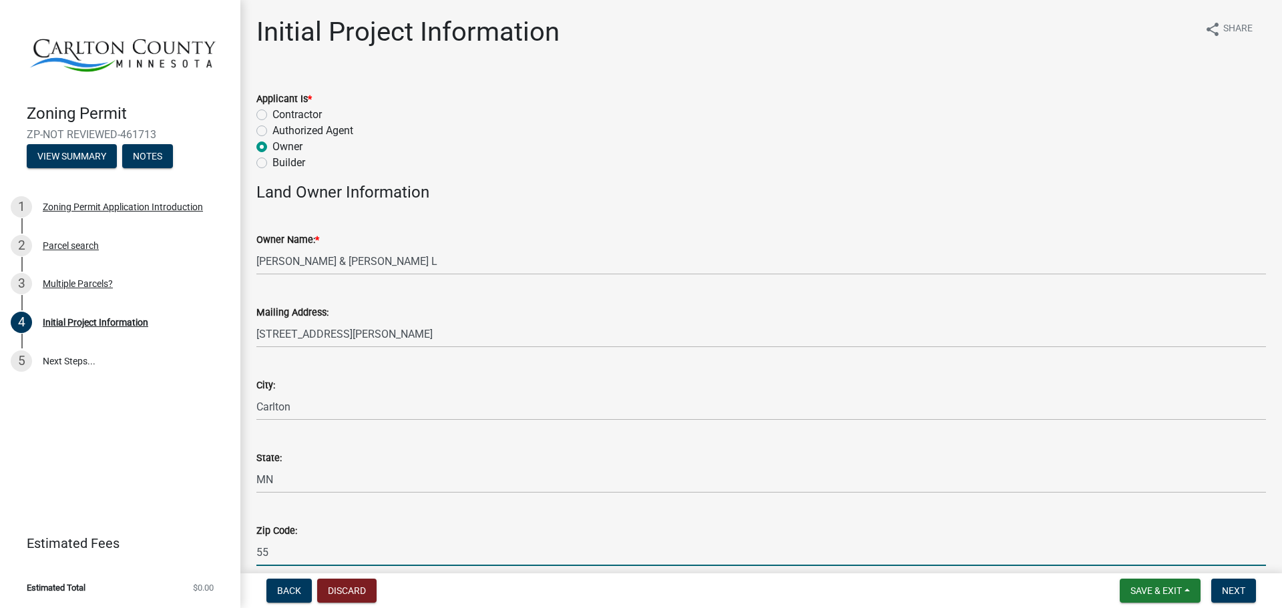
scroll to position [133, 0]
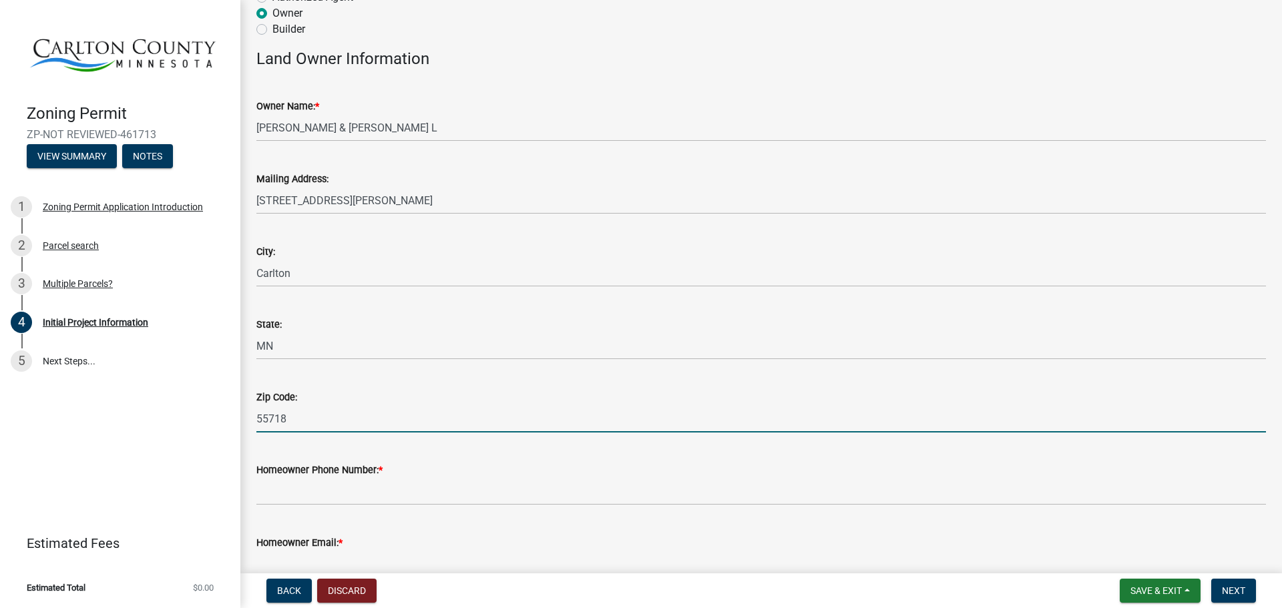
type input "55718"
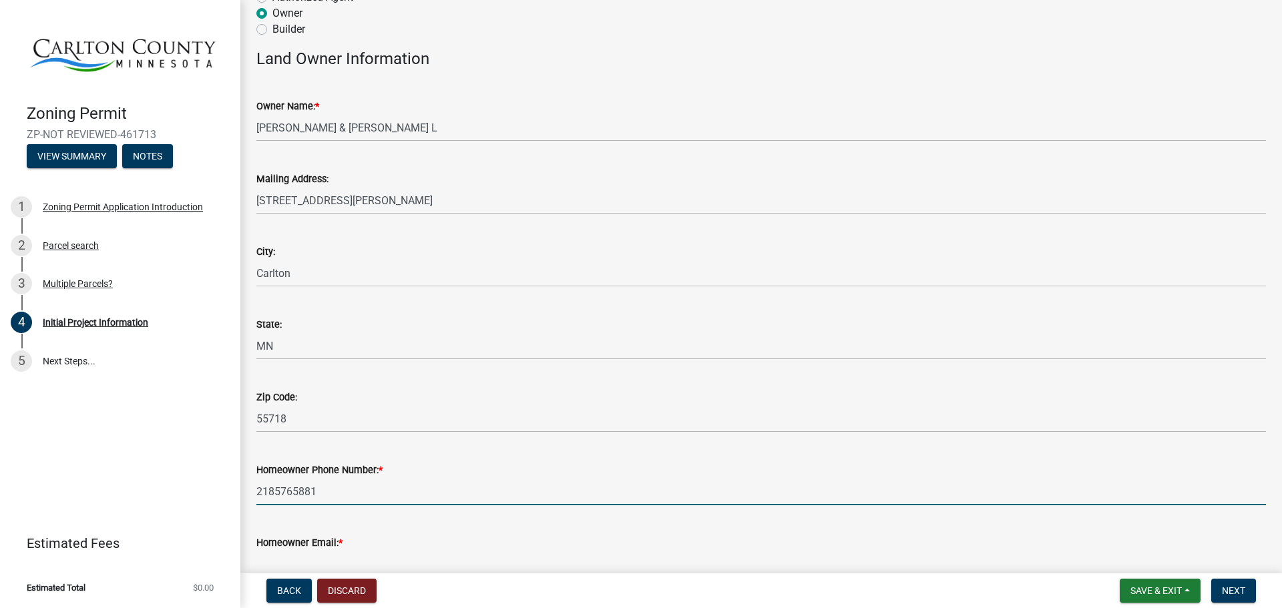
type input "2185765881"
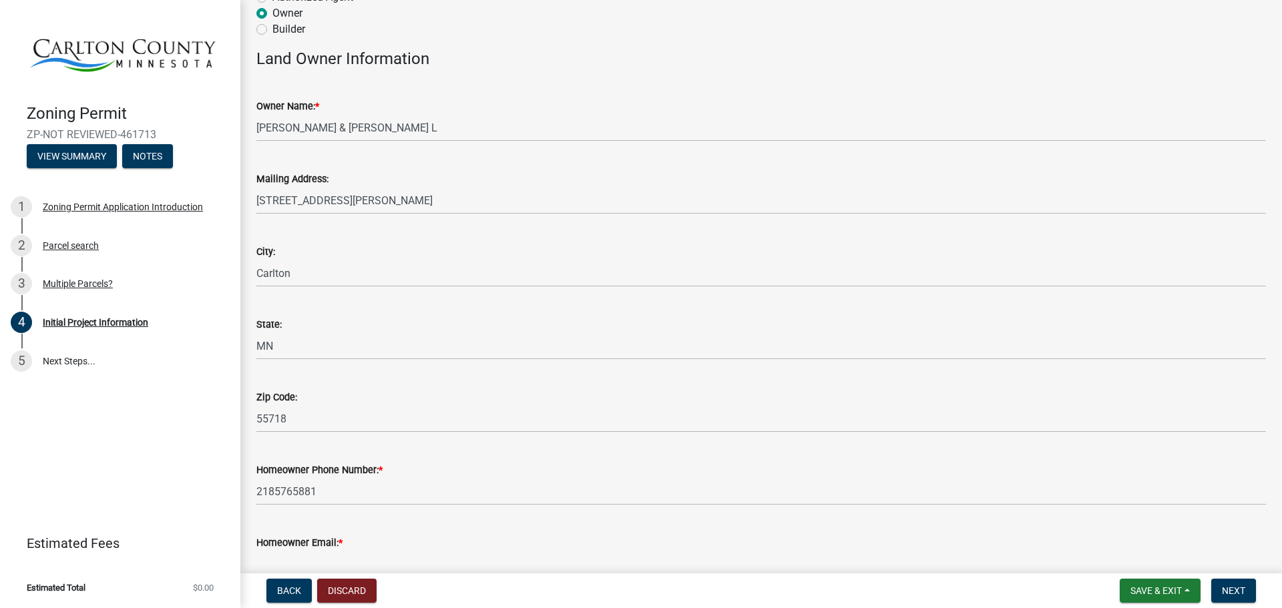
scroll to position [144, 0]
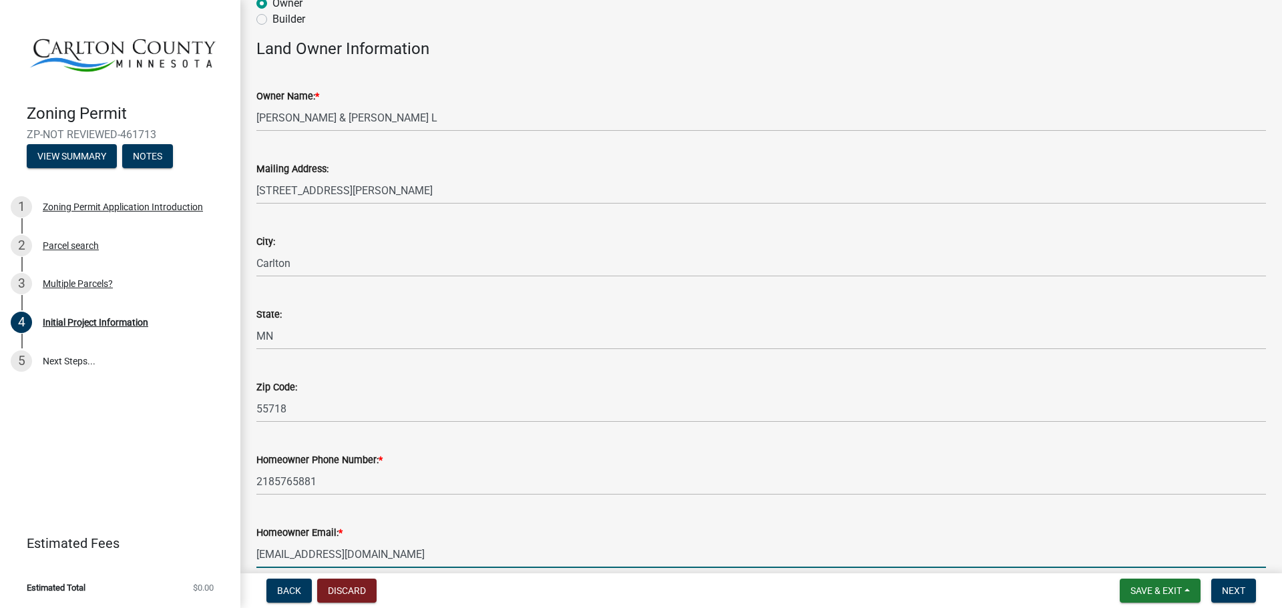
type input "[EMAIL_ADDRESS][DOMAIN_NAME]"
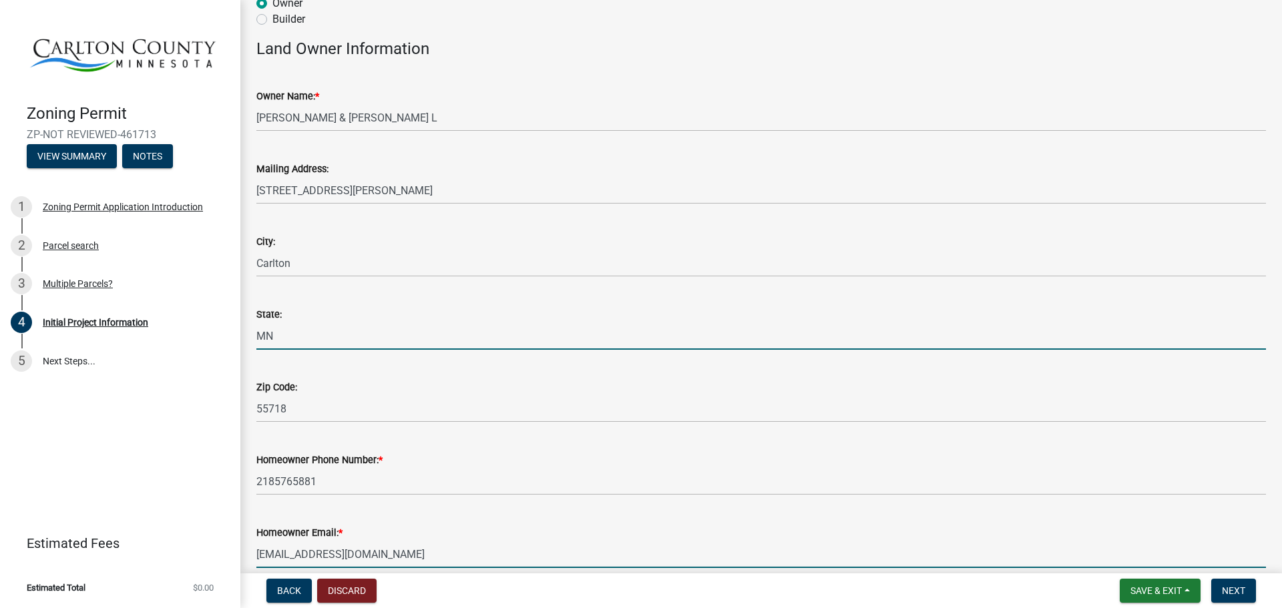
click at [647, 326] on input "MN" at bounding box center [760, 335] width 1009 height 27
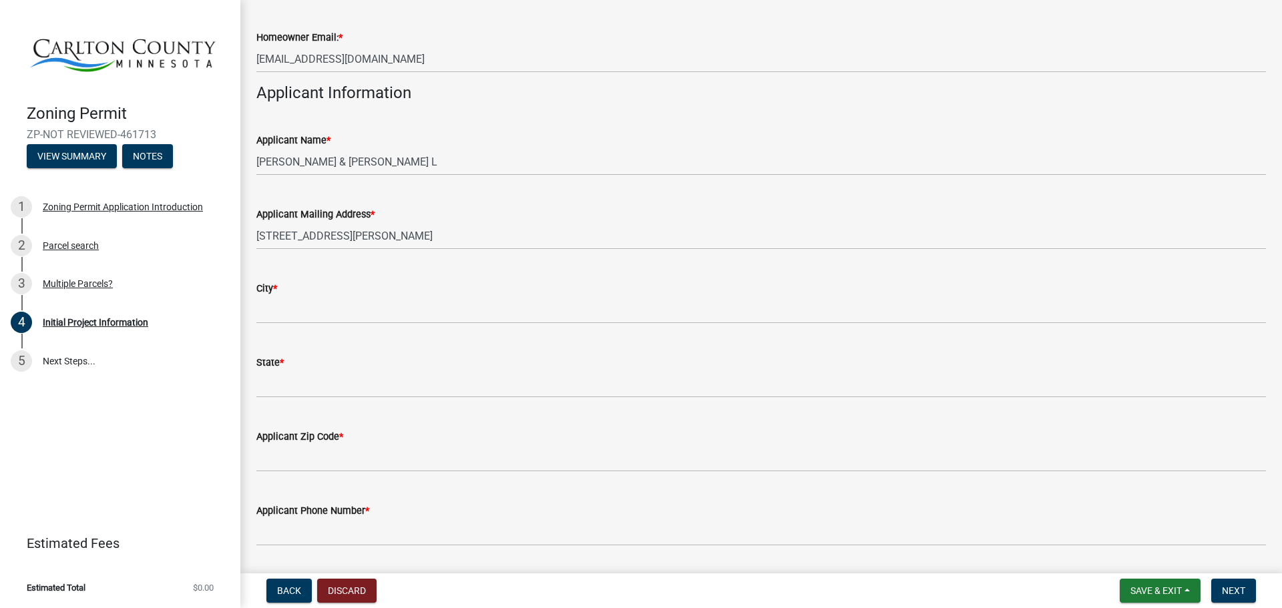
scroll to position [667, 0]
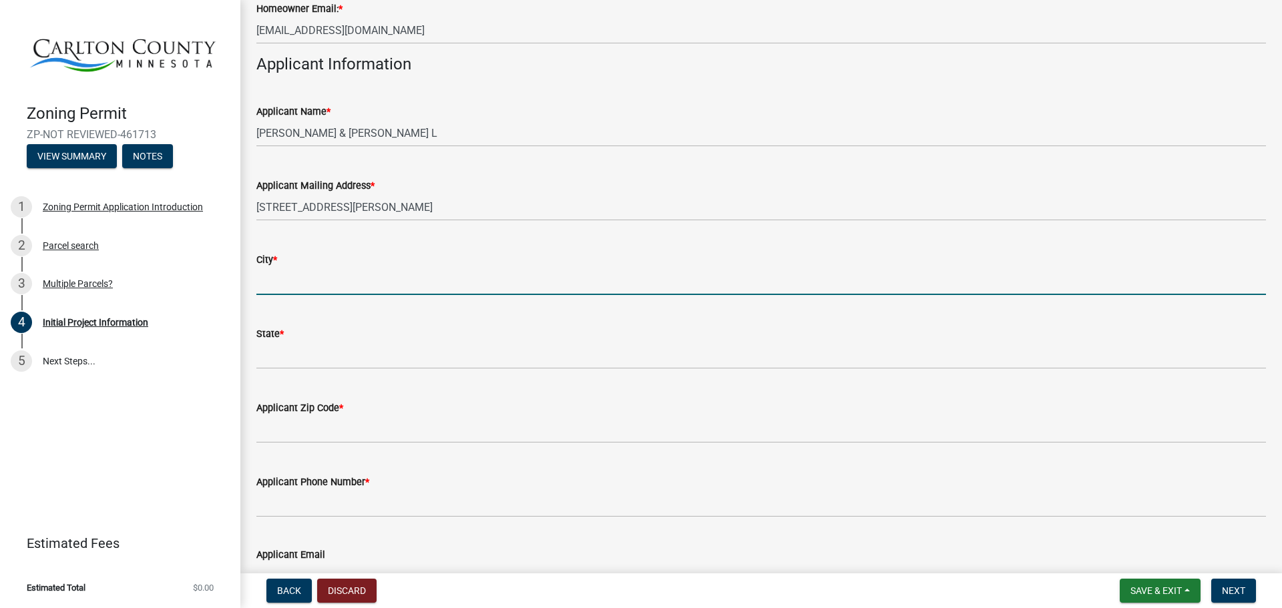
click at [310, 282] on input "City *" at bounding box center [760, 281] width 1009 height 27
type input "Carlton"
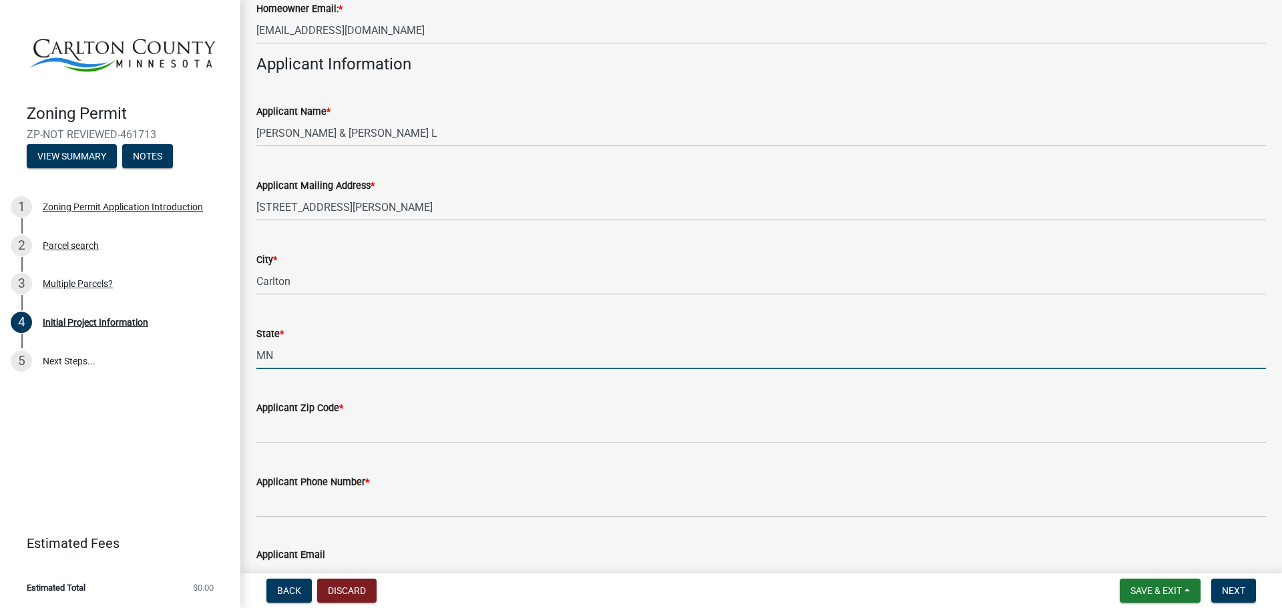
type input "MN"
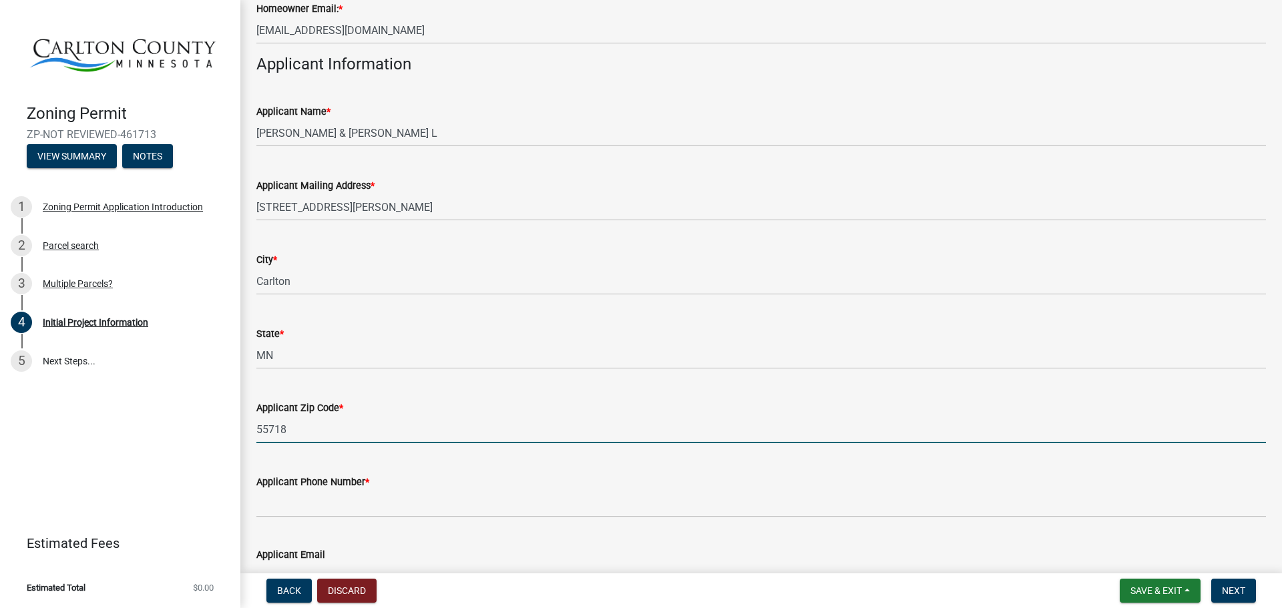
type input "55718"
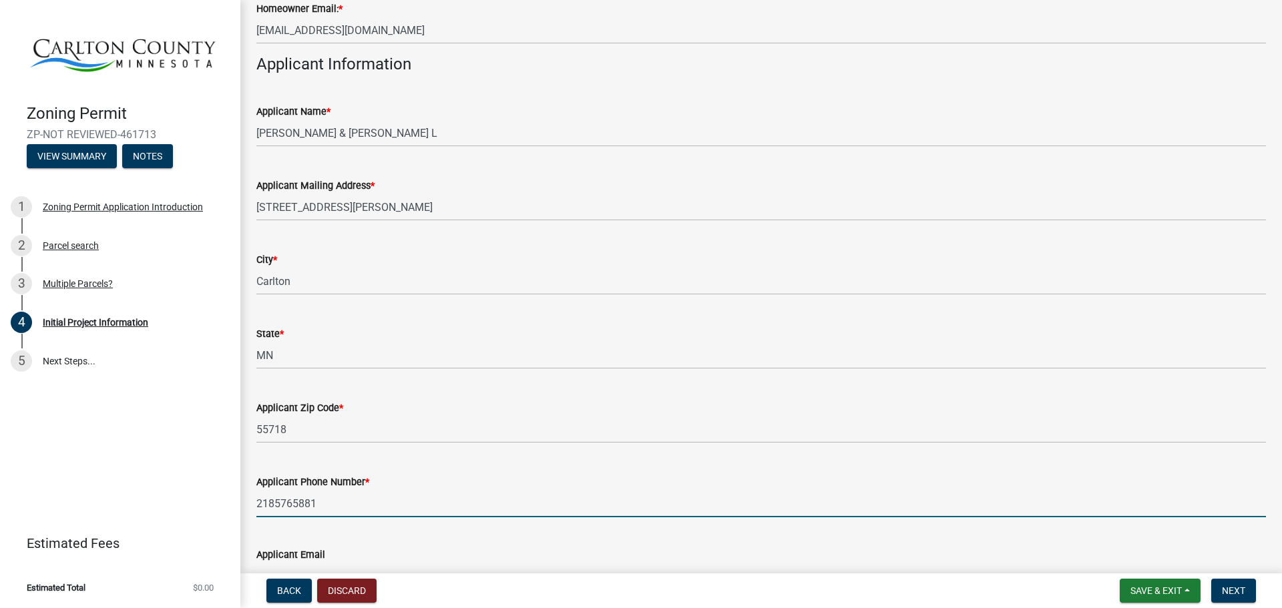
type input "2185765881"
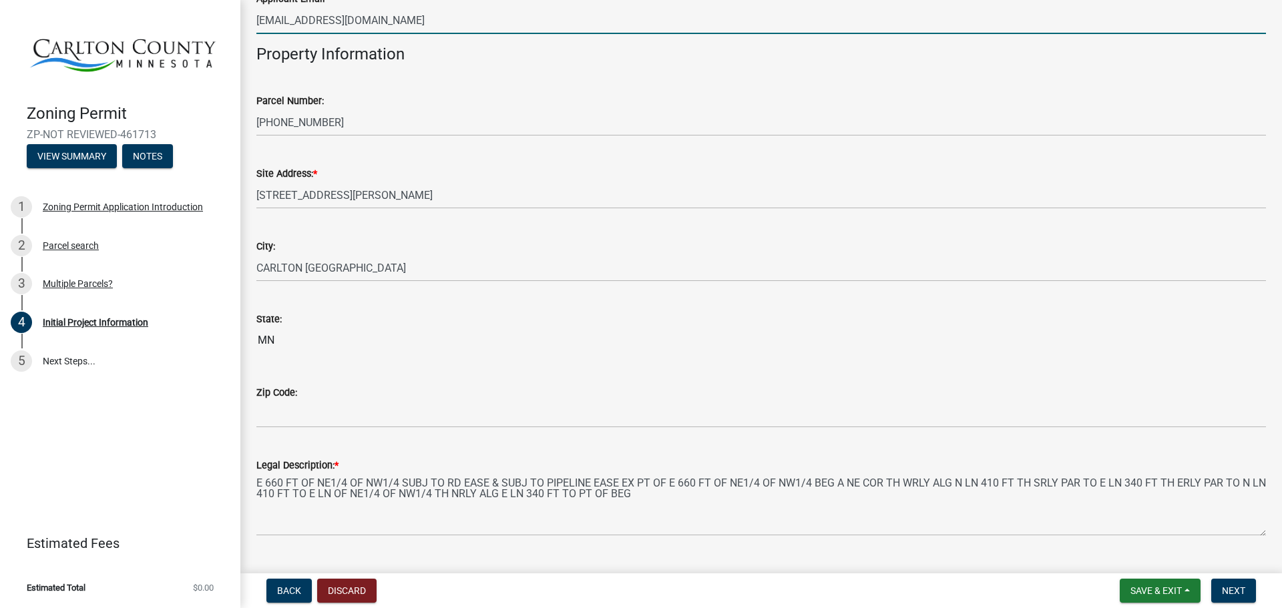
scroll to position [1290, 0]
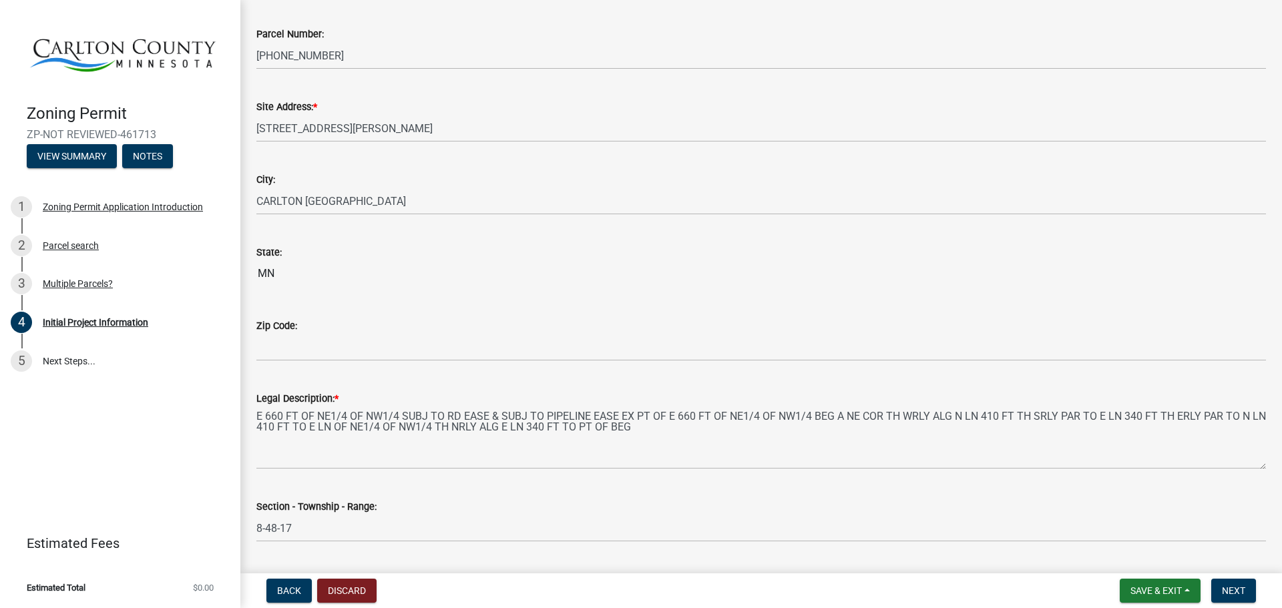
type input "[EMAIL_ADDRESS][DOMAIN_NAME]"
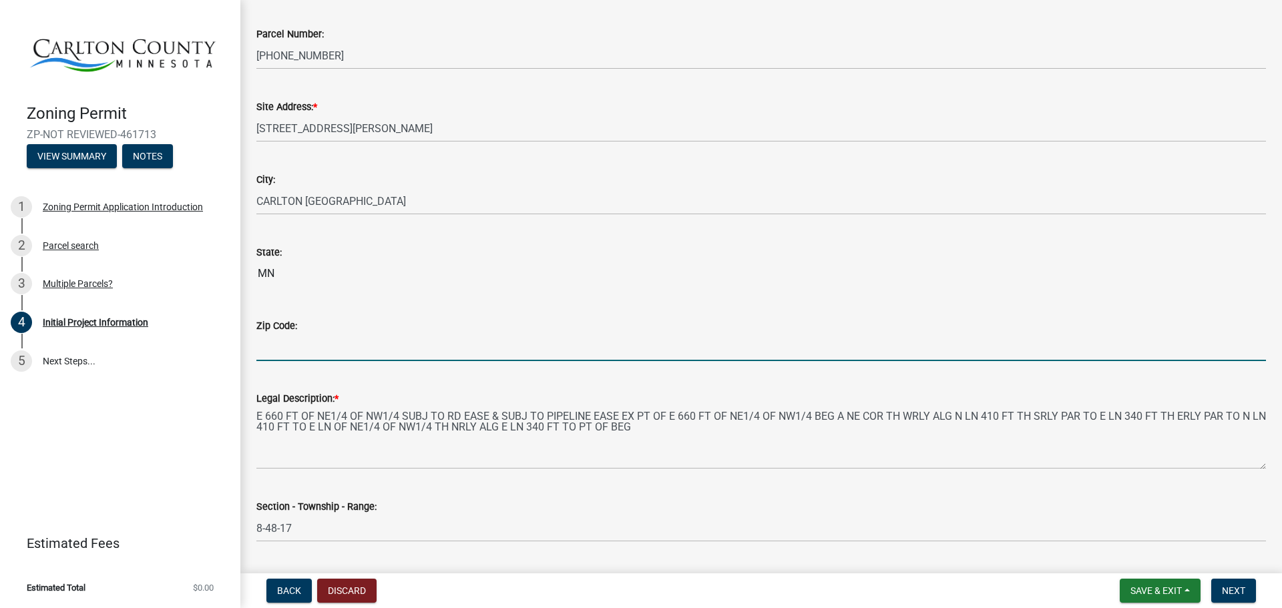
click at [304, 354] on input "Zip Code:" at bounding box center [760, 347] width 1009 height 27
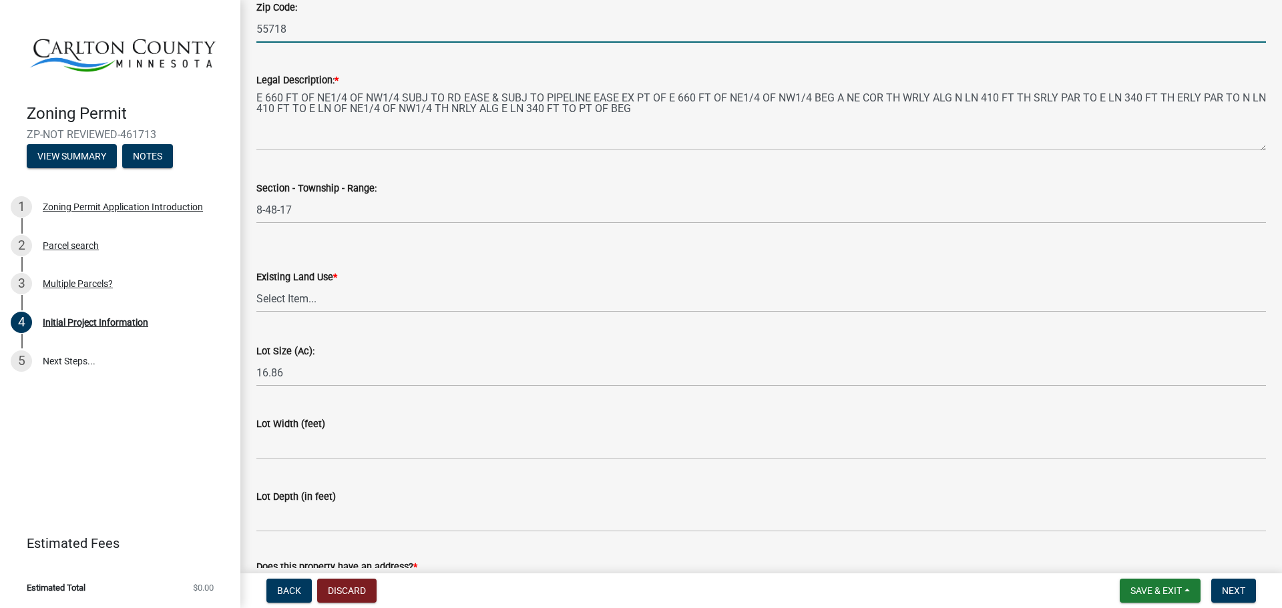
scroll to position [1624, 0]
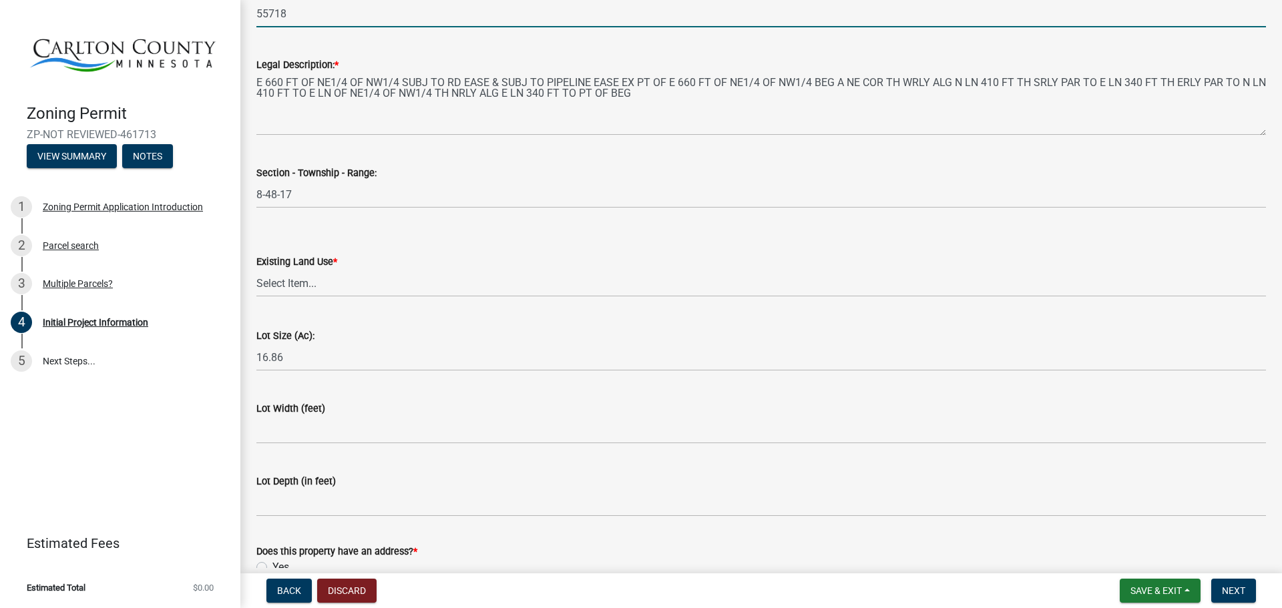
type input "55718"
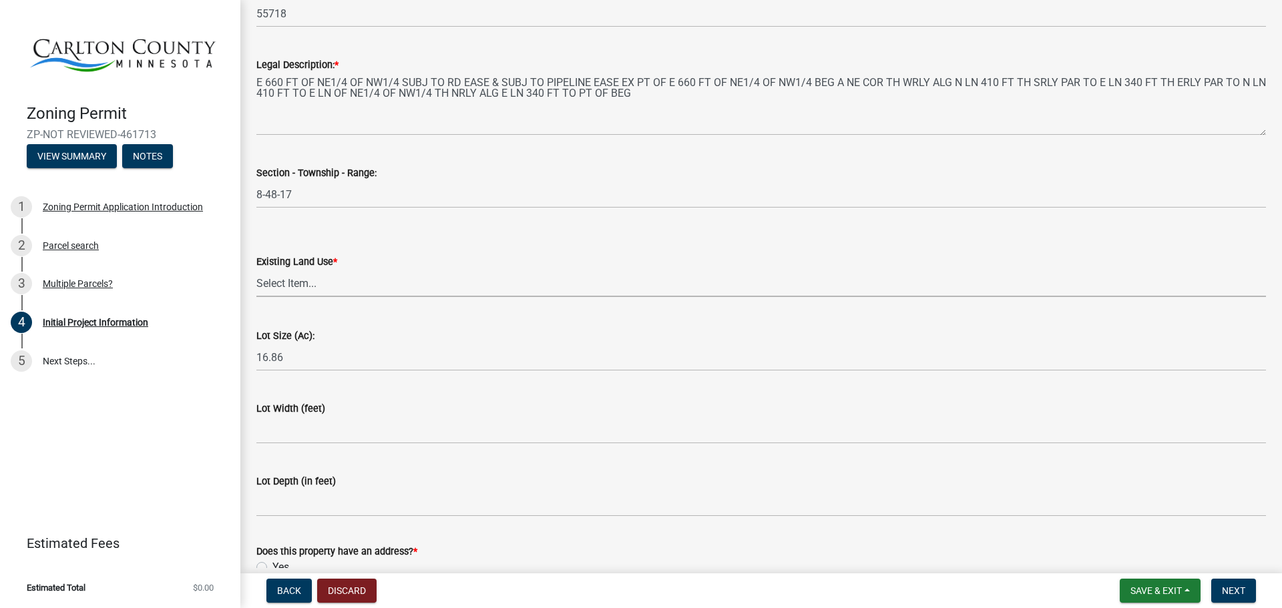
click at [301, 281] on select "Select Item... Residential Commercial Recreational/hunting Agricultural" at bounding box center [760, 283] width 1009 height 27
click at [256, 270] on select "Select Item... Residential Commercial Recreational/hunting Agricultural" at bounding box center [760, 283] width 1009 height 27
select select "33d21d3a-ebb3-419e-8315-ef7213d04586"
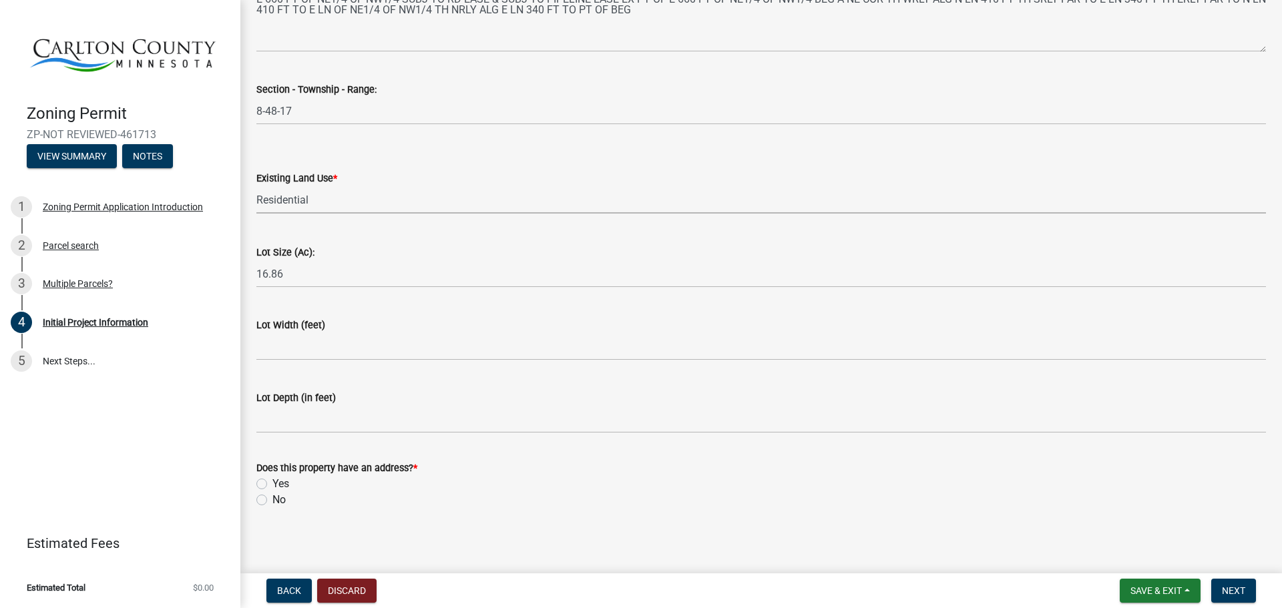
scroll to position [1711, 0]
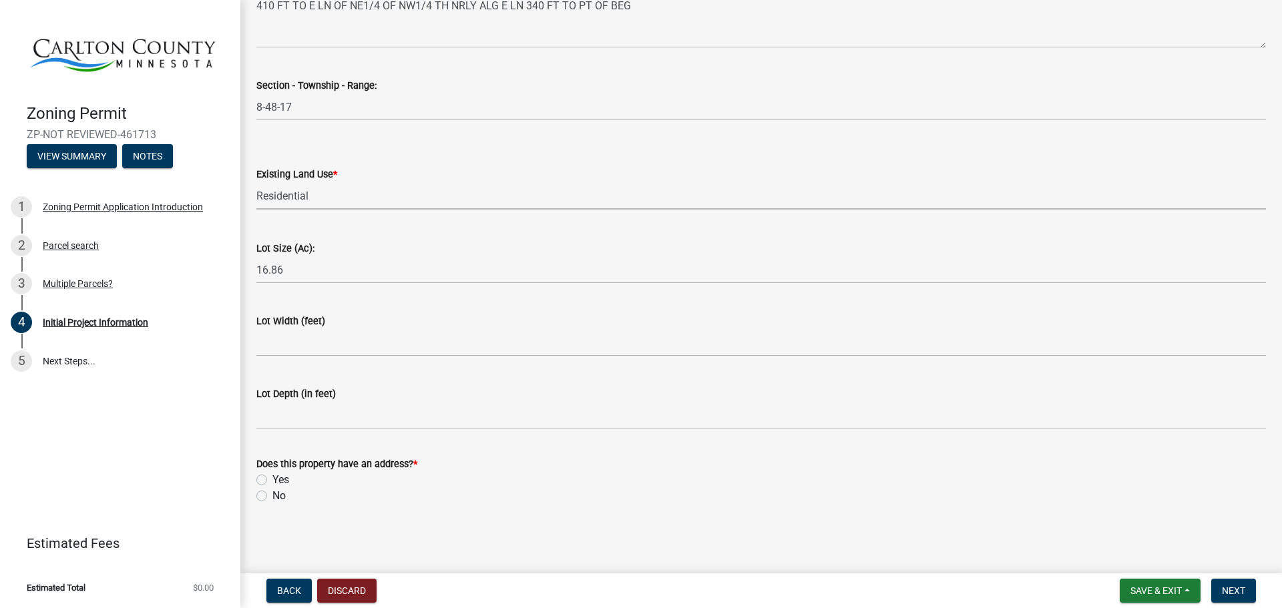
click at [272, 479] on label "Yes" at bounding box center [280, 480] width 17 height 16
click at [272, 479] on input "Yes" at bounding box center [276, 476] width 9 height 9
radio input "true"
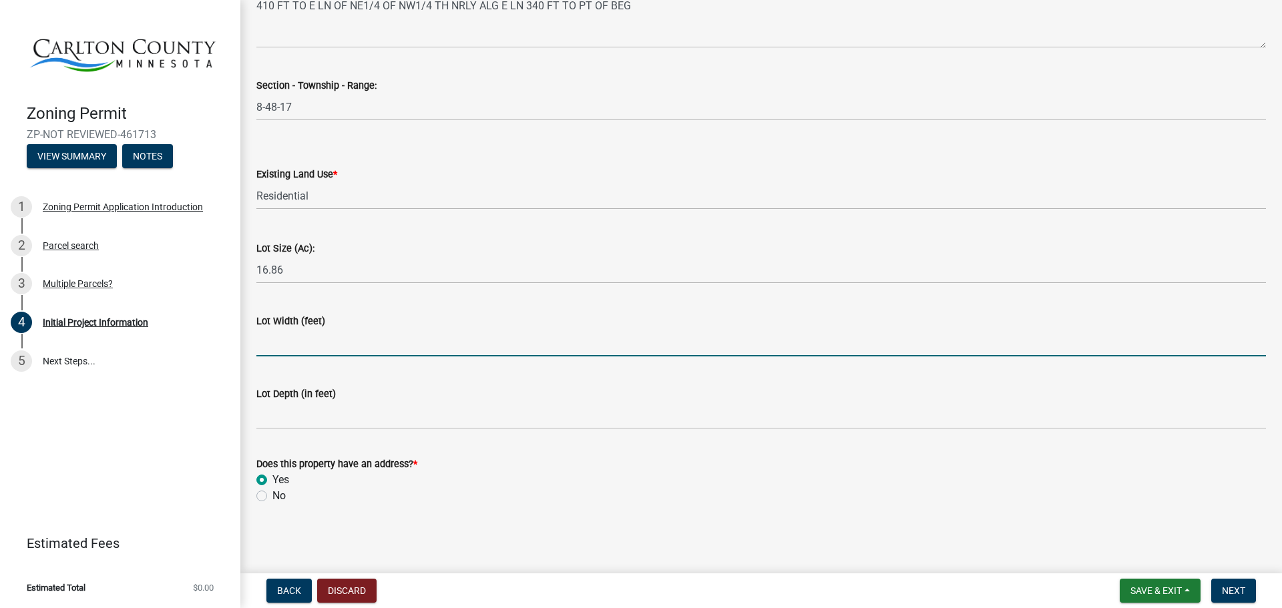
click at [292, 346] on input "Lot Width (feet)" at bounding box center [760, 342] width 1009 height 27
type input "660"
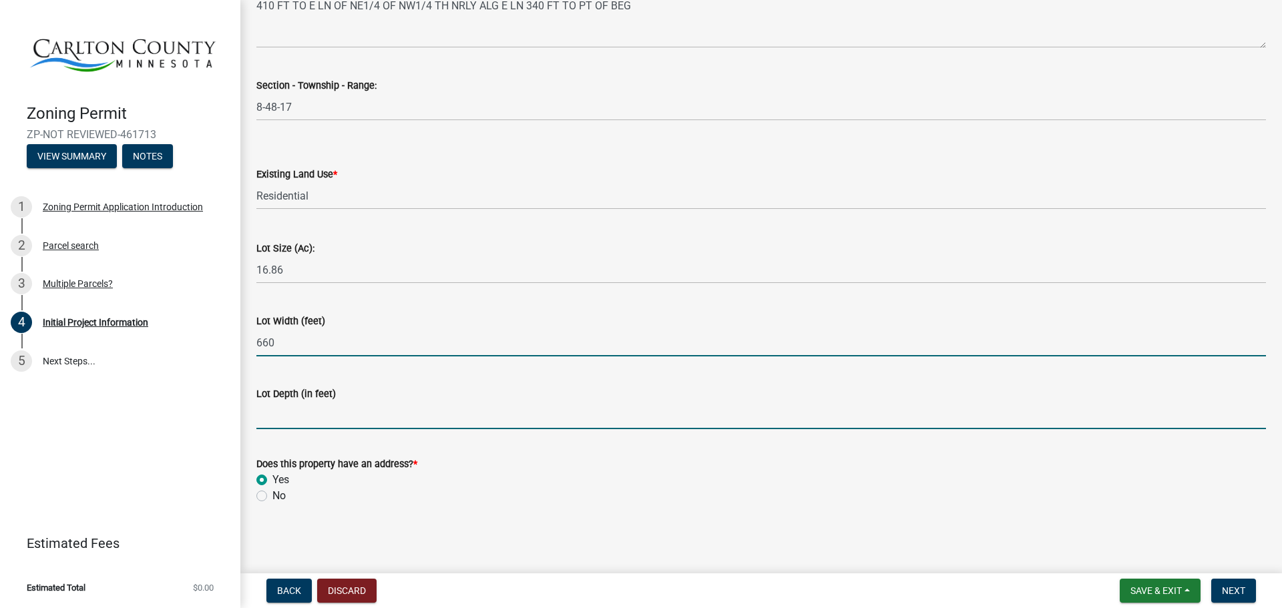
click at [339, 412] on input "Lot Depth (in feet)" at bounding box center [760, 415] width 1009 height 27
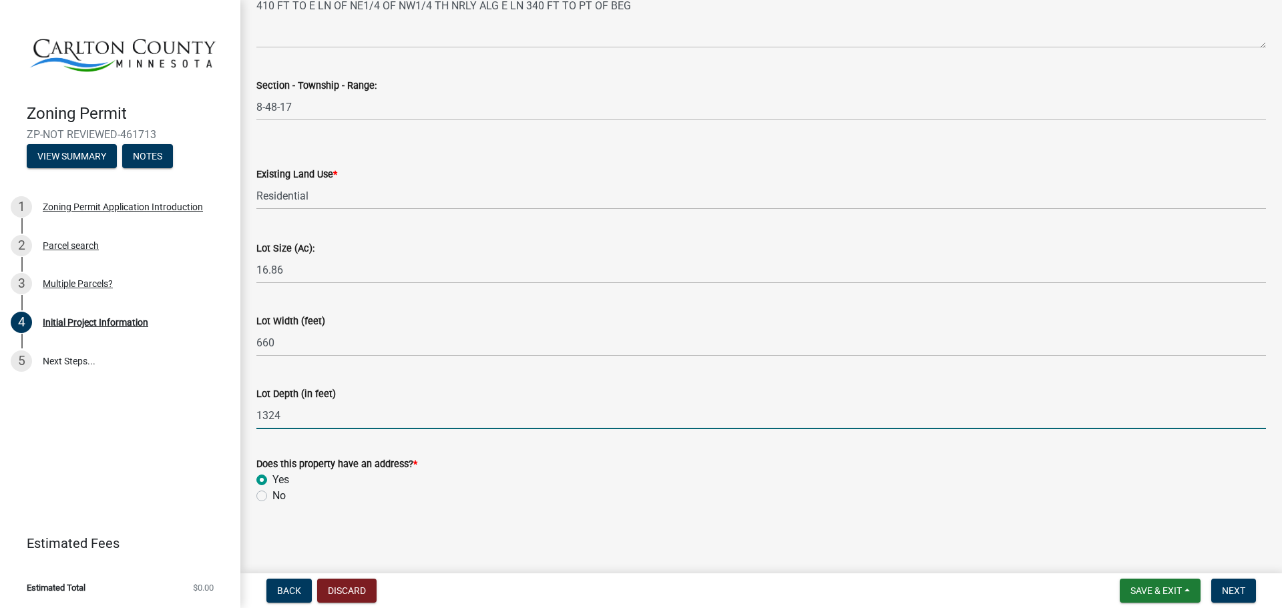
type input "1324"
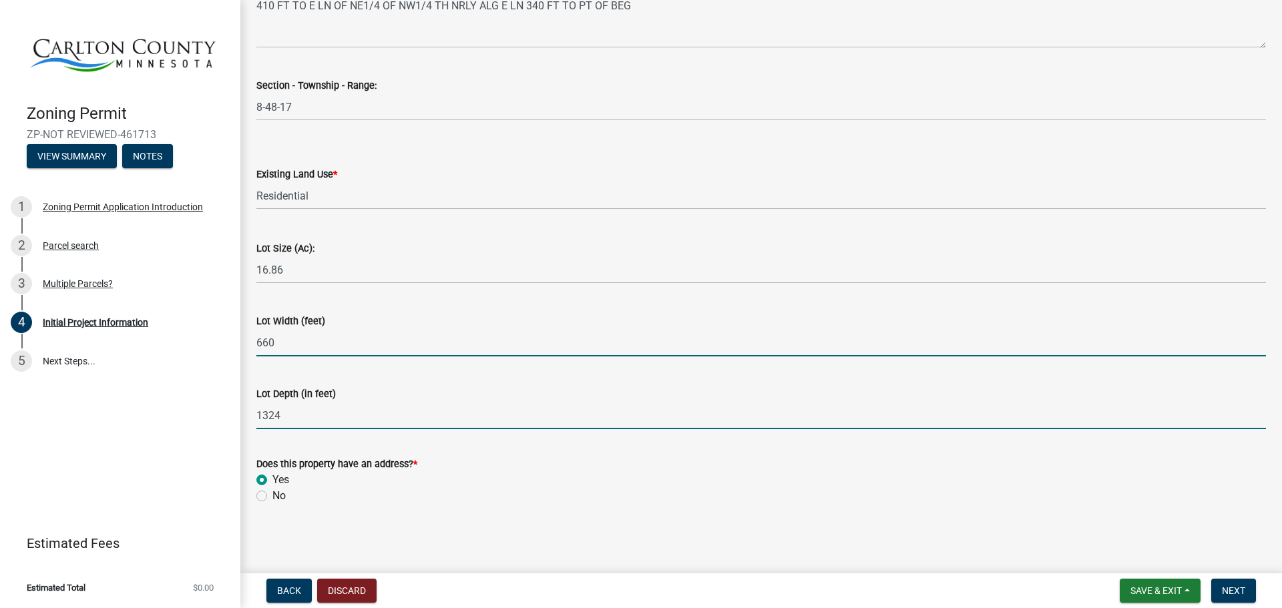
click at [436, 354] on input "660" at bounding box center [760, 342] width 1009 height 27
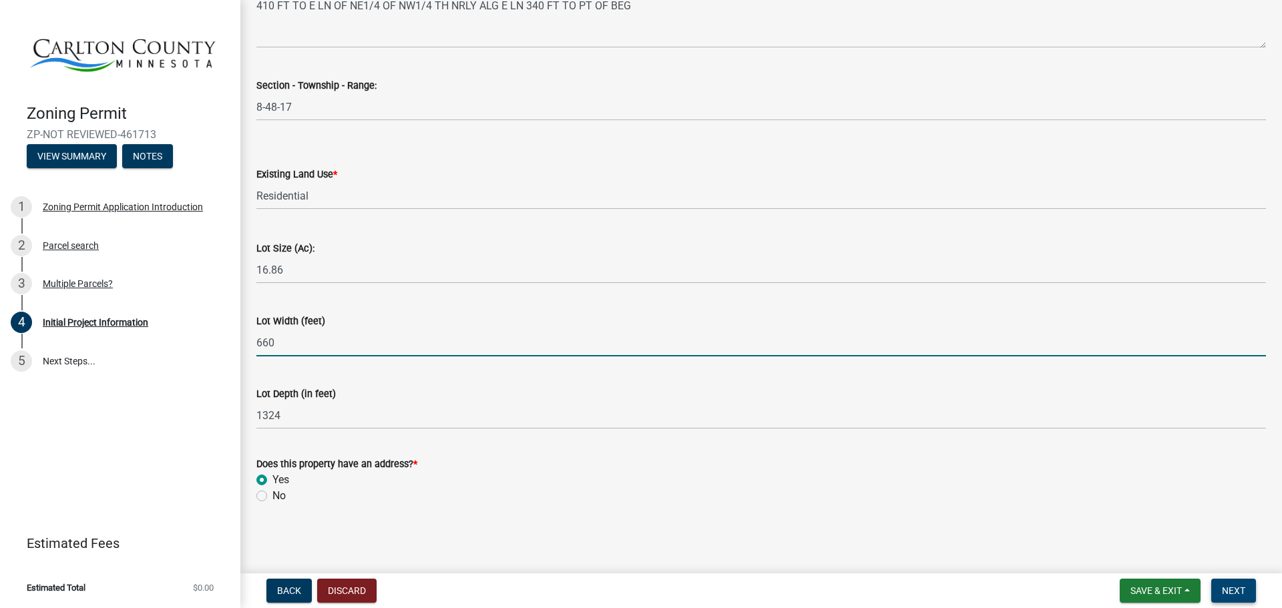
click at [1232, 587] on span "Next" at bounding box center [1232, 590] width 23 height 11
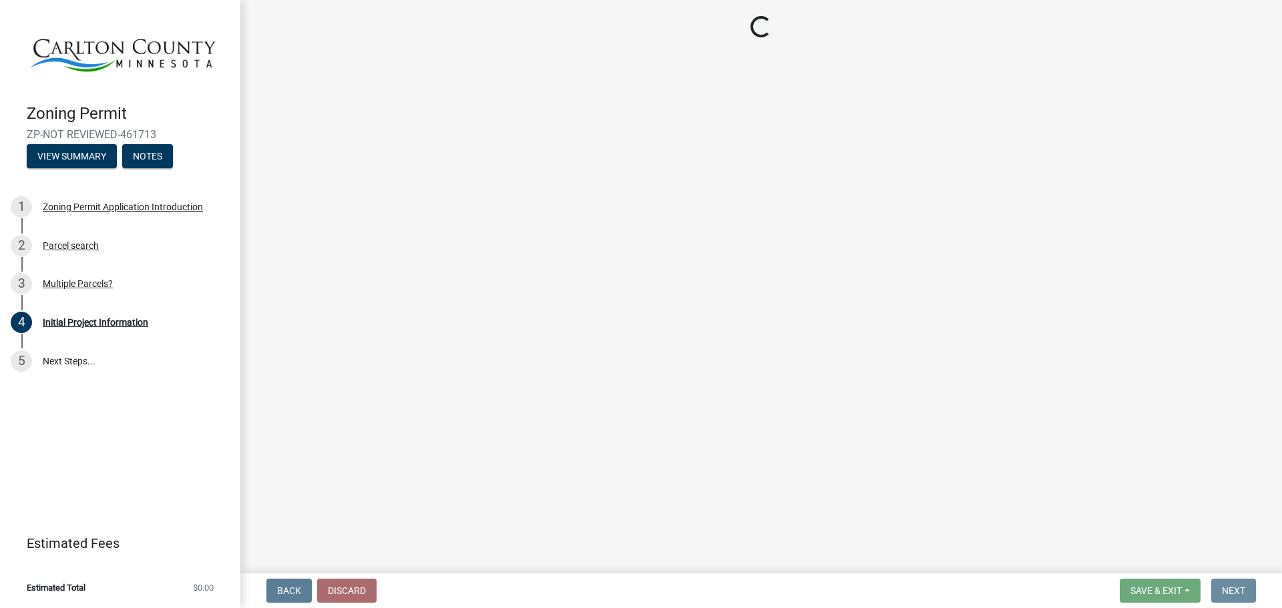
scroll to position [0, 0]
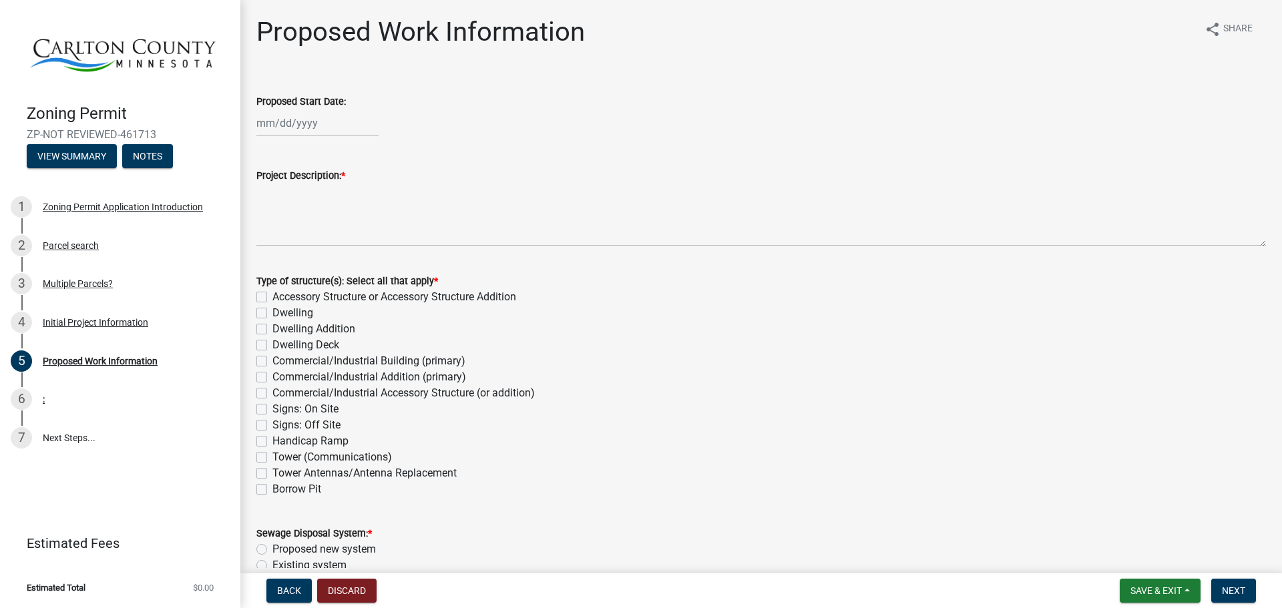
click at [302, 125] on div at bounding box center [317, 122] width 122 height 27
select select "8"
select select "2025"
click at [398, 210] on div "10" at bounding box center [397, 215] width 21 height 21
type input "[DATE]"
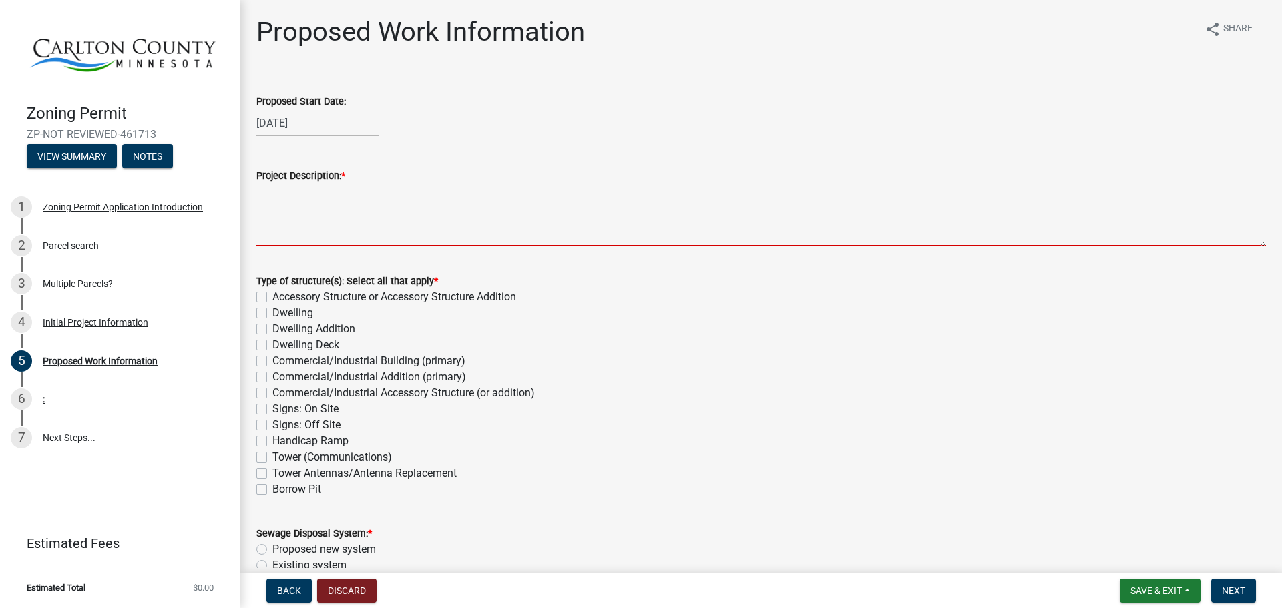
click at [293, 234] on textarea "Project Description: *" at bounding box center [760, 215] width 1009 height 63
type textarea "C"
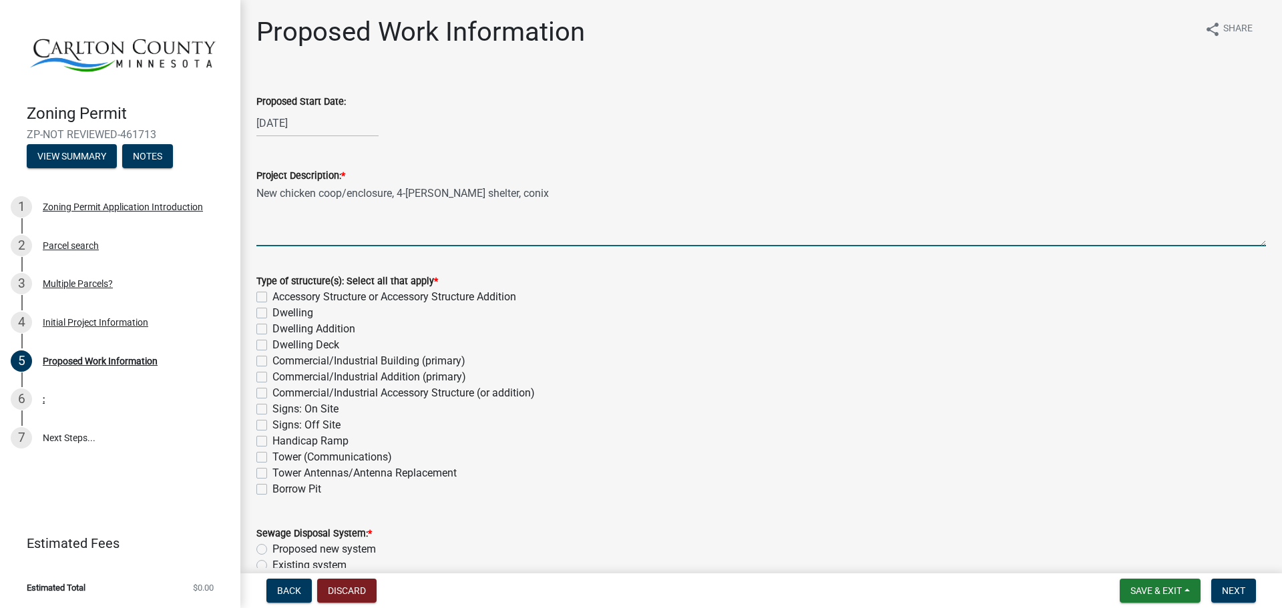
type textarea "New chicken coop/enclosure, 4-[PERSON_NAME] shelter, conix"
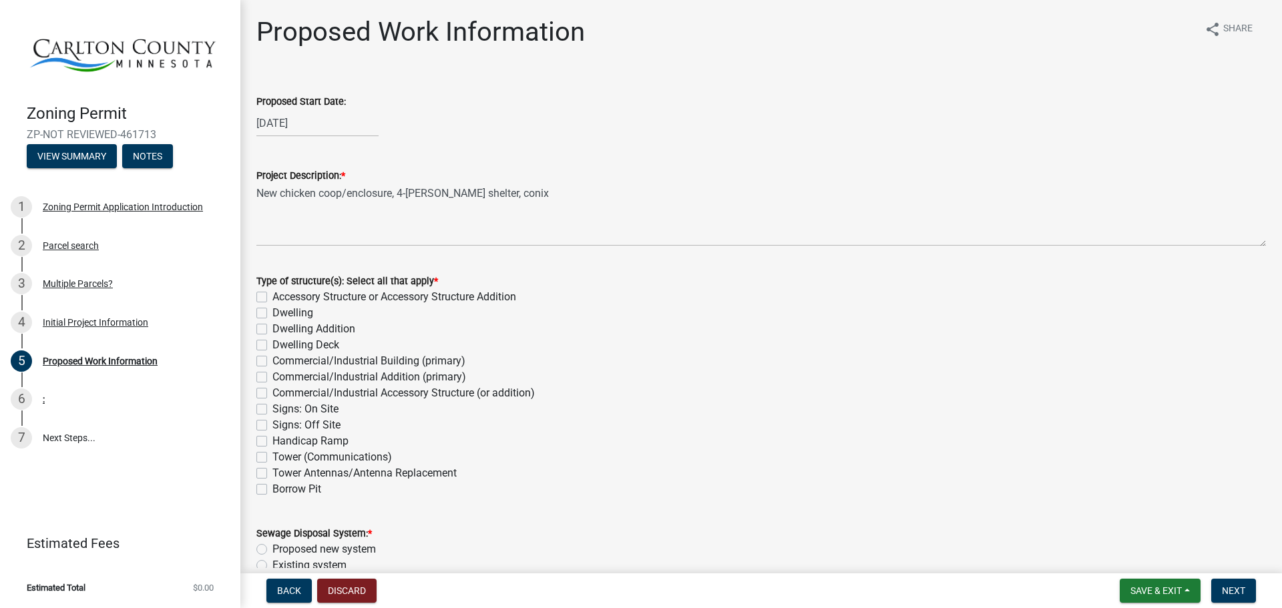
click at [596, 288] on div "Type of structure(s): Select all that apply *" at bounding box center [760, 281] width 1009 height 16
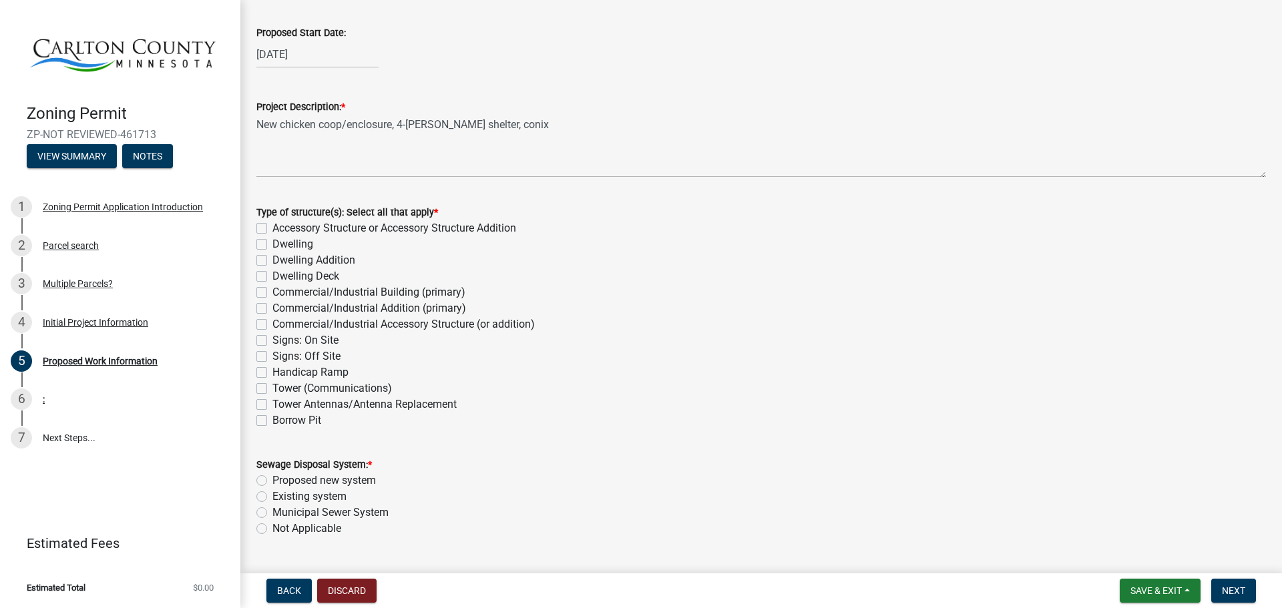
scroll to position [67, 0]
click at [272, 234] on label "Accessory Structure or Accessory Structure Addition" at bounding box center [394, 230] width 244 height 16
click at [272, 231] on input "Accessory Structure or Accessory Structure Addition" at bounding box center [276, 226] width 9 height 9
checkbox input "true"
checkbox input "false"
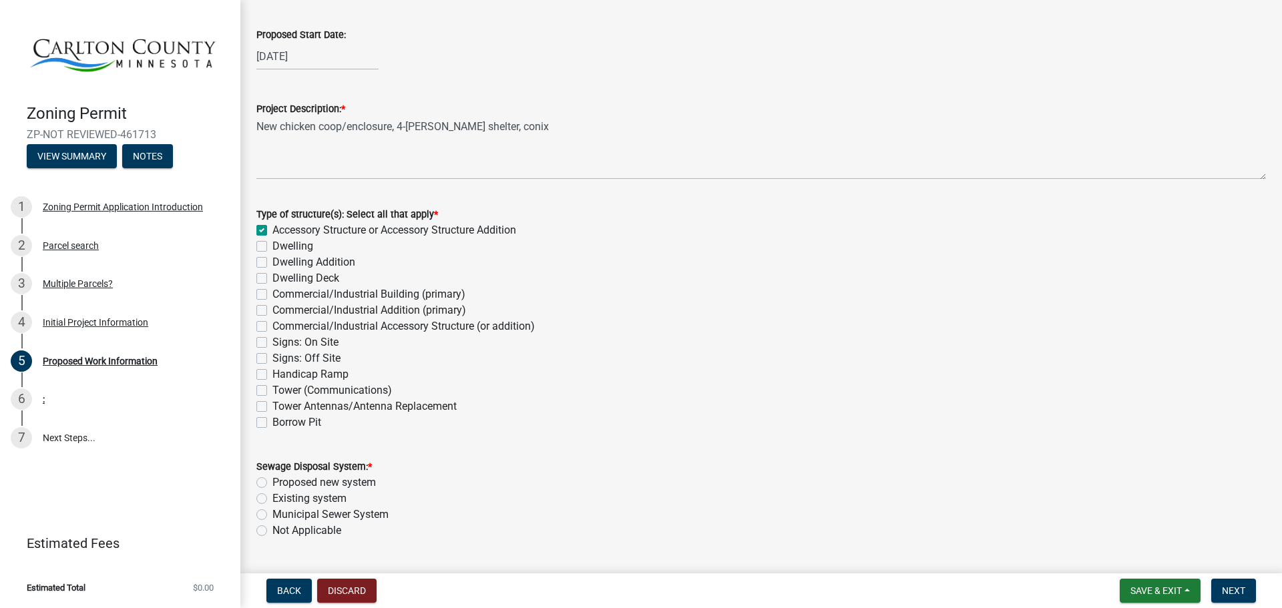
checkbox input "false"
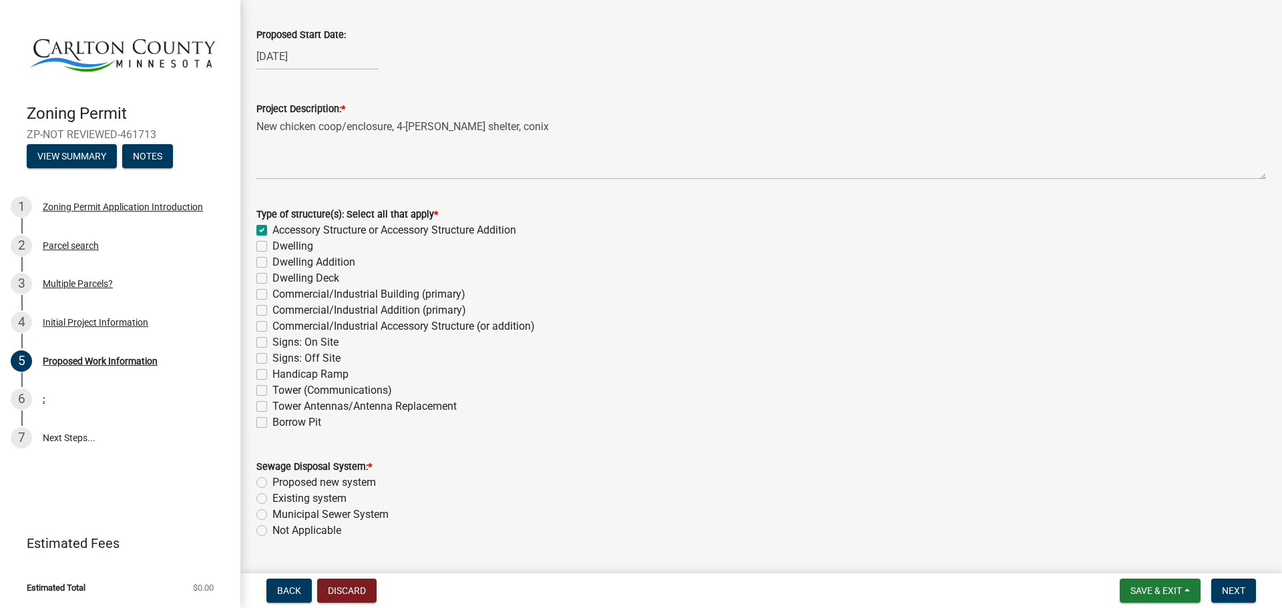
checkbox input "false"
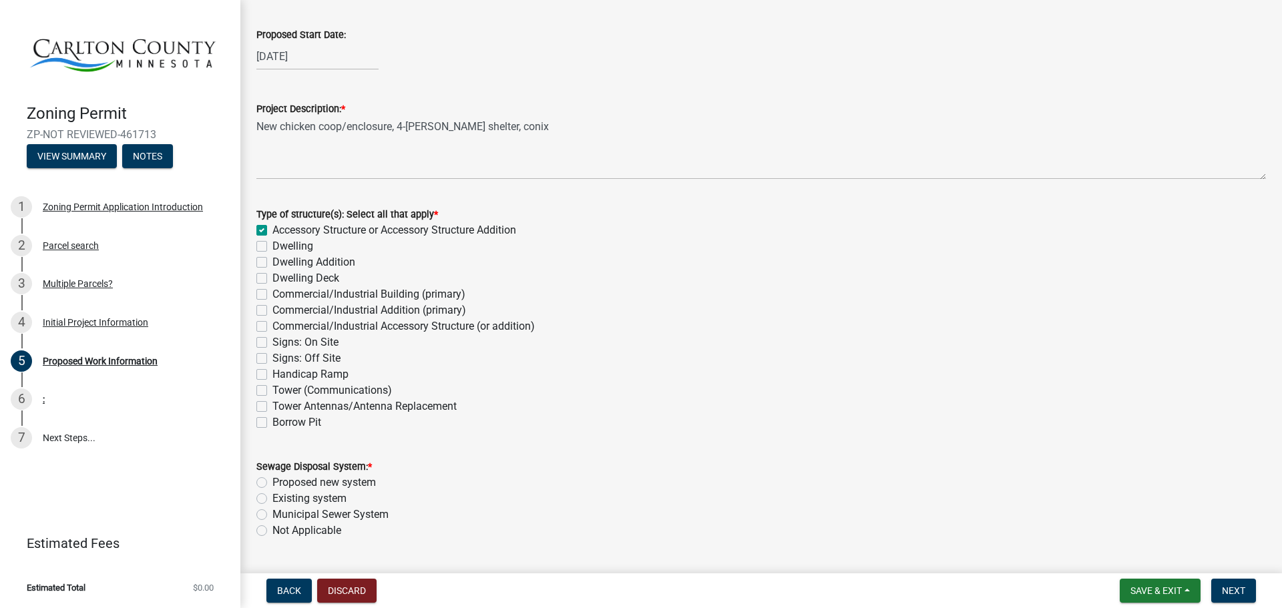
checkbox input "false"
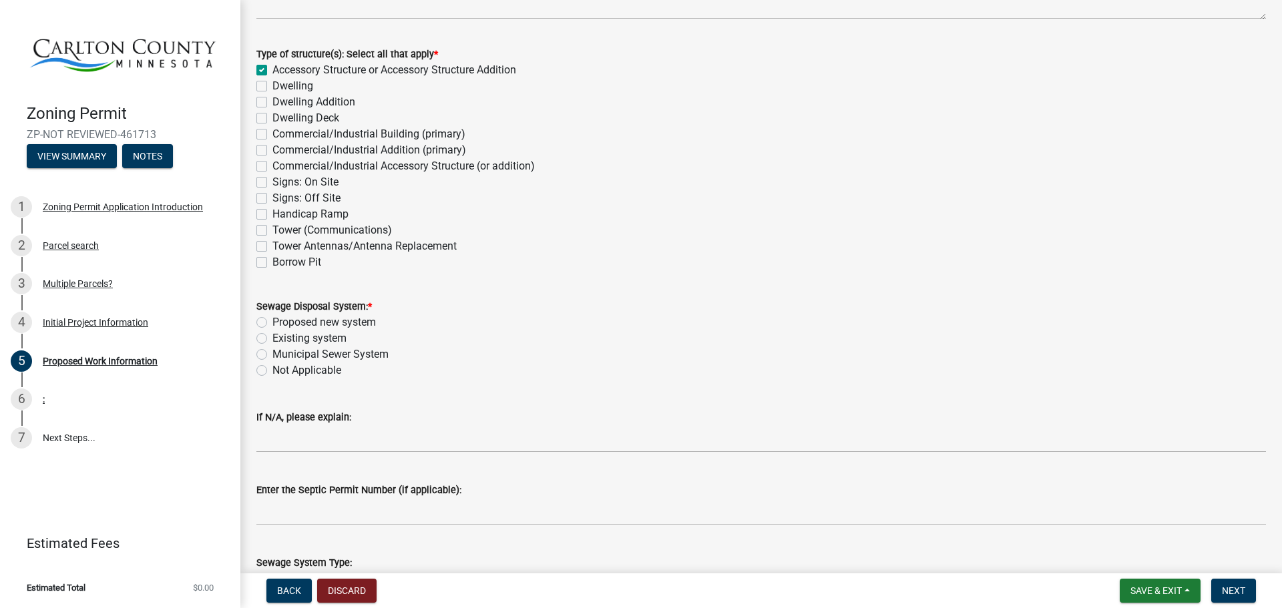
scroll to position [267, 0]
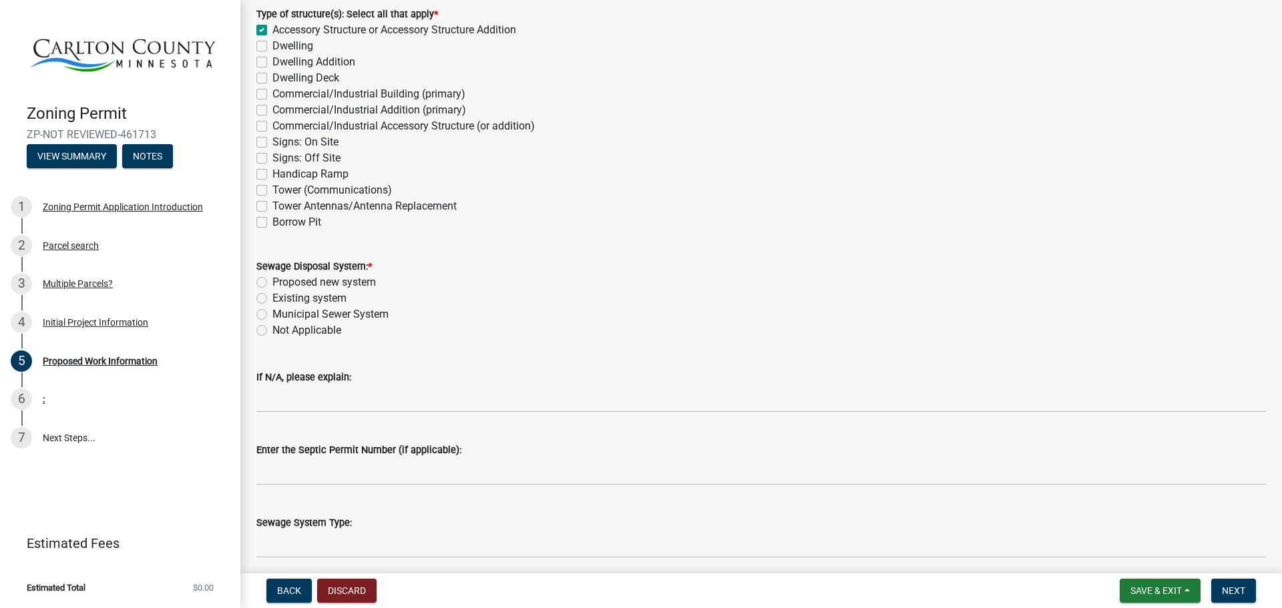
click at [272, 299] on label "Existing system" at bounding box center [309, 298] width 74 height 16
click at [272, 299] on input "Existing system" at bounding box center [276, 294] width 9 height 9
radio input "true"
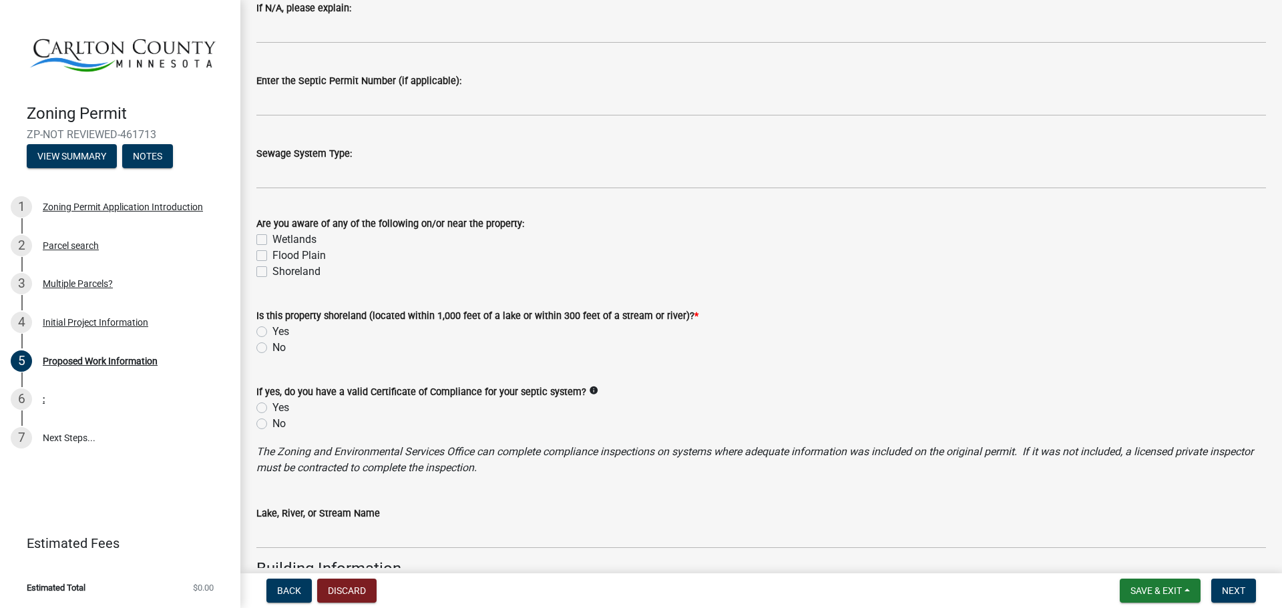
scroll to position [667, 0]
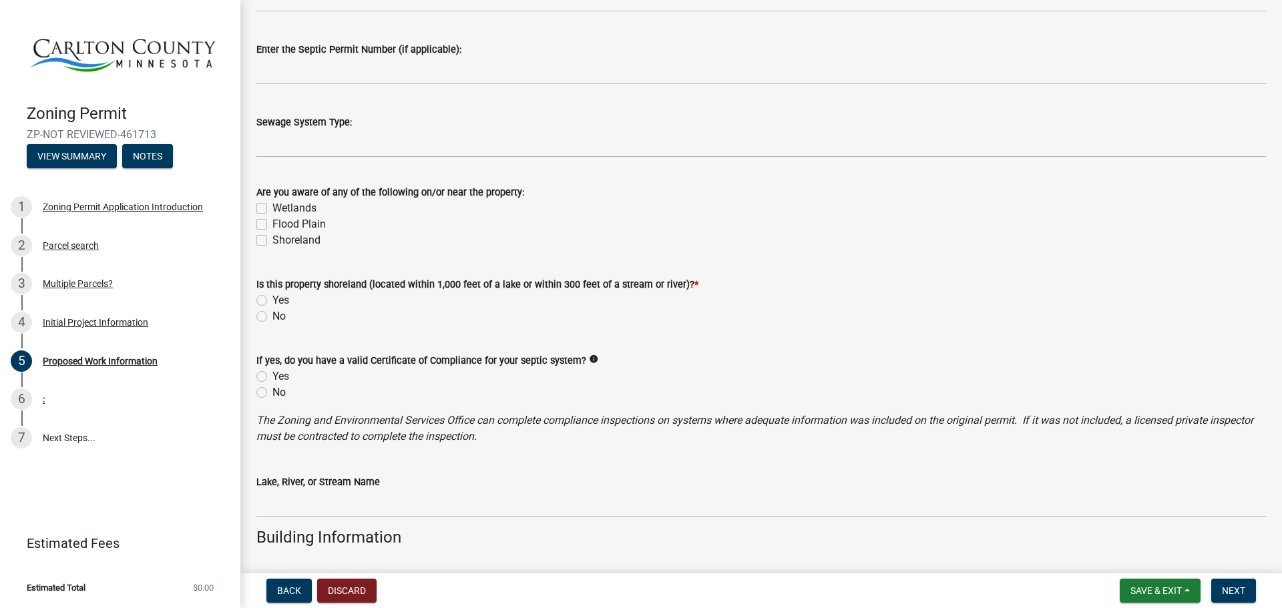
click at [272, 316] on label "No" at bounding box center [278, 316] width 13 height 16
click at [272, 316] on input "No" at bounding box center [276, 312] width 9 height 9
radio input "true"
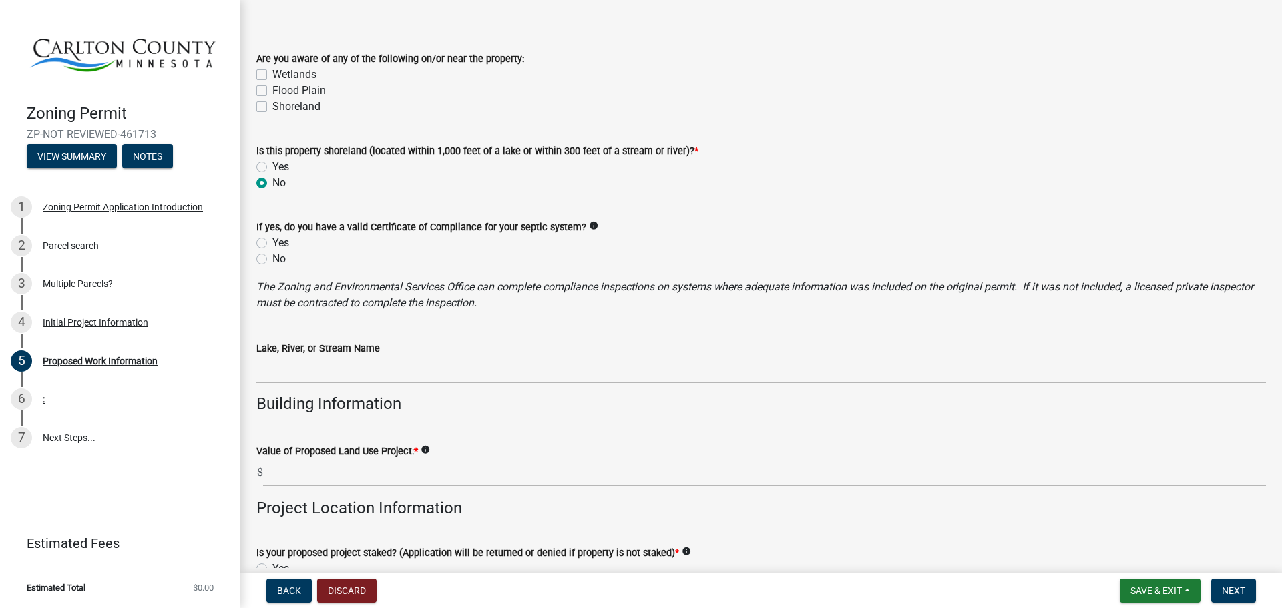
scroll to position [868, 0]
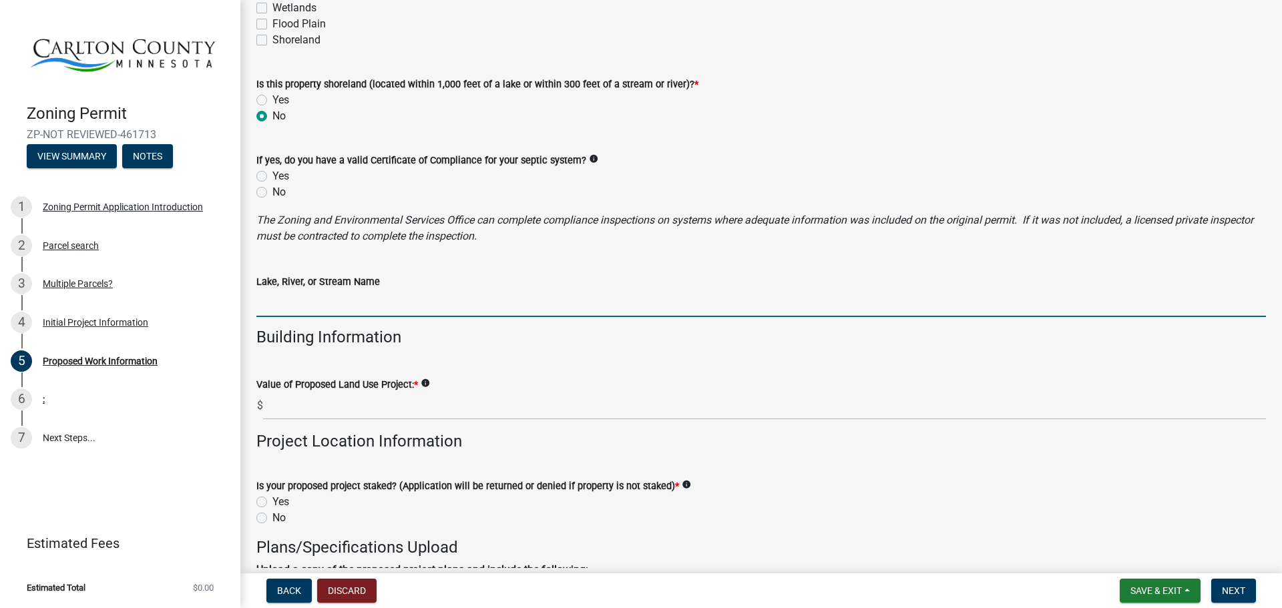
click at [303, 311] on input "Lake, River, or Stream Name" at bounding box center [760, 303] width 1009 height 27
type input "N/A"
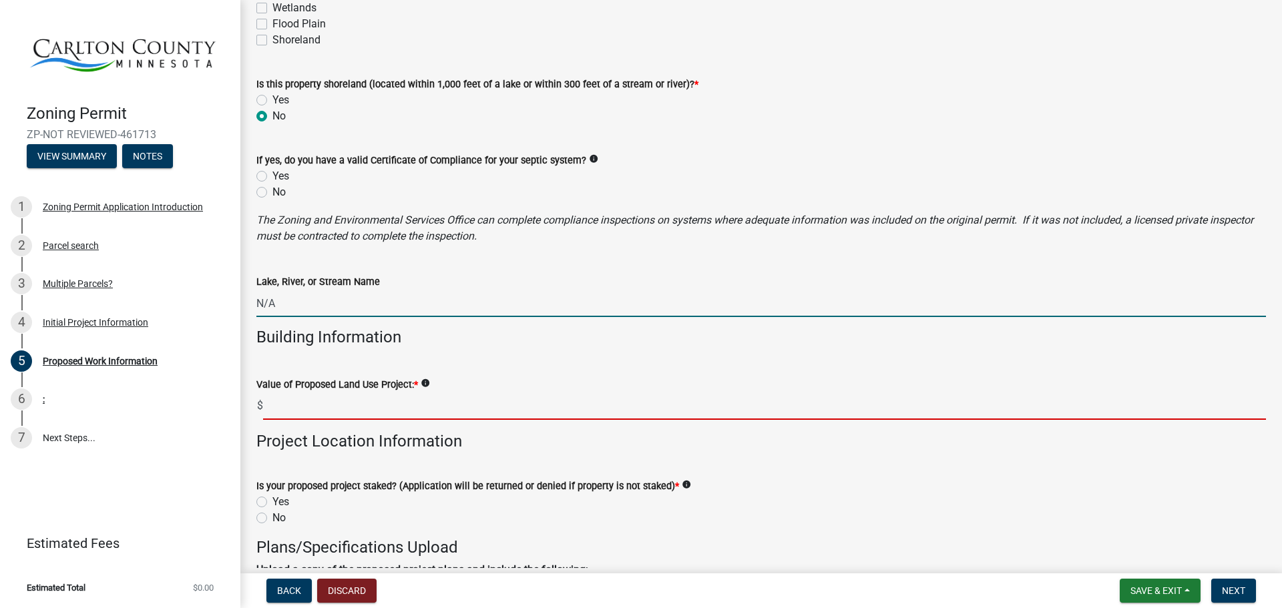
click at [309, 404] on input "text" at bounding box center [764, 405] width 1003 height 27
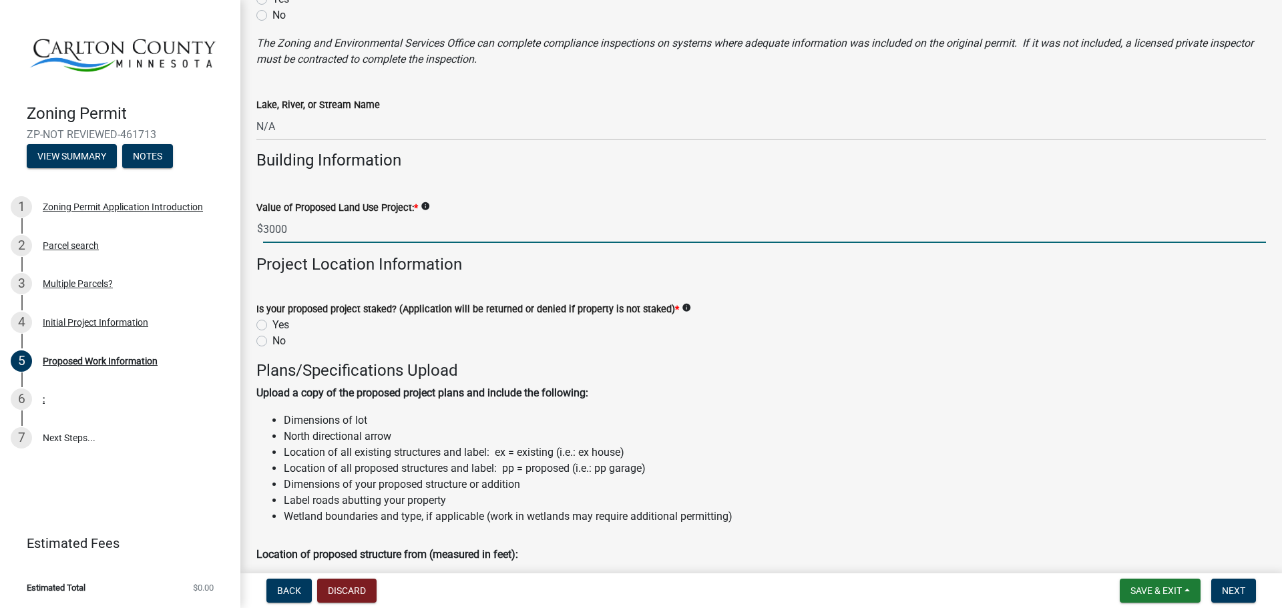
scroll to position [1068, 0]
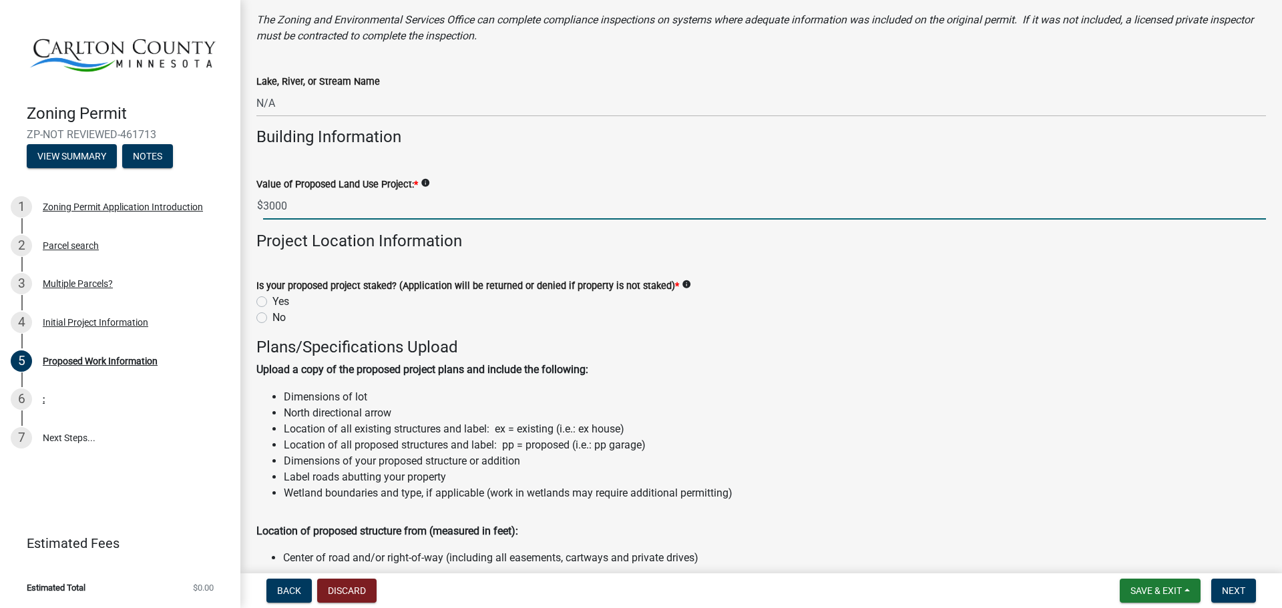
type input "3000"
click at [272, 302] on label "Yes" at bounding box center [280, 302] width 17 height 16
click at [272, 302] on input "Yes" at bounding box center [276, 298] width 9 height 9
radio input "true"
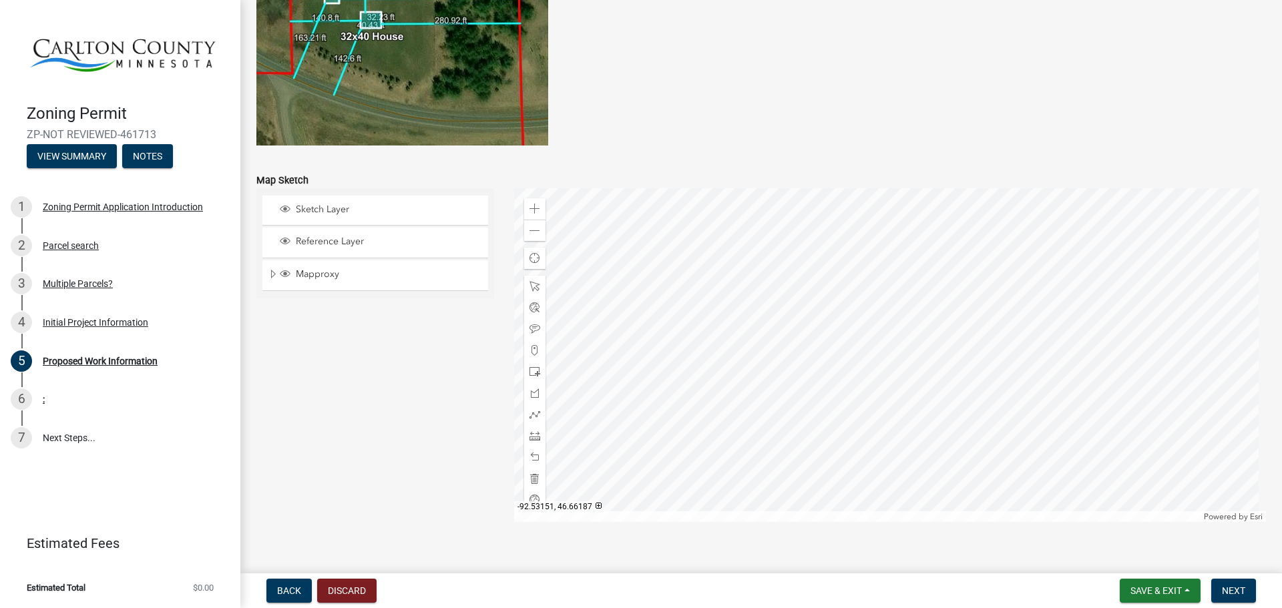
scroll to position [2618, 0]
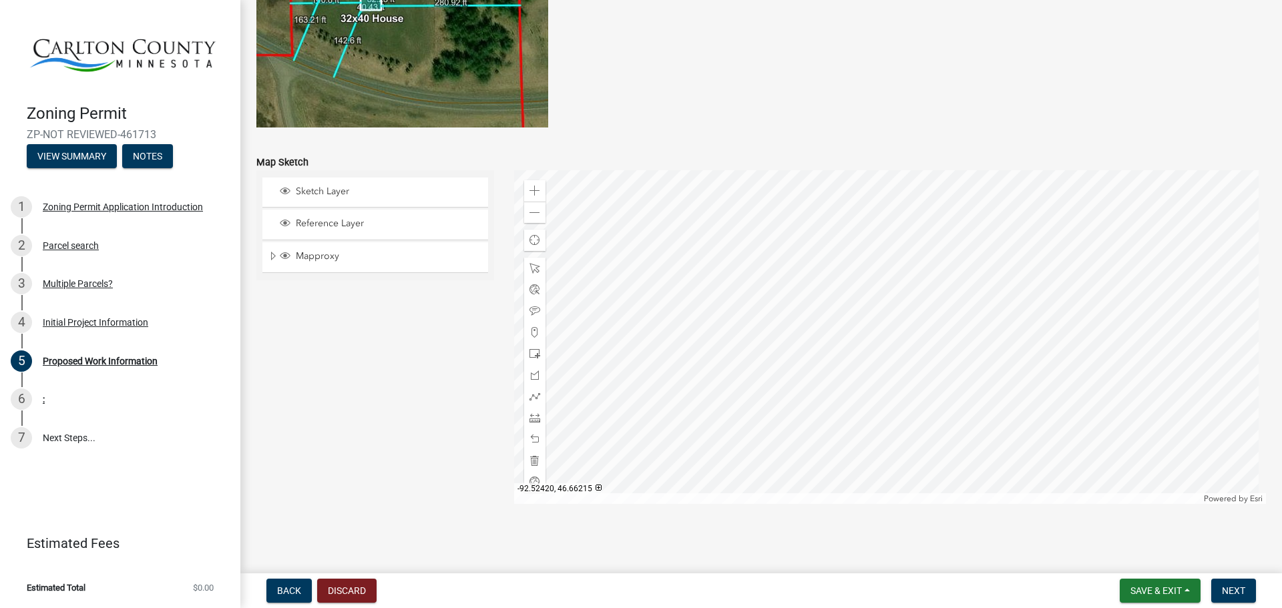
click at [883, 330] on div at bounding box center [890, 337] width 752 height 334
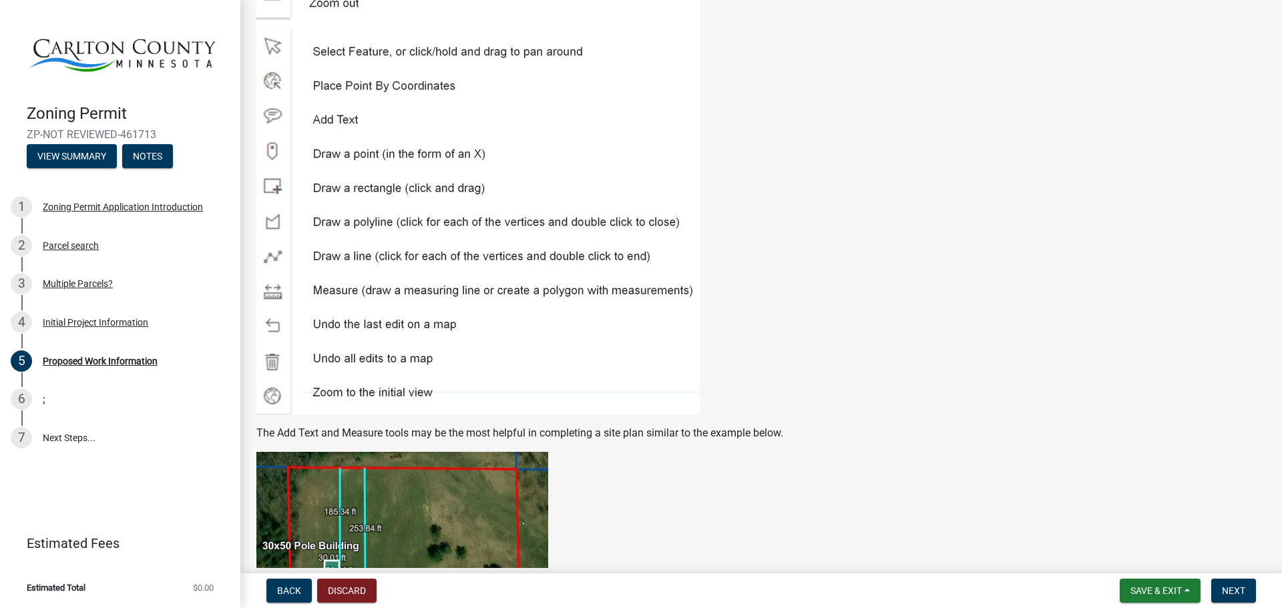
scroll to position [2085, 0]
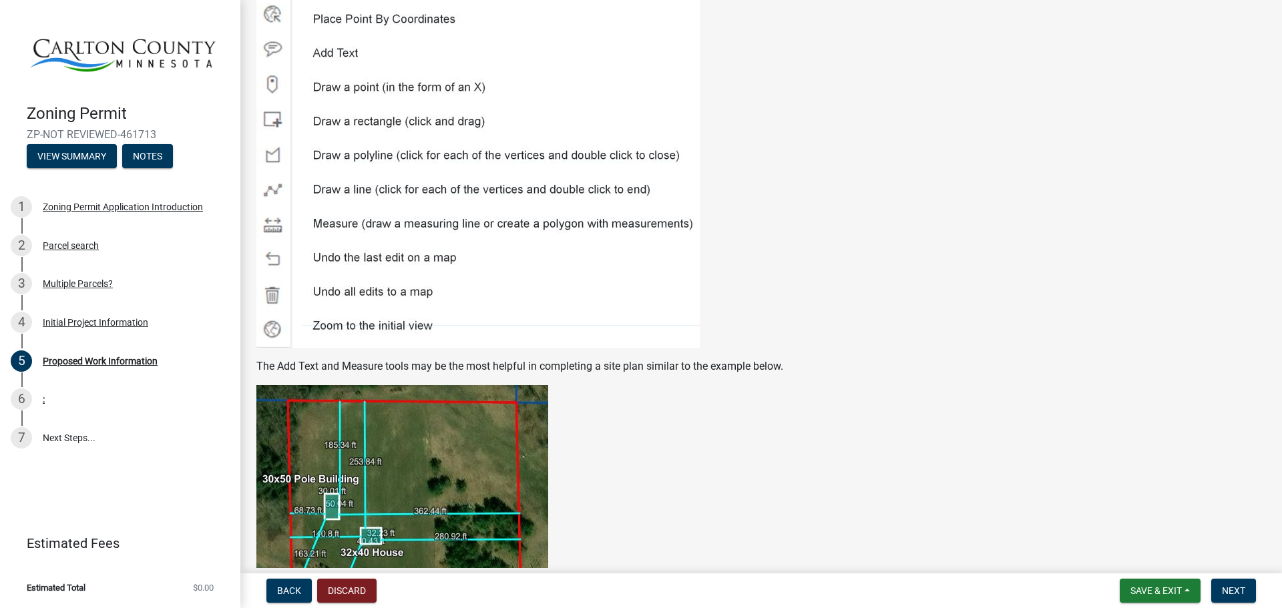
click at [276, 120] on img at bounding box center [477, 117] width 443 height 462
click at [279, 123] on img at bounding box center [477, 117] width 443 height 462
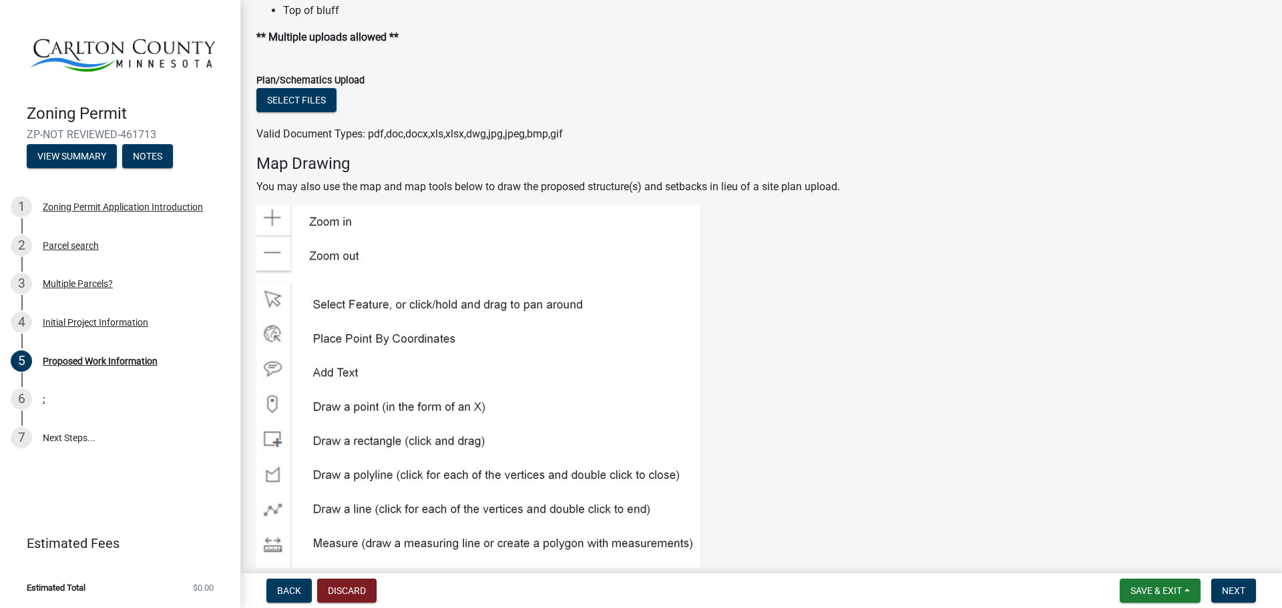
scroll to position [1751, 0]
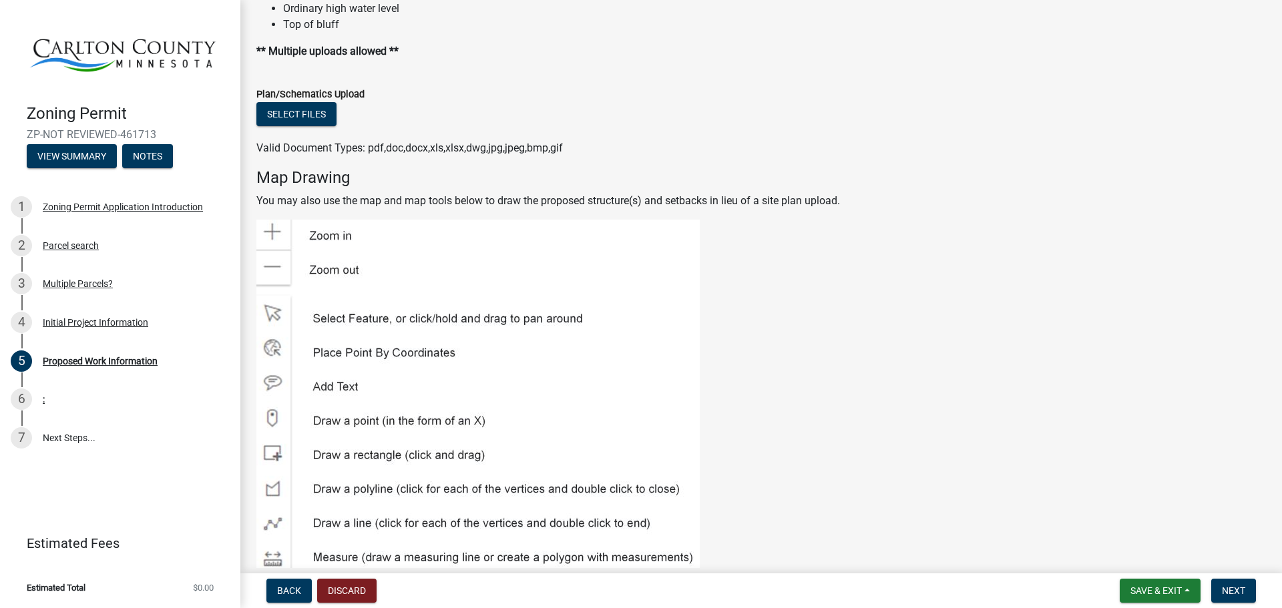
click at [275, 234] on img at bounding box center [477, 451] width 443 height 462
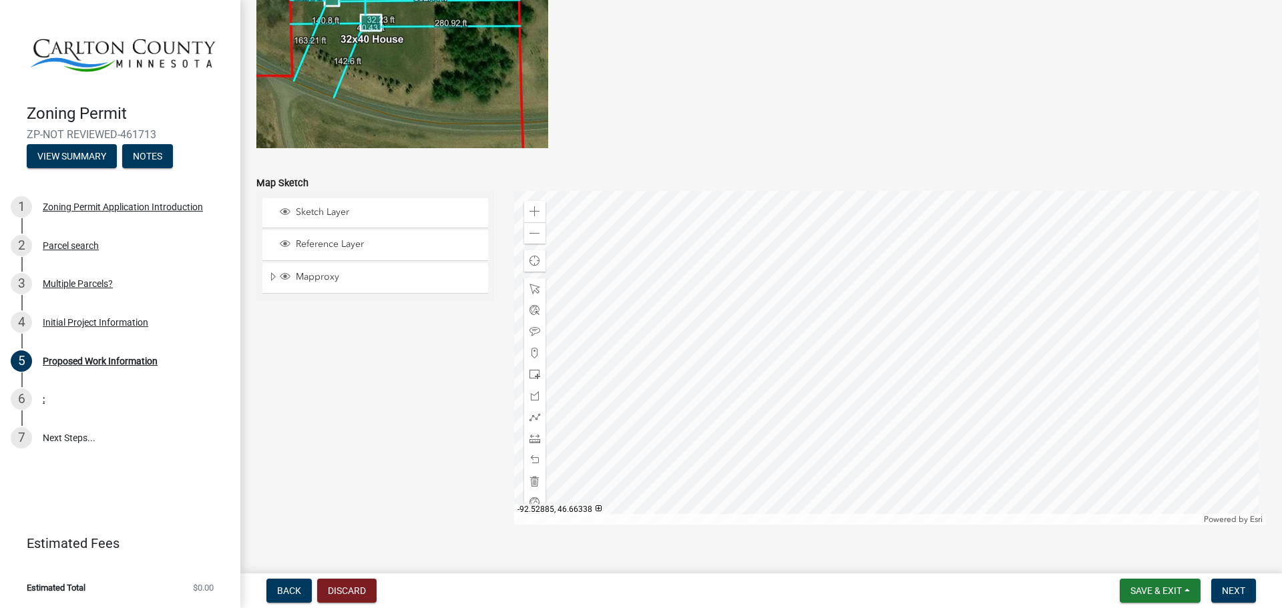
scroll to position [2618, 0]
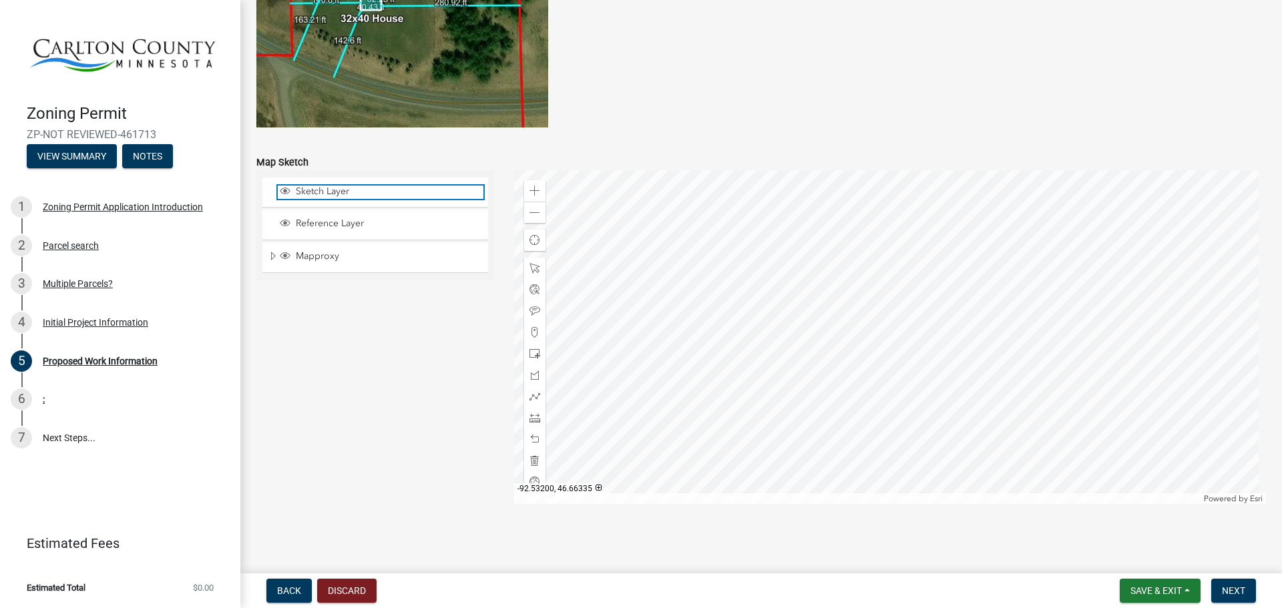
click at [311, 192] on span "Sketch Layer" at bounding box center [387, 192] width 191 height 12
click at [314, 191] on span "Sketch Layer" at bounding box center [387, 192] width 191 height 12
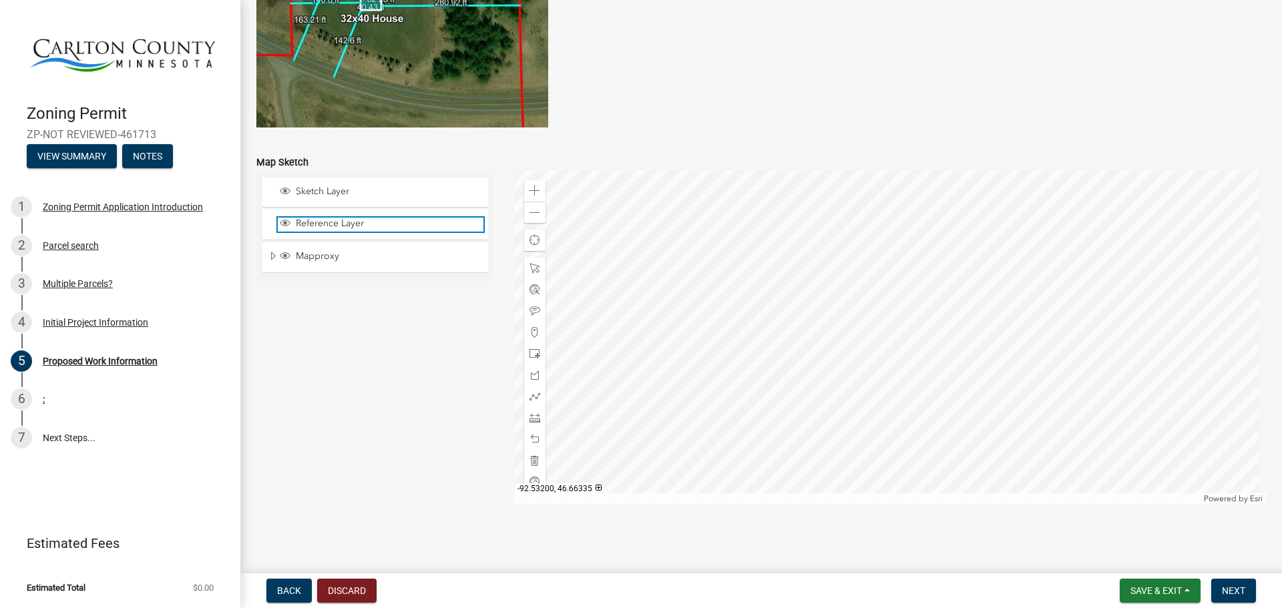
click at [306, 220] on span "Reference Layer" at bounding box center [387, 224] width 191 height 12
click at [310, 220] on span "Reference Layer" at bounding box center [387, 224] width 191 height 12
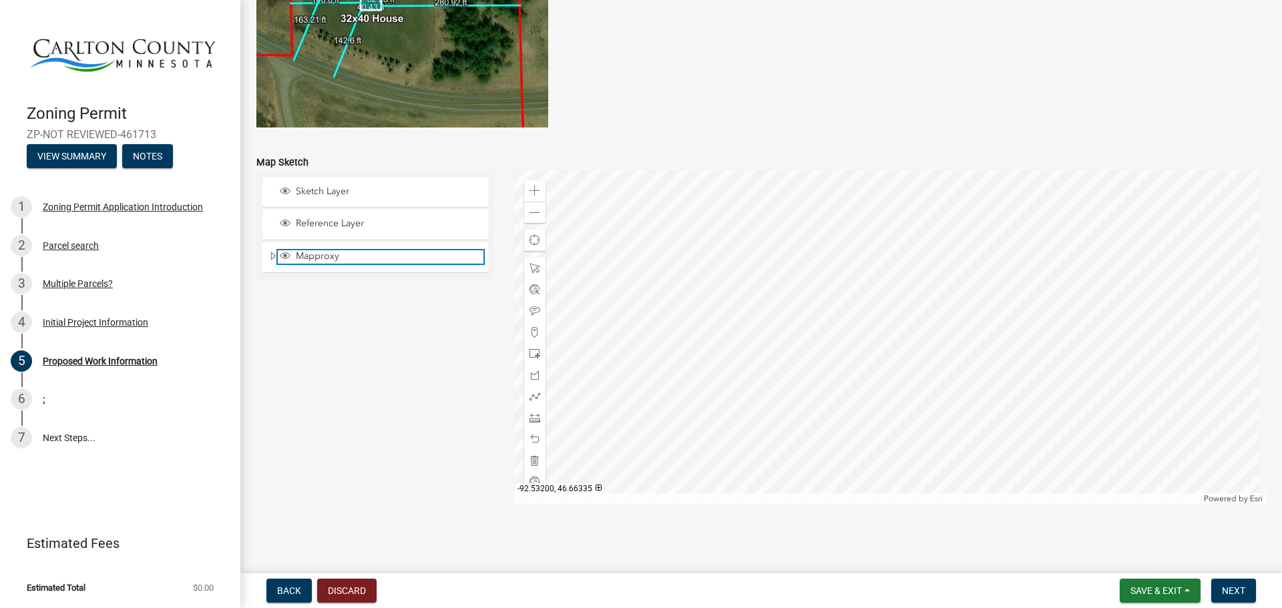
click at [314, 257] on span "Mapproxy" at bounding box center [387, 256] width 191 height 12
click at [903, 369] on div at bounding box center [890, 337] width 752 height 334
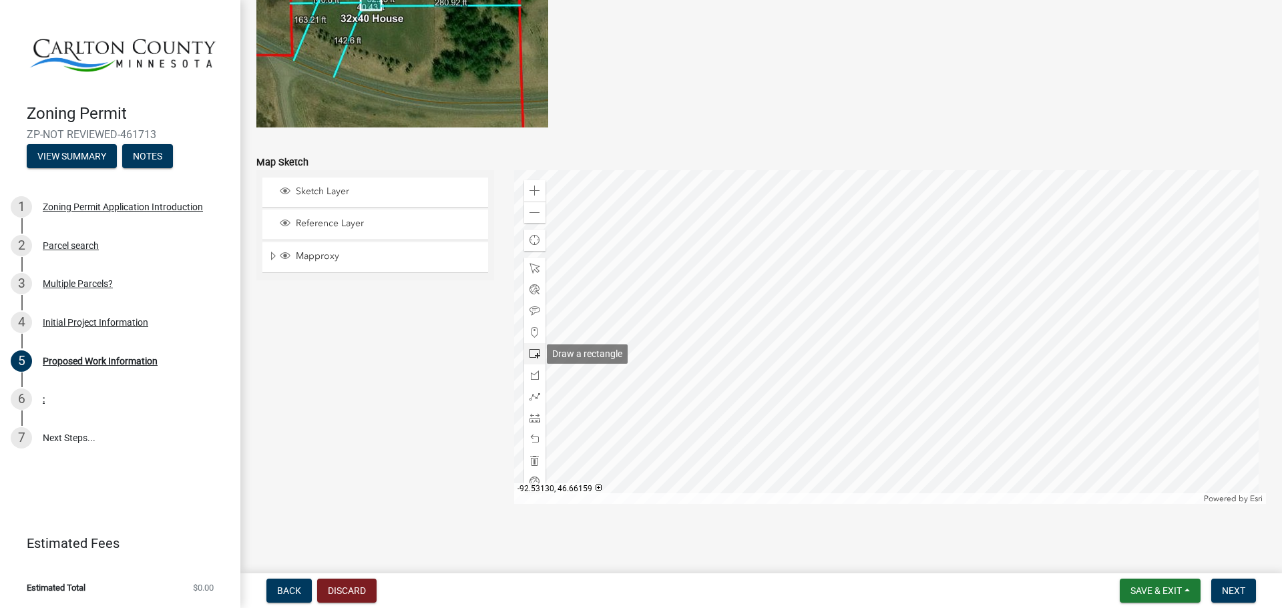
click at [531, 354] on span at bounding box center [534, 353] width 11 height 11
click at [966, 360] on div at bounding box center [890, 337] width 752 height 334
click at [934, 336] on div at bounding box center [890, 337] width 752 height 334
click at [936, 340] on div at bounding box center [890, 337] width 752 height 334
click at [968, 362] on div at bounding box center [890, 337] width 752 height 334
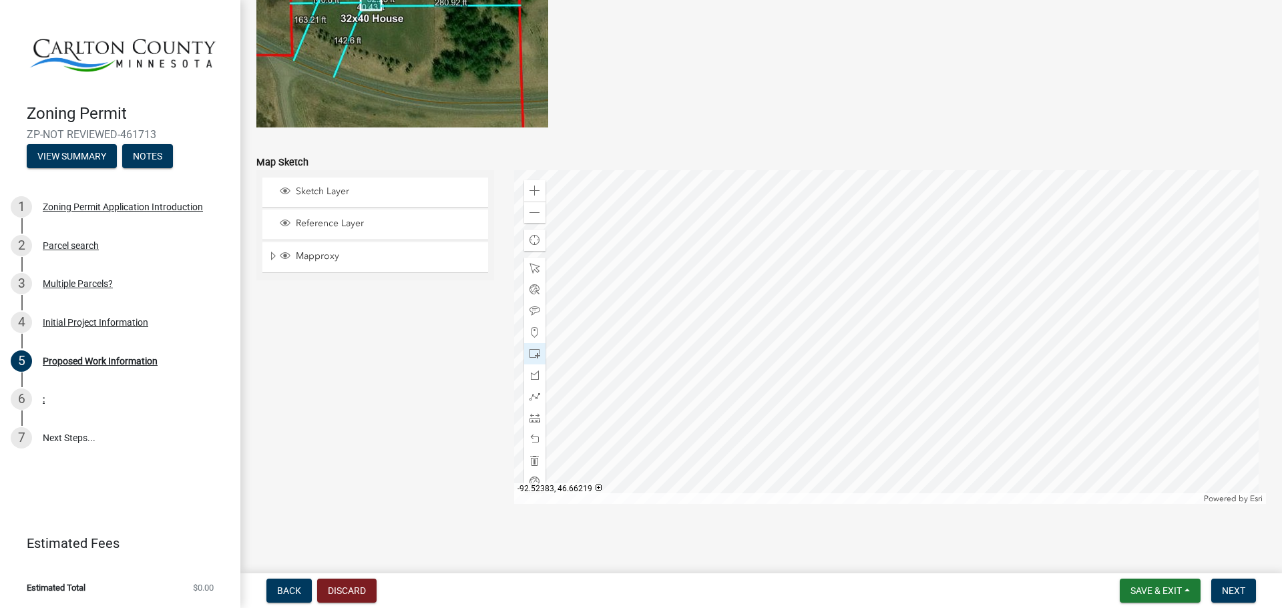
click at [934, 324] on div at bounding box center [890, 337] width 752 height 334
click at [964, 360] on div at bounding box center [890, 337] width 752 height 334
click at [535, 309] on span at bounding box center [534, 311] width 11 height 11
click at [973, 358] on div at bounding box center [890, 337] width 752 height 334
click at [930, 339] on div at bounding box center [890, 337] width 752 height 334
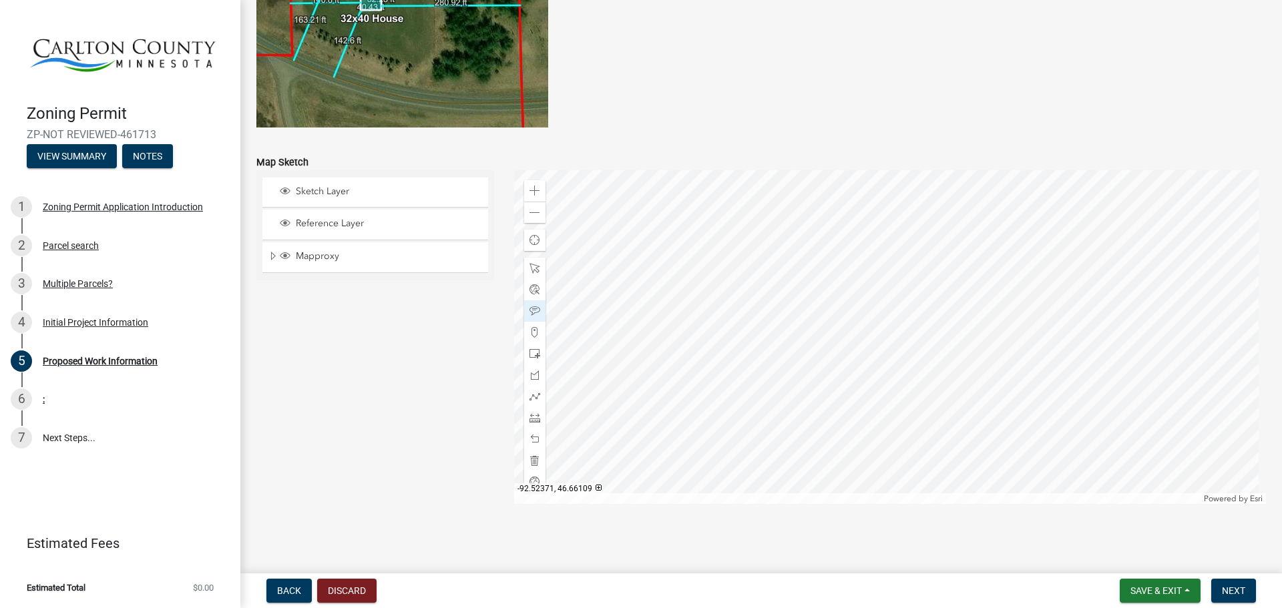
click at [940, 408] on div at bounding box center [890, 337] width 752 height 334
click at [954, 380] on div at bounding box center [890, 337] width 752 height 334
click at [964, 354] on div at bounding box center [890, 337] width 752 height 334
click at [531, 267] on span at bounding box center [534, 268] width 11 height 11
click at [956, 360] on div at bounding box center [890, 337] width 752 height 334
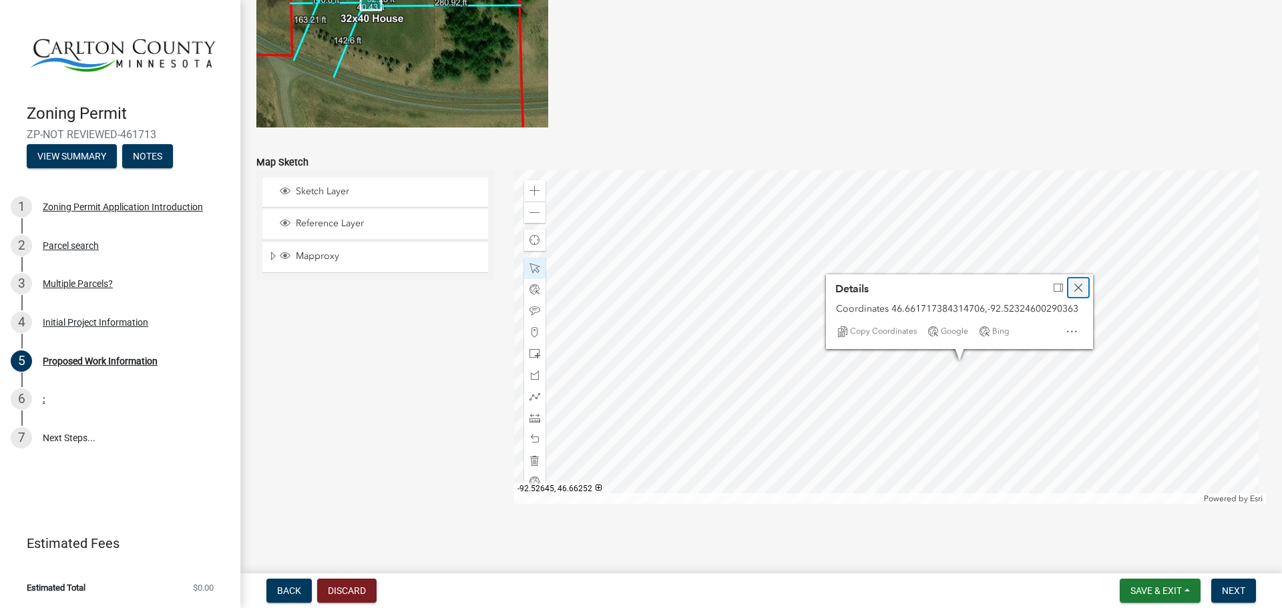
click at [1081, 284] on div "Close" at bounding box center [1078, 287] width 20 height 19
click at [973, 366] on div at bounding box center [890, 337] width 752 height 334
click at [987, 328] on div at bounding box center [890, 337] width 752 height 334
click at [890, 401] on div at bounding box center [890, 337] width 752 height 334
click at [921, 322] on div at bounding box center [890, 337] width 752 height 334
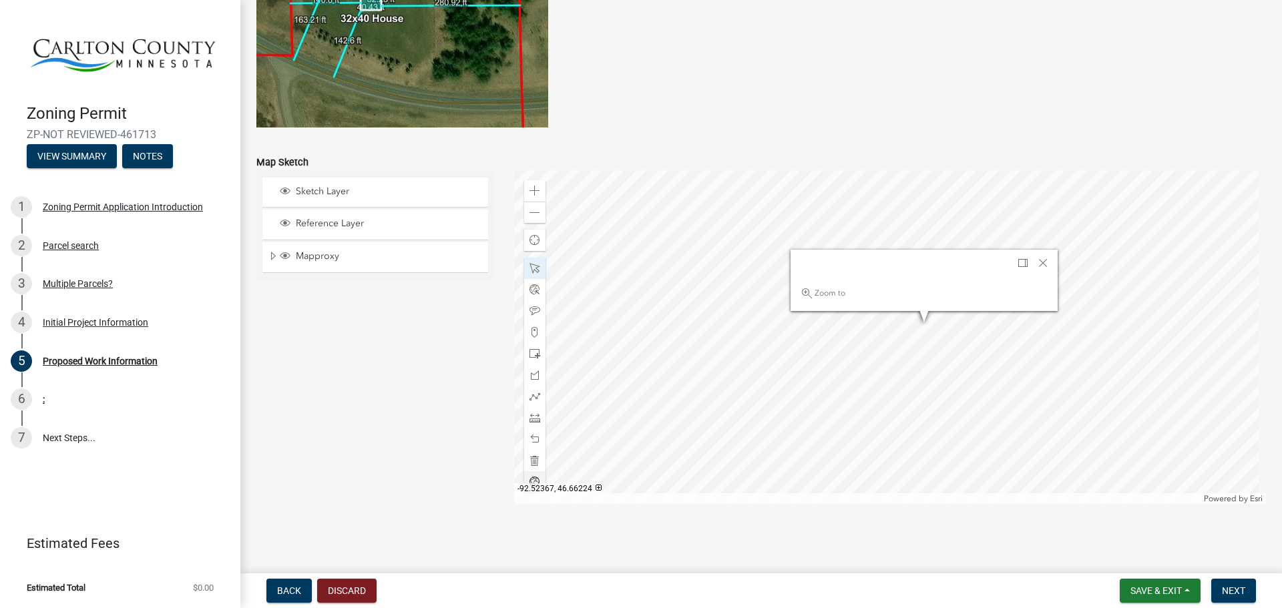
click at [932, 322] on div at bounding box center [890, 337] width 752 height 334
click at [927, 327] on div at bounding box center [890, 337] width 752 height 334
click at [536, 306] on span at bounding box center [534, 311] width 11 height 11
click at [1048, 267] on span "Close" at bounding box center [1048, 268] width 11 height 11
click at [928, 324] on div at bounding box center [890, 337] width 752 height 334
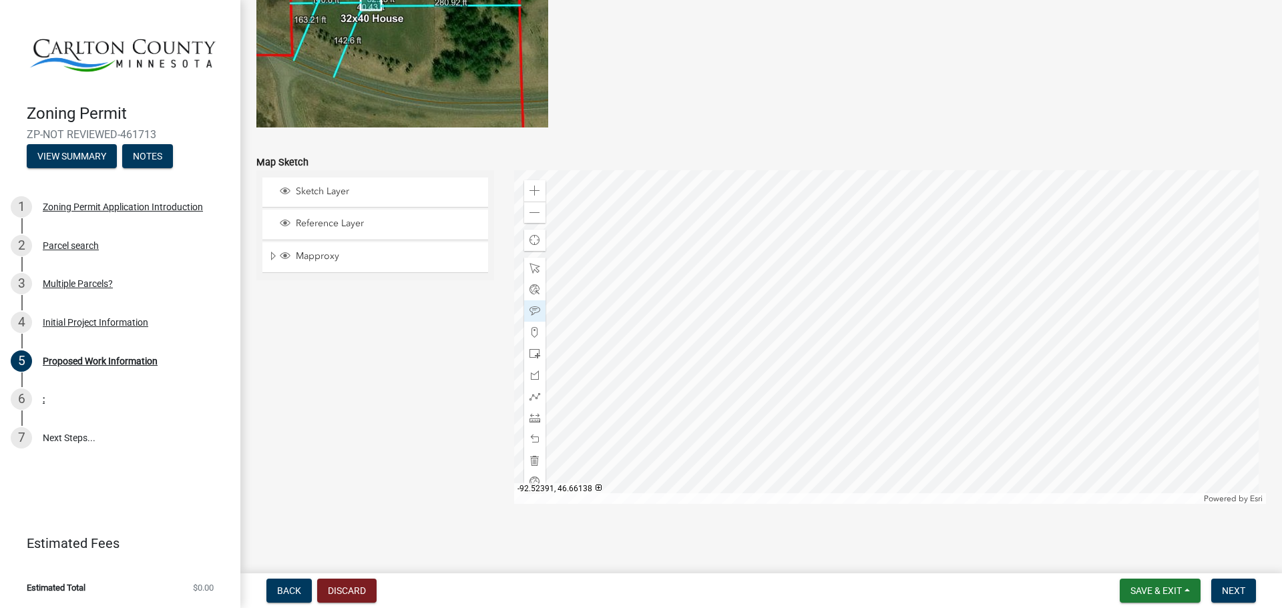
click at [920, 387] on div at bounding box center [890, 337] width 752 height 334
click at [957, 372] on div at bounding box center [890, 337] width 752 height 334
click at [1232, 595] on span "Next" at bounding box center [1232, 590] width 23 height 11
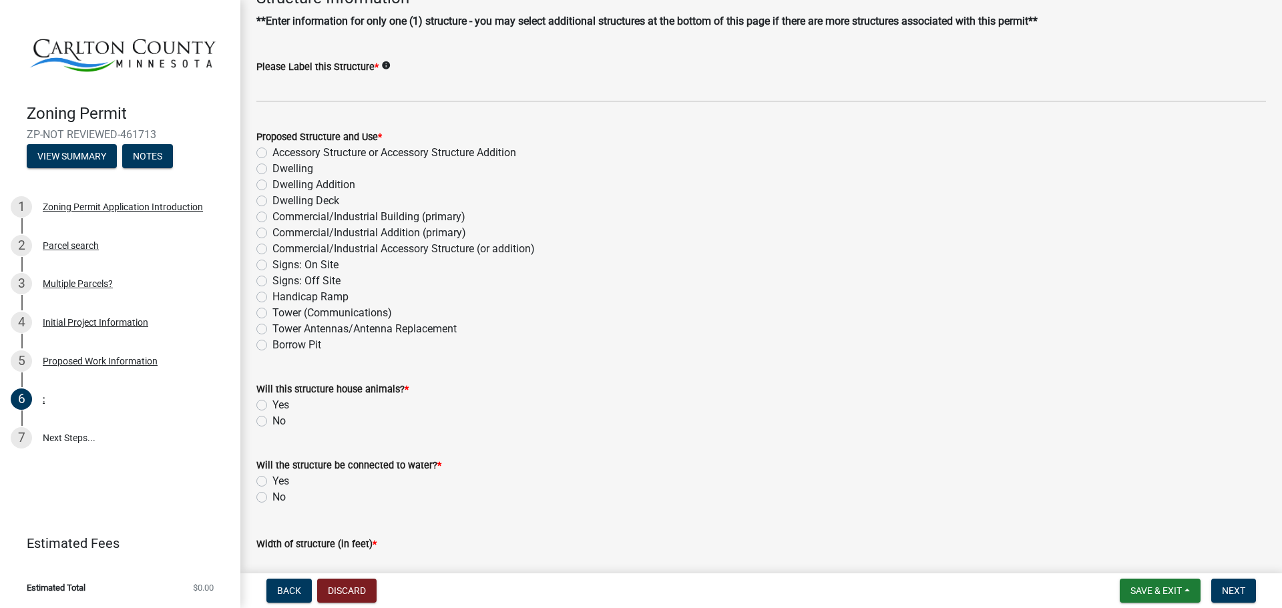
scroll to position [0, 0]
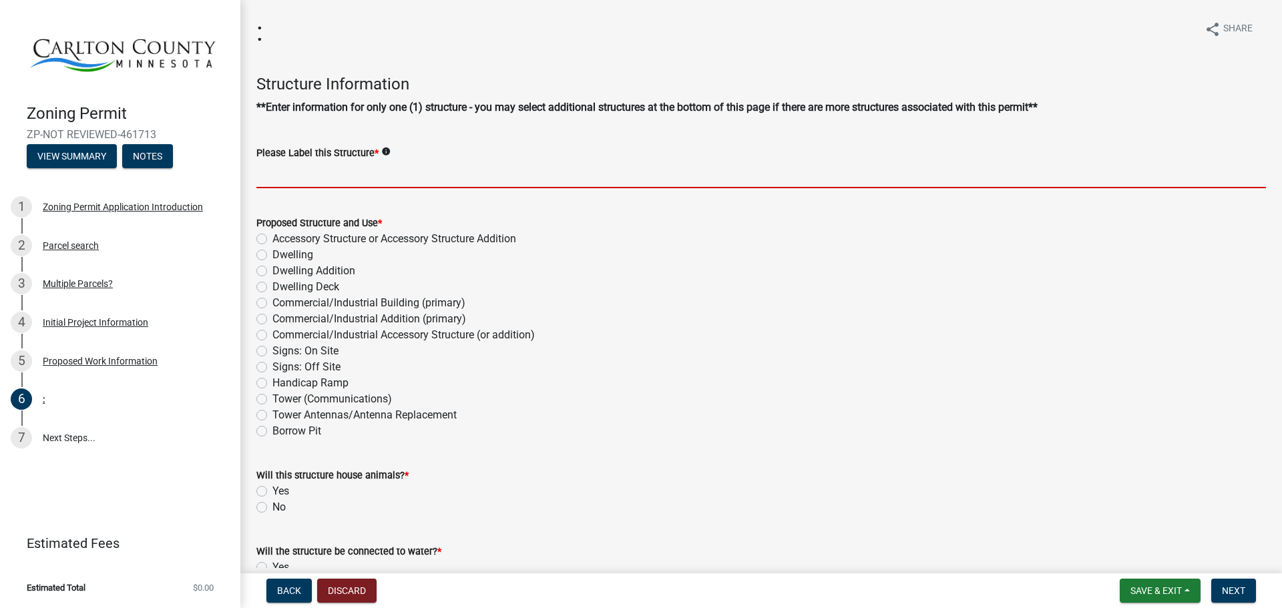
click at [301, 180] on input "Please Label this Structure *" at bounding box center [760, 174] width 1009 height 27
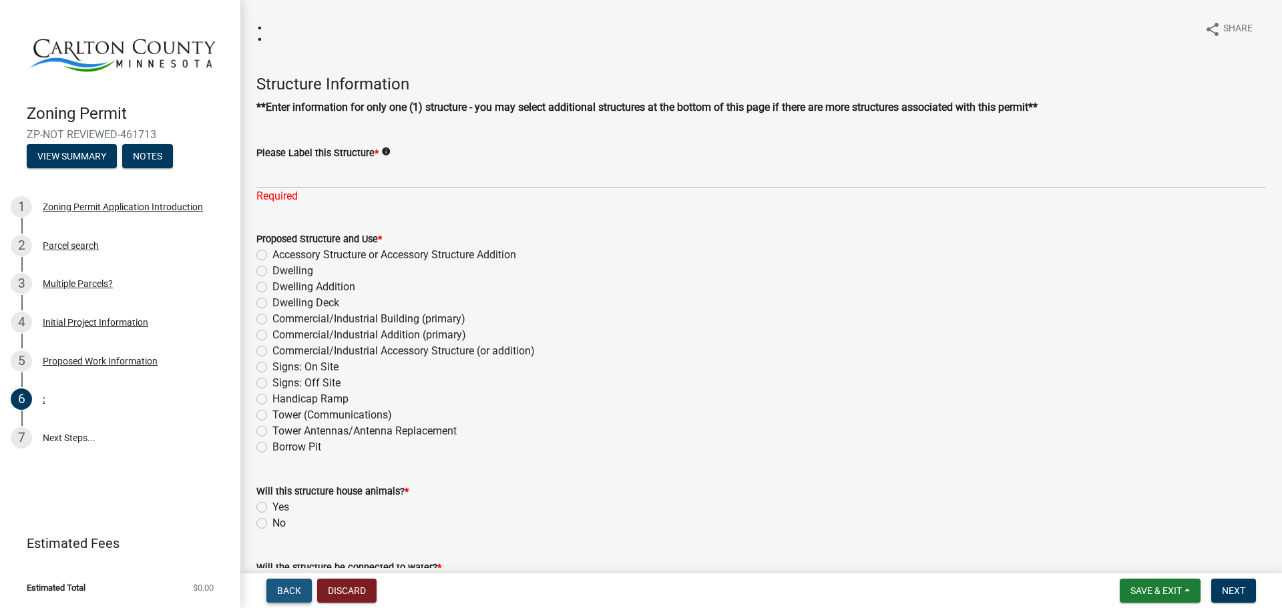
click at [285, 585] on span "Back" at bounding box center [289, 590] width 24 height 11
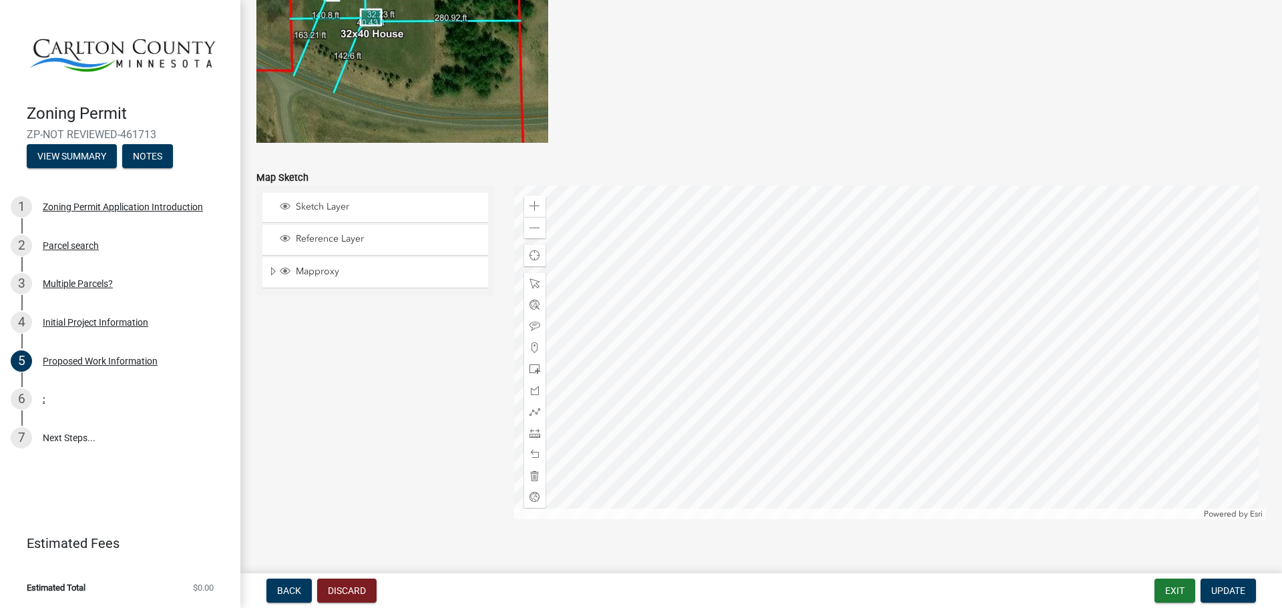
scroll to position [2618, 0]
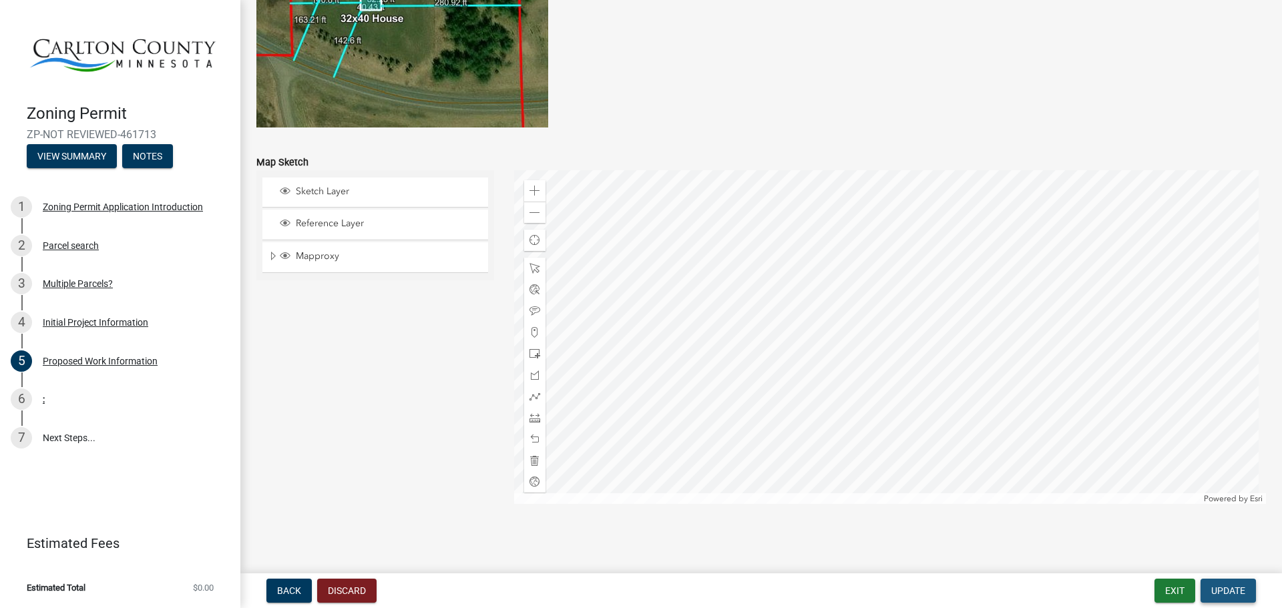
click at [1219, 590] on span "Update" at bounding box center [1228, 590] width 34 height 11
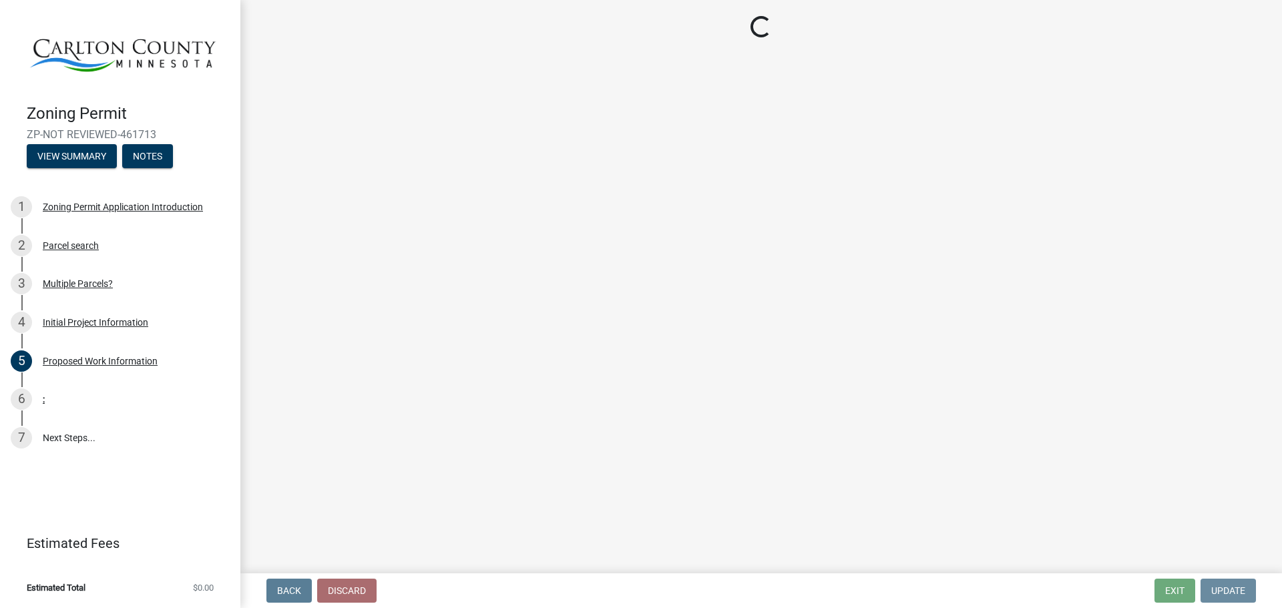
scroll to position [0, 0]
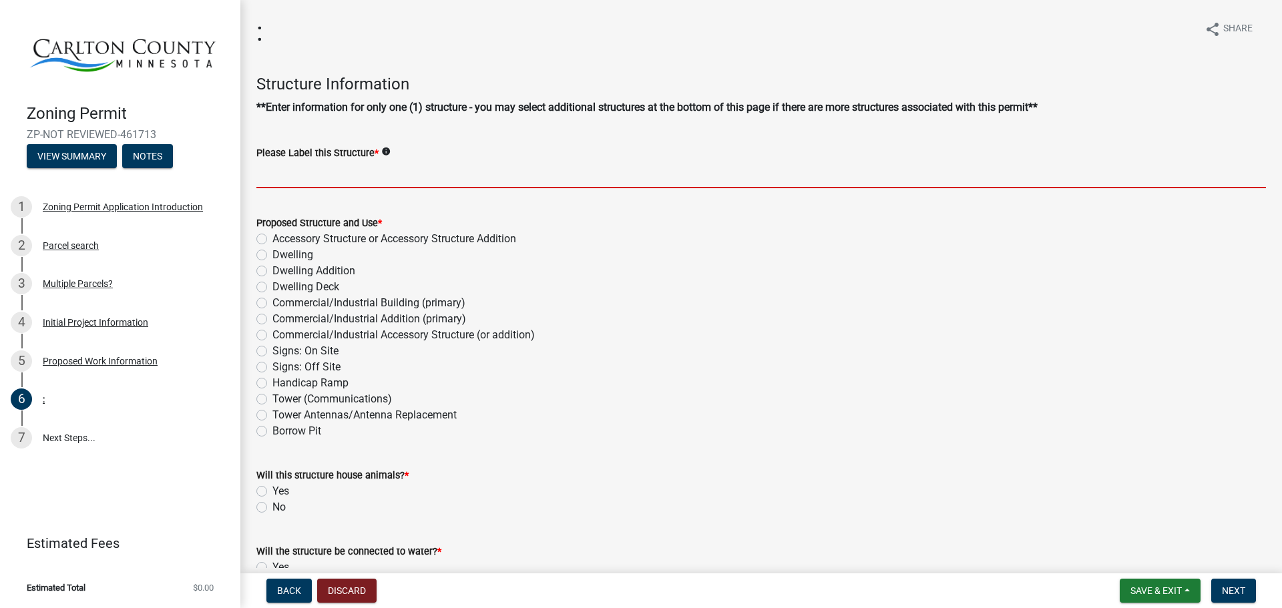
click at [272, 181] on input "Please Label this Structure *" at bounding box center [760, 174] width 1009 height 27
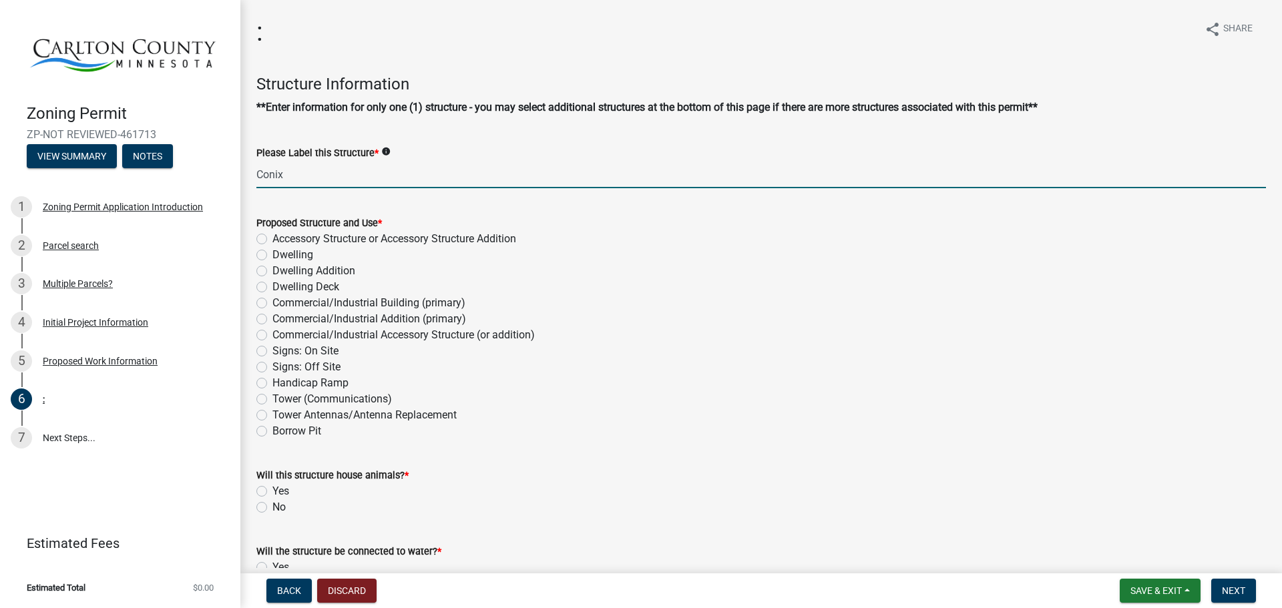
type input "Conix"
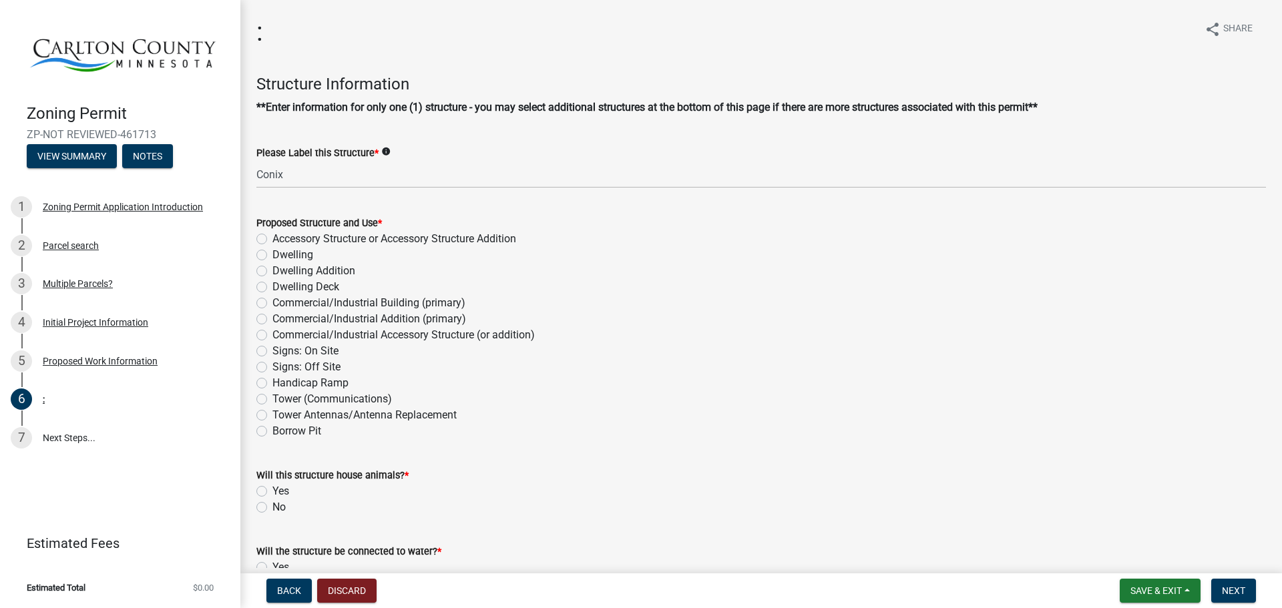
click at [272, 240] on label "Accessory Structure or Accessory Structure Addition" at bounding box center [394, 239] width 244 height 16
click at [272, 240] on input "Accessory Structure or Accessory Structure Addition" at bounding box center [276, 235] width 9 height 9
radio input "true"
click at [515, 429] on div "Borrow Pit" at bounding box center [760, 431] width 1009 height 16
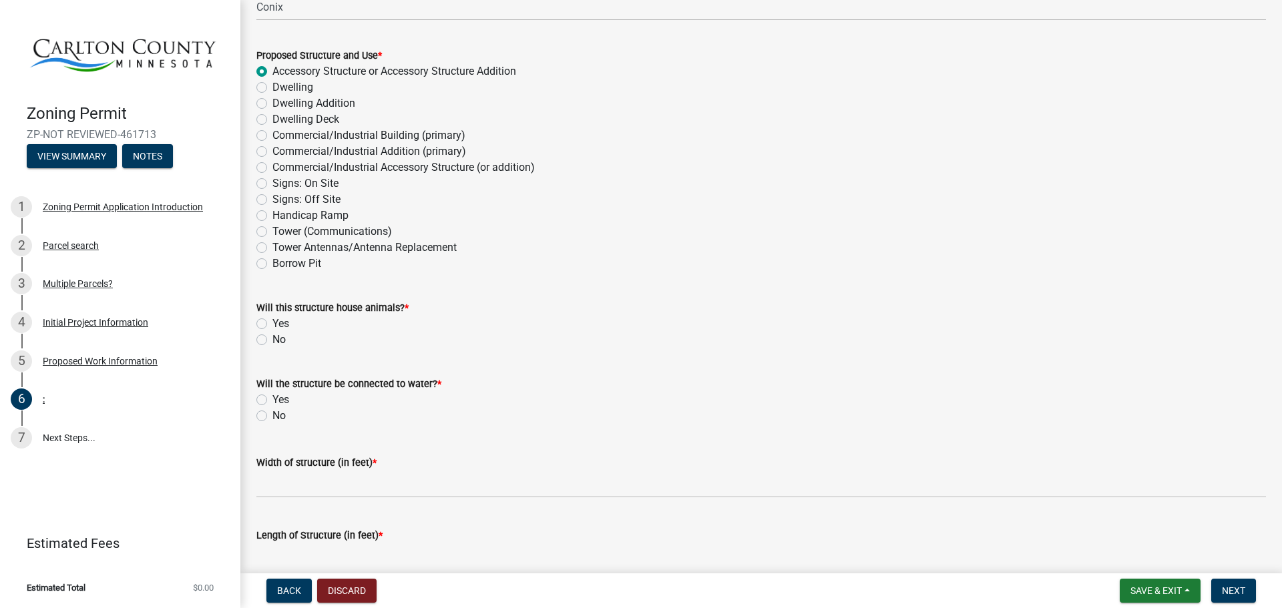
scroll to position [200, 0]
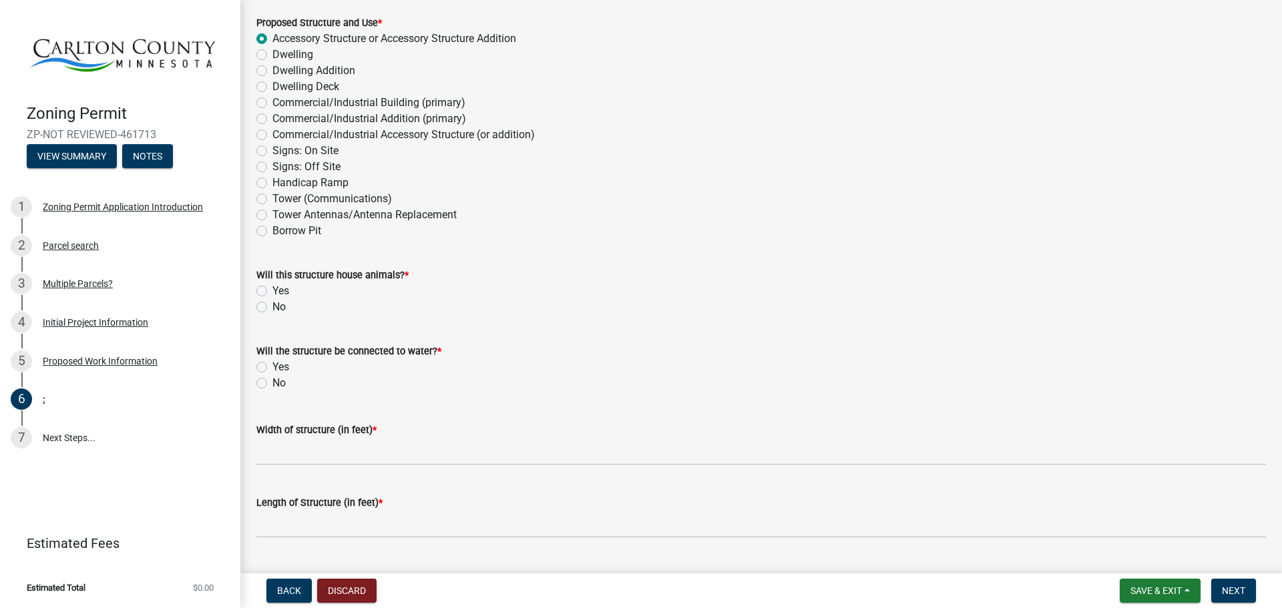
click at [272, 306] on label "No" at bounding box center [278, 307] width 13 height 16
click at [272, 306] on input "No" at bounding box center [276, 303] width 9 height 9
radio input "true"
click at [272, 365] on label "Yes" at bounding box center [280, 367] width 17 height 16
click at [272, 365] on input "Yes" at bounding box center [276, 363] width 9 height 9
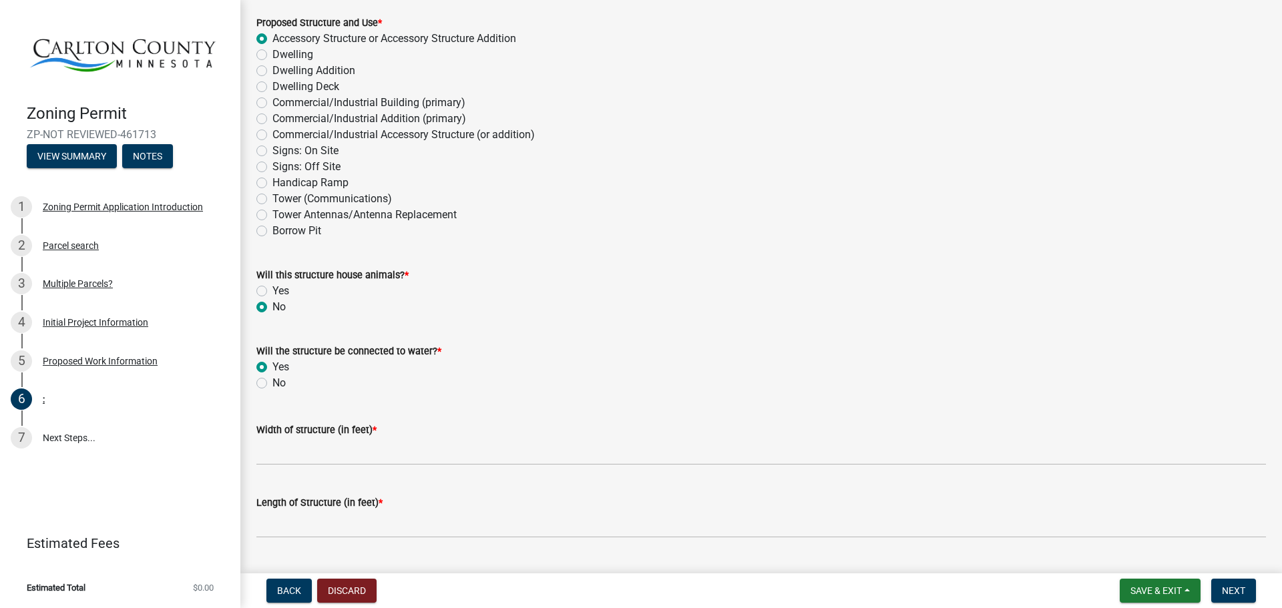
radio input "true"
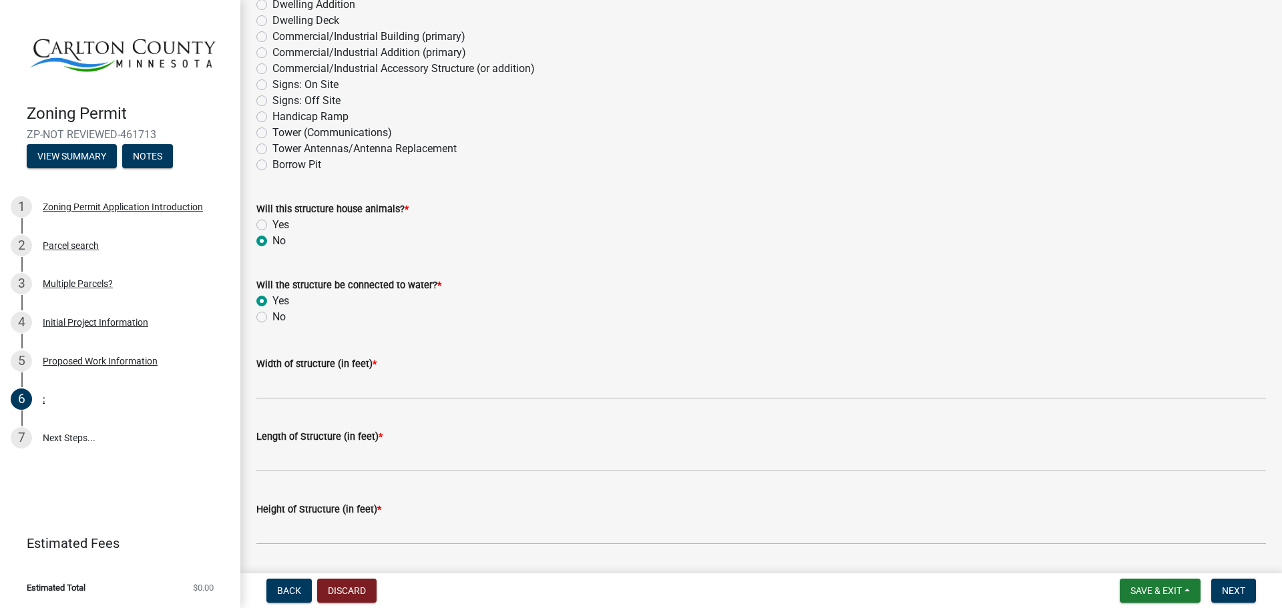
scroll to position [267, 0]
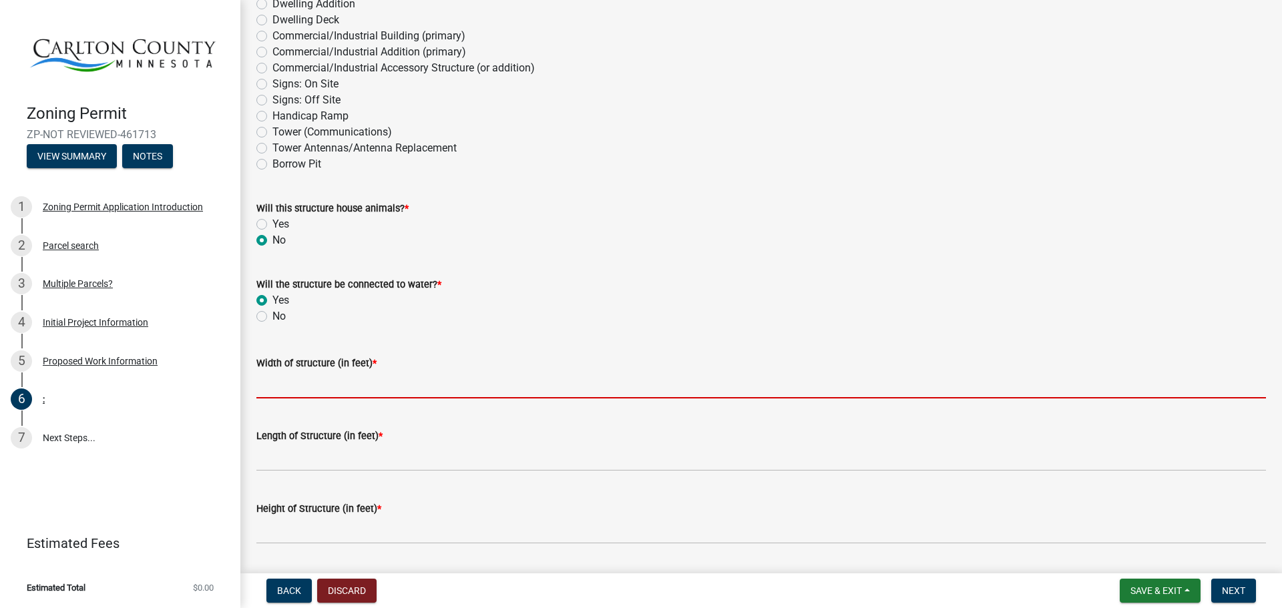
click at [286, 394] on input "Width of structure (in feet) *" at bounding box center [760, 384] width 1009 height 27
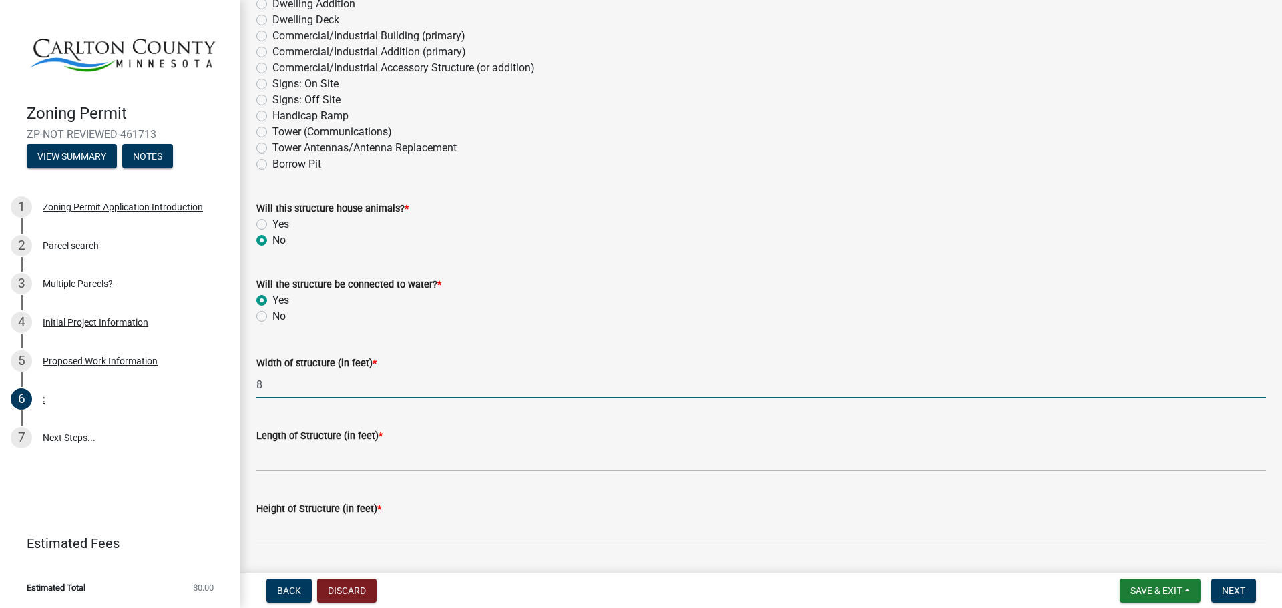
type input "8"
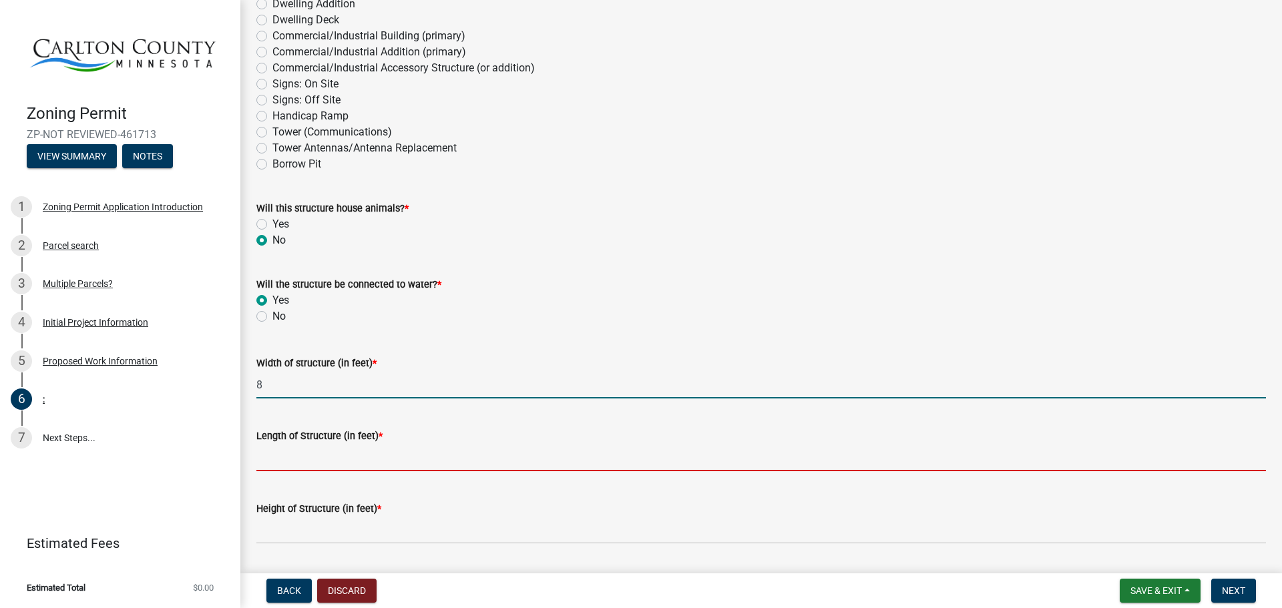
click at [270, 465] on input "Length of Structure (in feet) *" at bounding box center [760, 457] width 1009 height 27
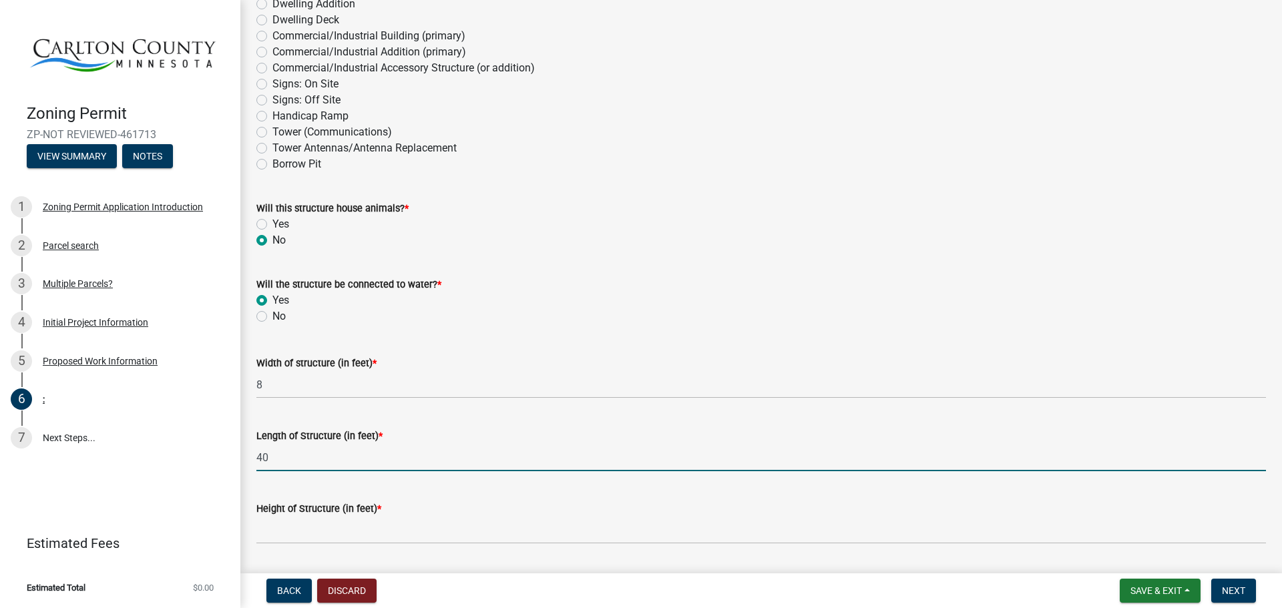
type input "40"
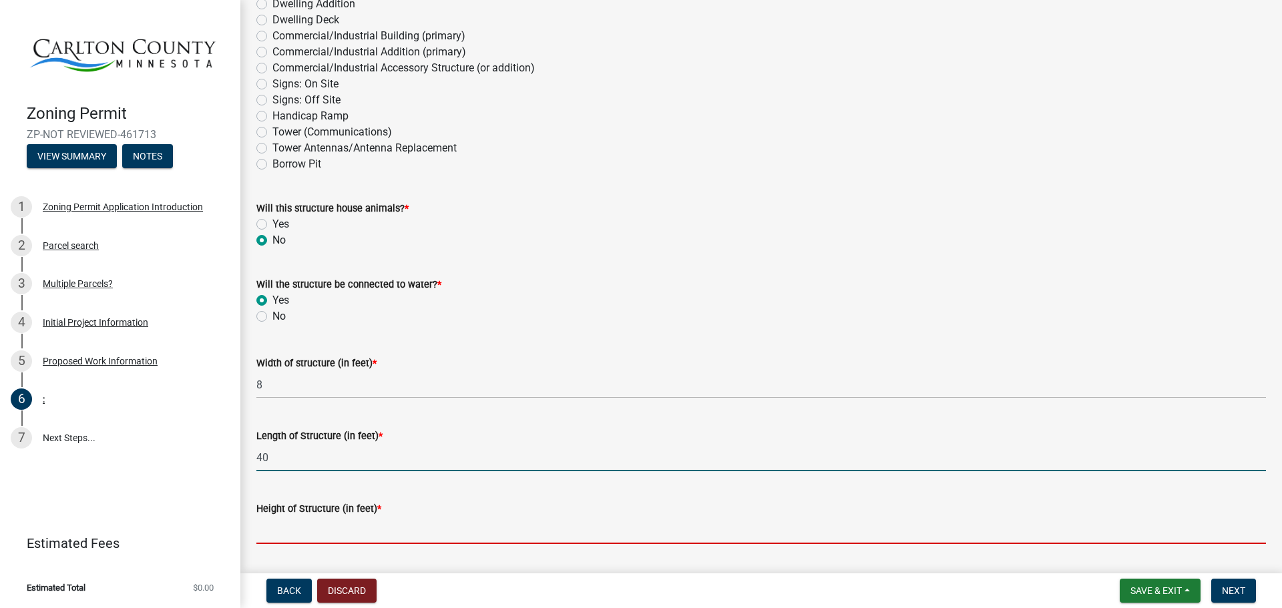
click at [288, 536] on input "Height of Structure (in feet) *" at bounding box center [760, 530] width 1009 height 27
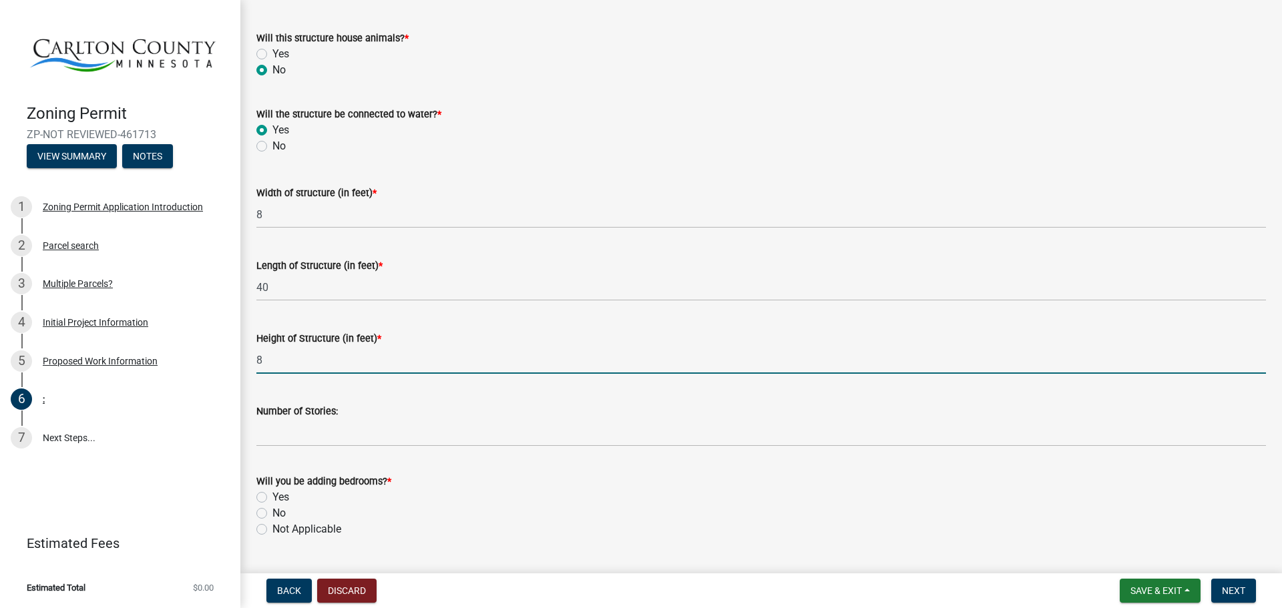
scroll to position [467, 0]
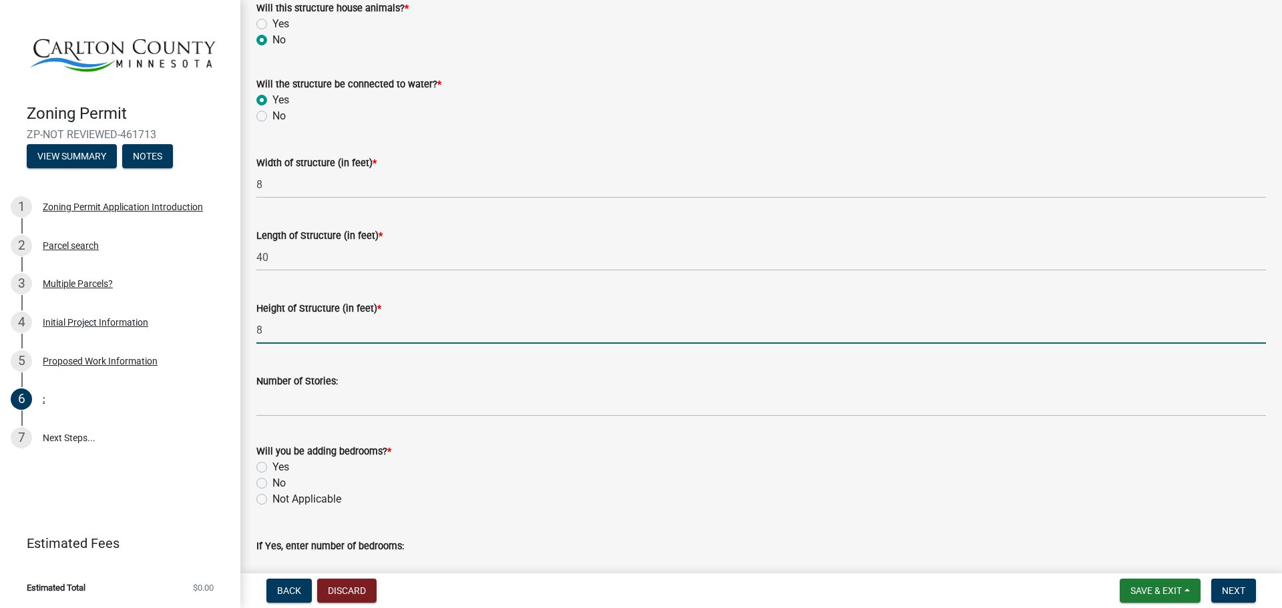
type input "8"
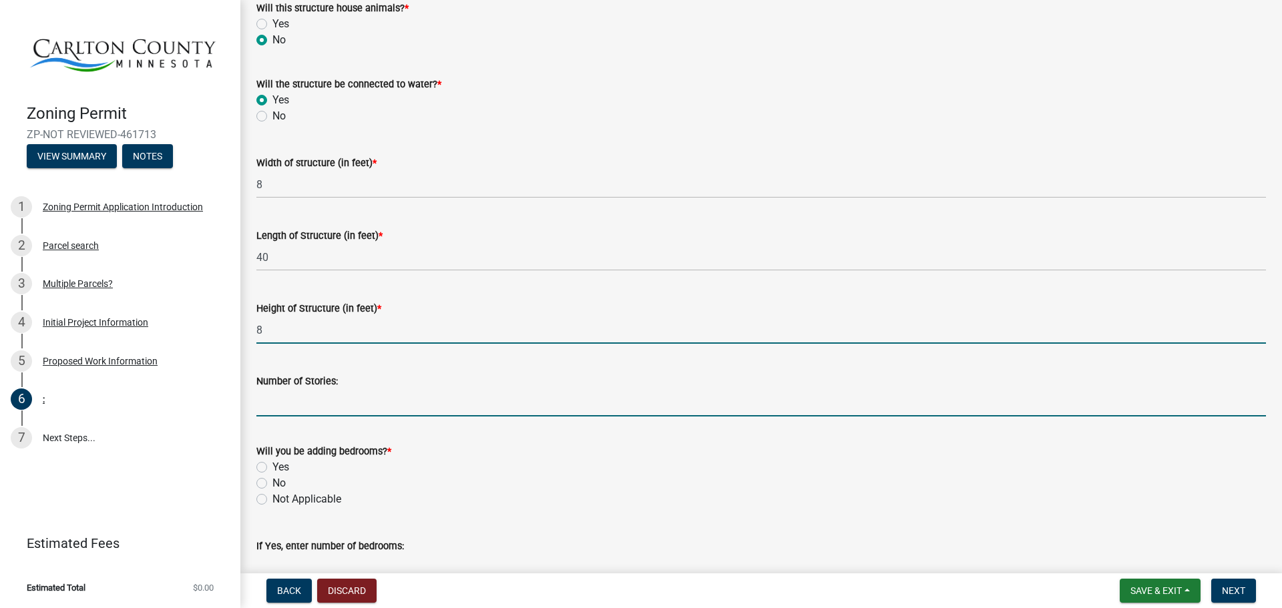
click at [306, 410] on input "Number of Stories:" at bounding box center [760, 402] width 1009 height 27
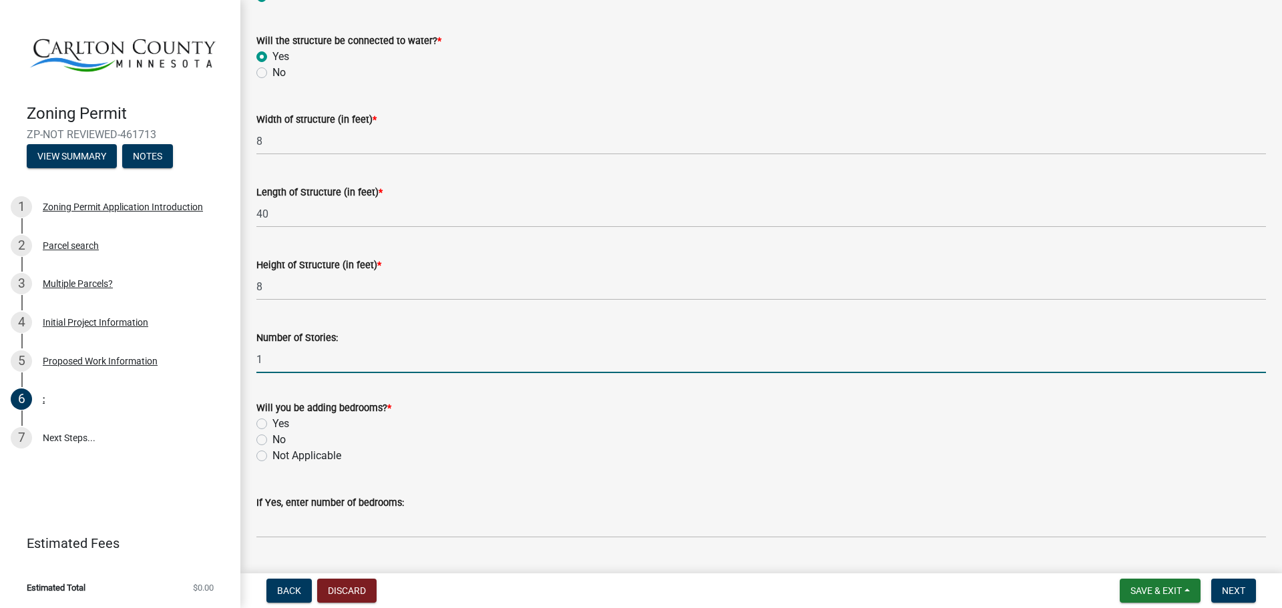
scroll to position [534, 0]
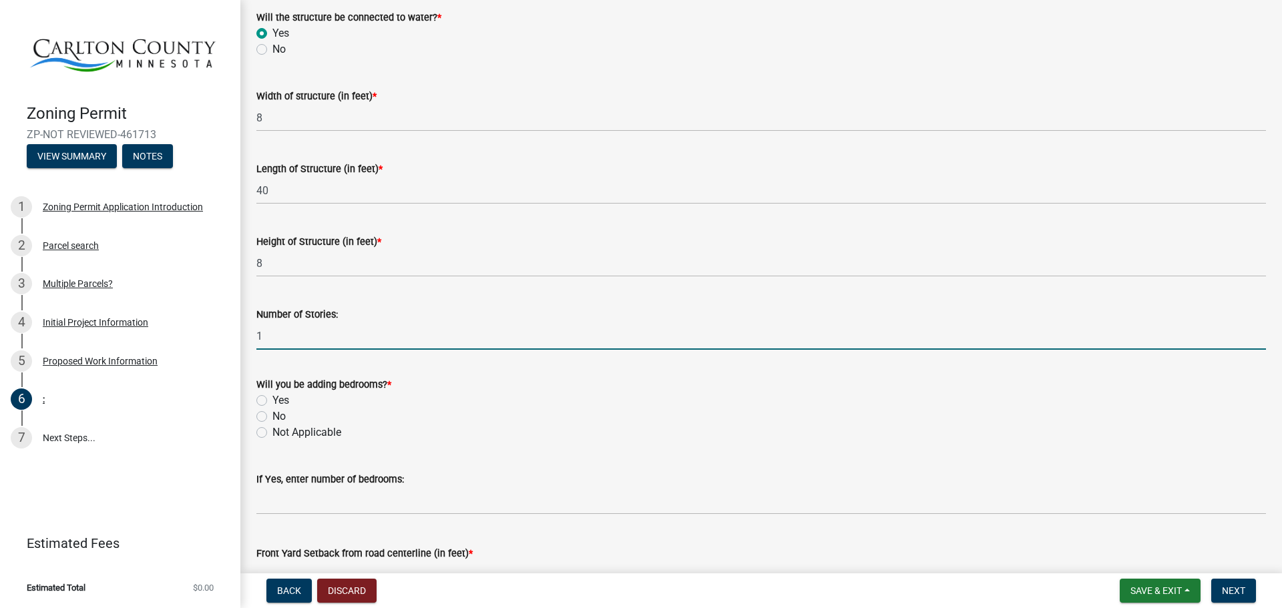
type input "1"
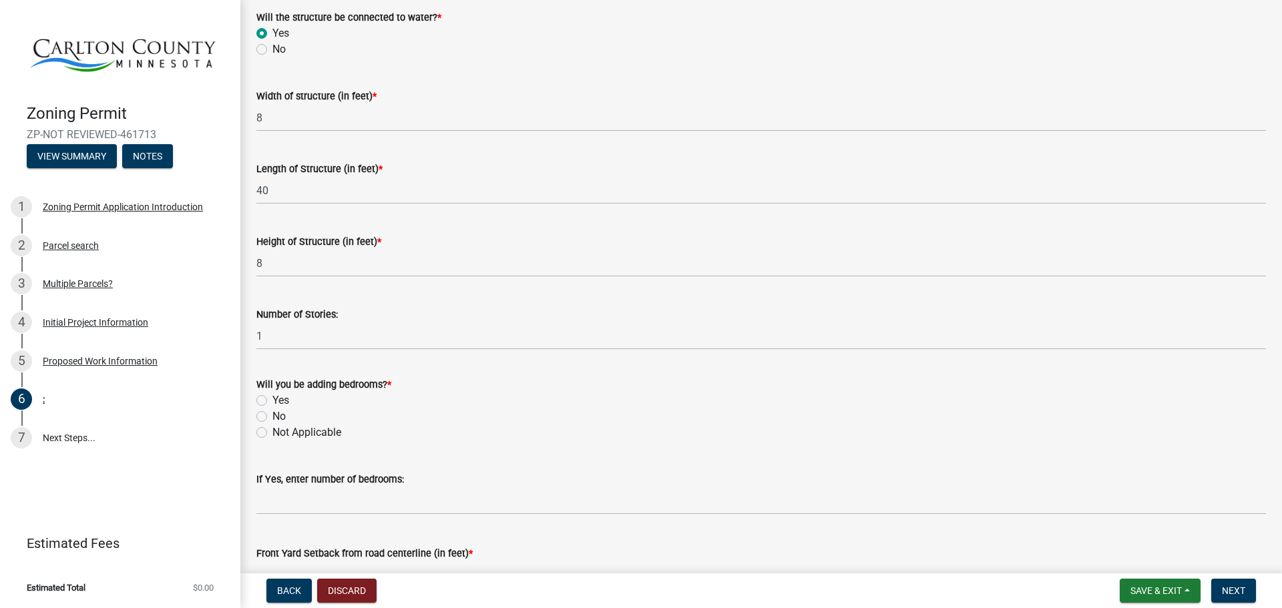
click at [272, 416] on label "No" at bounding box center [278, 416] width 13 height 16
click at [272, 416] on input "No" at bounding box center [276, 412] width 9 height 9
radio input "true"
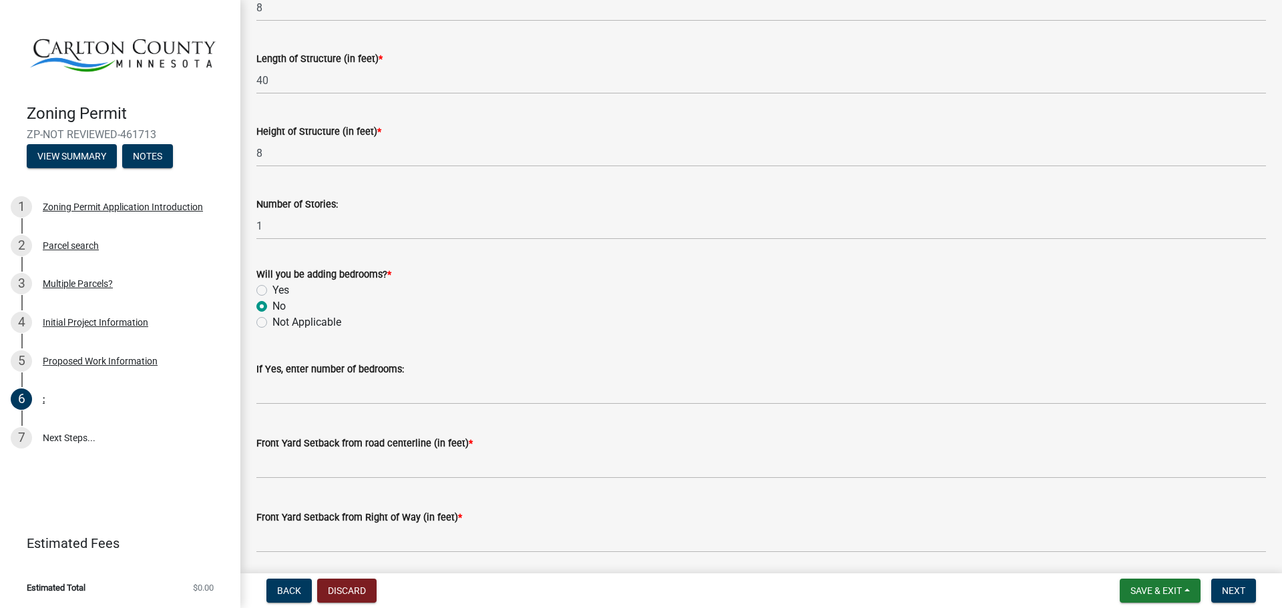
scroll to position [667, 0]
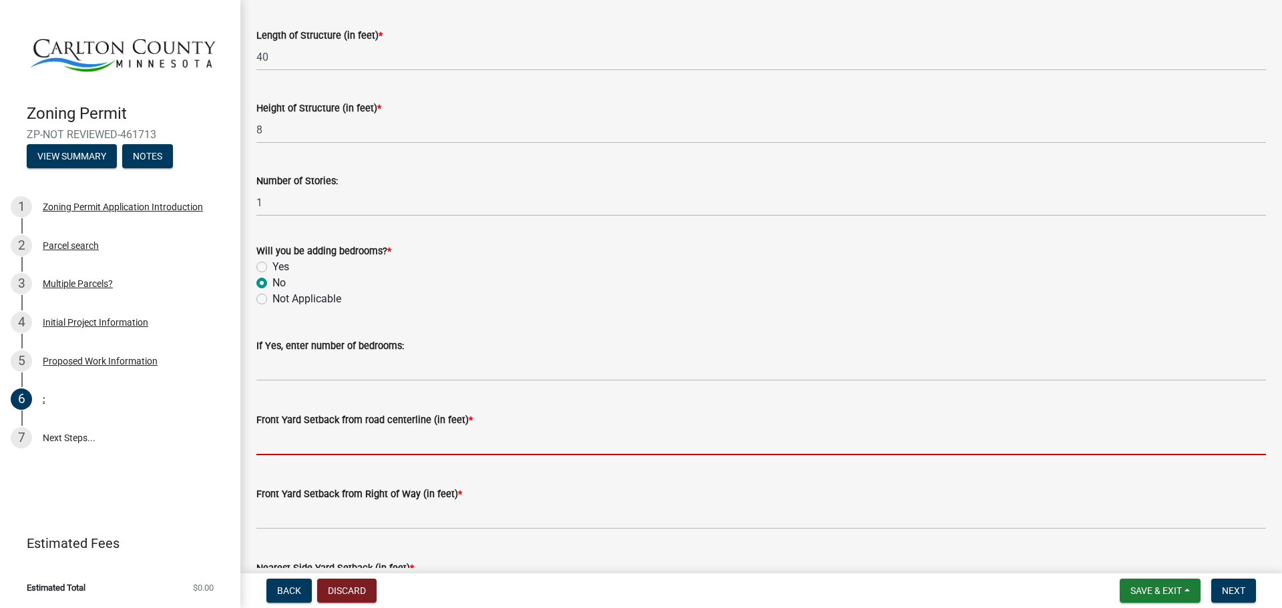
click at [308, 439] on input "text" at bounding box center [760, 441] width 1009 height 27
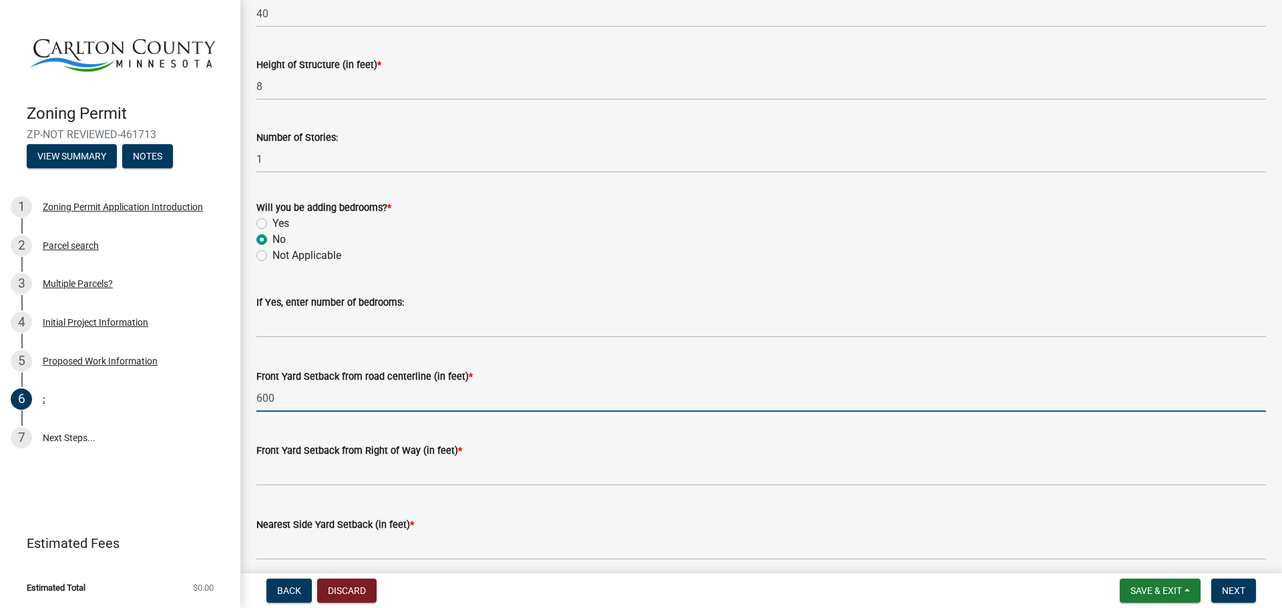
scroll to position [734, 0]
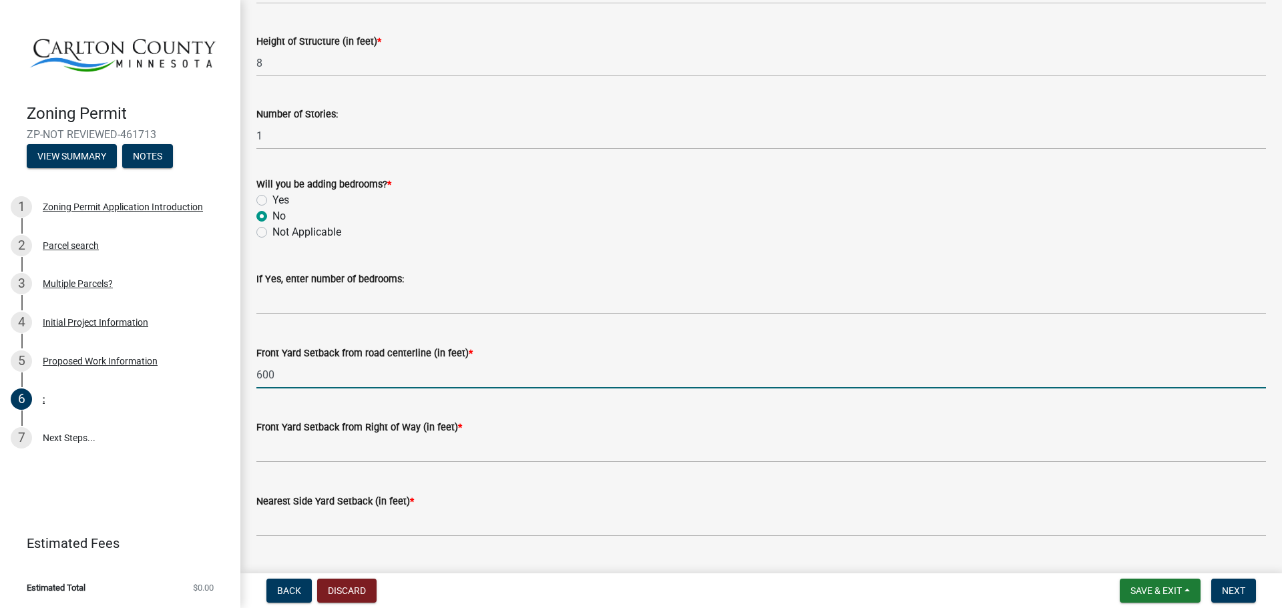
type input "600"
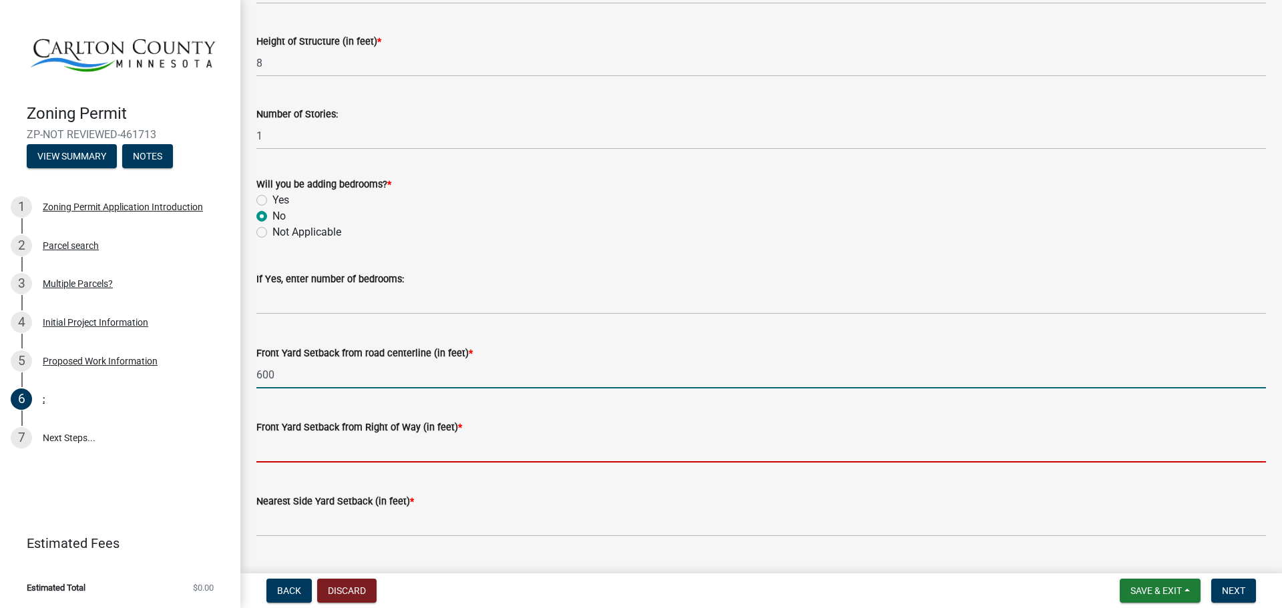
click at [280, 456] on input "text" at bounding box center [760, 448] width 1009 height 27
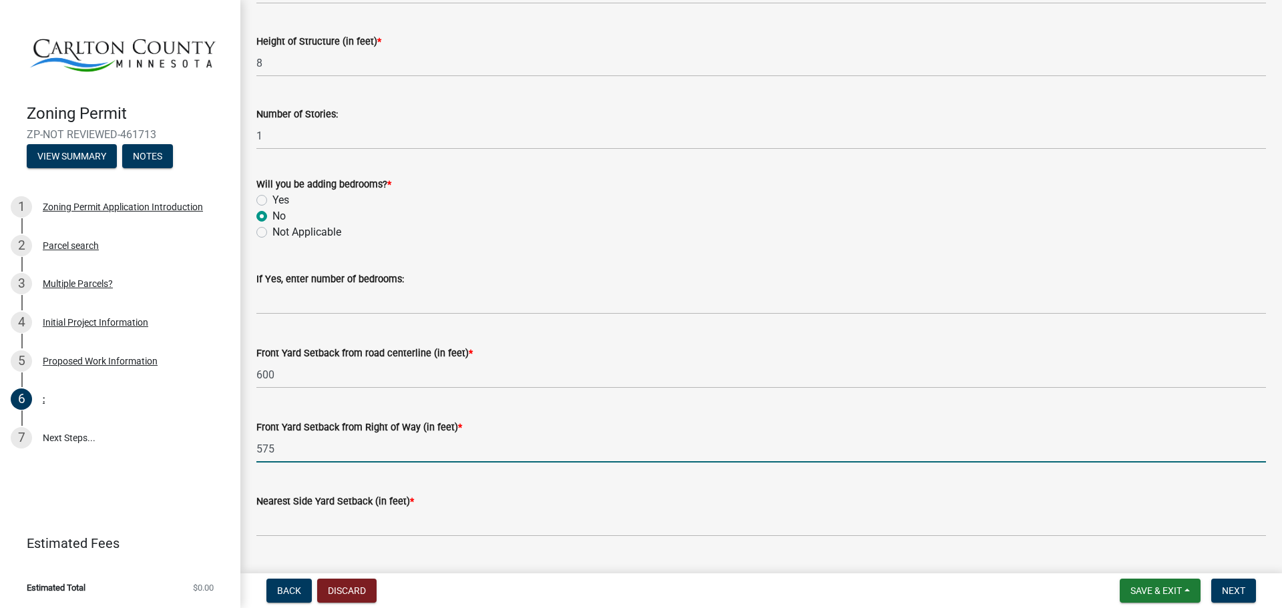
scroll to position [801, 0]
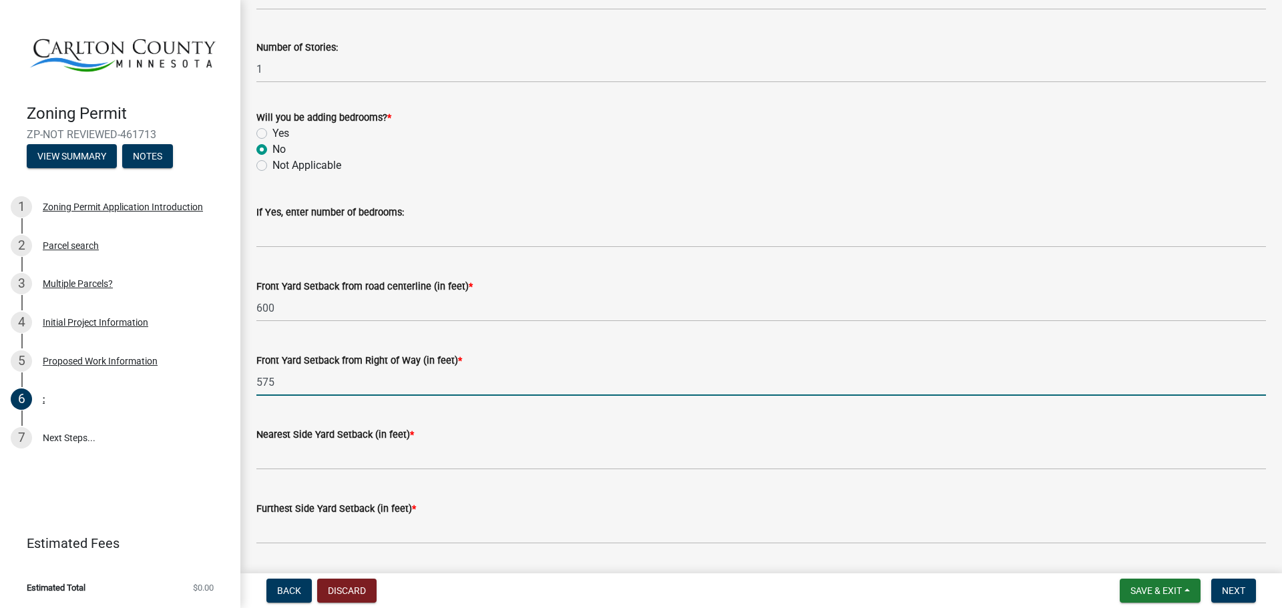
type input "575"
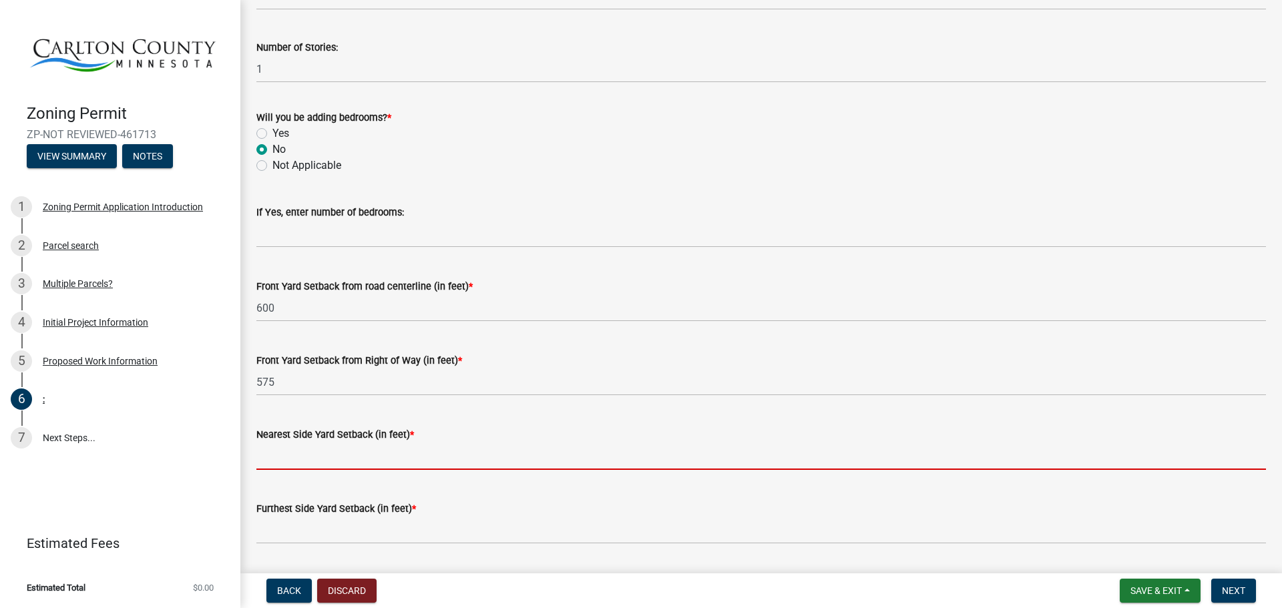
click at [280, 467] on input "text" at bounding box center [760, 456] width 1009 height 27
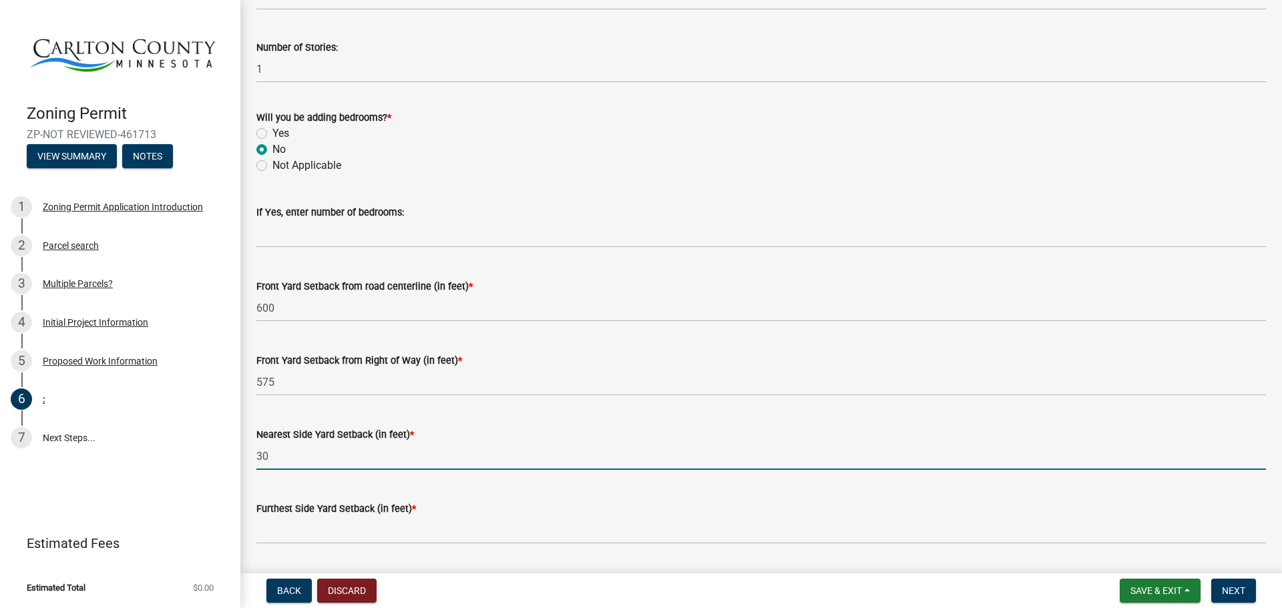
type input "30"
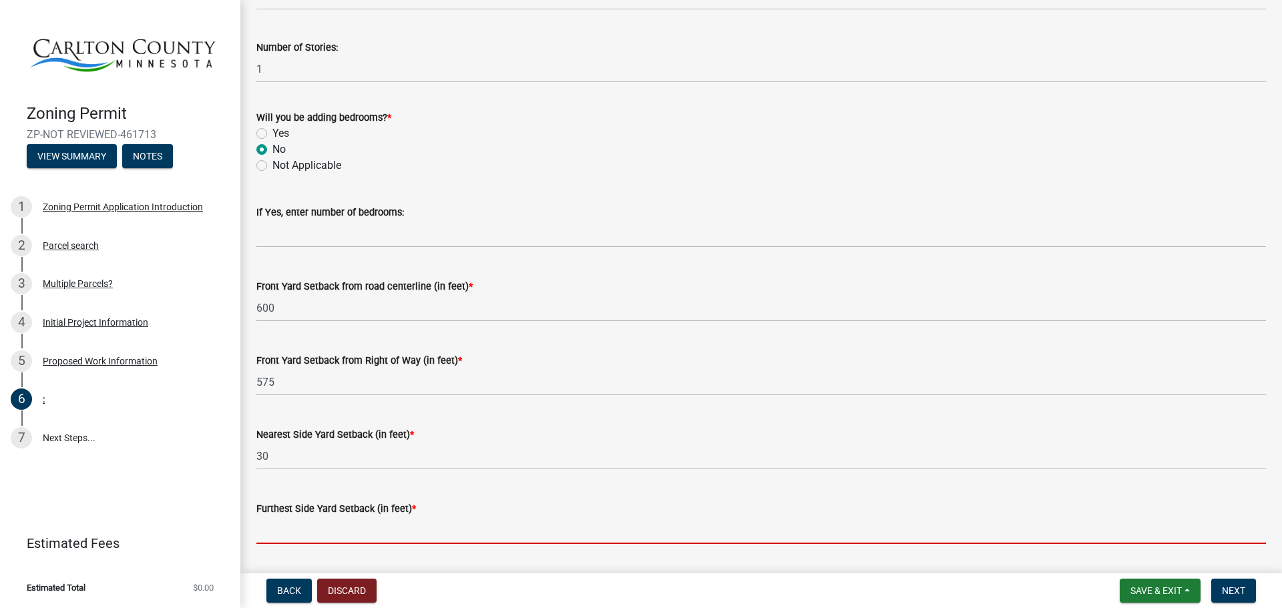
click at [286, 526] on input "text" at bounding box center [760, 530] width 1009 height 27
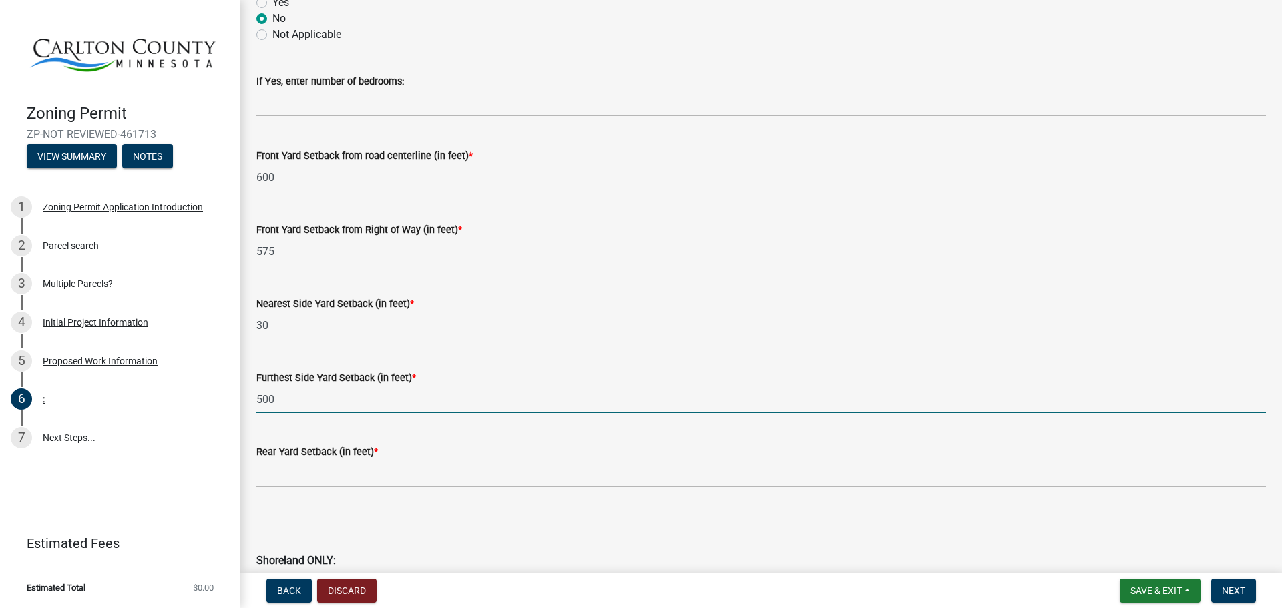
scroll to position [934, 0]
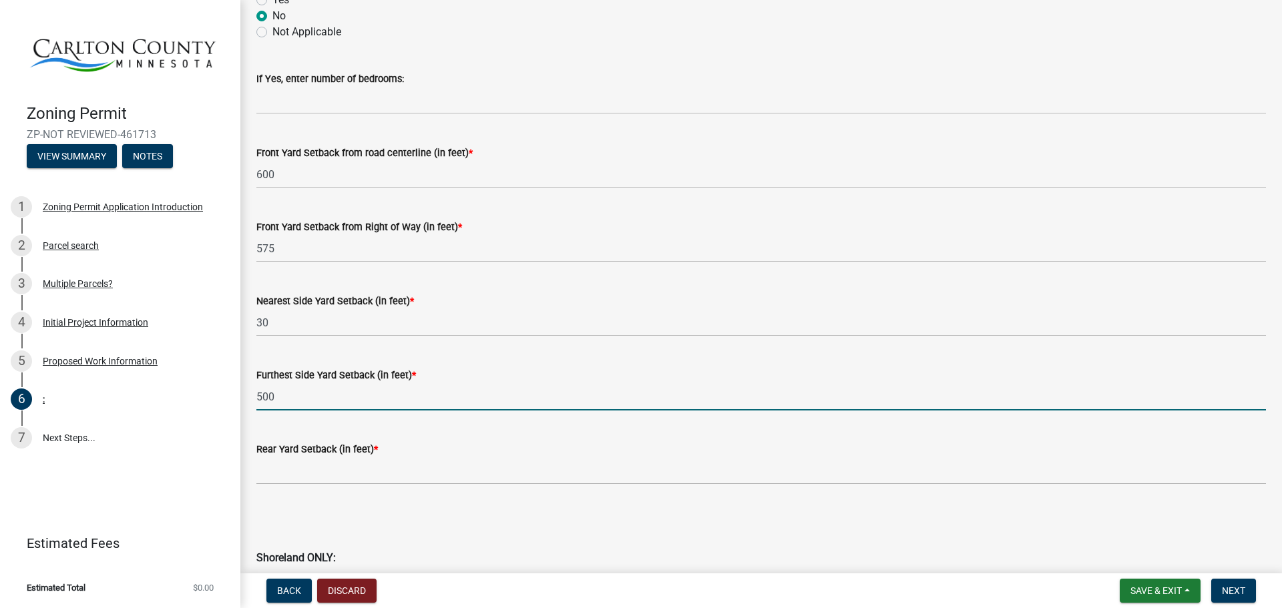
type input "500"
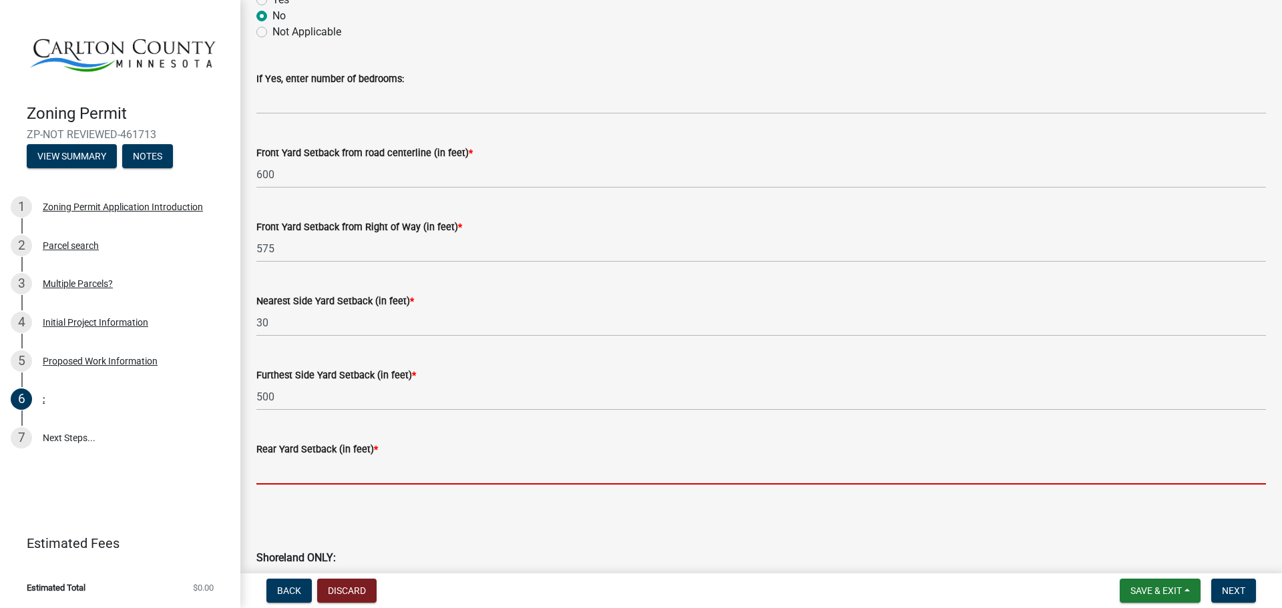
click at [349, 481] on input "text" at bounding box center [760, 470] width 1009 height 27
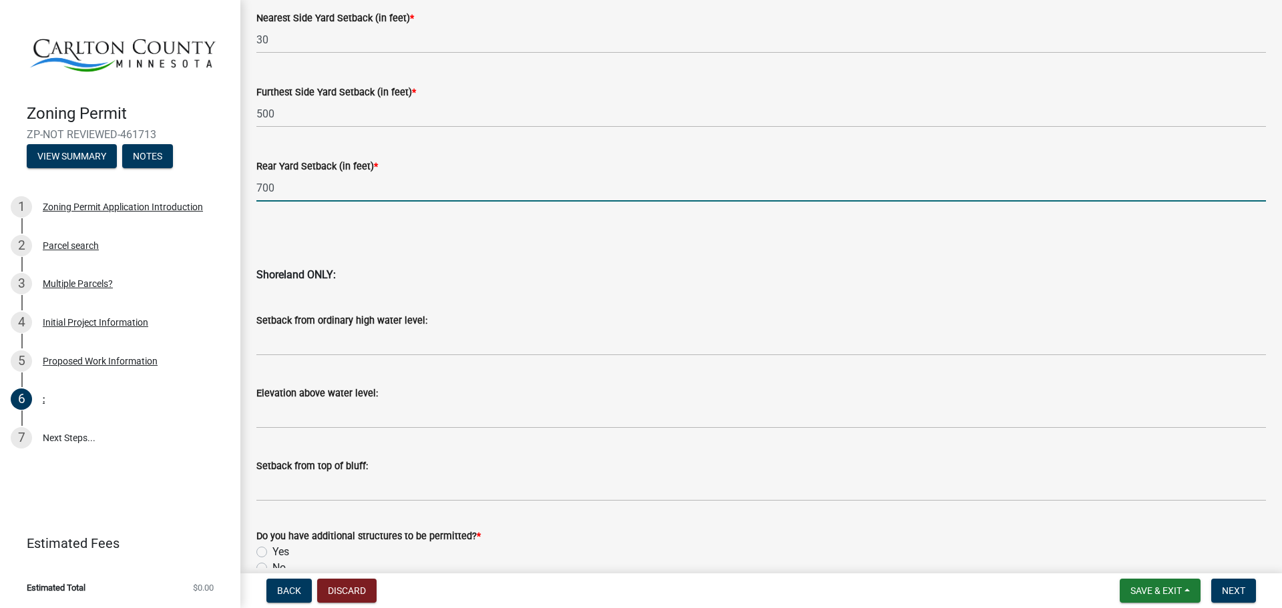
scroll to position [1068, 0]
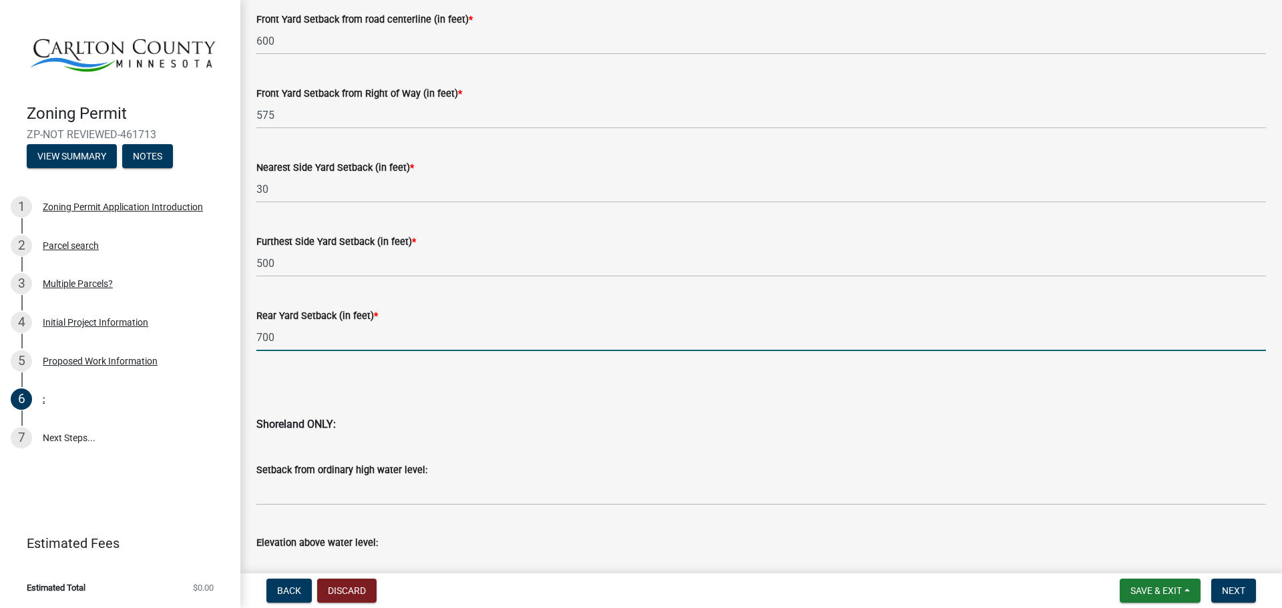
type input "700"
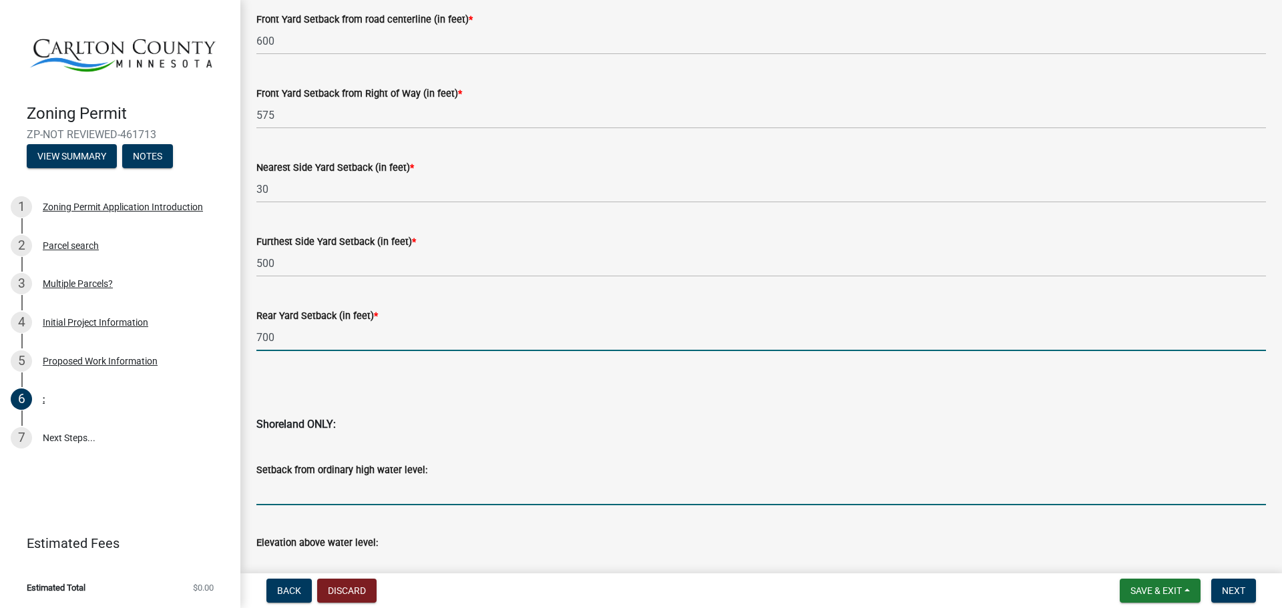
click at [295, 489] on input "Setback from ordinary high water level:" at bounding box center [760, 491] width 1009 height 27
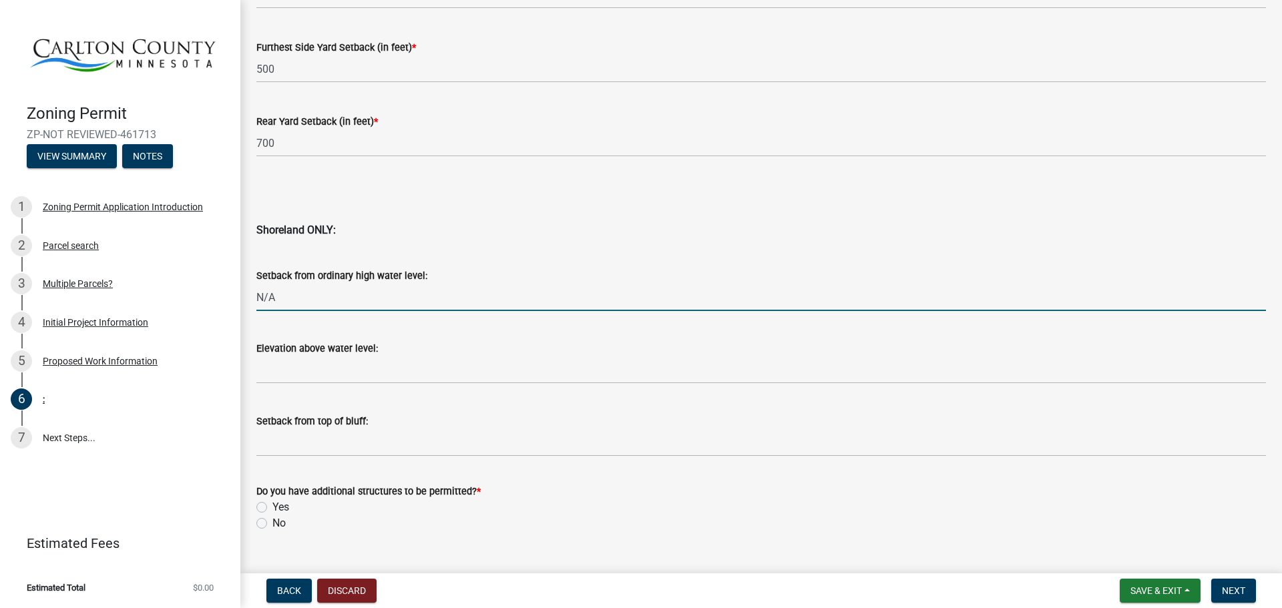
scroll to position [1268, 0]
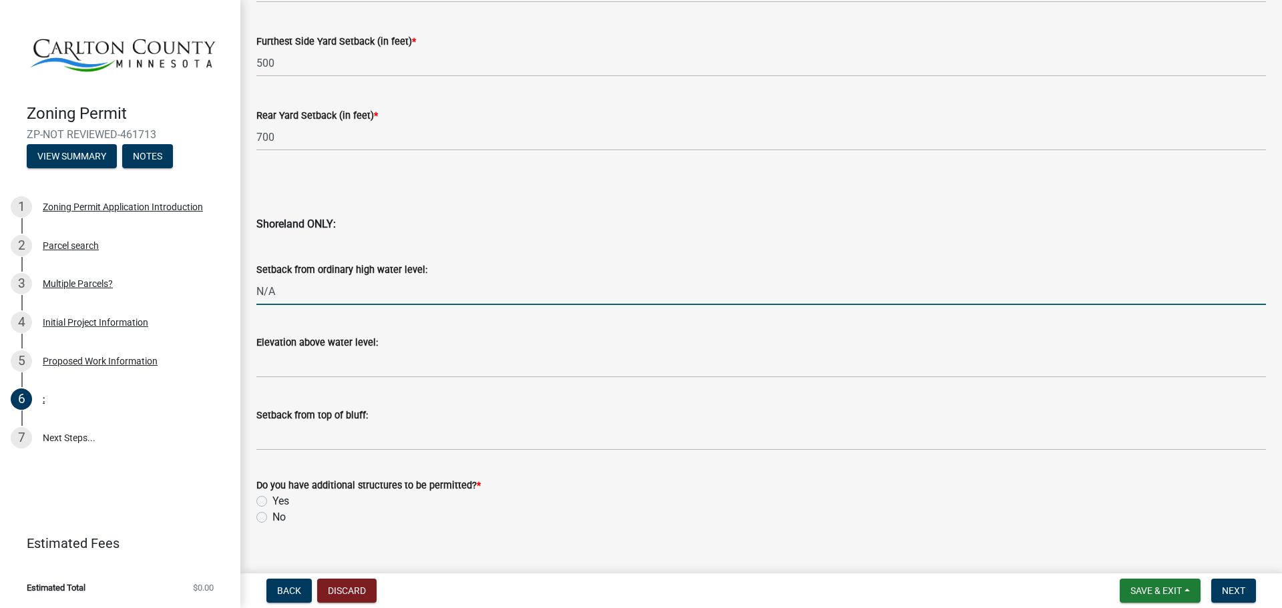
type input "N/A"
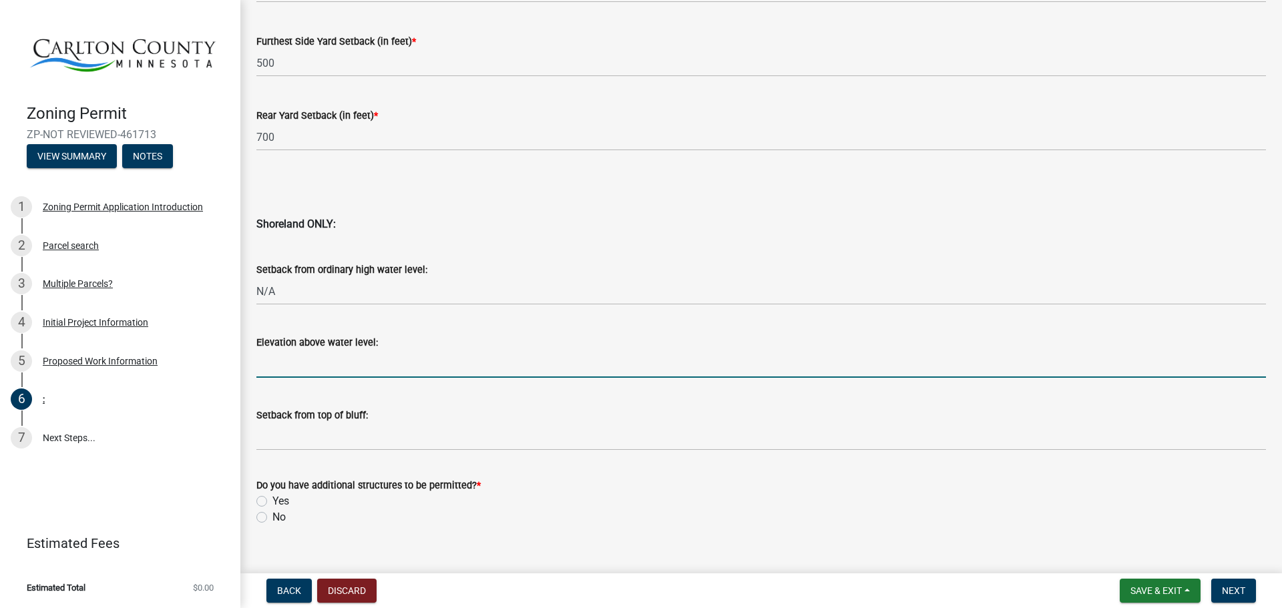
click at [298, 369] on input "Elevation above water level:" at bounding box center [760, 363] width 1009 height 27
type input "N/A"
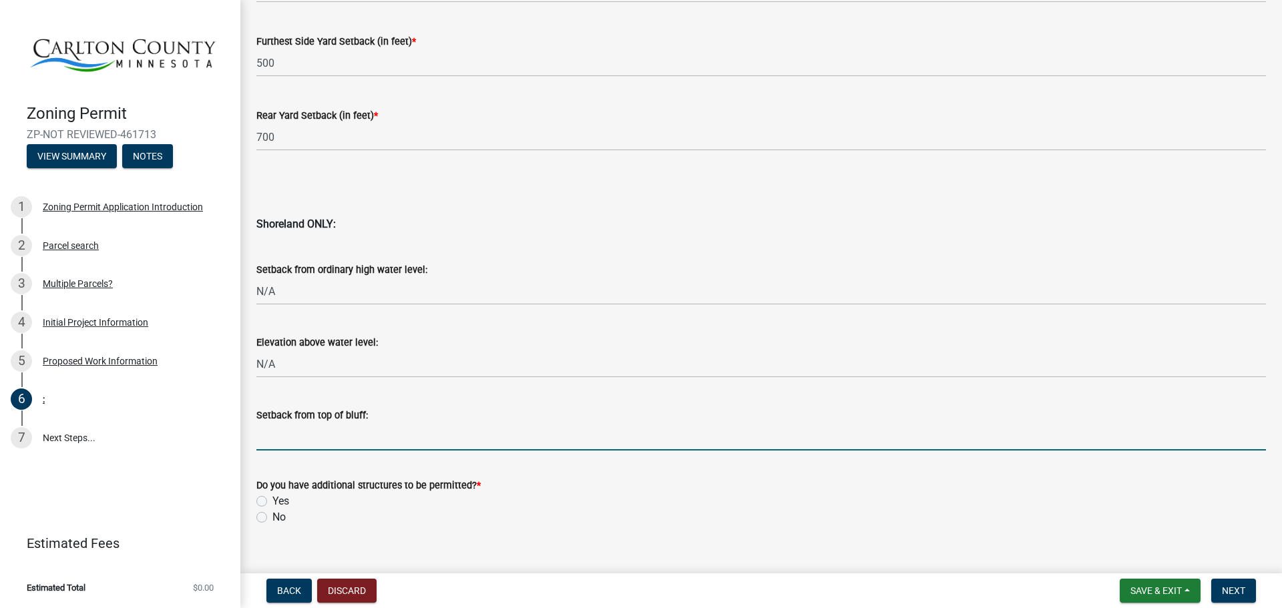
click at [298, 437] on input "Setback from top of bluff:" at bounding box center [760, 436] width 1009 height 27
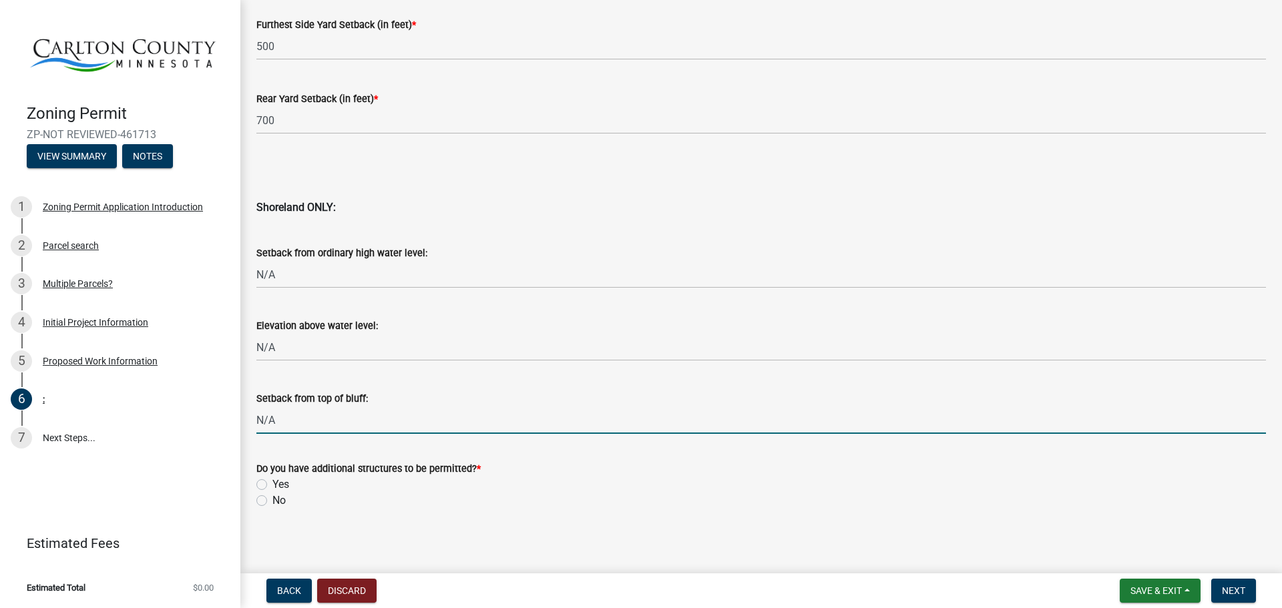
scroll to position [1290, 0]
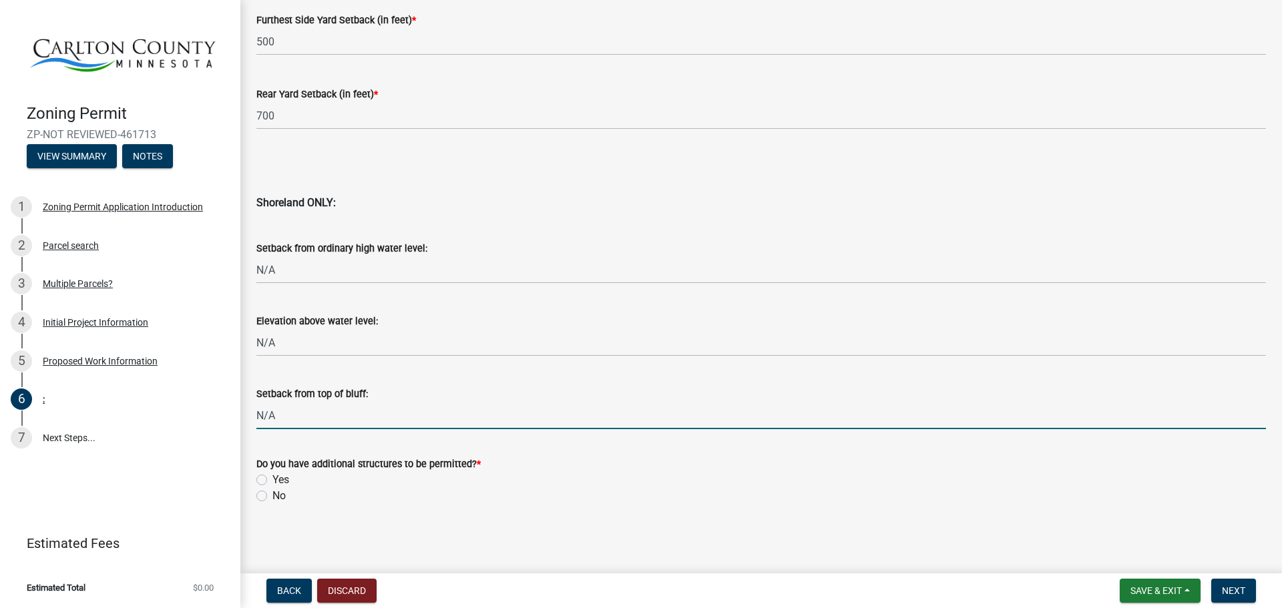
type input "N/A"
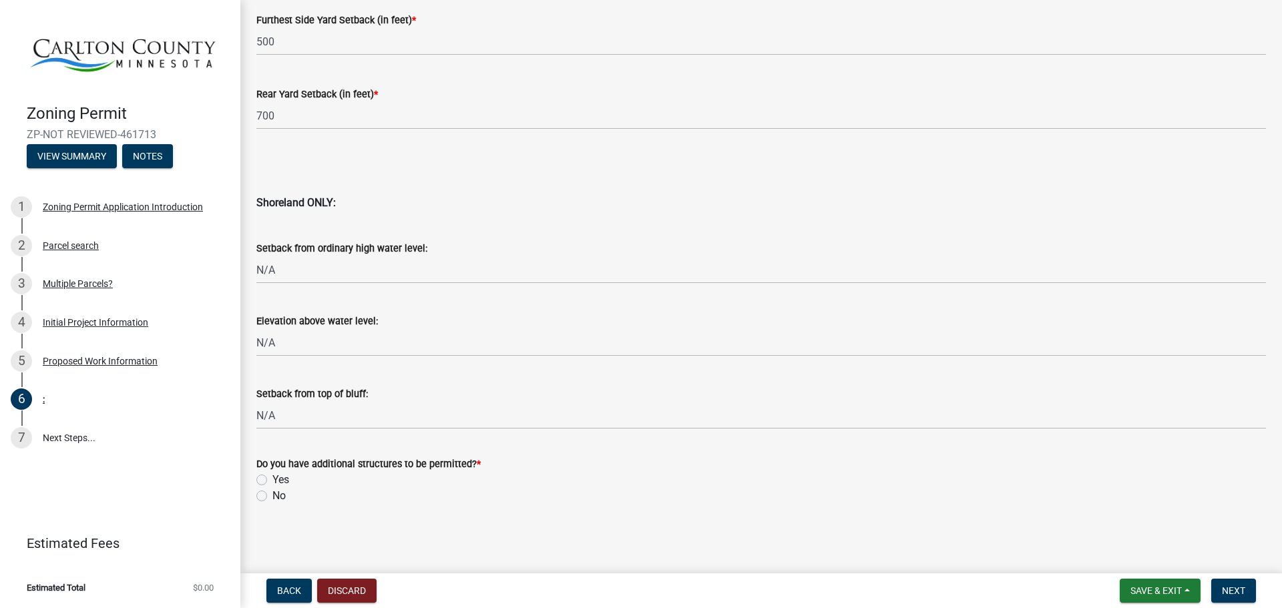
click at [272, 479] on label "Yes" at bounding box center [280, 480] width 17 height 16
click at [272, 479] on input "Yes" at bounding box center [276, 476] width 9 height 9
radio input "true"
click at [1228, 595] on span "Next" at bounding box center [1232, 590] width 23 height 11
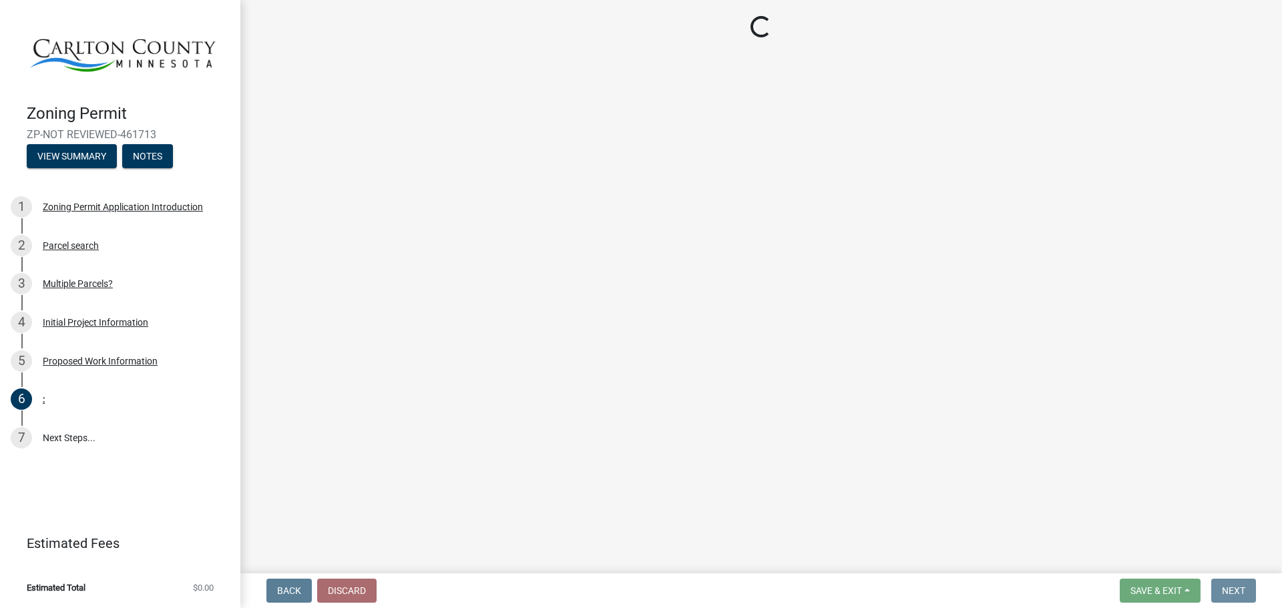
scroll to position [0, 0]
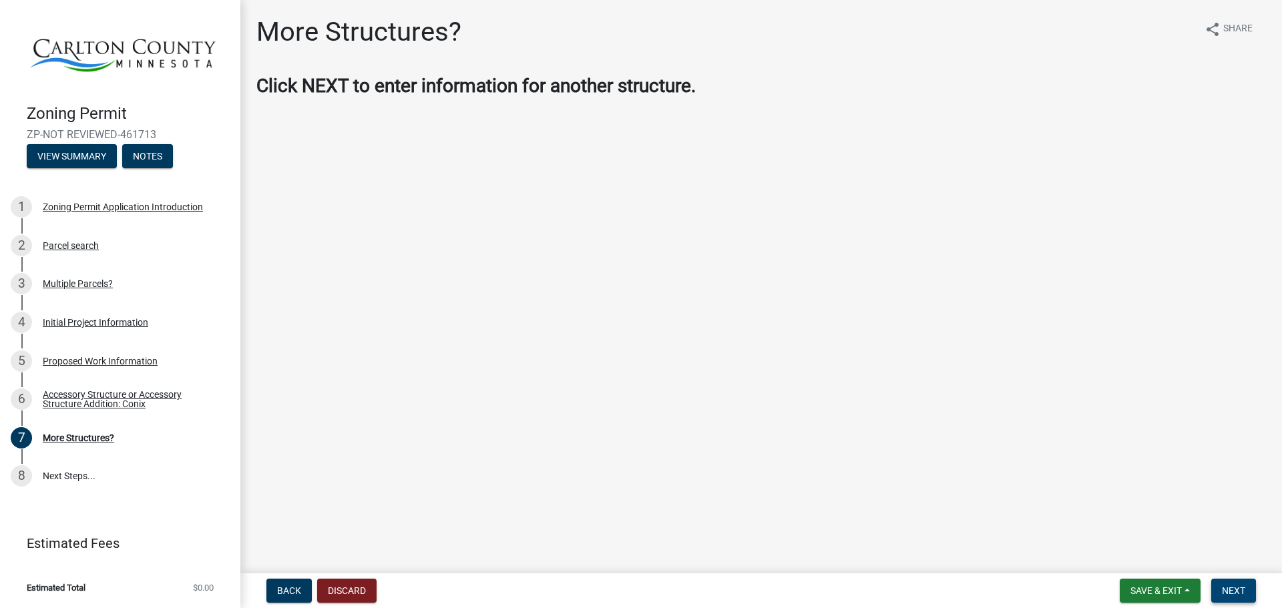
click at [1230, 590] on span "Next" at bounding box center [1232, 590] width 23 height 11
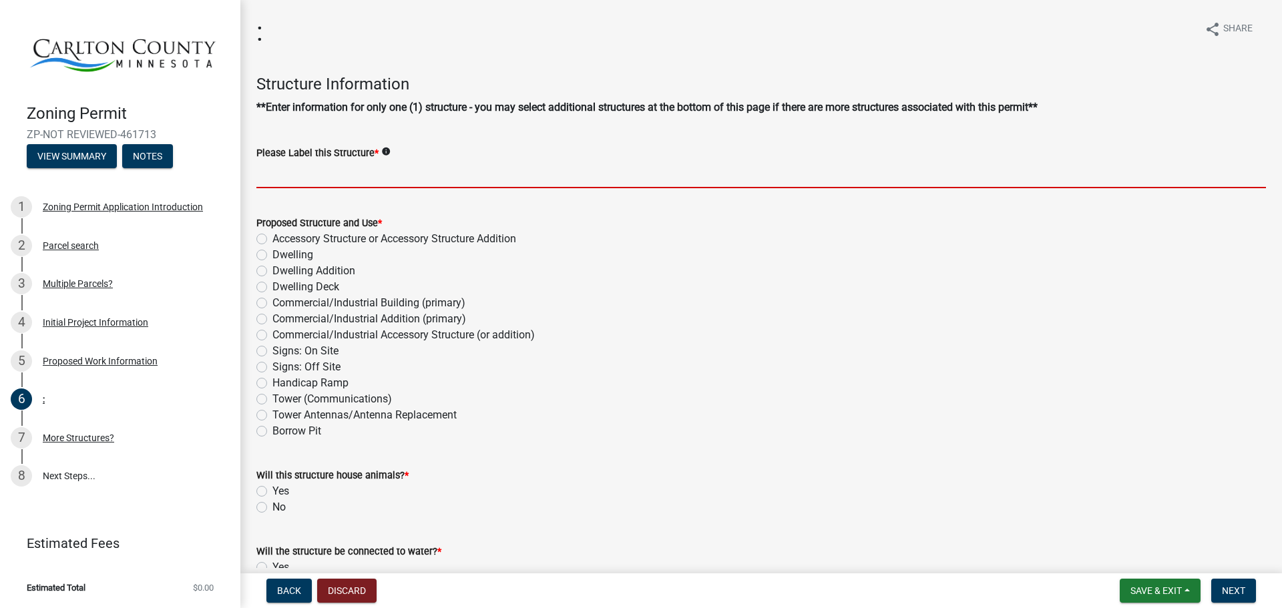
click at [285, 184] on input "Please Label this Structure *" at bounding box center [760, 174] width 1009 height 27
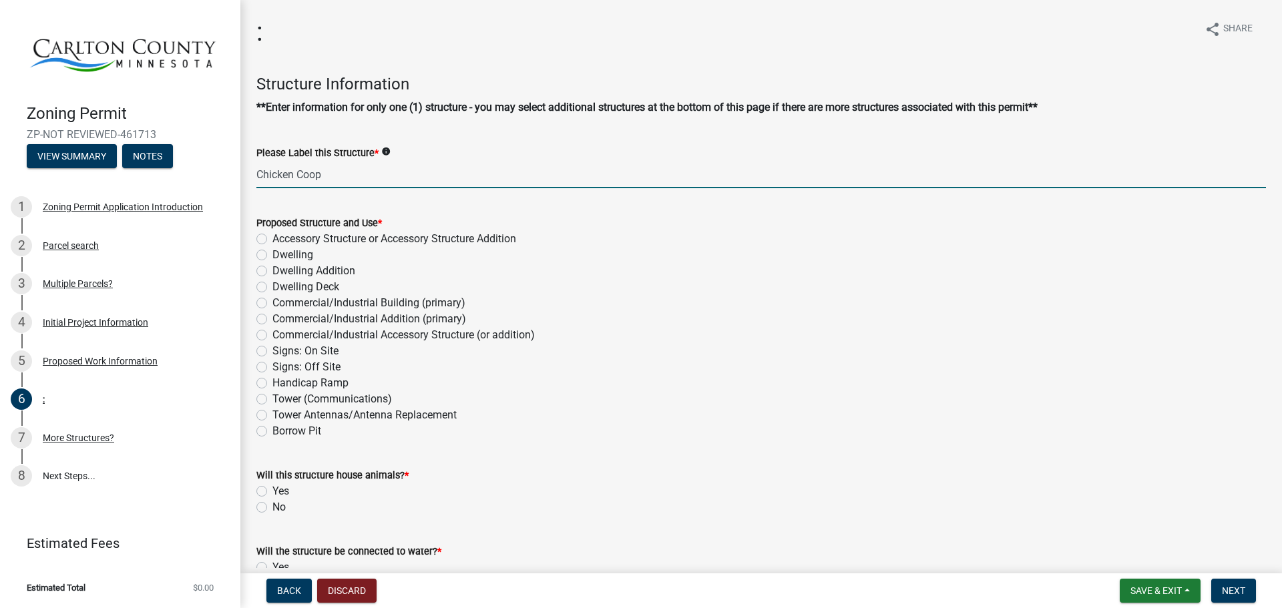
type input "Chicken Coop"
click at [272, 240] on label "Accessory Structure or Accessory Structure Addition" at bounding box center [394, 239] width 244 height 16
click at [272, 240] on input "Accessory Structure or Accessory Structure Addition" at bounding box center [276, 235] width 9 height 9
radio input "true"
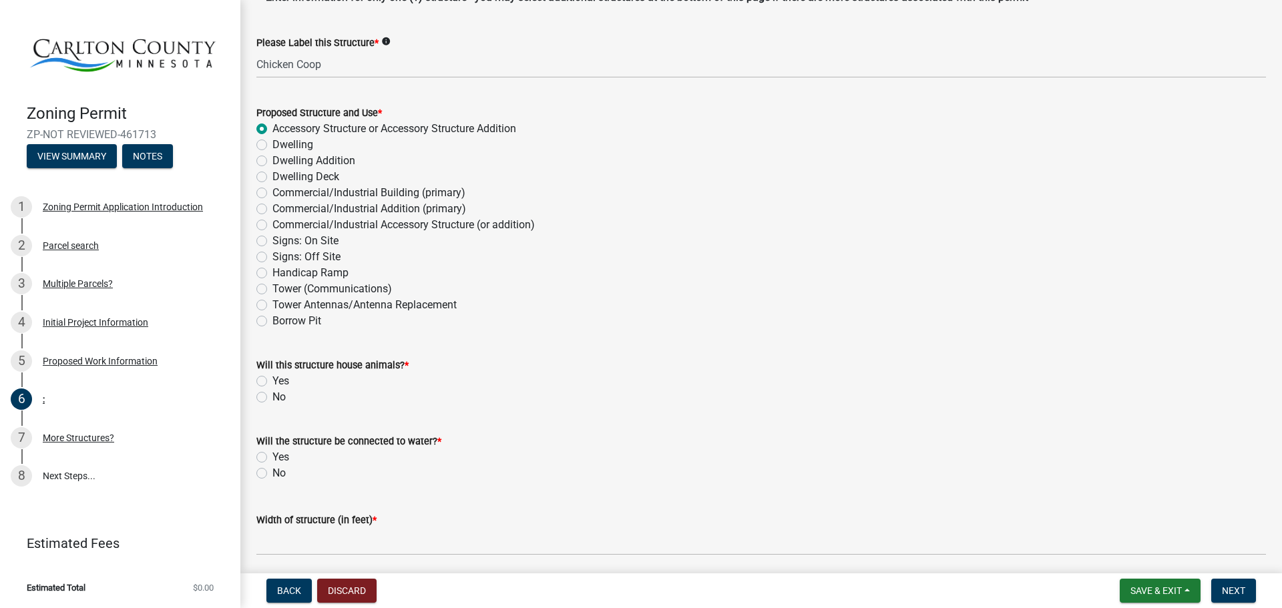
scroll to position [133, 0]
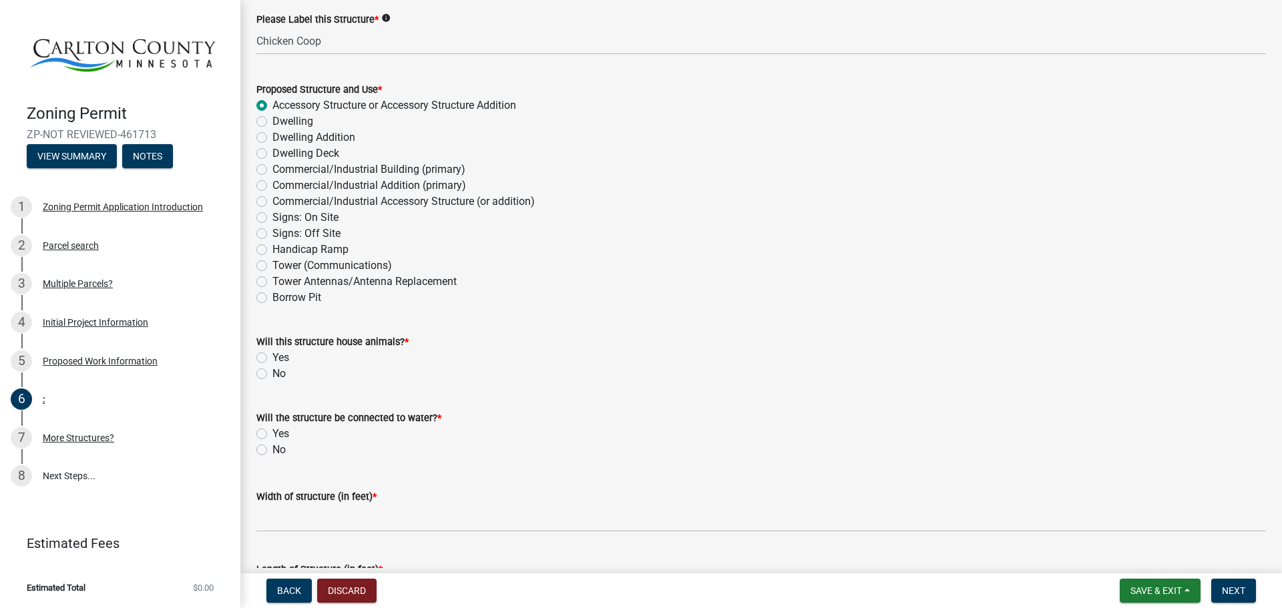
click at [272, 358] on label "Yes" at bounding box center [280, 358] width 17 height 16
click at [272, 358] on input "Yes" at bounding box center [276, 354] width 9 height 9
radio input "true"
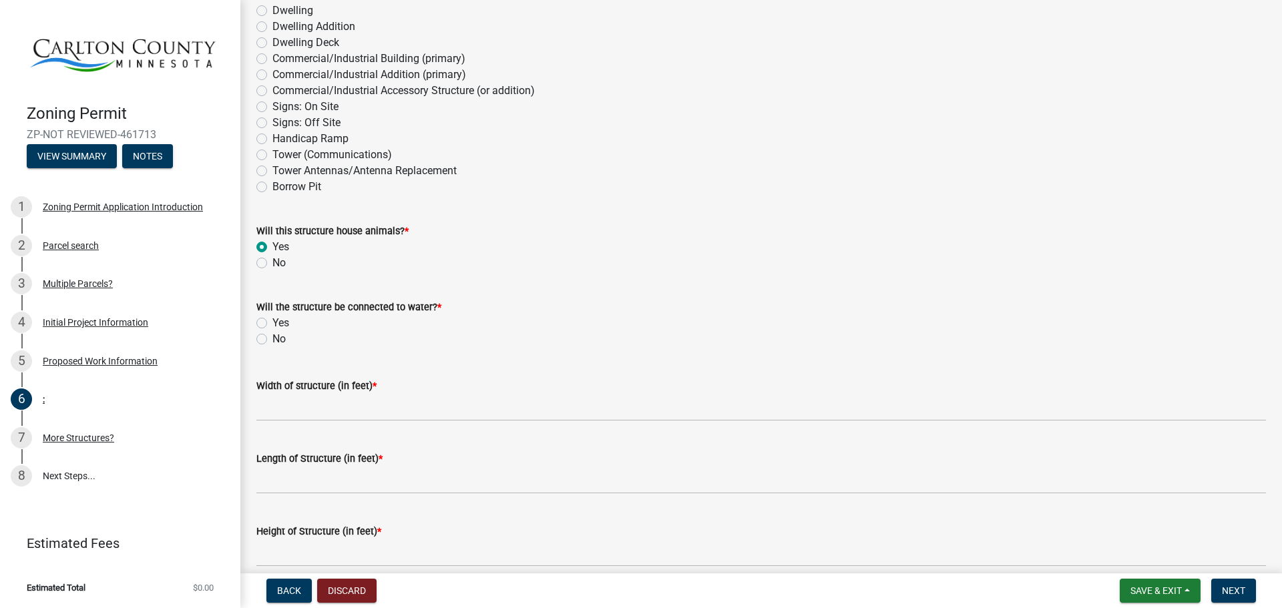
scroll to position [267, 0]
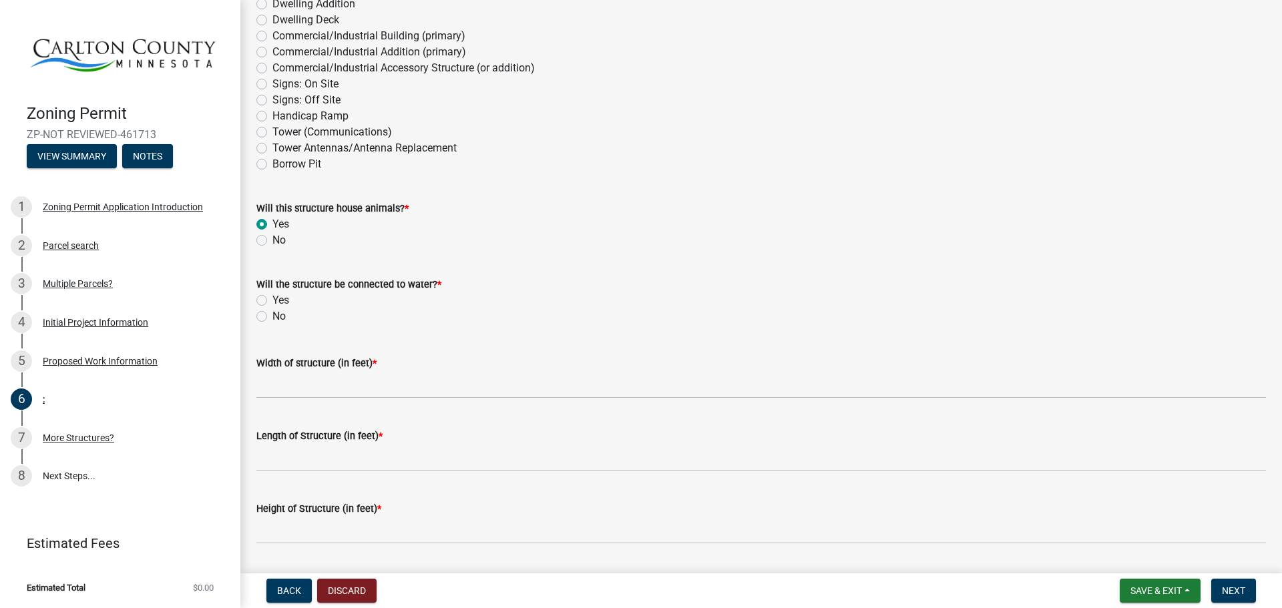
click at [272, 315] on label "No" at bounding box center [278, 316] width 13 height 16
click at [272, 315] on input "No" at bounding box center [276, 312] width 9 height 9
radio input "true"
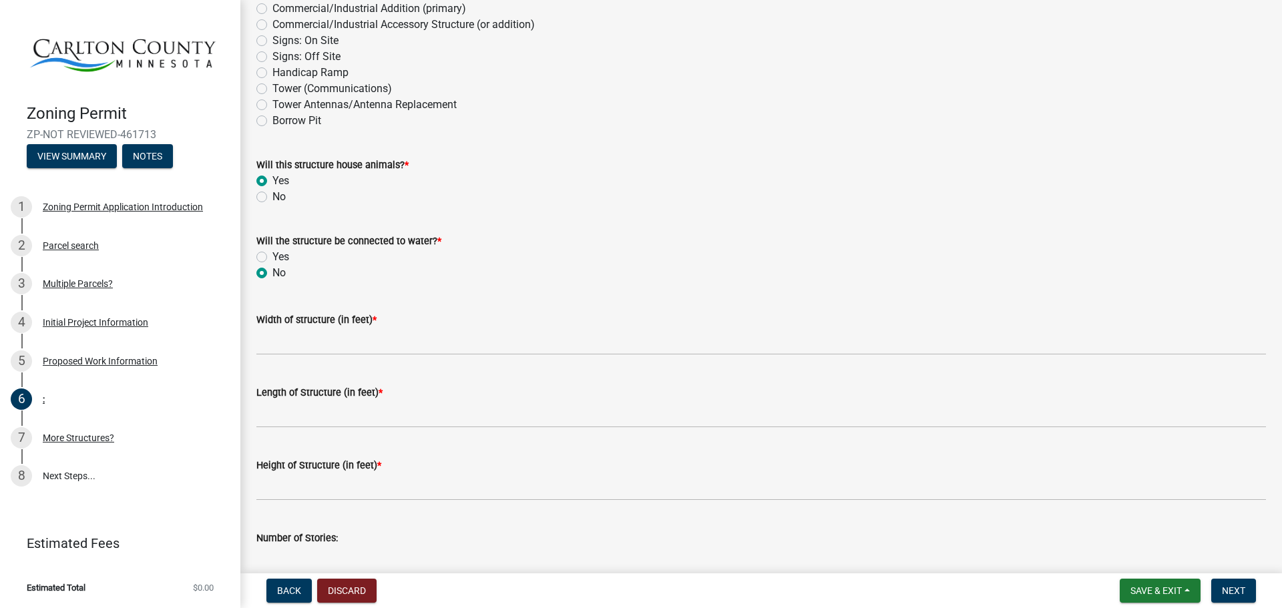
scroll to position [334, 0]
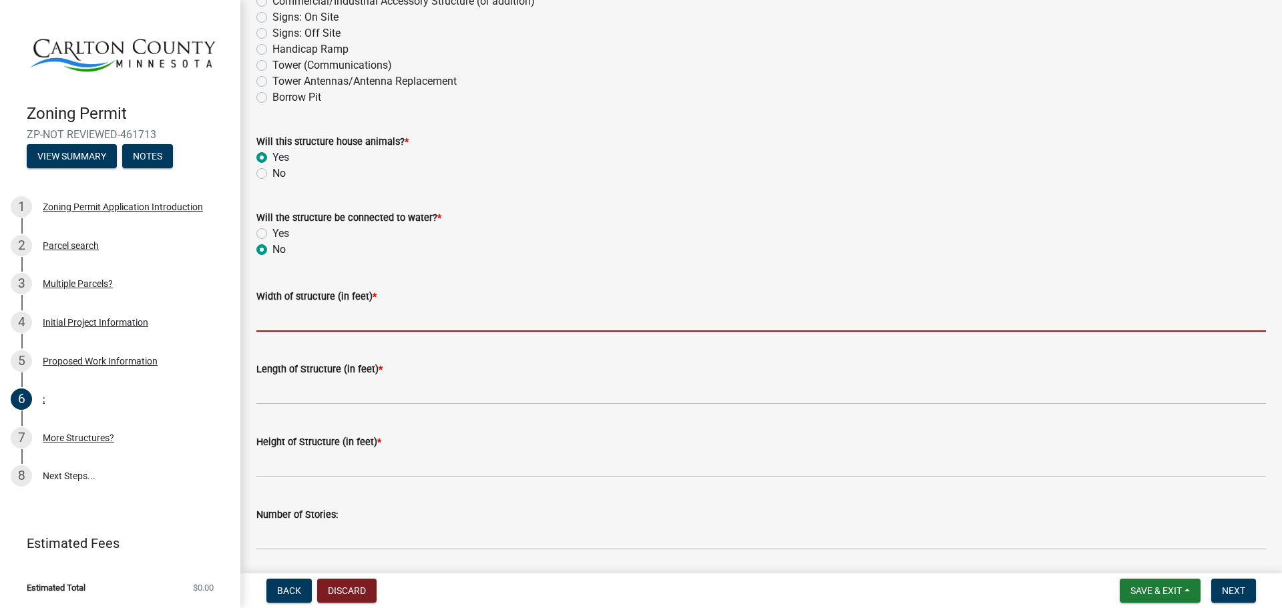
click at [270, 325] on input "Width of structure (in feet) *" at bounding box center [760, 317] width 1009 height 27
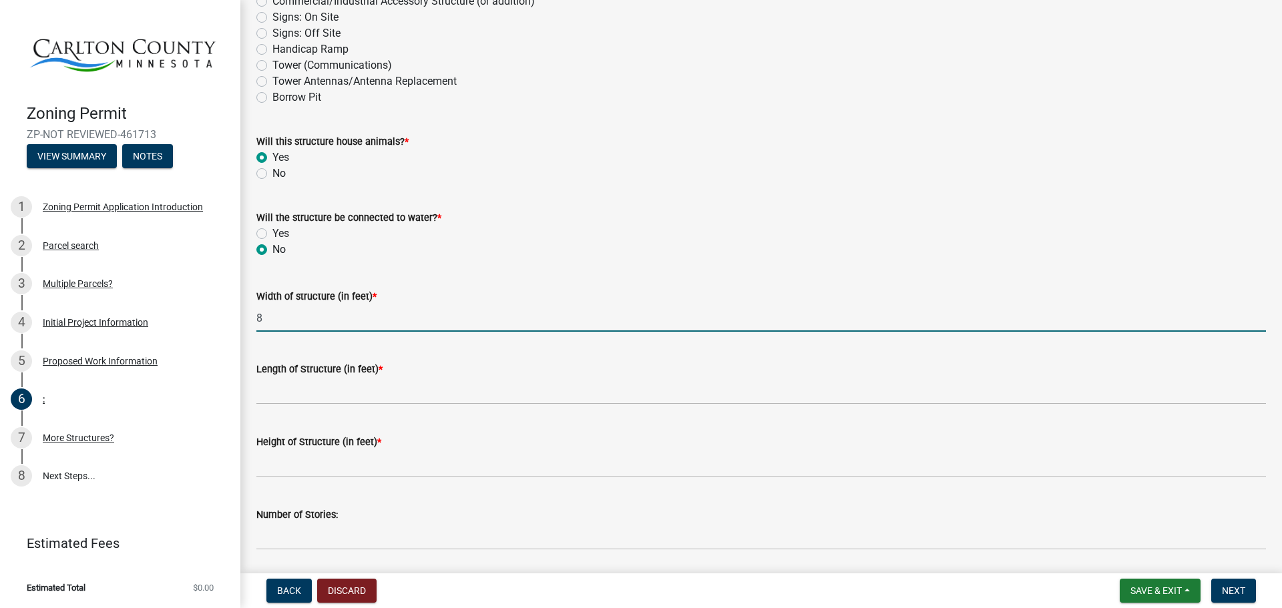
drag, startPoint x: 268, startPoint y: 318, endPoint x: 252, endPoint y: 320, distance: 16.1
click at [252, 320] on div "Width of structure (in feet) * 8" at bounding box center [760, 301] width 1029 height 62
type input "10"
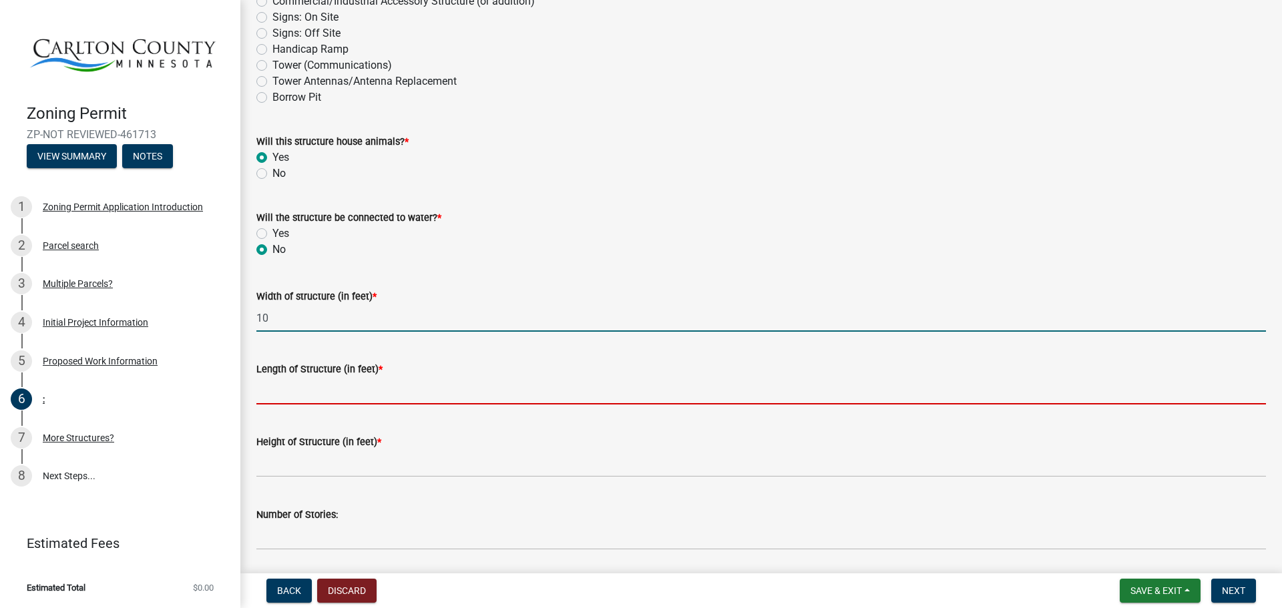
click at [274, 392] on input "Length of Structure (in feet) *" at bounding box center [760, 390] width 1009 height 27
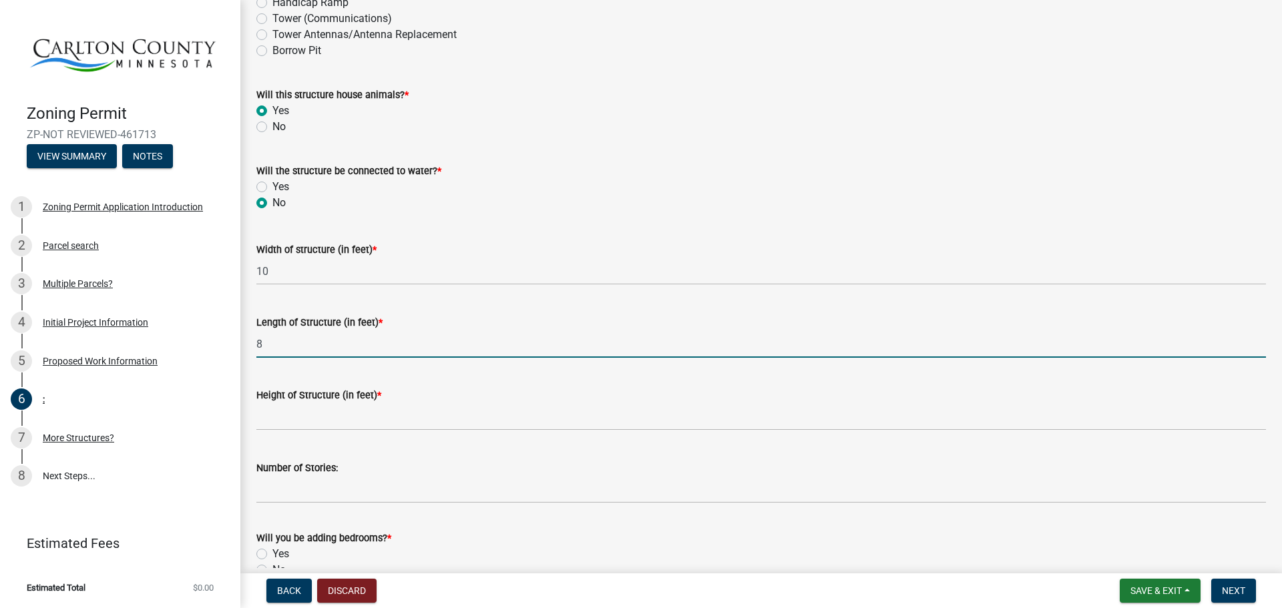
scroll to position [400, 0]
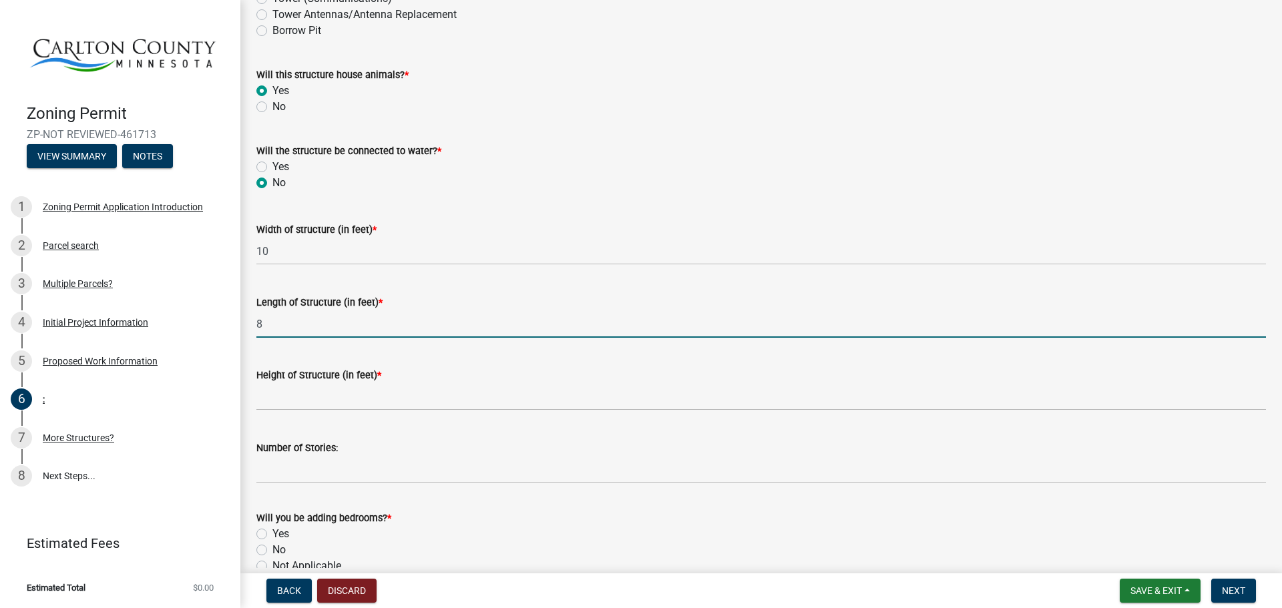
type input "8"
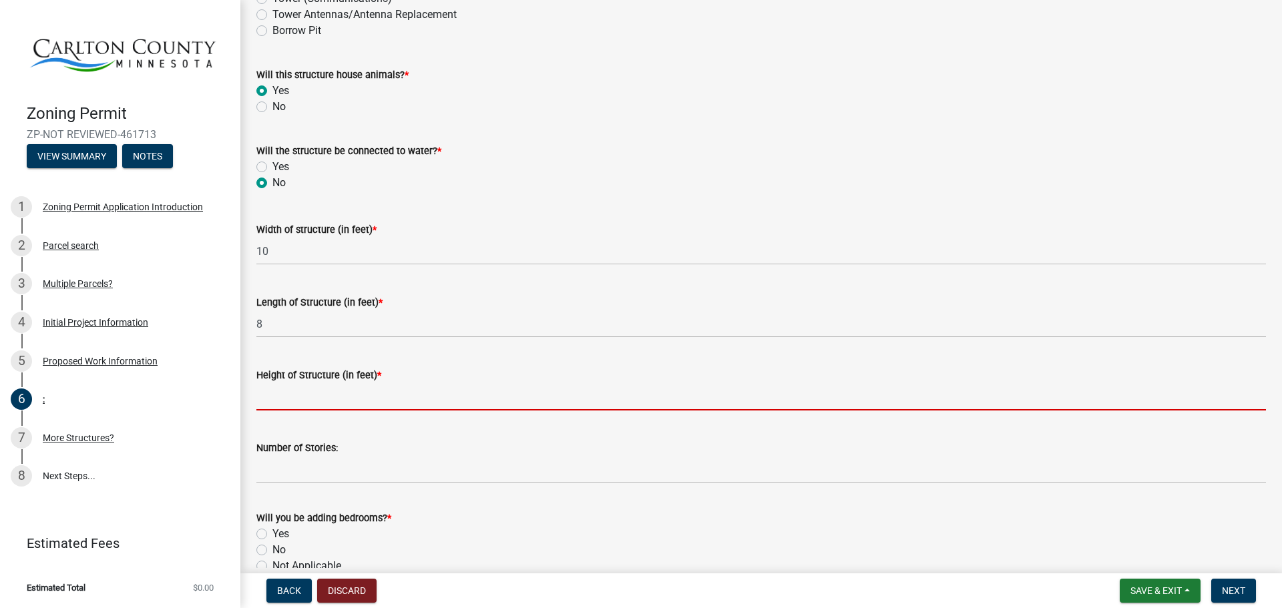
click at [270, 401] on input "Height of Structure (in feet) *" at bounding box center [760, 396] width 1009 height 27
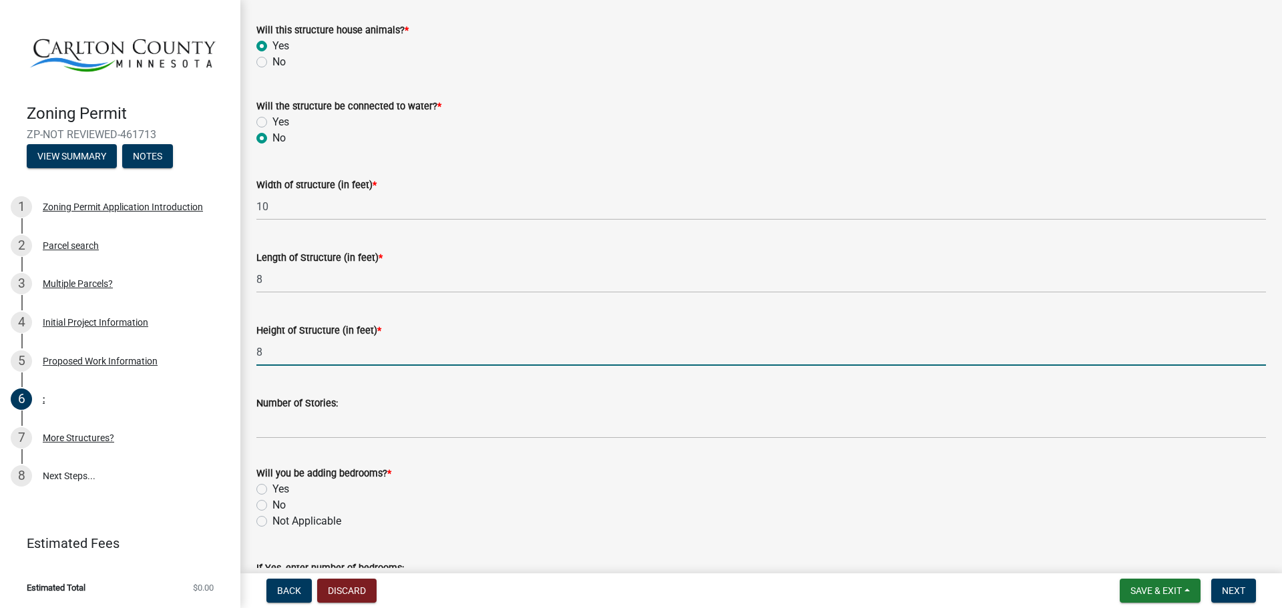
scroll to position [467, 0]
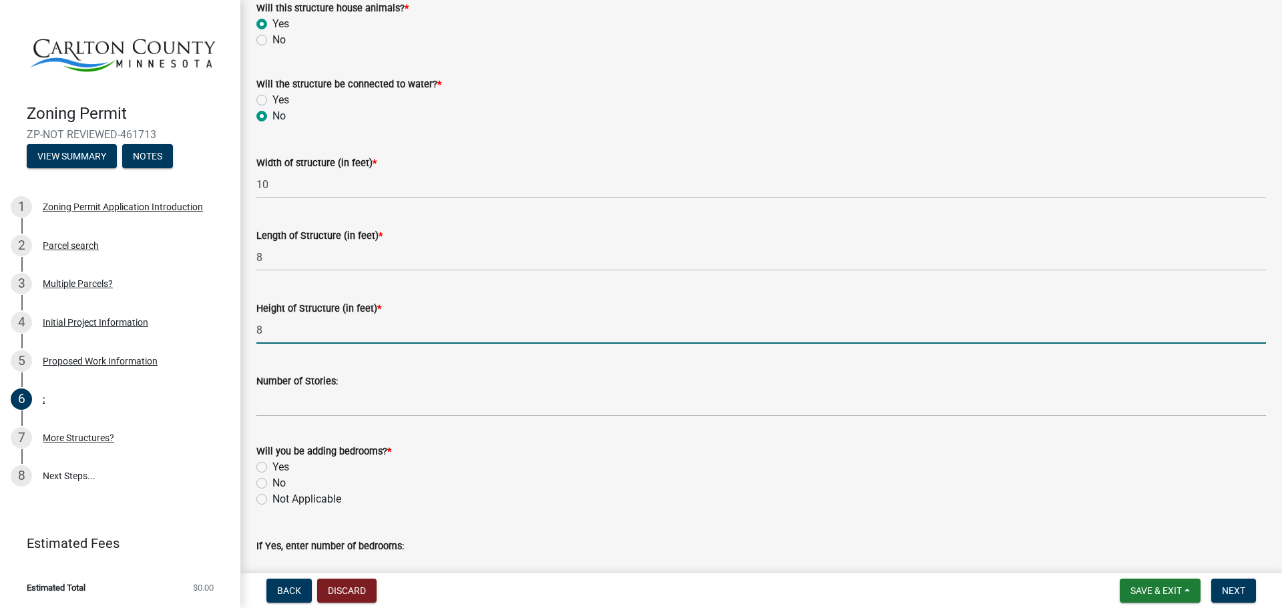
type input "8"
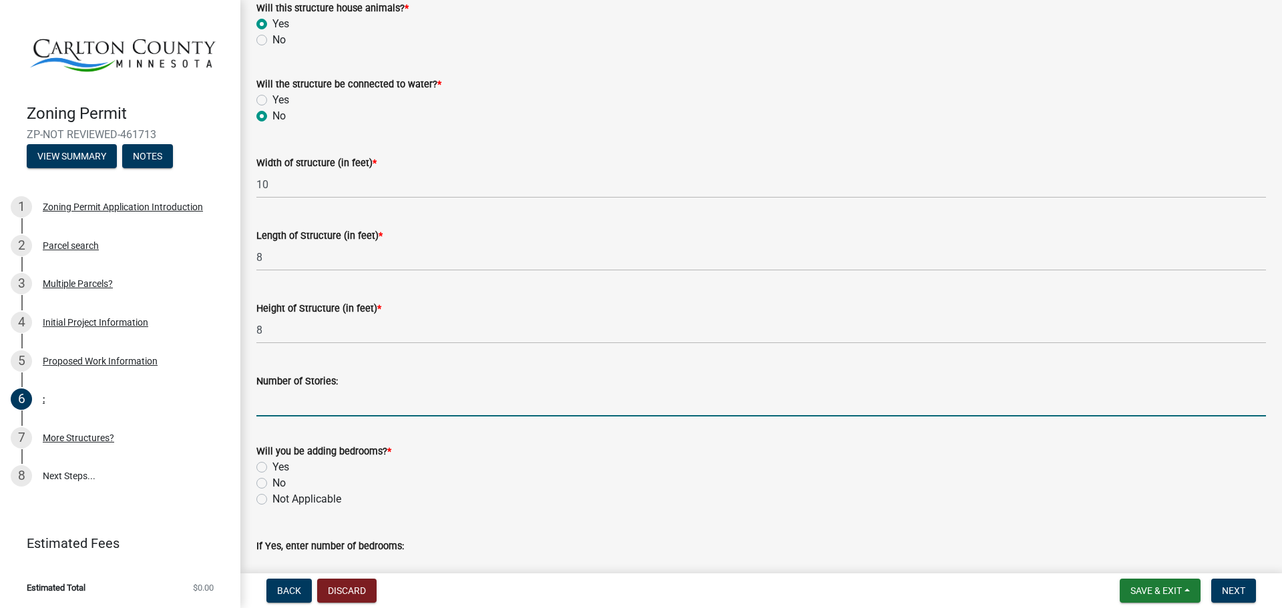
click at [285, 412] on input "Number of Stories:" at bounding box center [760, 402] width 1009 height 27
type input "1"
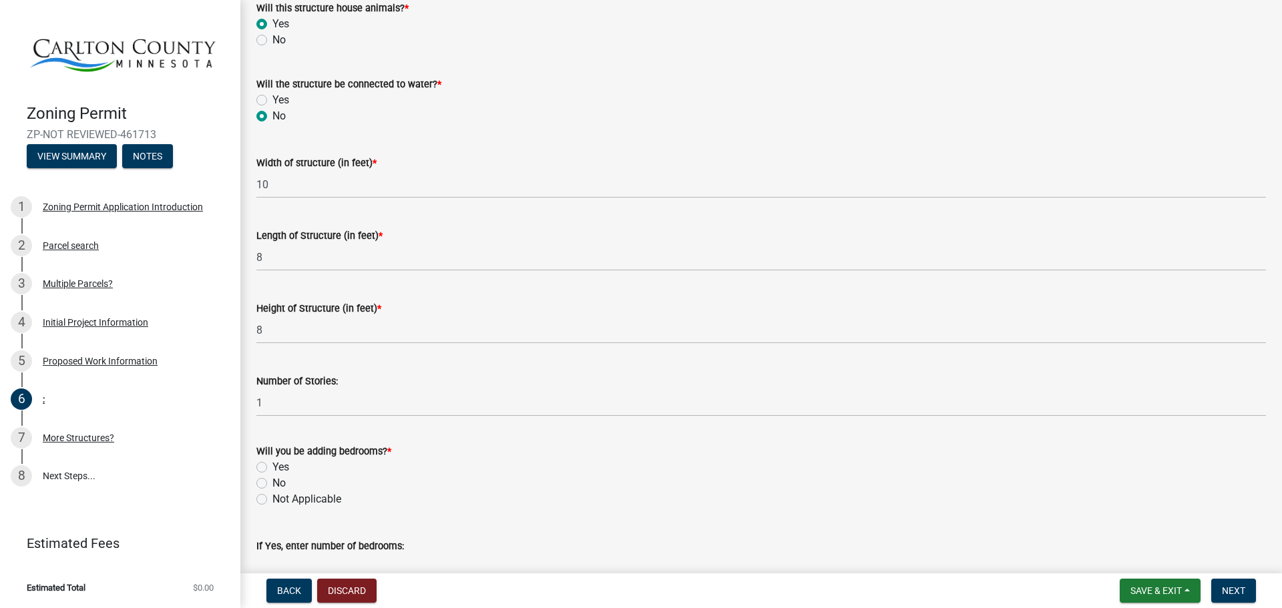
click at [272, 496] on label "Not Applicable" at bounding box center [306, 499] width 69 height 16
click at [272, 496] on input "Not Applicable" at bounding box center [276, 495] width 9 height 9
radio input "true"
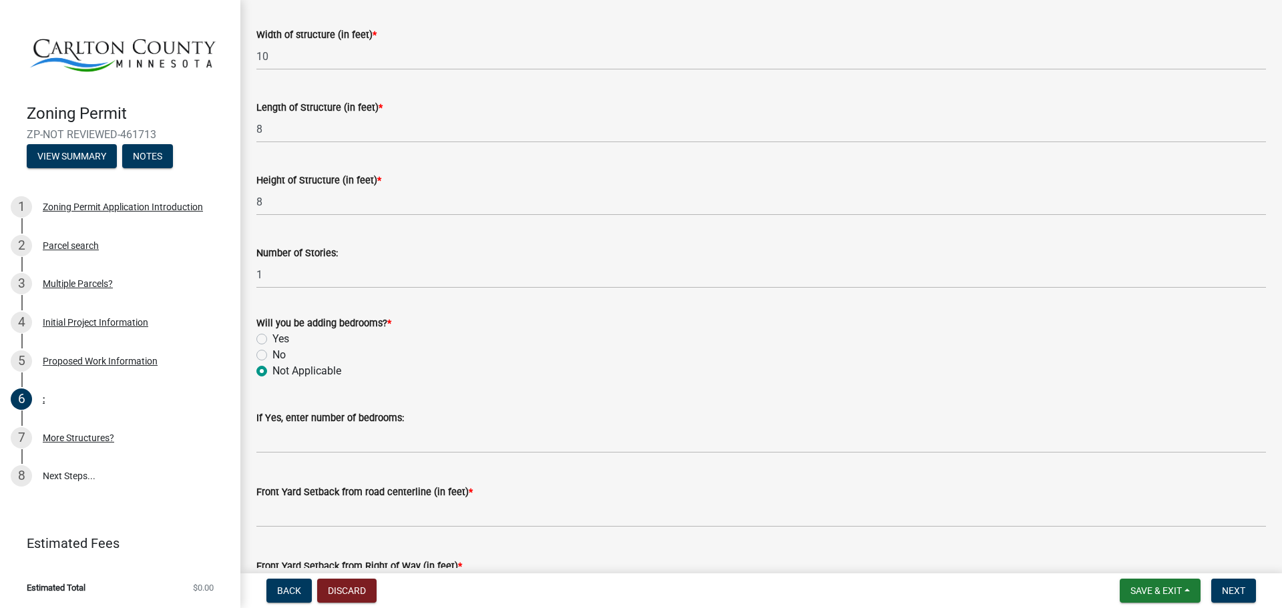
scroll to position [601, 0]
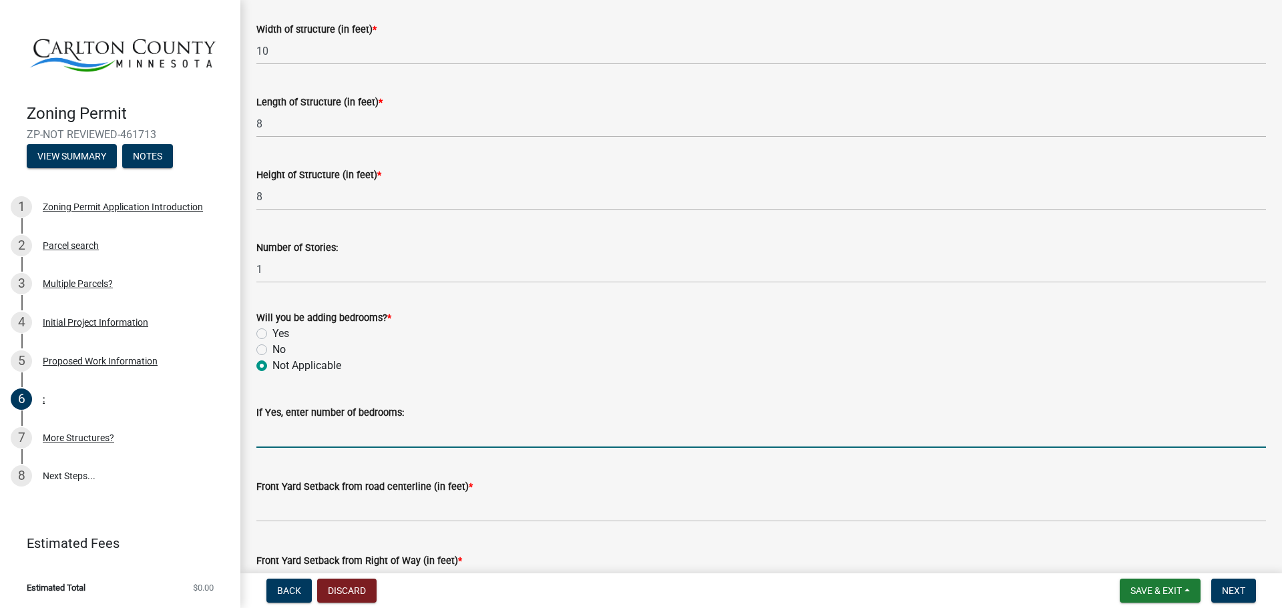
click at [267, 441] on input "text" at bounding box center [760, 434] width 1009 height 27
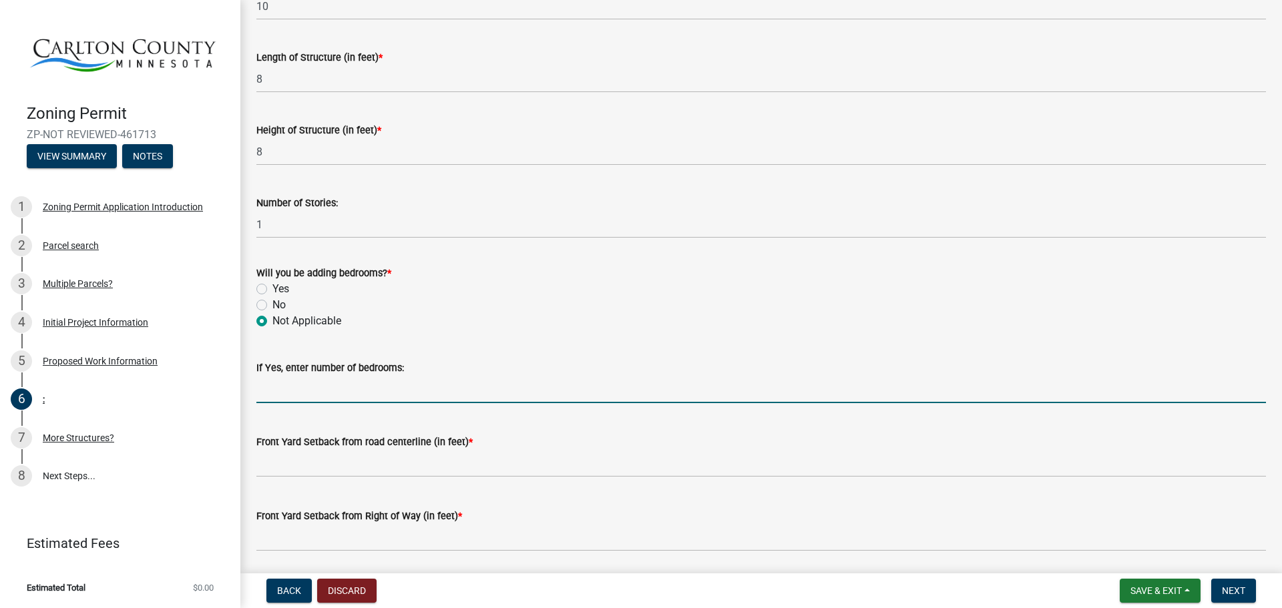
scroll to position [667, 0]
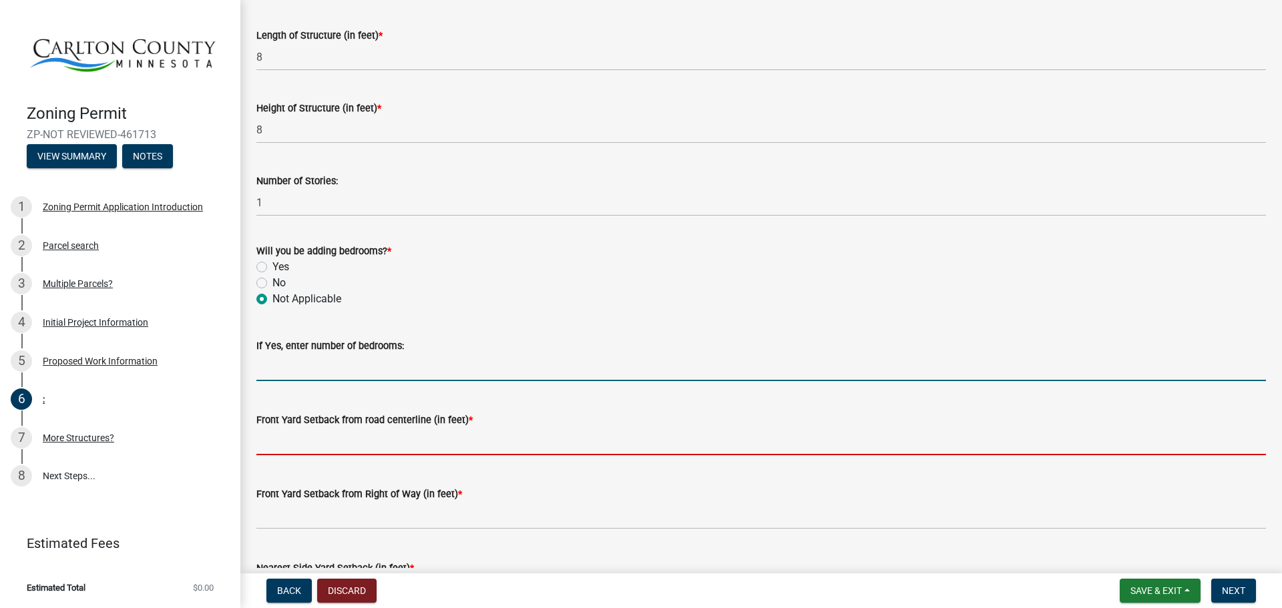
click at [267, 445] on input "text" at bounding box center [760, 441] width 1009 height 27
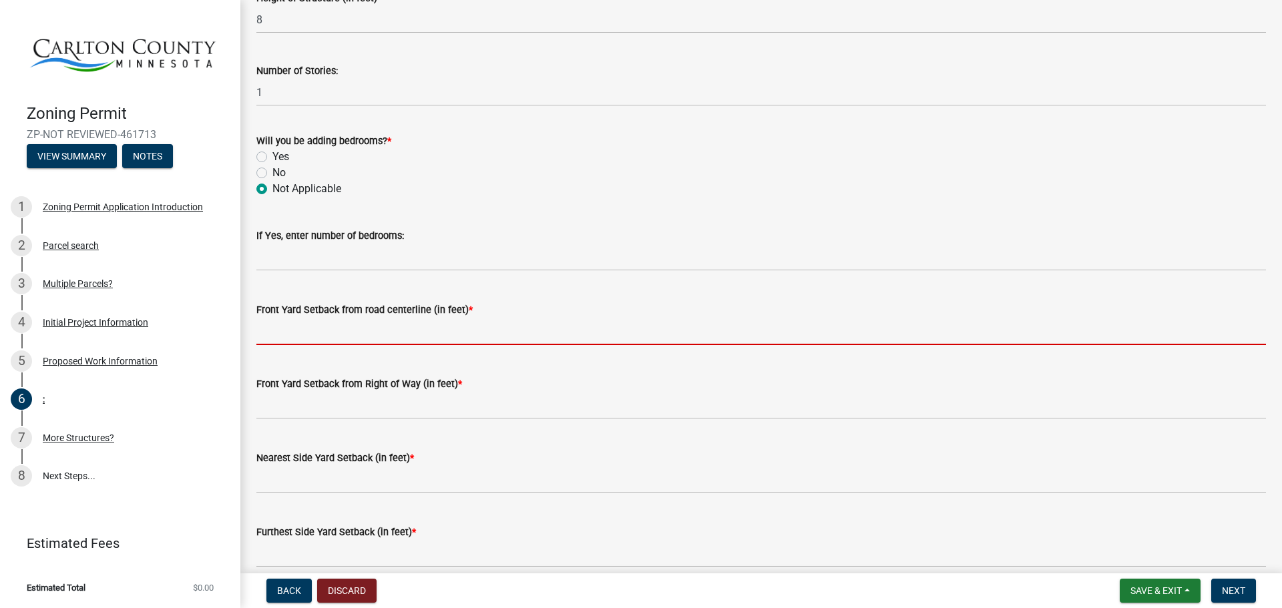
scroll to position [801, 0]
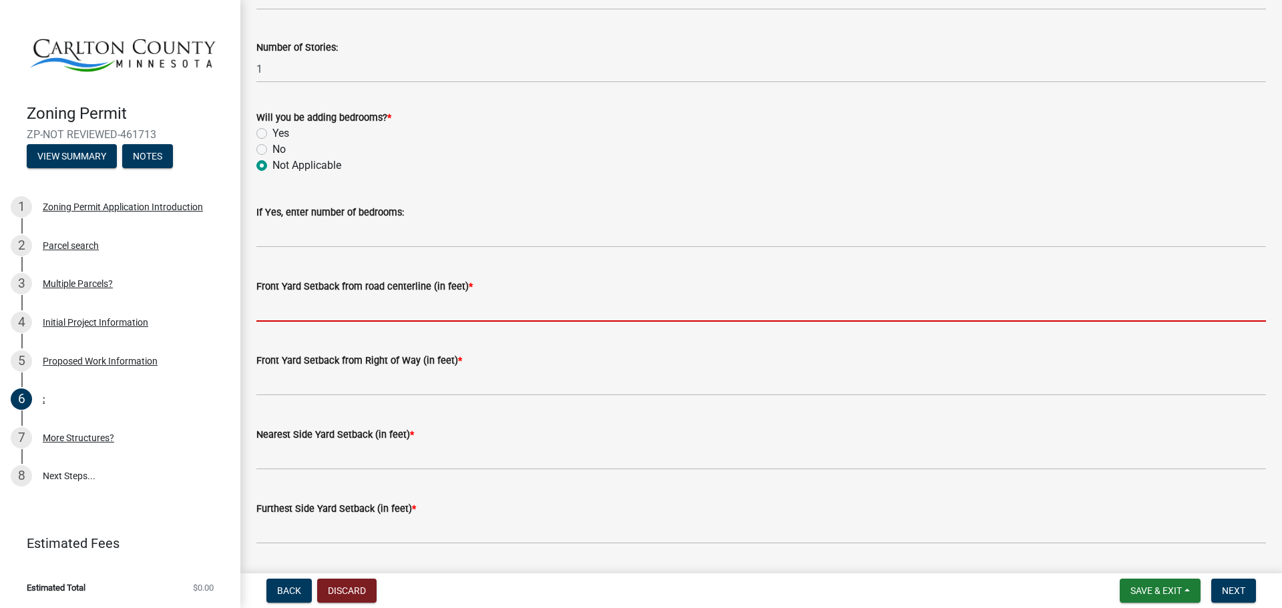
click at [282, 313] on input "text" at bounding box center [760, 307] width 1009 height 27
click at [291, 314] on input "text" at bounding box center [760, 307] width 1009 height 27
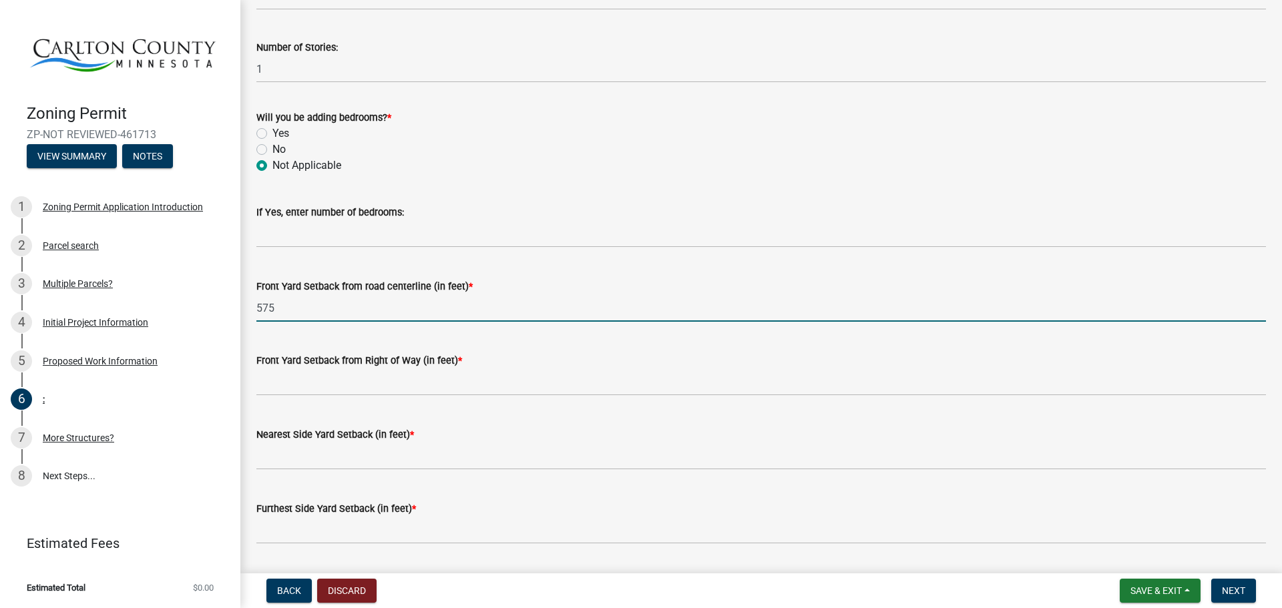
type input "575"
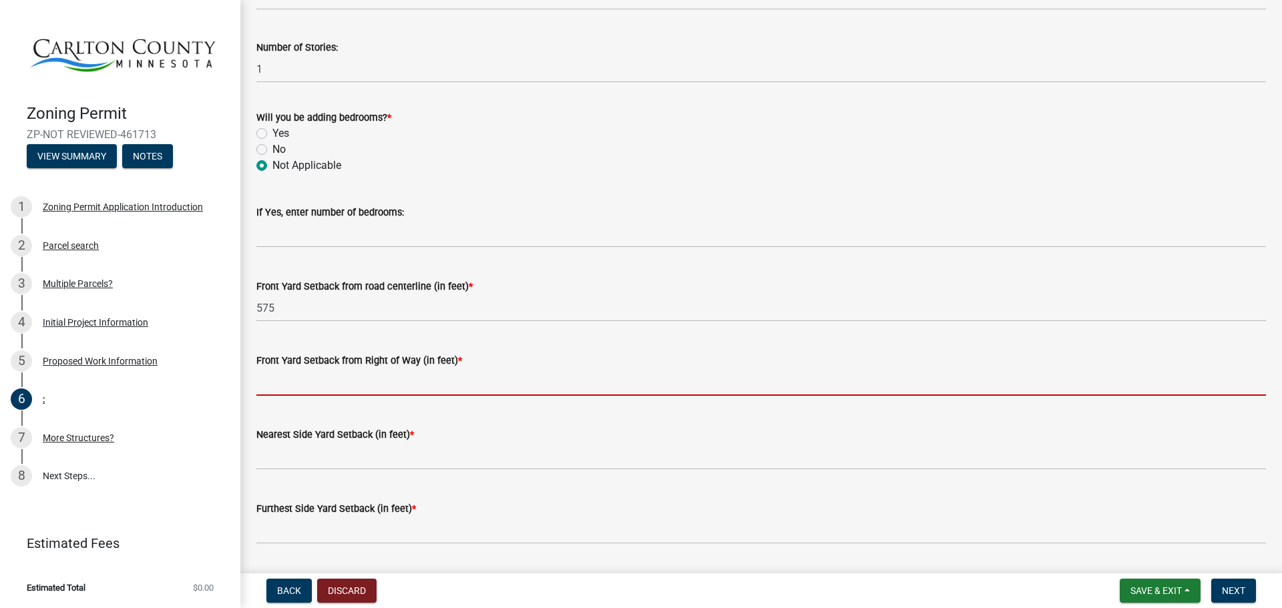
click at [288, 379] on input "text" at bounding box center [760, 381] width 1009 height 27
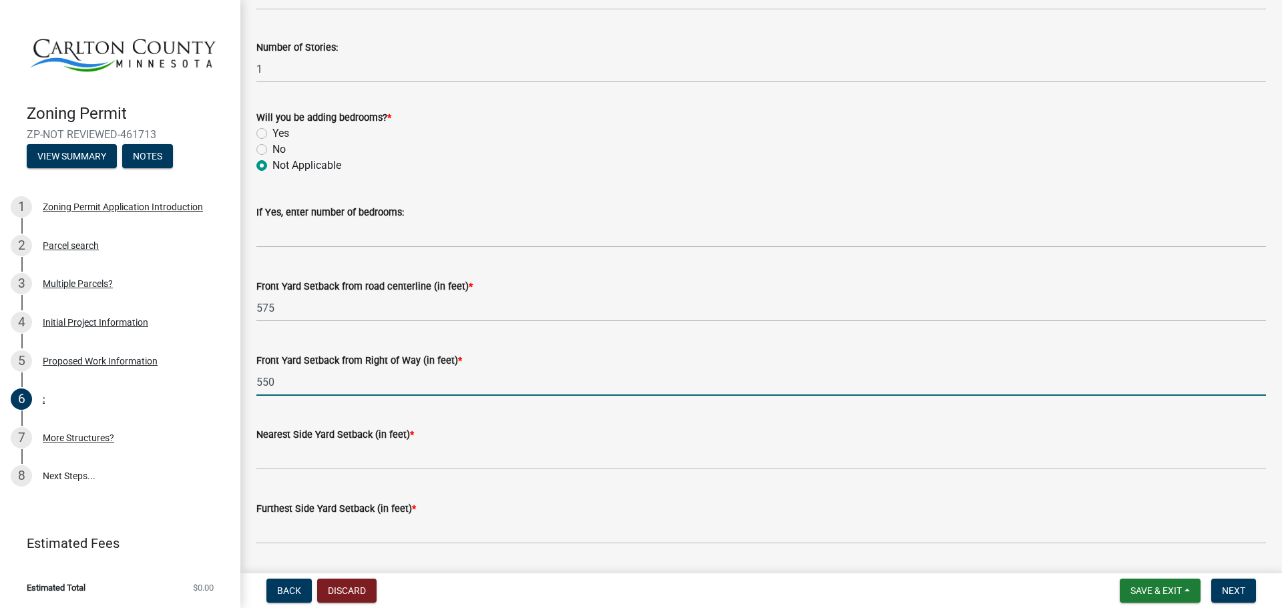
type input "550"
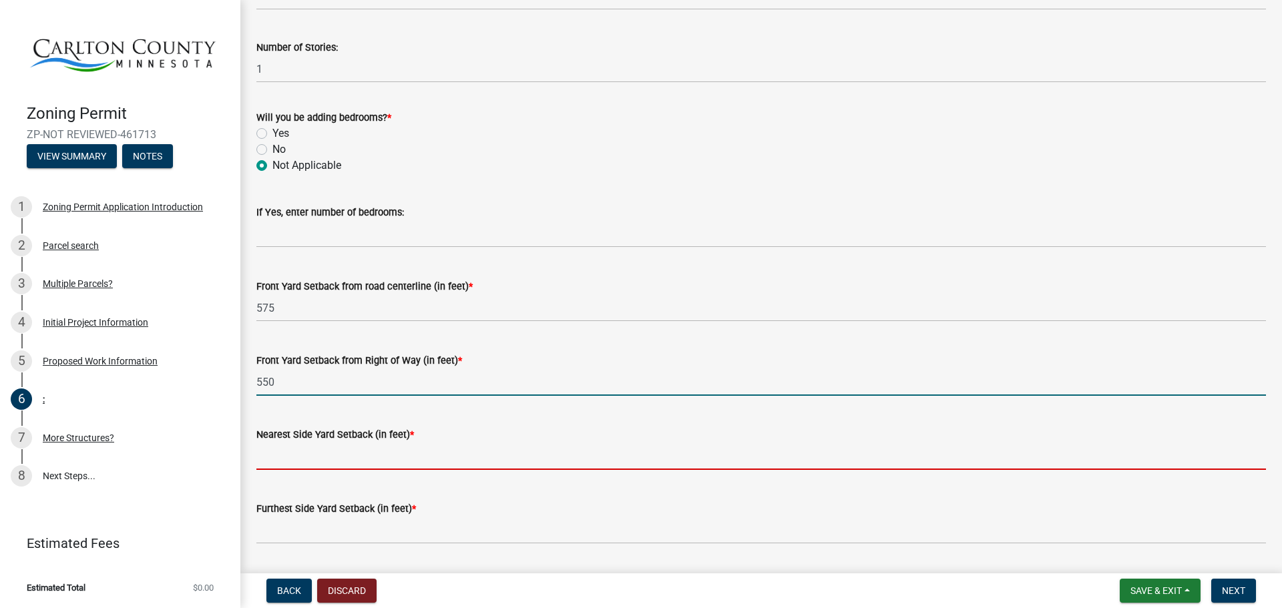
click at [290, 453] on input "text" at bounding box center [760, 456] width 1009 height 27
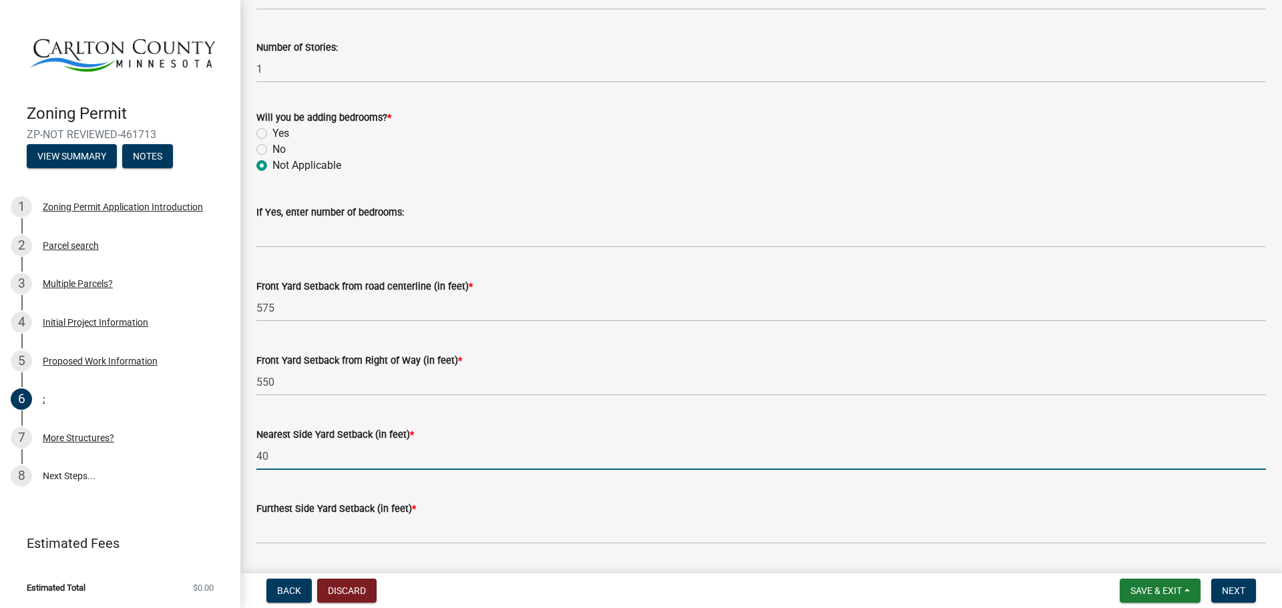
type input "40"
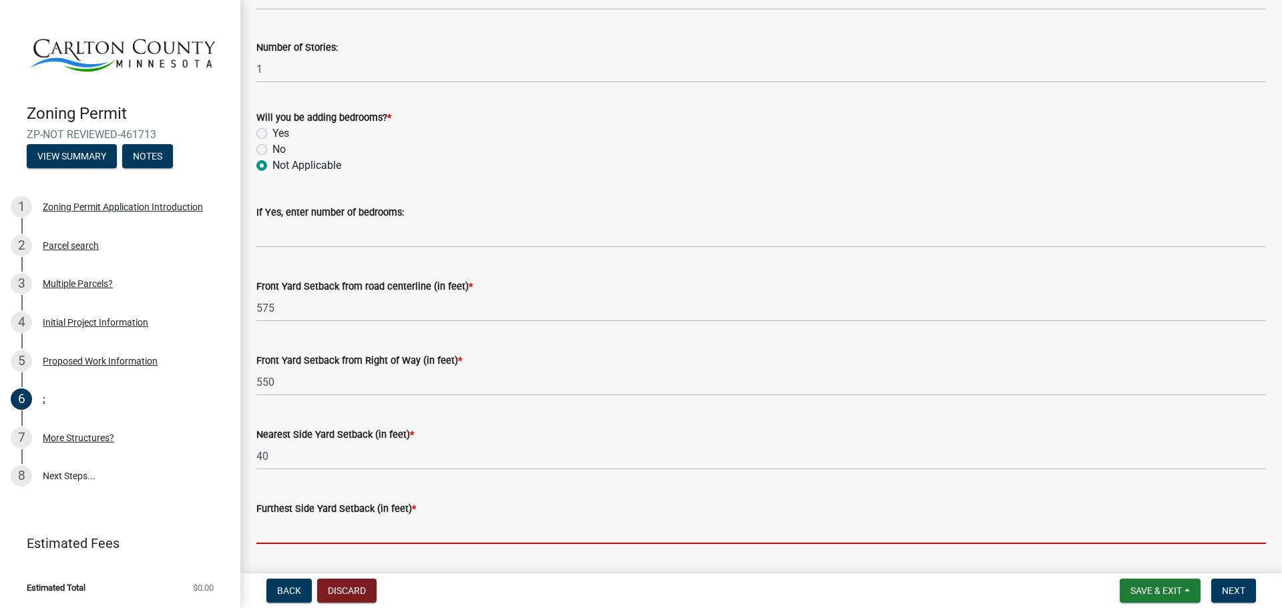
click at [290, 523] on input "text" at bounding box center [760, 530] width 1009 height 27
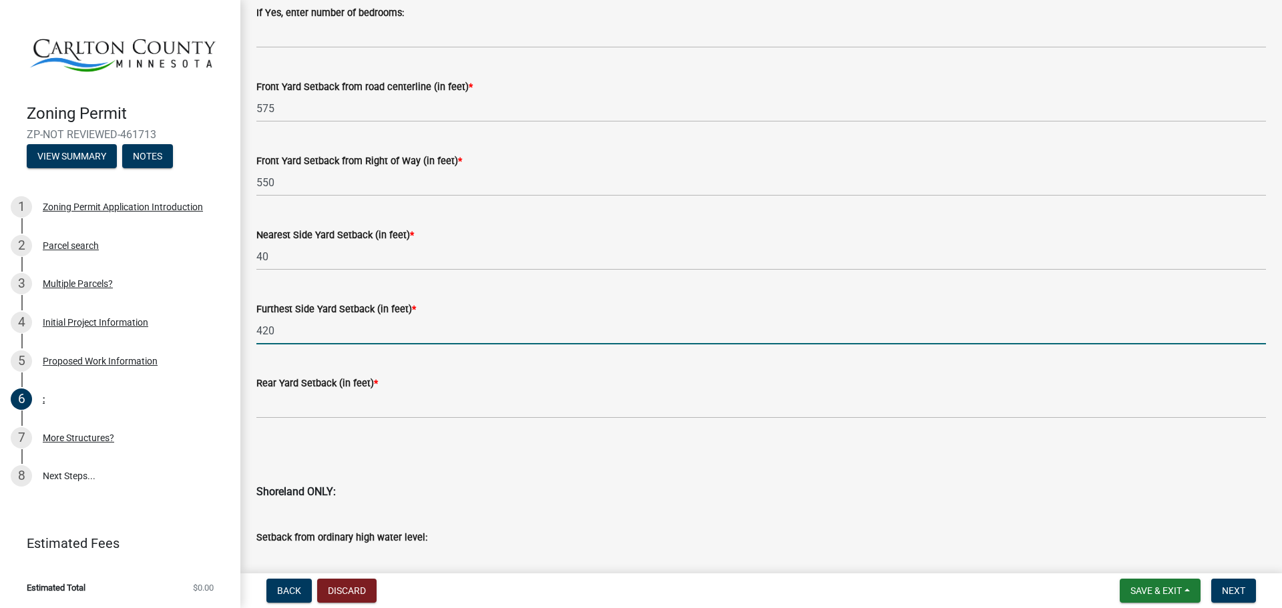
scroll to position [1001, 0]
type input "420"
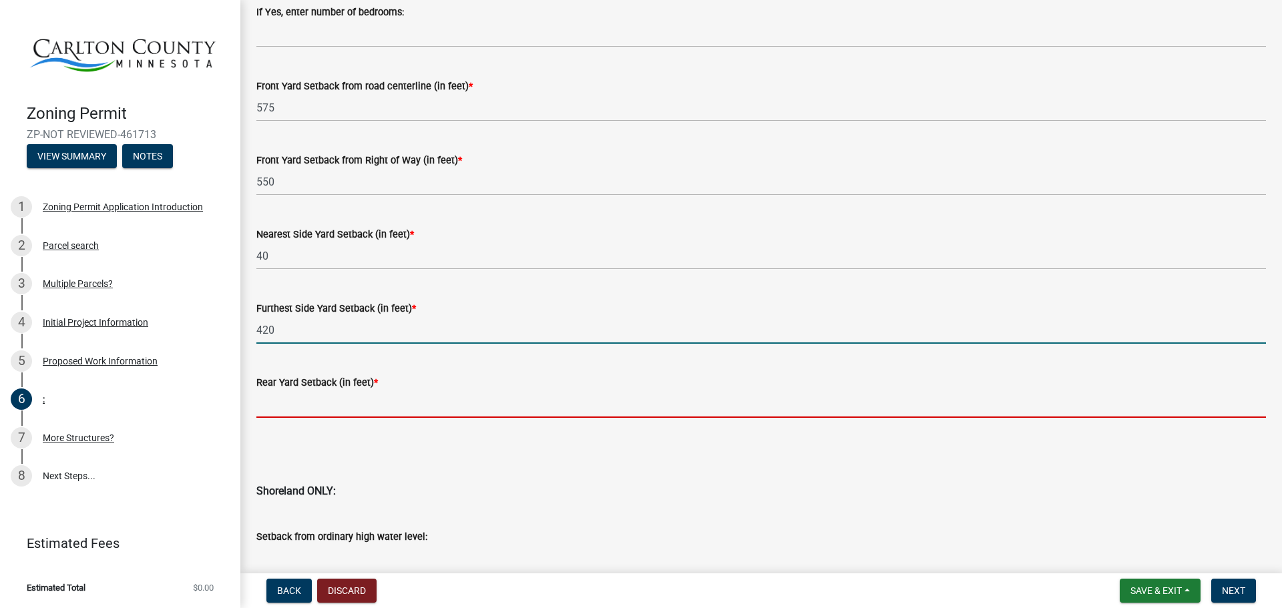
click at [297, 405] on input "text" at bounding box center [760, 403] width 1009 height 27
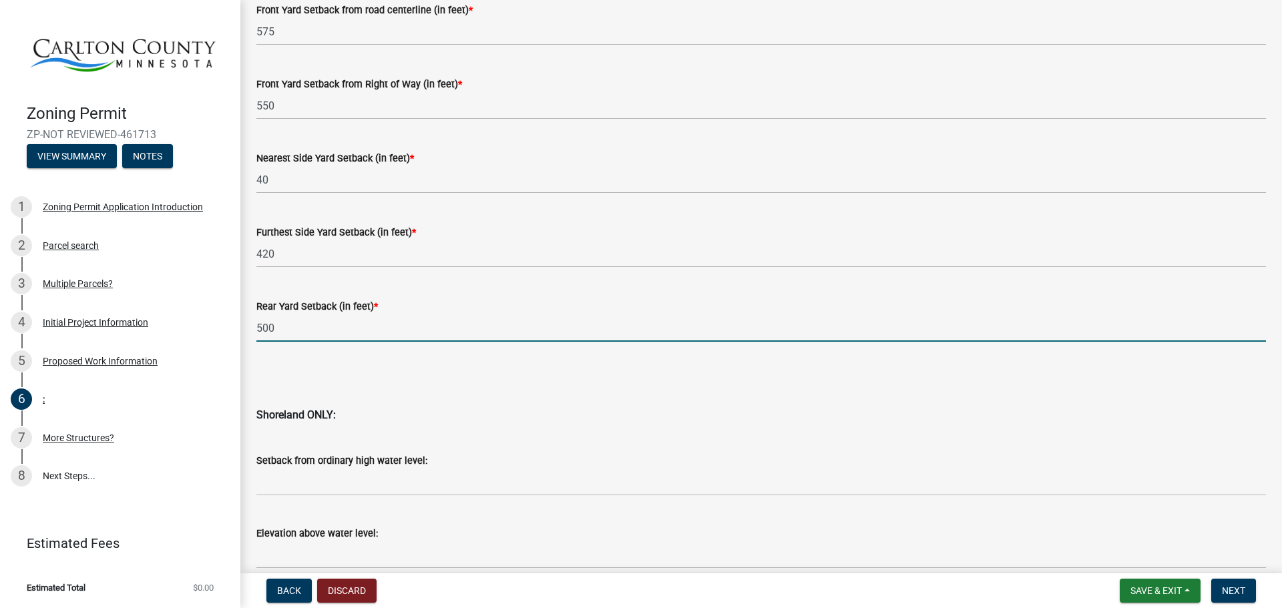
scroll to position [1201, 0]
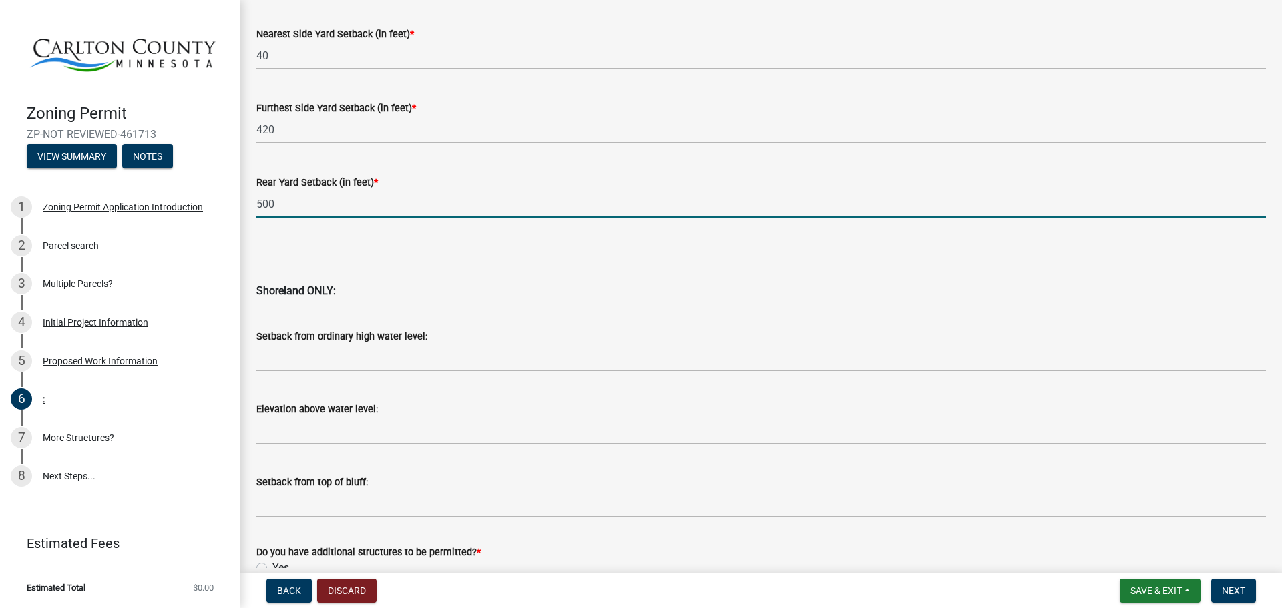
type input "500"
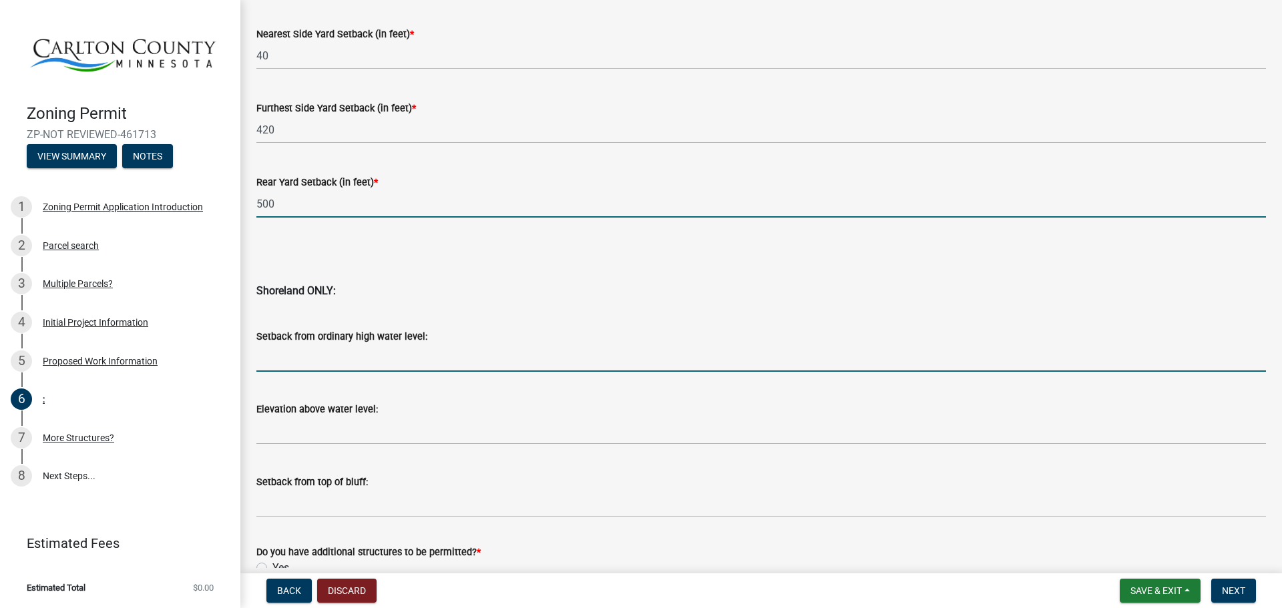
click at [290, 361] on input "Setback from ordinary high water level:" at bounding box center [760, 357] width 1009 height 27
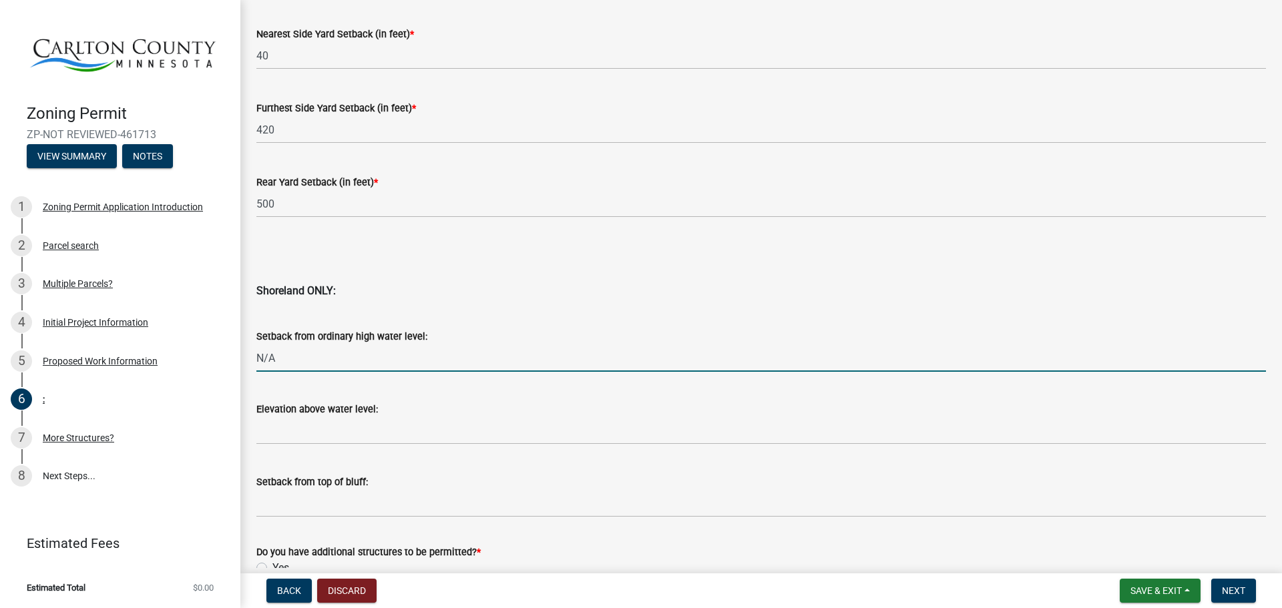
type input "N/A"
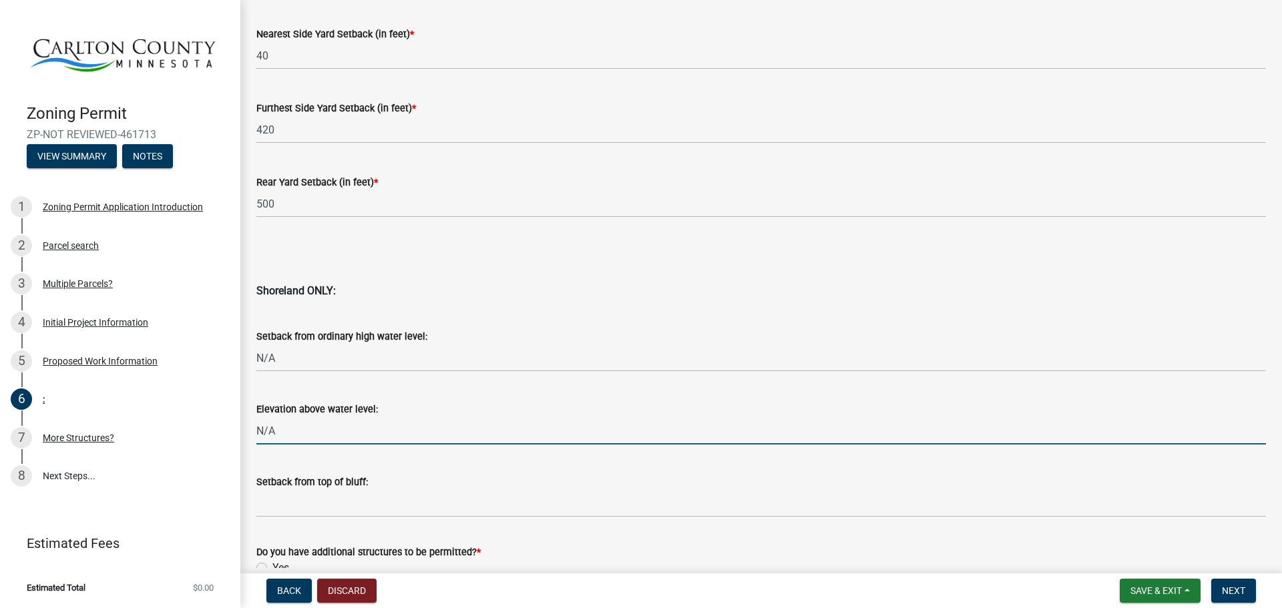
type input "N/A"
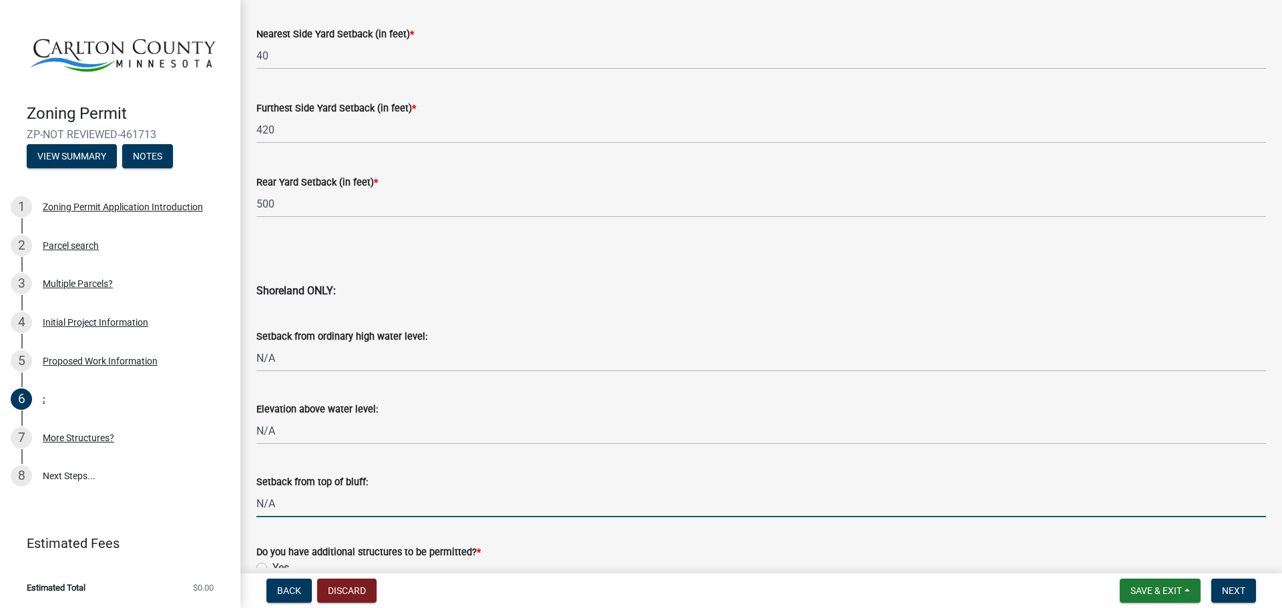
type input "N/A"
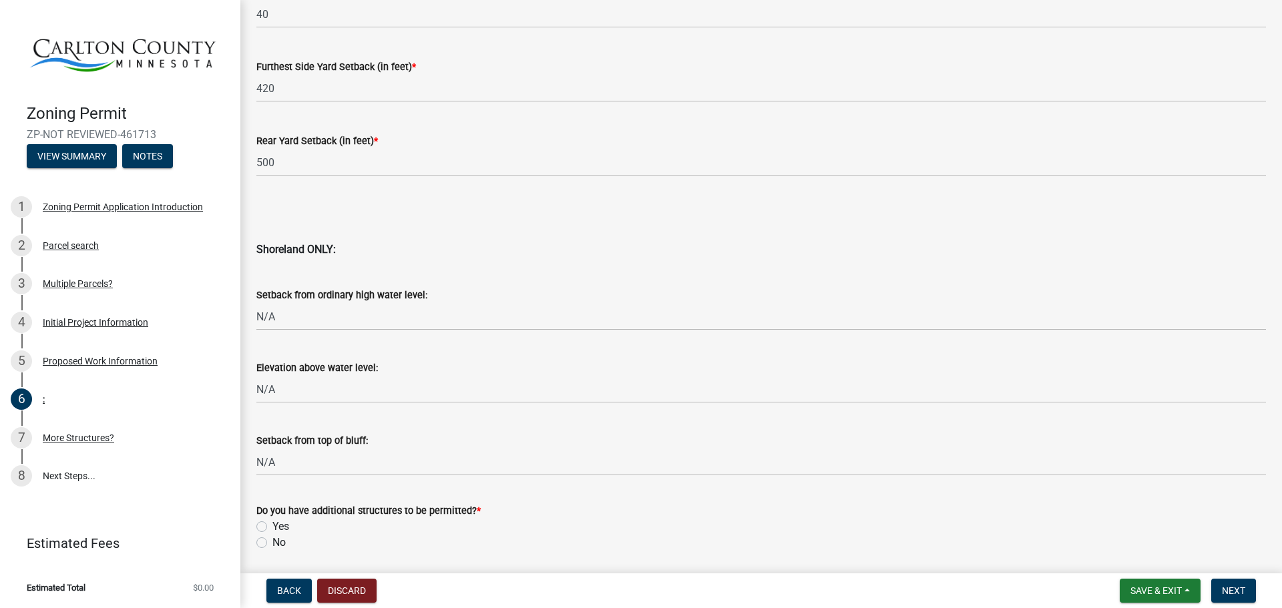
scroll to position [1290, 0]
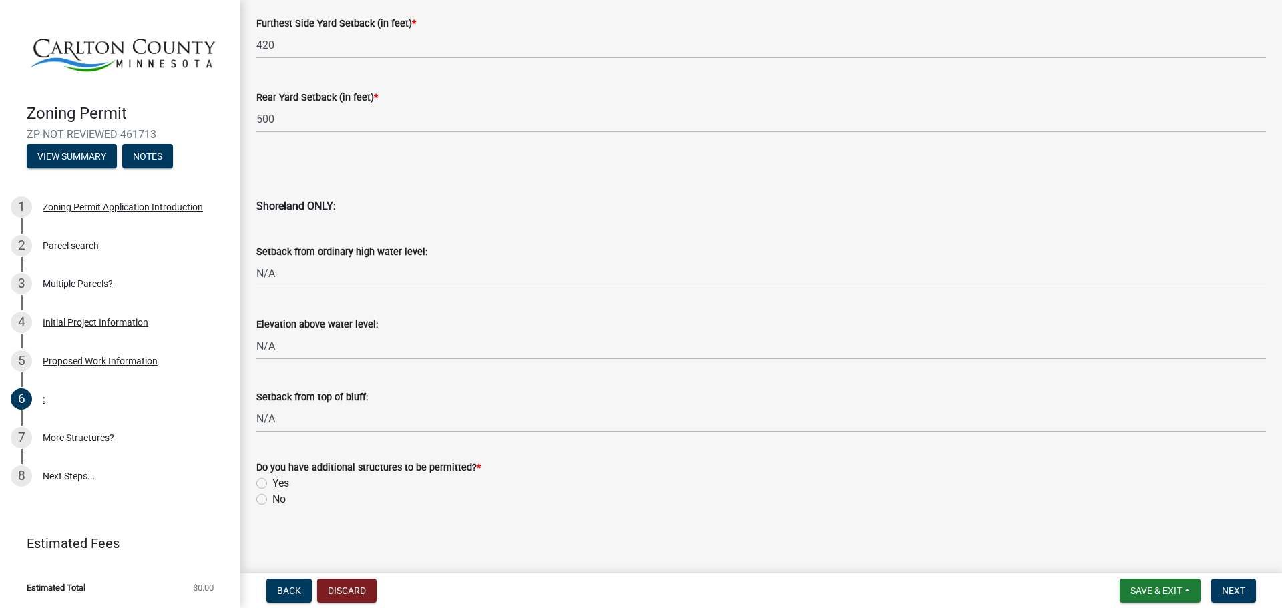
click at [415, 489] on div "Do you have additional structures to be permitted? * Yes No" at bounding box center [760, 483] width 1009 height 48
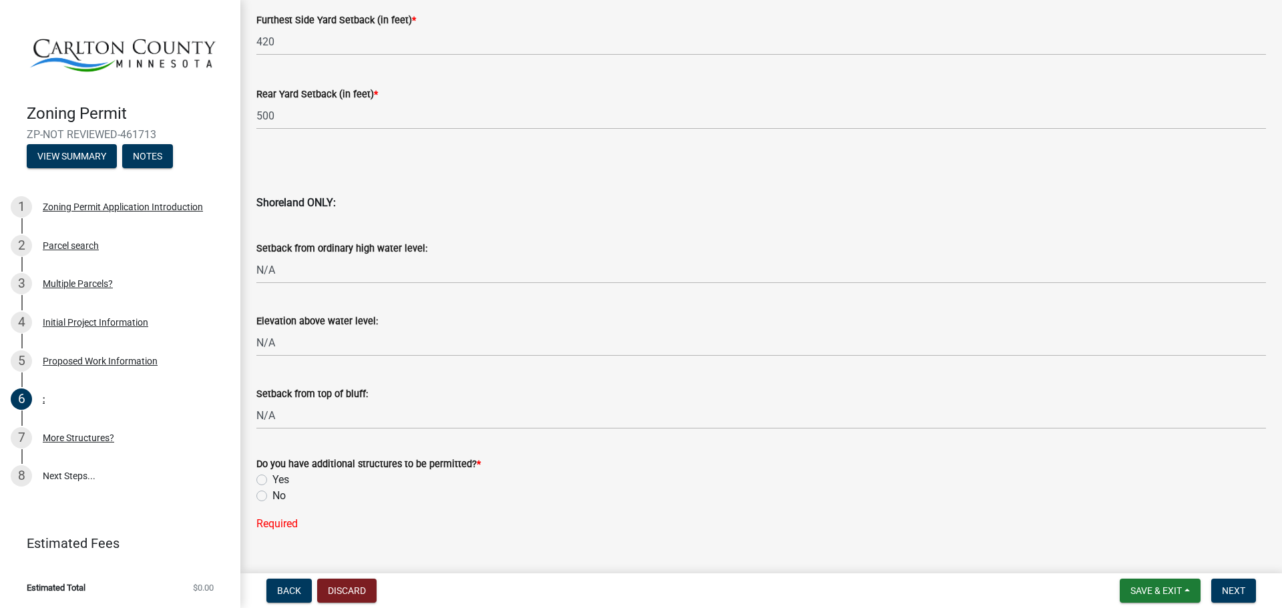
click at [272, 479] on label "Yes" at bounding box center [280, 480] width 17 height 16
click at [272, 479] on input "Yes" at bounding box center [276, 476] width 9 height 9
radio input "true"
click at [1227, 590] on span "Next" at bounding box center [1232, 590] width 23 height 11
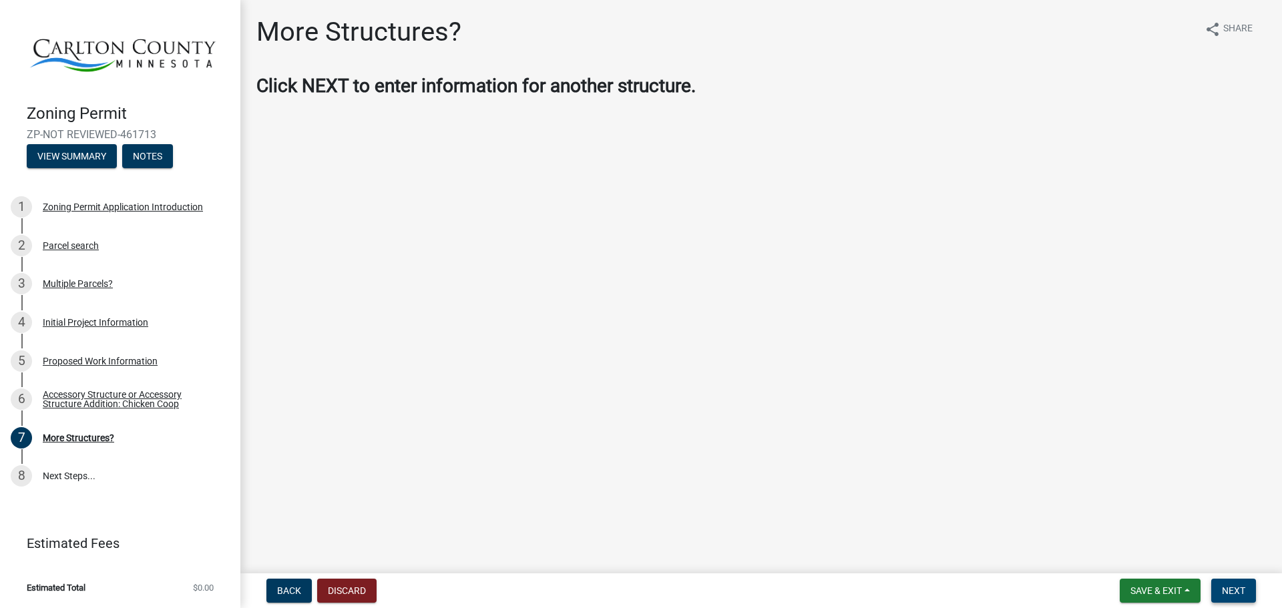
click at [1235, 587] on span "Next" at bounding box center [1232, 590] width 23 height 11
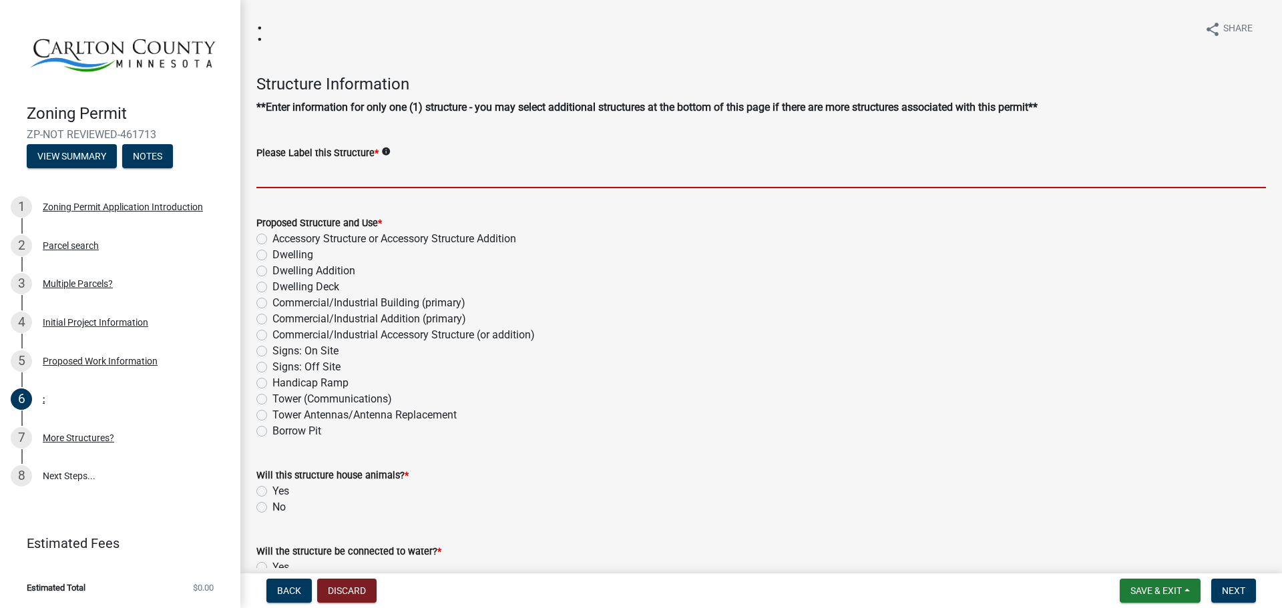
click at [286, 176] on input "Please Label this Structure *" at bounding box center [760, 174] width 1009 height 27
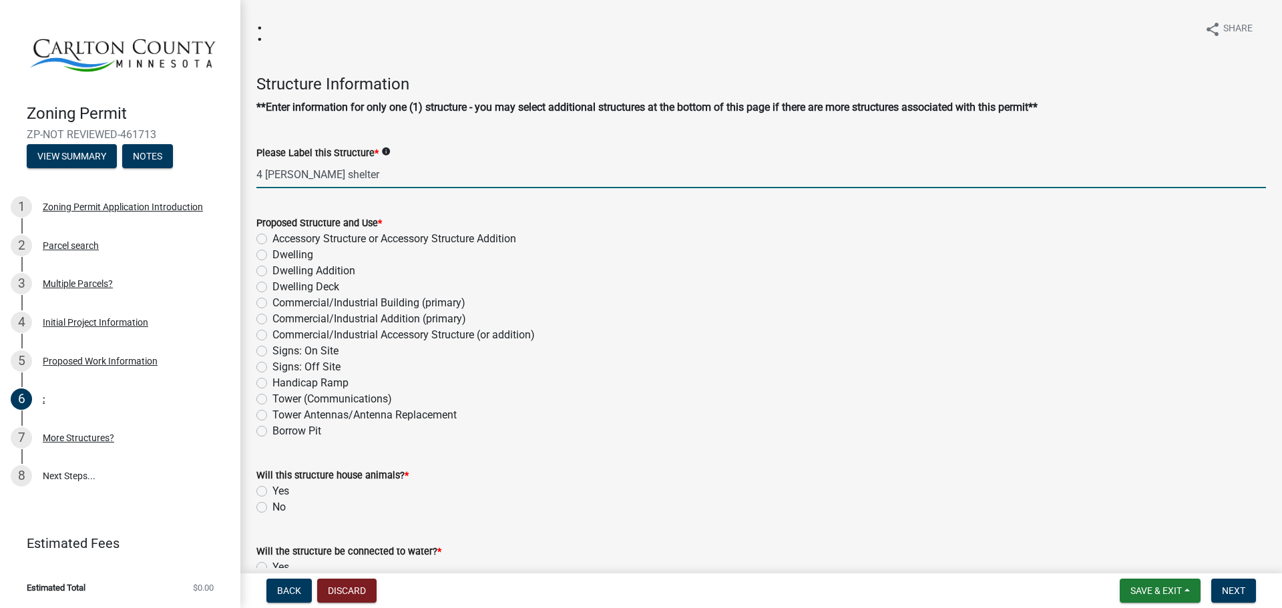
type input "4 [PERSON_NAME] shelter"
click at [272, 237] on label "Accessory Structure or Accessory Structure Addition" at bounding box center [394, 239] width 244 height 16
click at [272, 237] on input "Accessory Structure or Accessory Structure Addition" at bounding box center [276, 235] width 9 height 9
radio input "true"
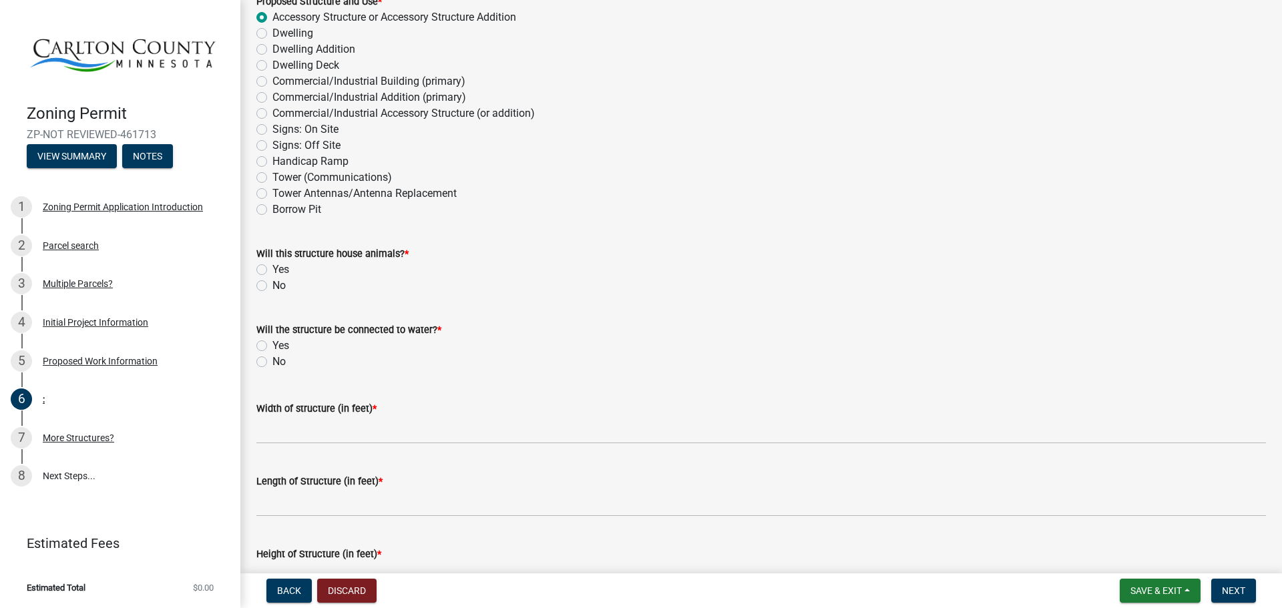
scroll to position [267, 0]
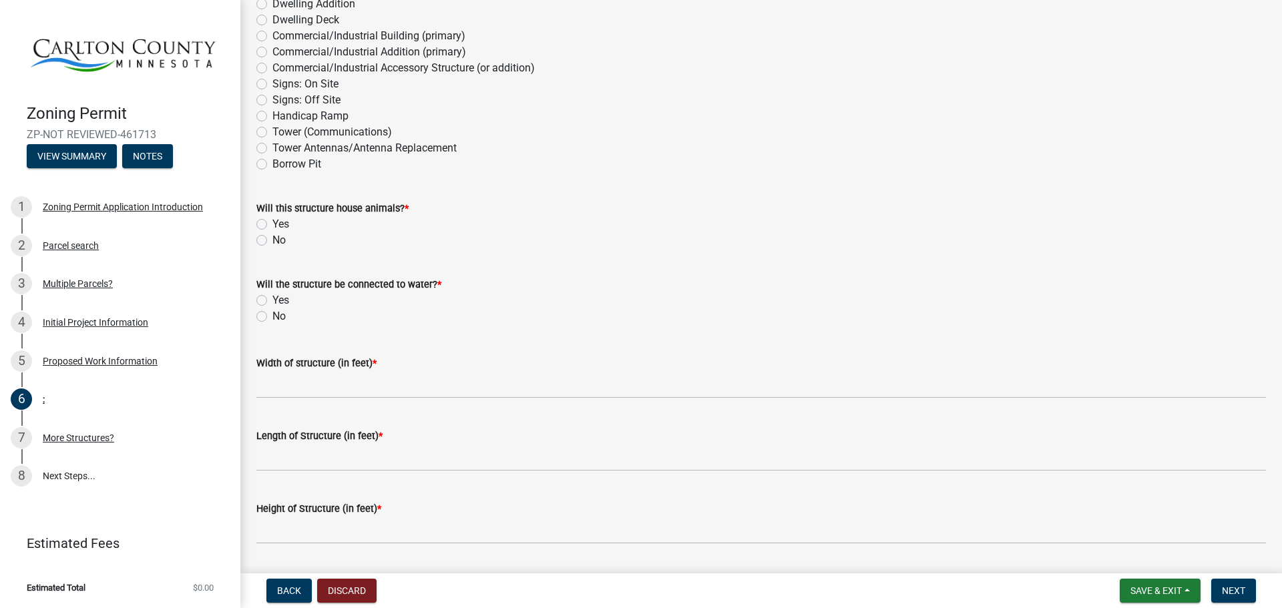
click at [272, 238] on label "No" at bounding box center [278, 240] width 13 height 16
click at [272, 238] on input "No" at bounding box center [276, 236] width 9 height 9
radio input "true"
click at [272, 312] on label "No" at bounding box center [278, 316] width 13 height 16
click at [272, 312] on input "No" at bounding box center [276, 312] width 9 height 9
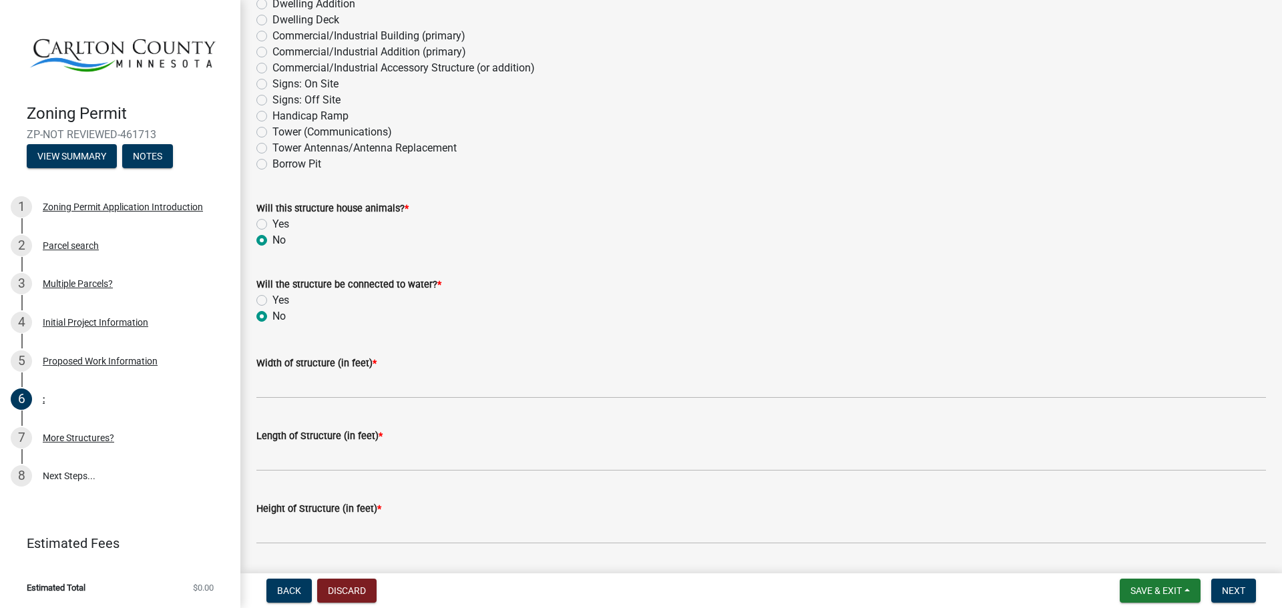
radio input "true"
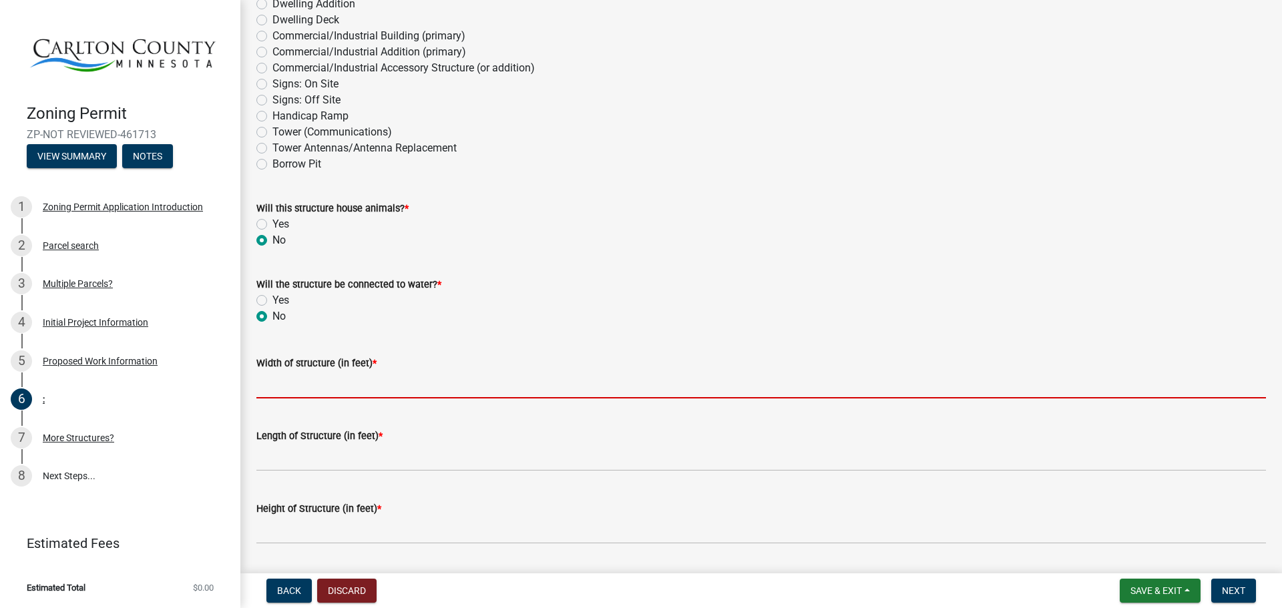
click at [274, 390] on input "Width of structure (in feet) *" at bounding box center [760, 384] width 1009 height 27
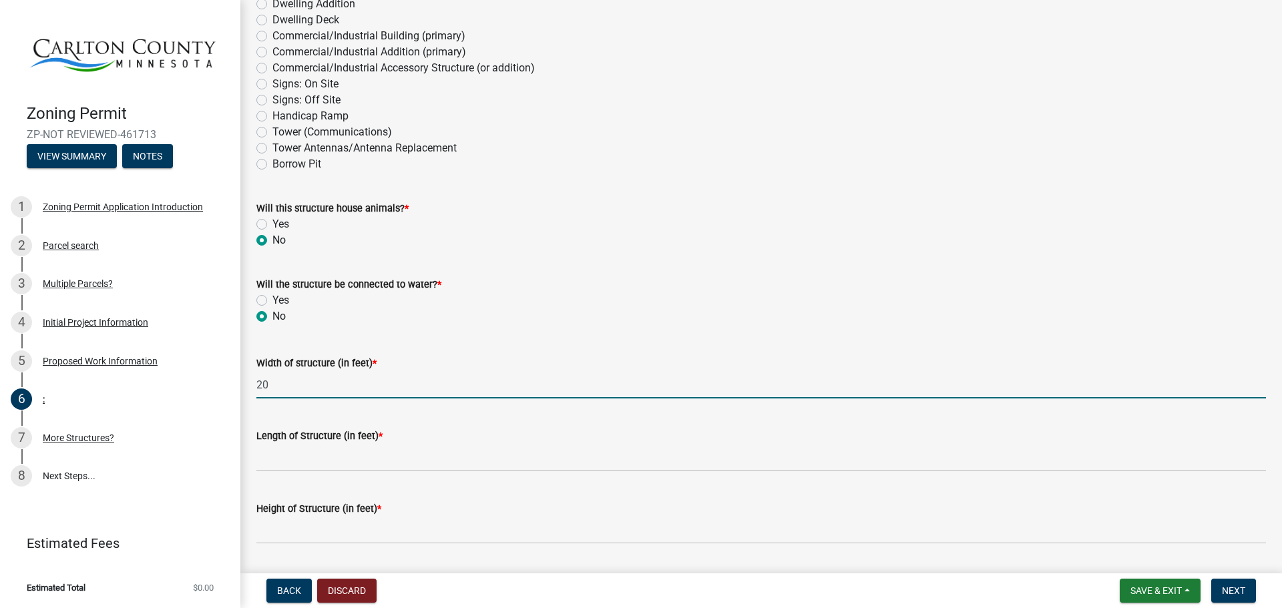
type input "20"
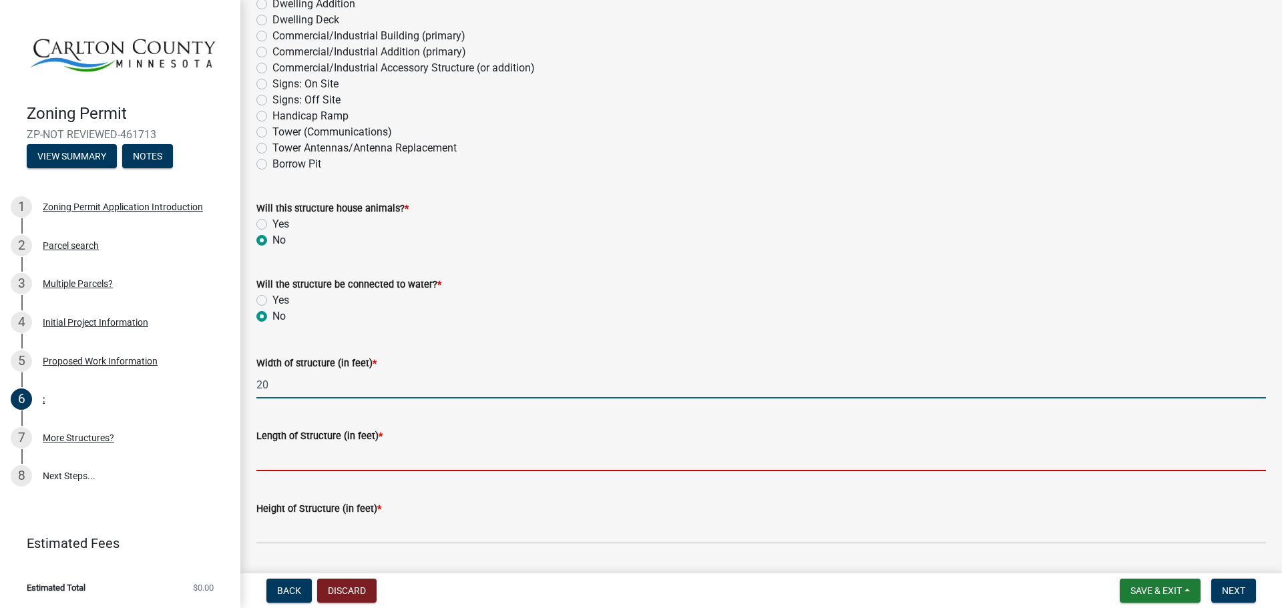
click at [328, 463] on input "Length of Structure (in feet) *" at bounding box center [760, 457] width 1009 height 27
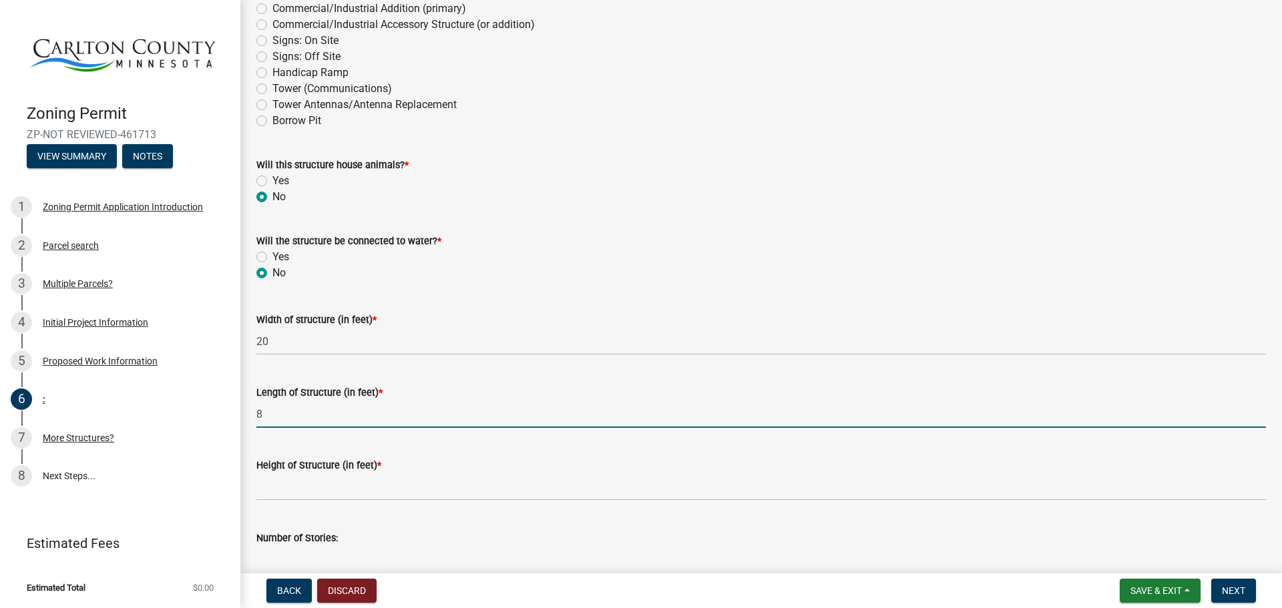
scroll to position [400, 0]
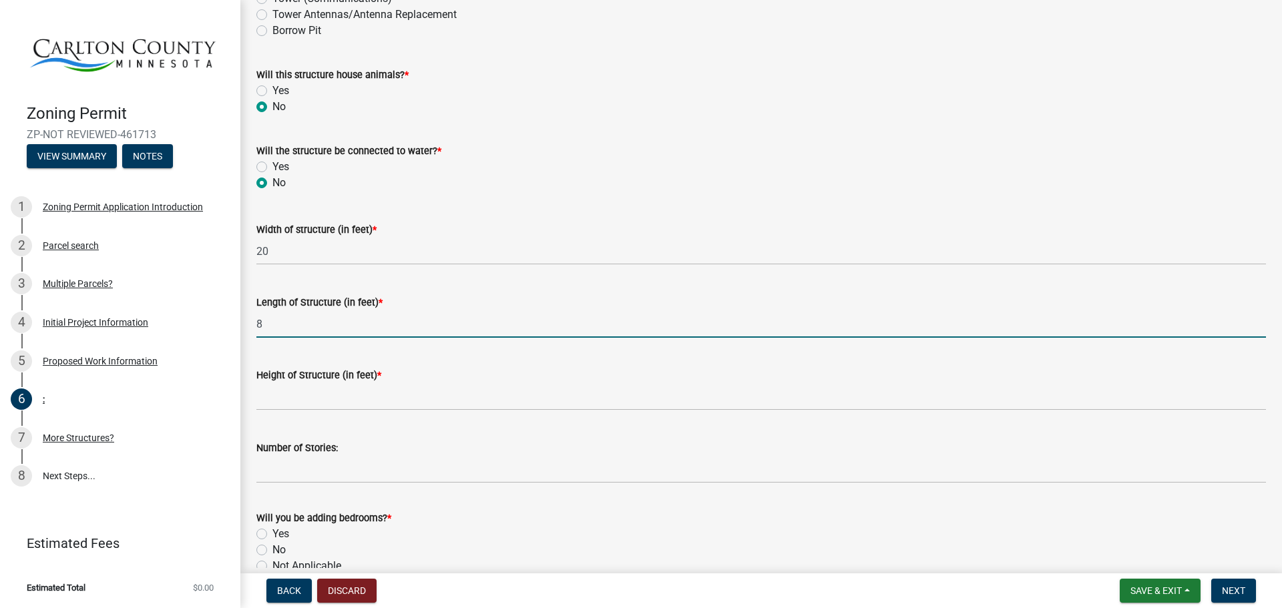
type input "8"
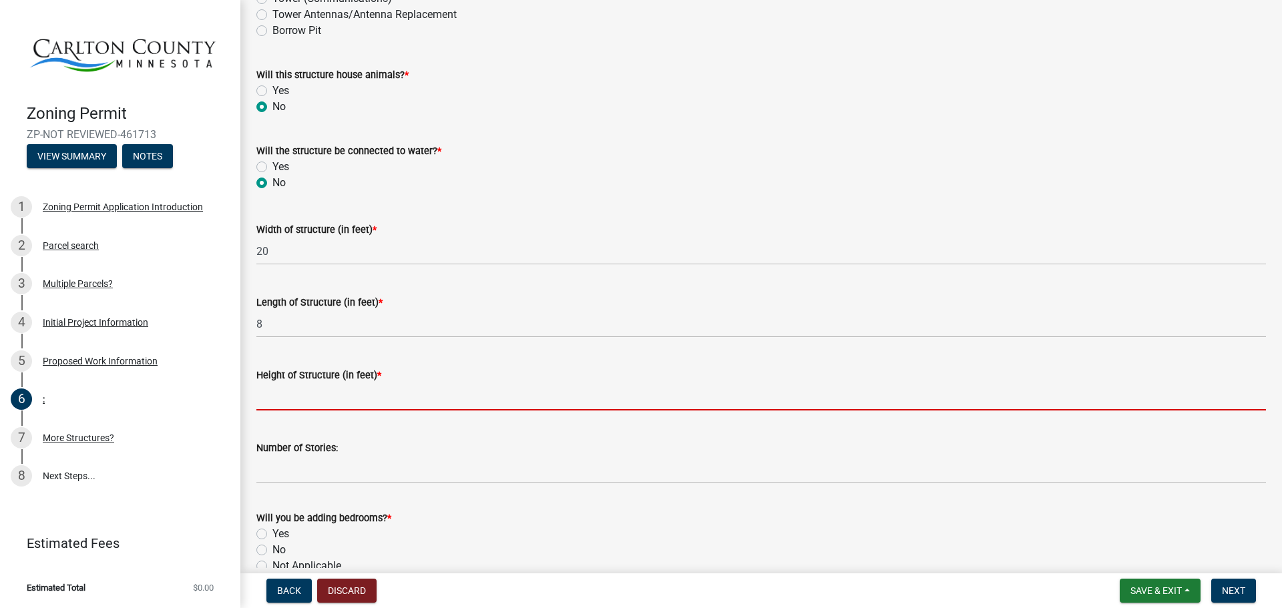
click at [281, 396] on input "Height of Structure (in feet) *" at bounding box center [760, 396] width 1009 height 27
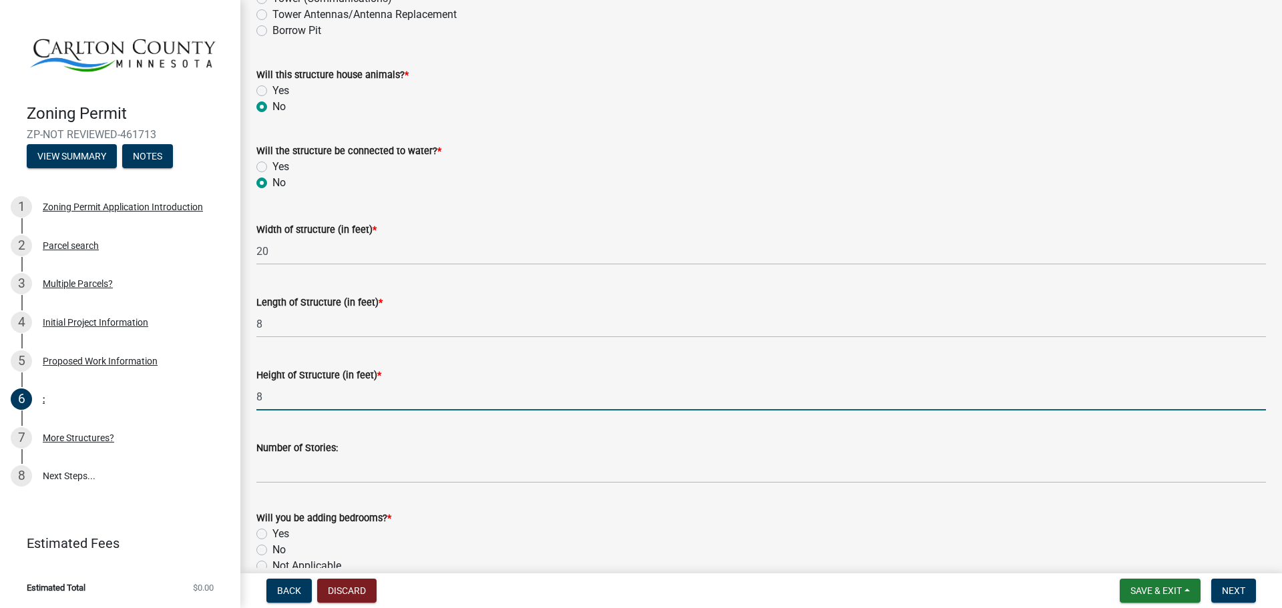
type input "8"
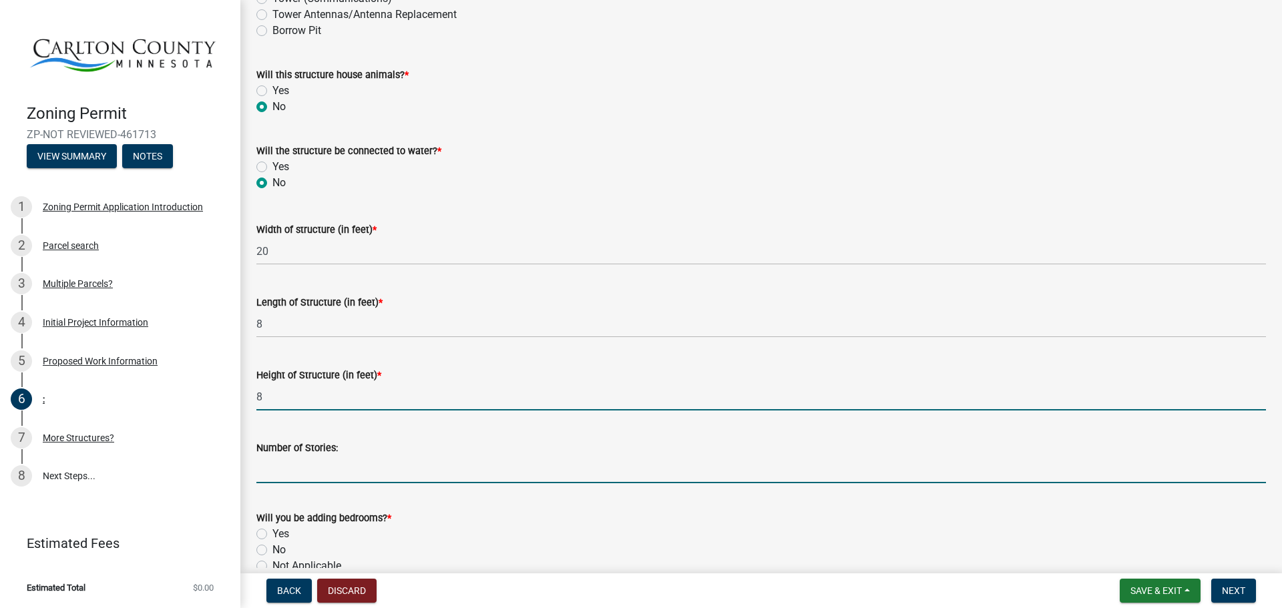
click at [281, 473] on input "Number of Stories:" at bounding box center [760, 469] width 1009 height 27
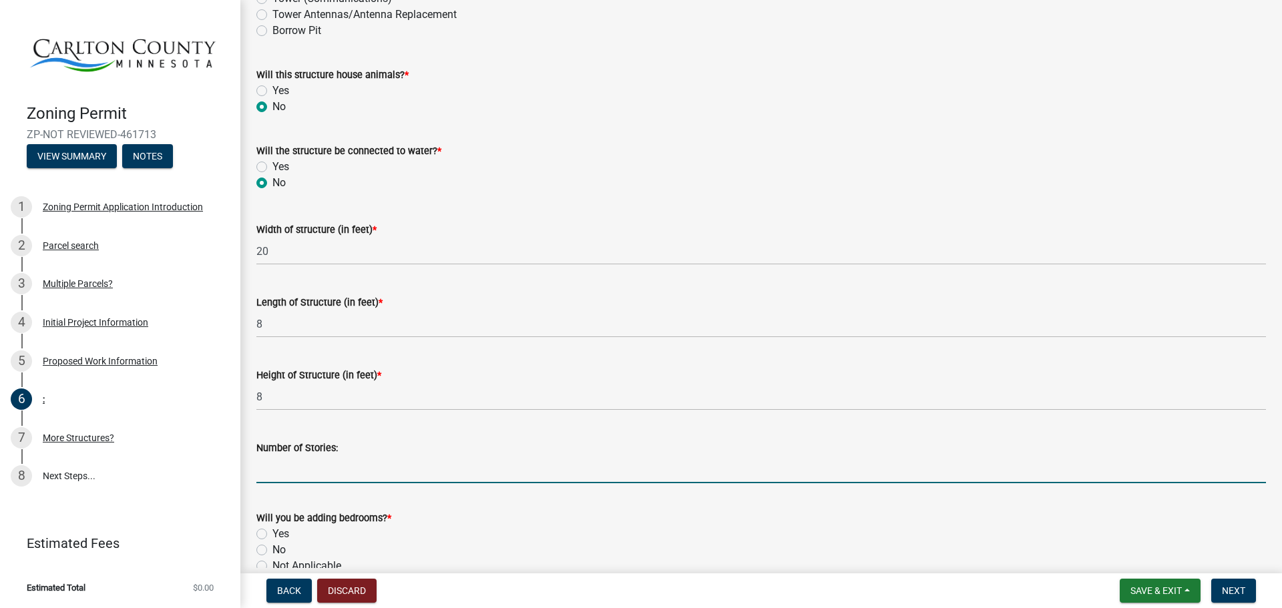
type input "a"
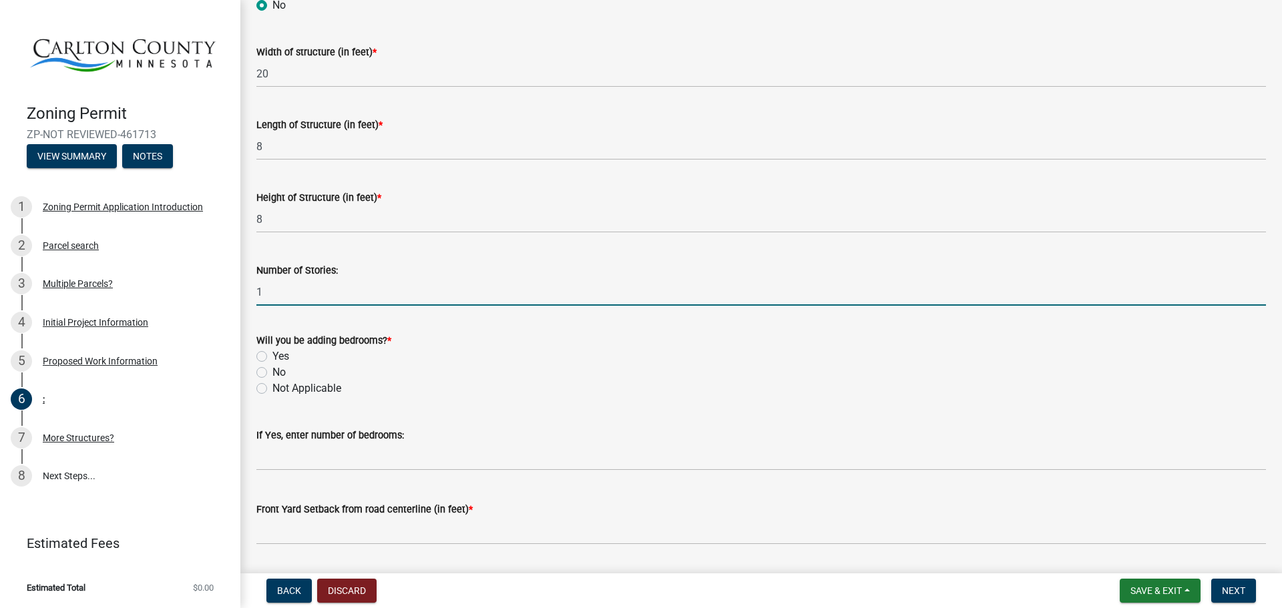
scroll to position [601, 0]
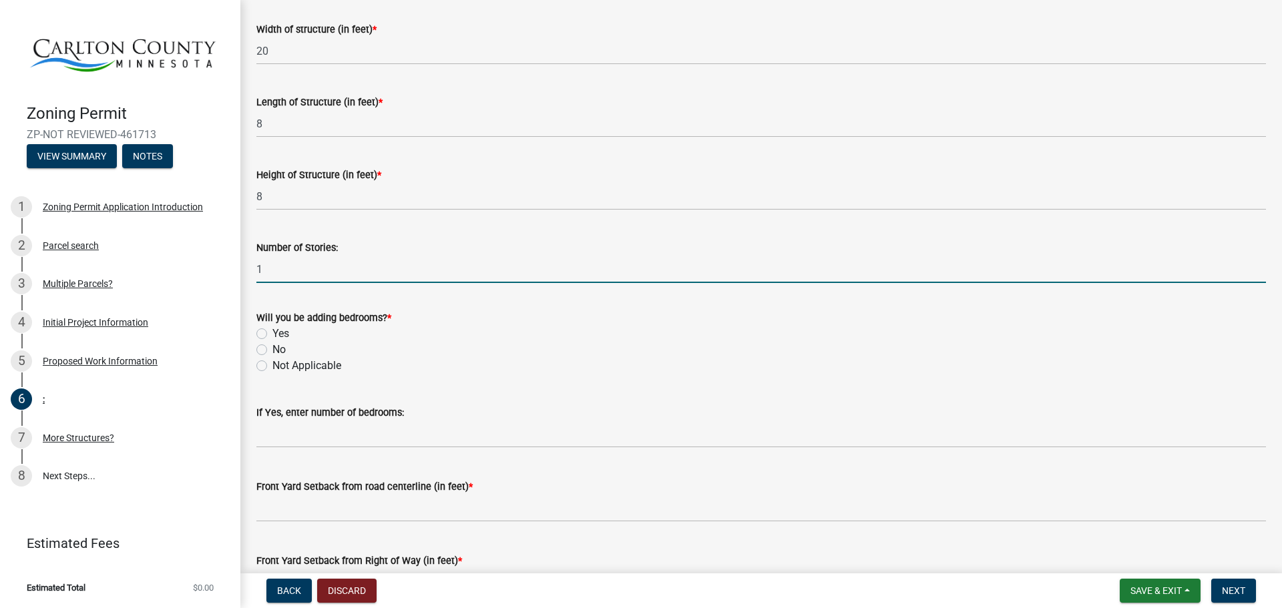
type input "1"
click at [272, 346] on label "No" at bounding box center [278, 350] width 13 height 16
click at [272, 346] on input "No" at bounding box center [276, 346] width 9 height 9
radio input "true"
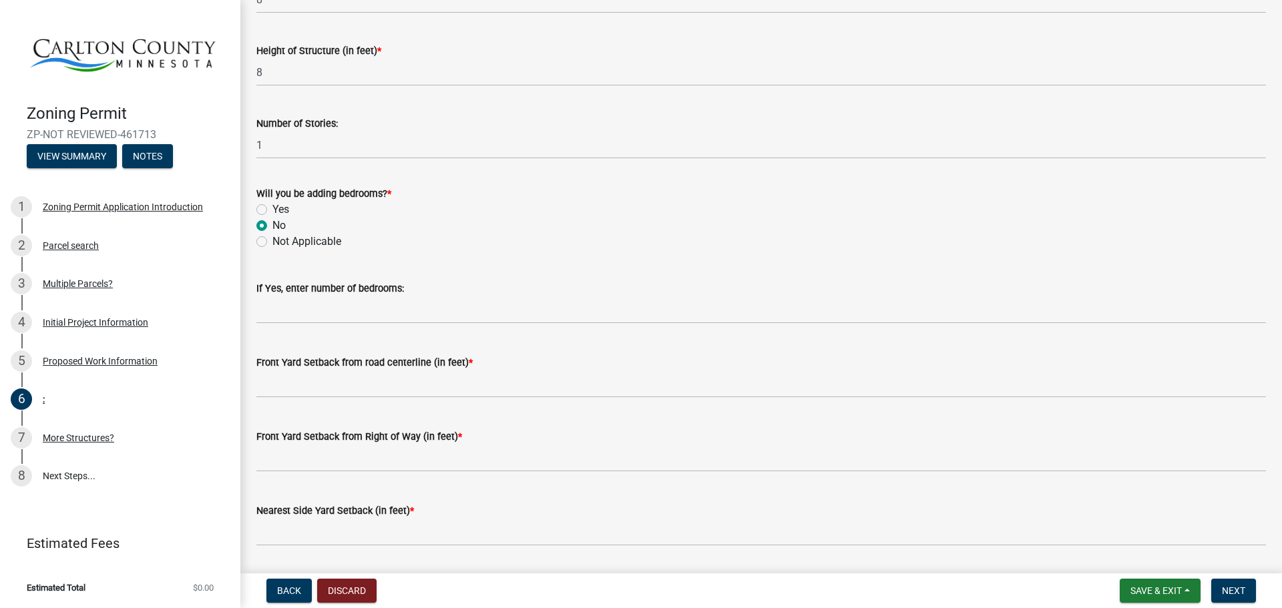
scroll to position [734, 0]
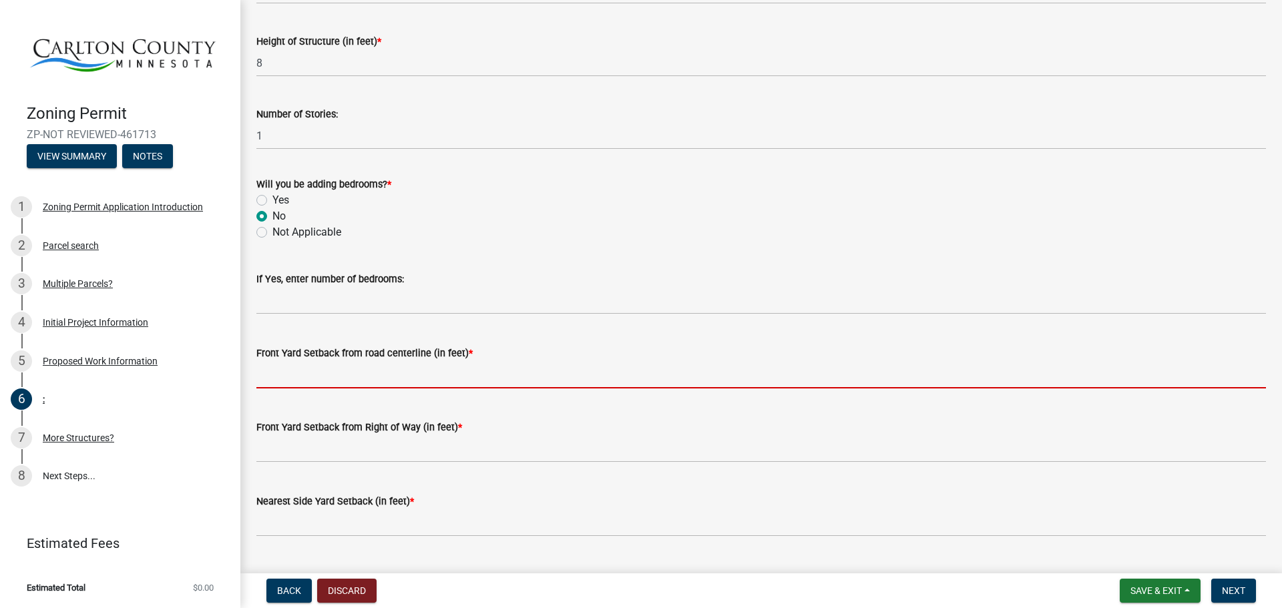
click at [278, 378] on input "text" at bounding box center [760, 374] width 1009 height 27
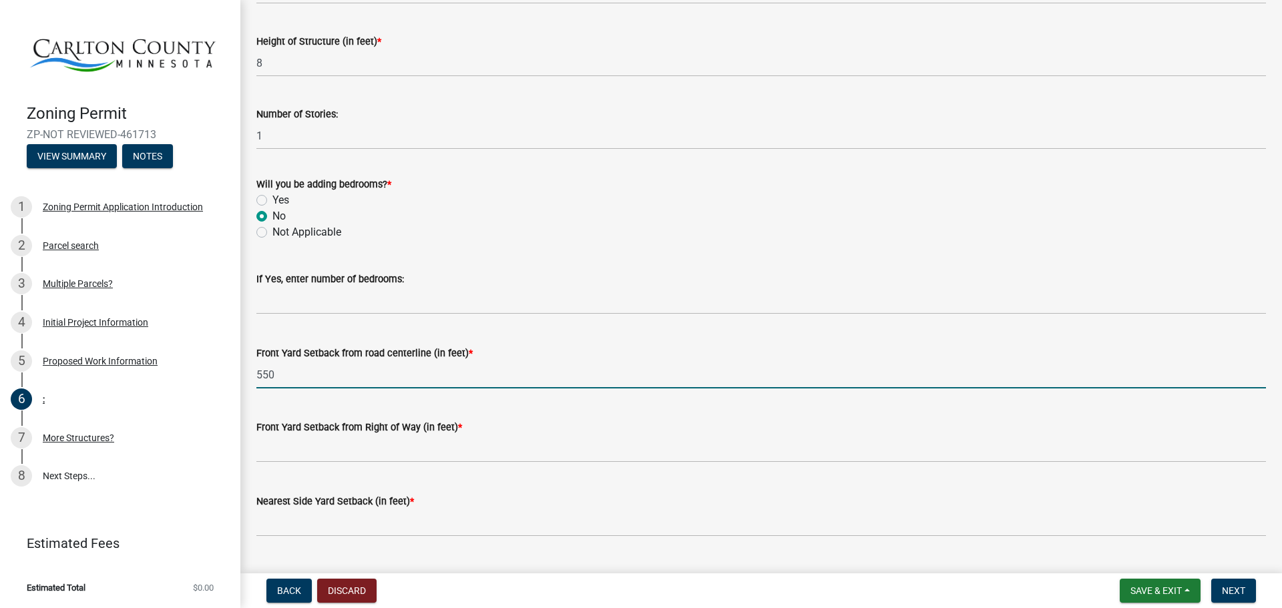
type input "550"
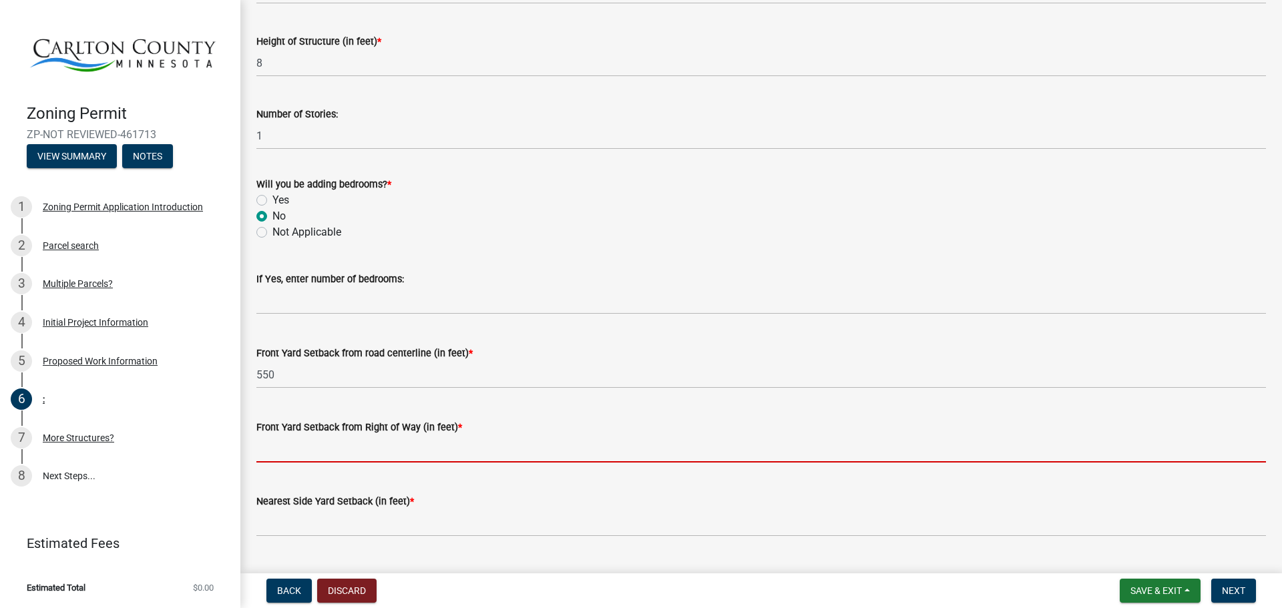
click at [306, 449] on input "text" at bounding box center [760, 448] width 1009 height 27
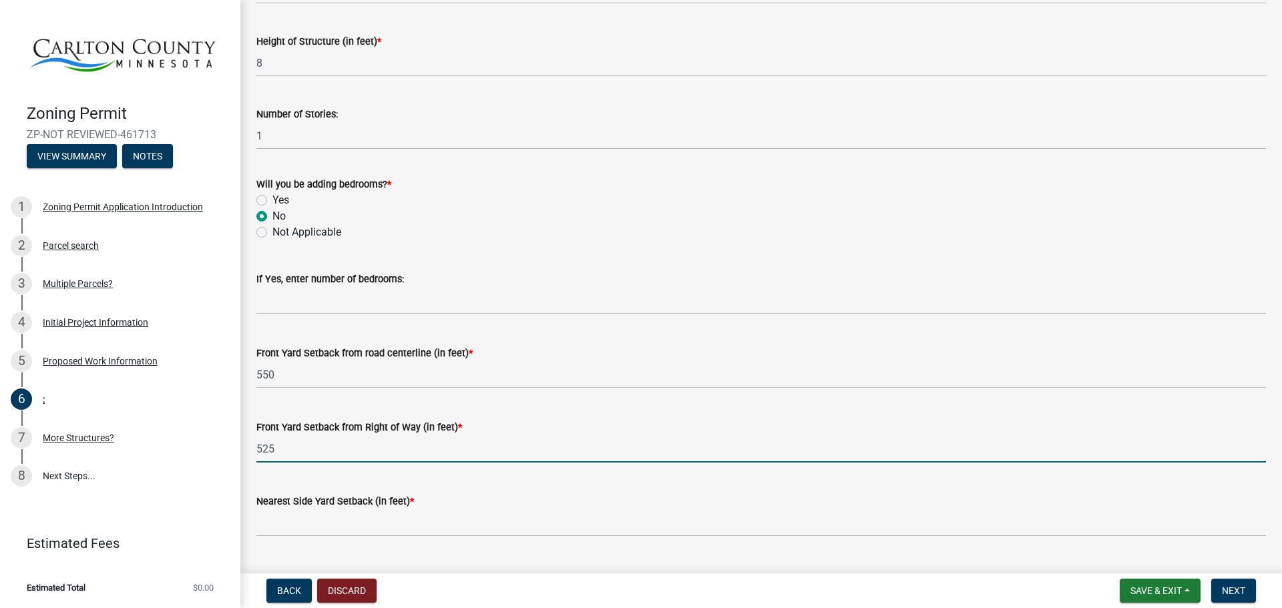
type input "525"
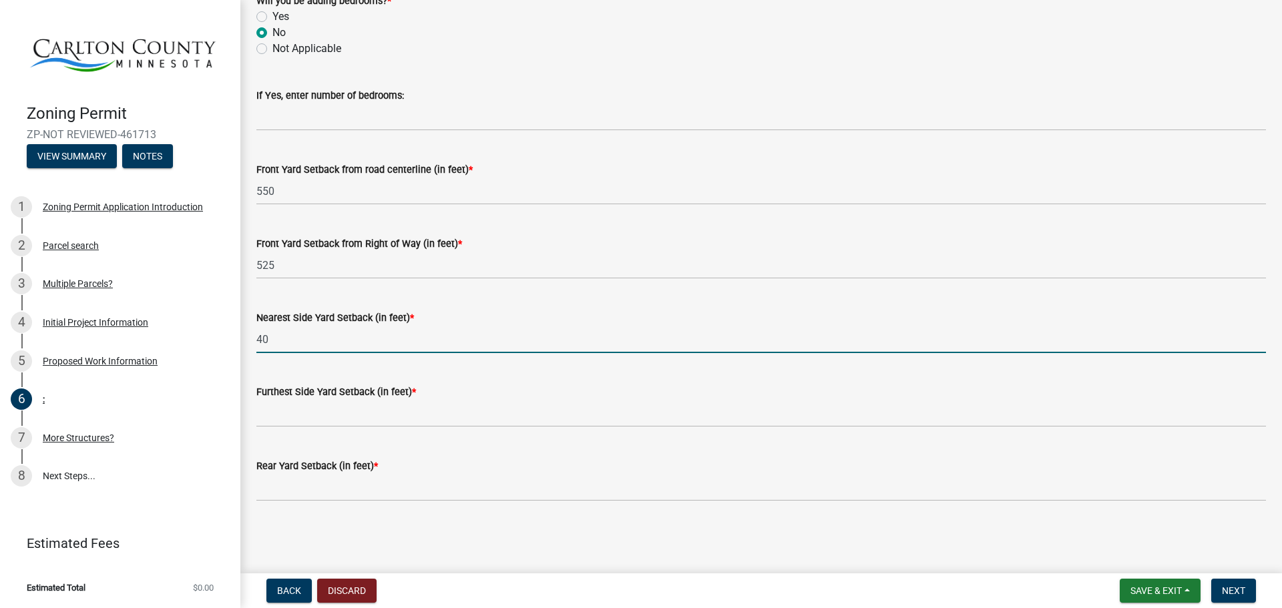
scroll to position [934, 0]
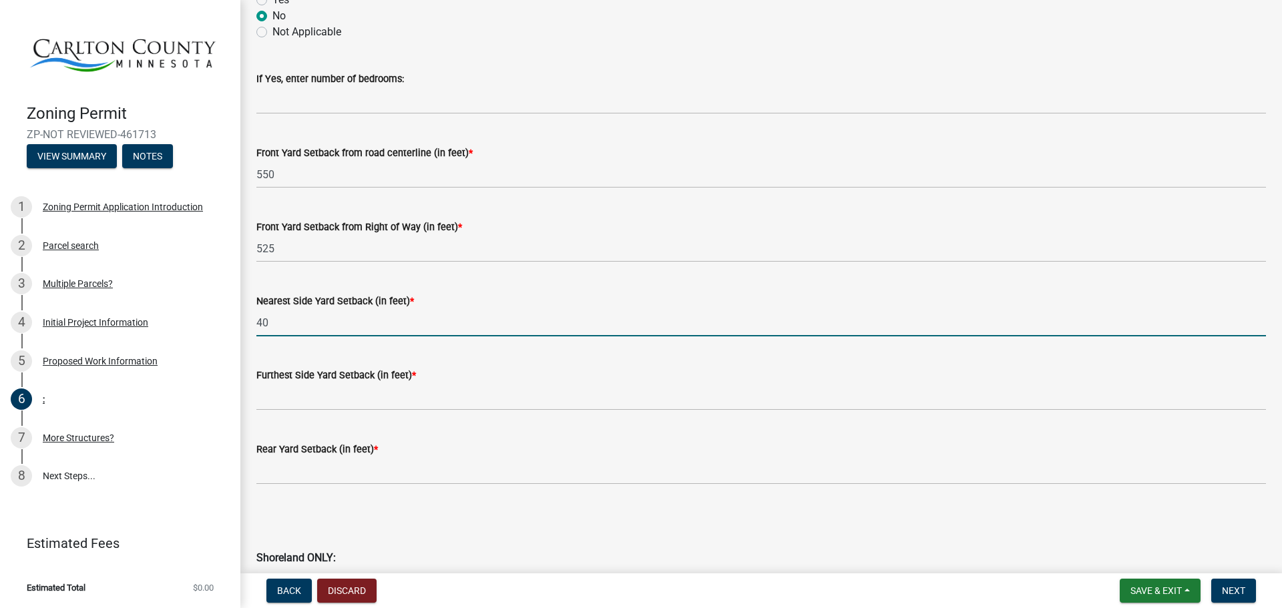
type input "40"
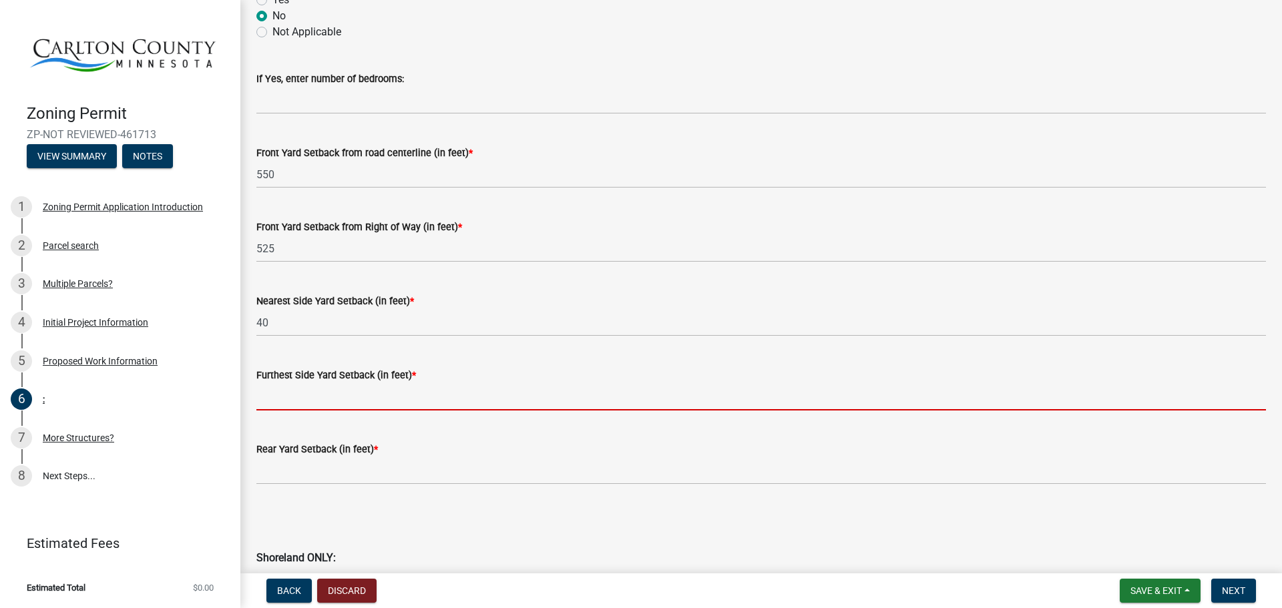
click at [277, 404] on input "text" at bounding box center [760, 396] width 1009 height 27
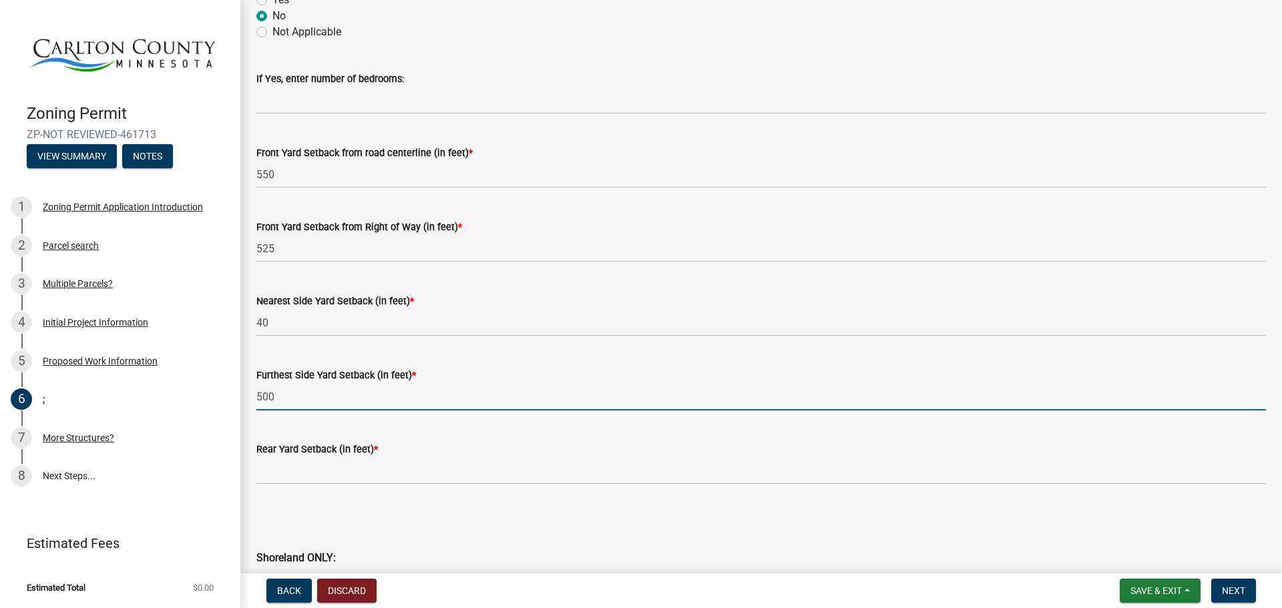
drag, startPoint x: 284, startPoint y: 396, endPoint x: 255, endPoint y: 396, distance: 29.4
click at [255, 396] on div "Furthest Side Yard Setback (in feet) * 500" at bounding box center [760, 379] width 1029 height 62
type input "420"
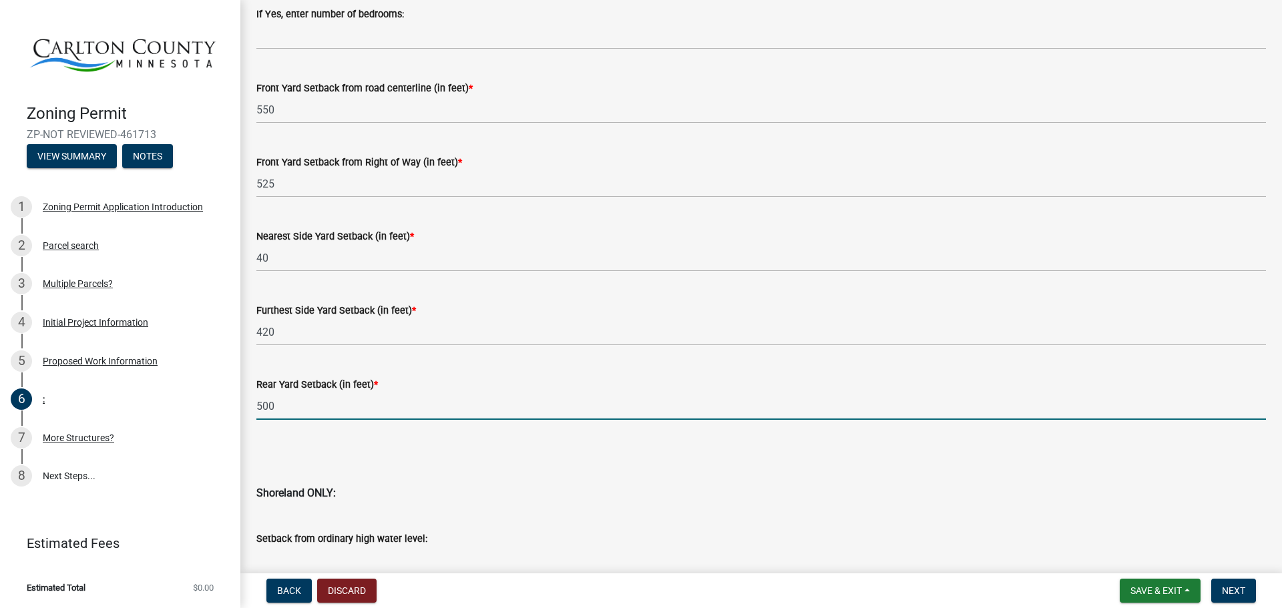
scroll to position [1068, 0]
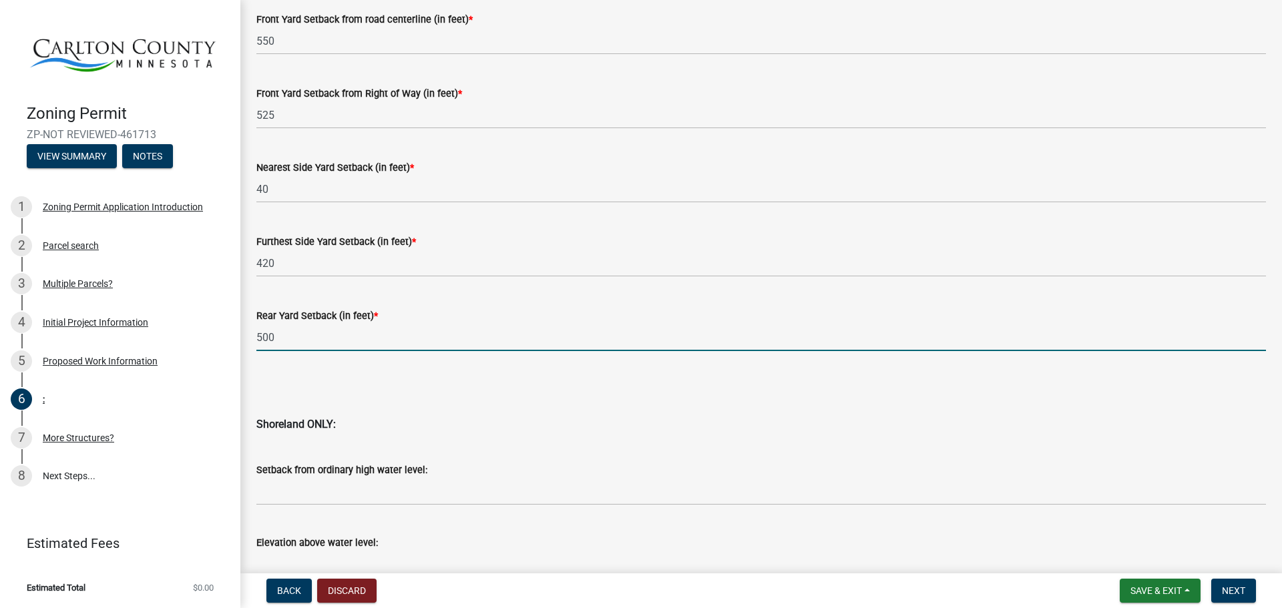
type input "500"
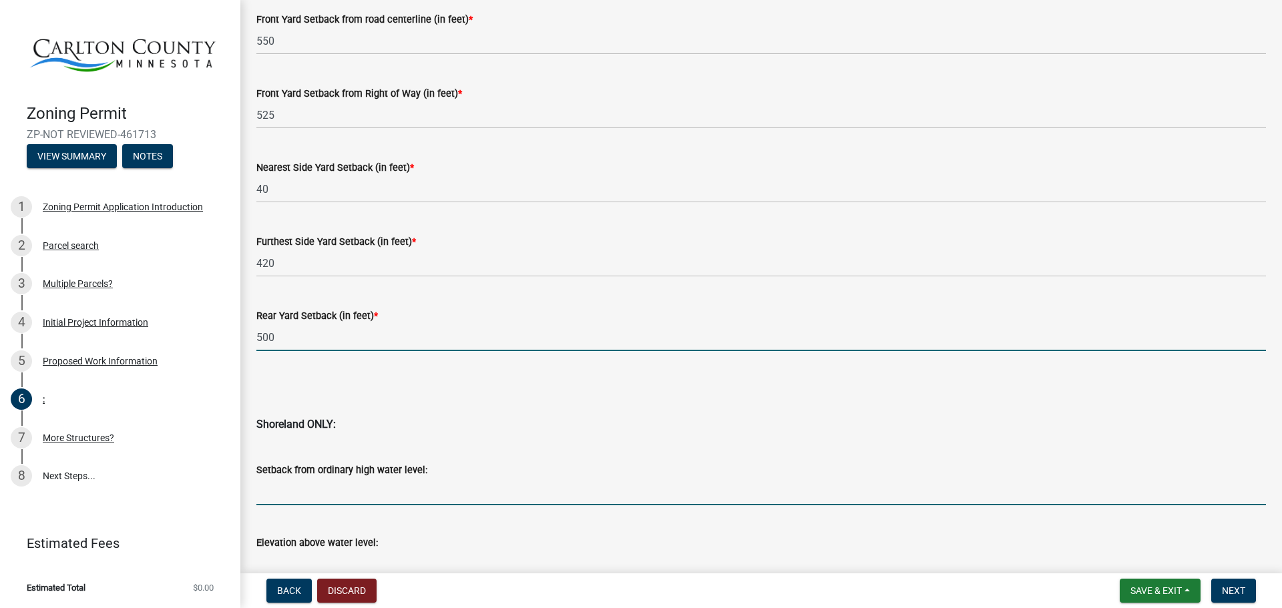
click at [290, 491] on input "Setback from ordinary high water level:" at bounding box center [760, 491] width 1009 height 27
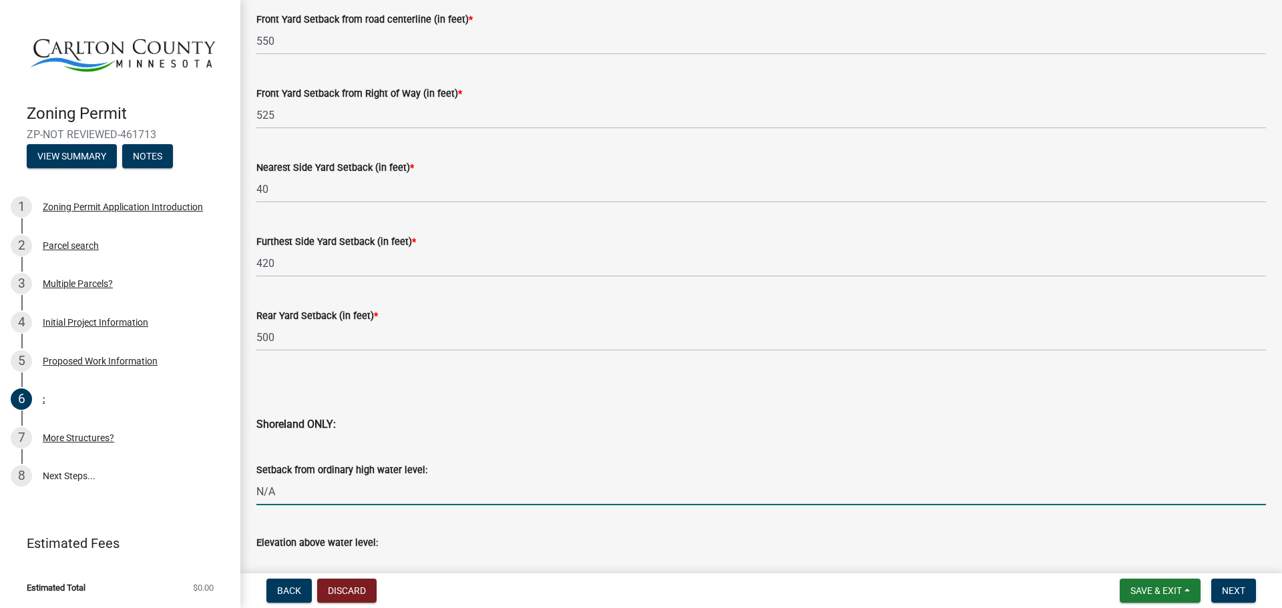
type input "N/A"
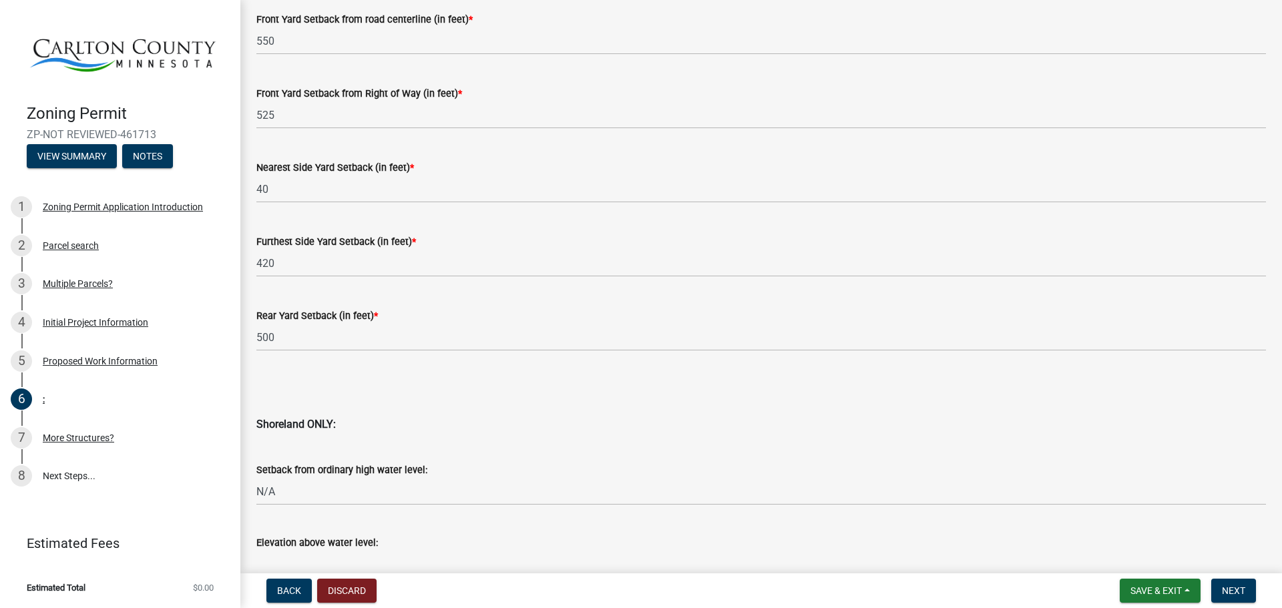
scroll to position [1078, 0]
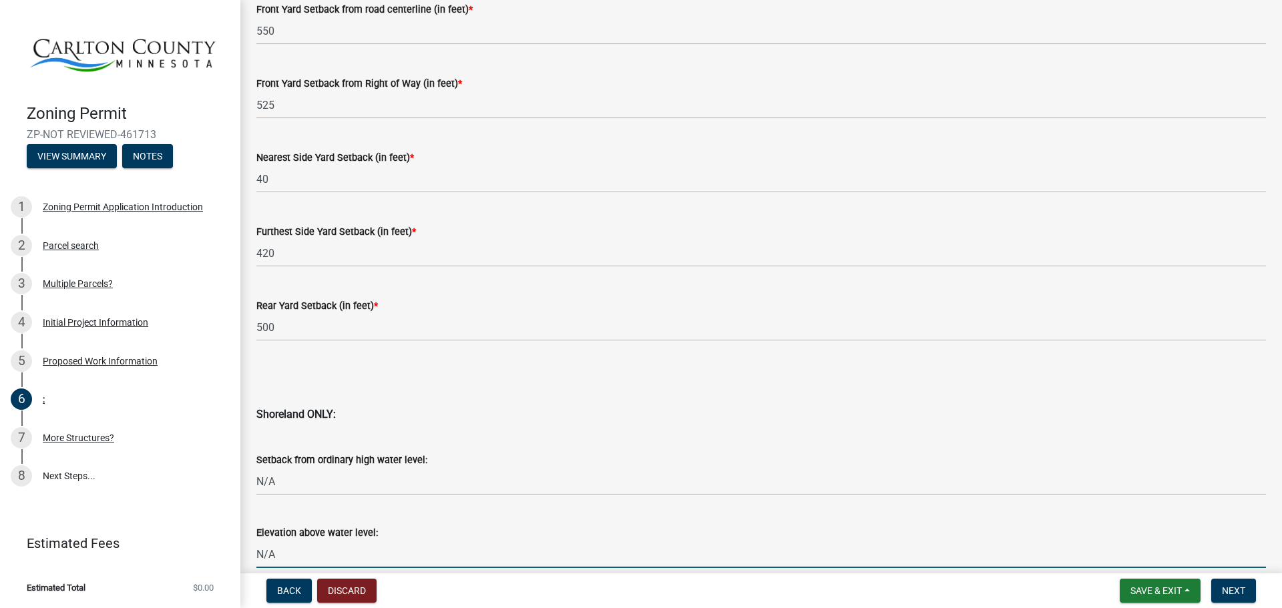
type input "N/A"
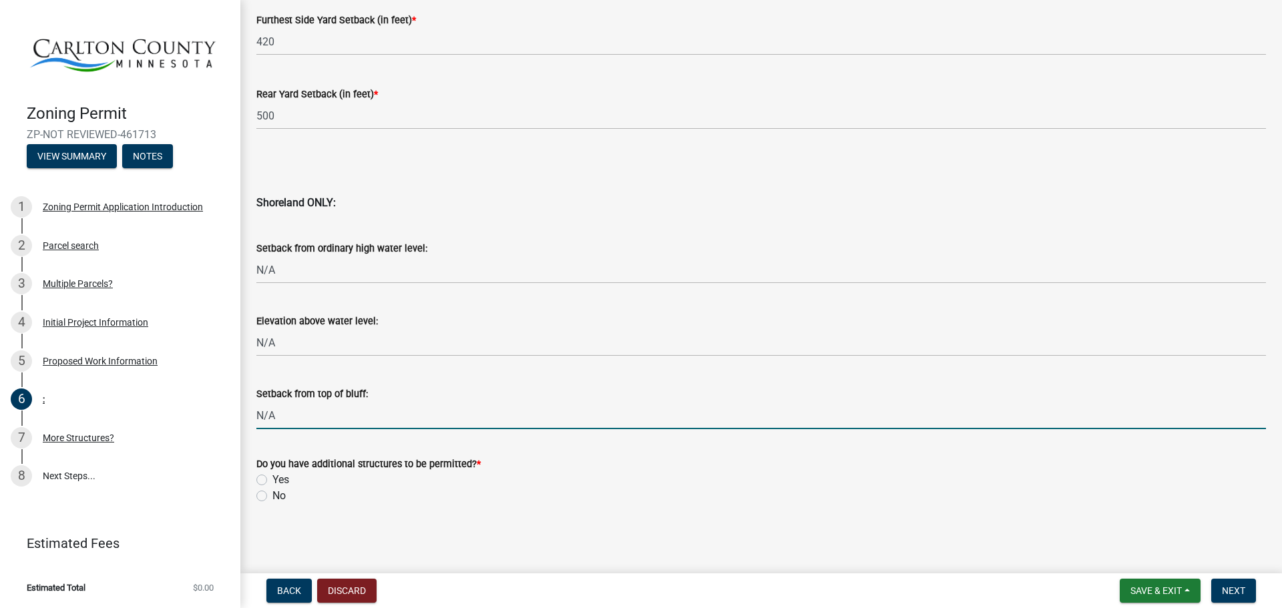
type input "N/A"
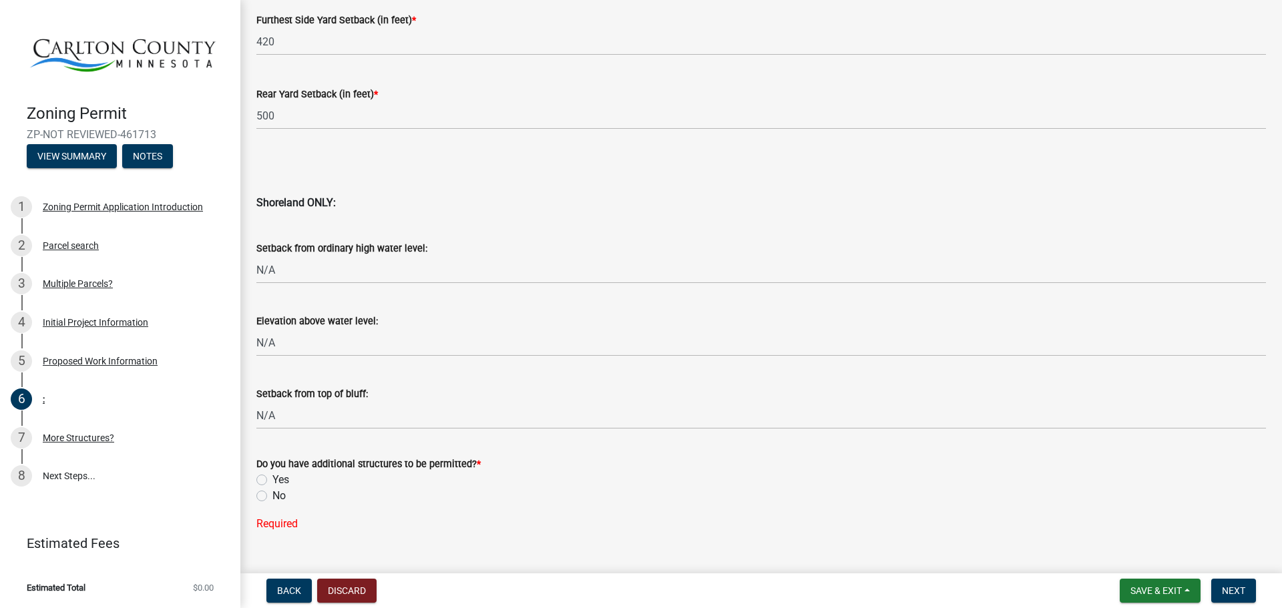
click at [272, 497] on label "No" at bounding box center [278, 496] width 13 height 16
click at [272, 497] on input "No" at bounding box center [276, 492] width 9 height 9
radio input "true"
click at [1239, 589] on span "Next" at bounding box center [1232, 590] width 23 height 11
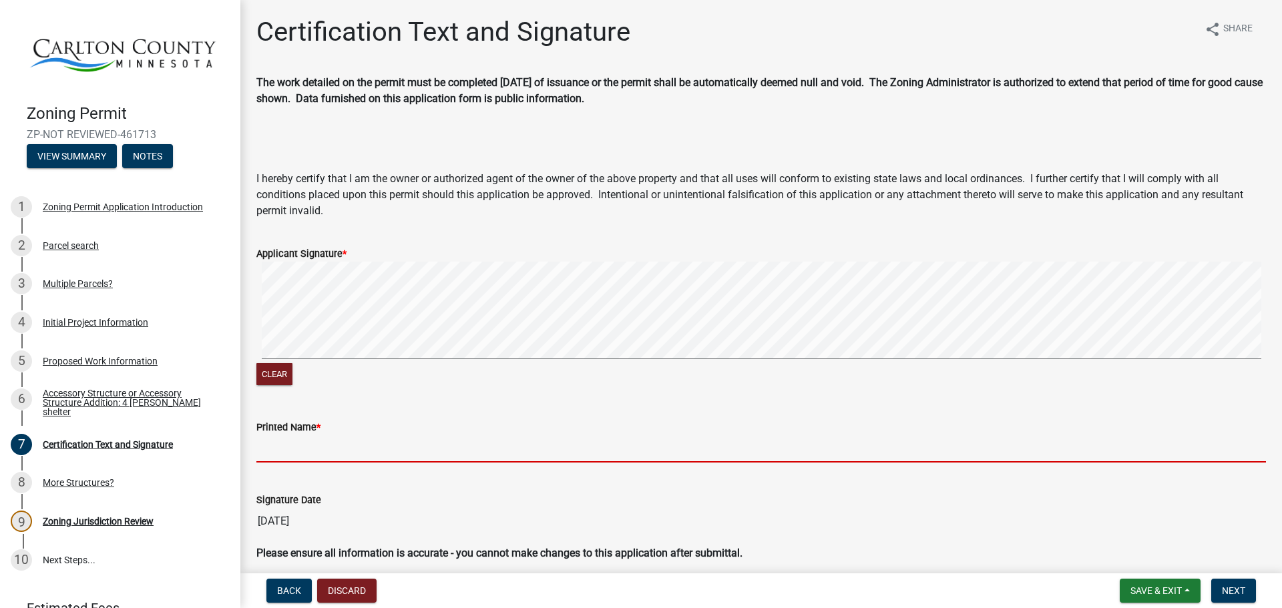
click at [262, 455] on input "Printed Name *" at bounding box center [760, 448] width 1009 height 27
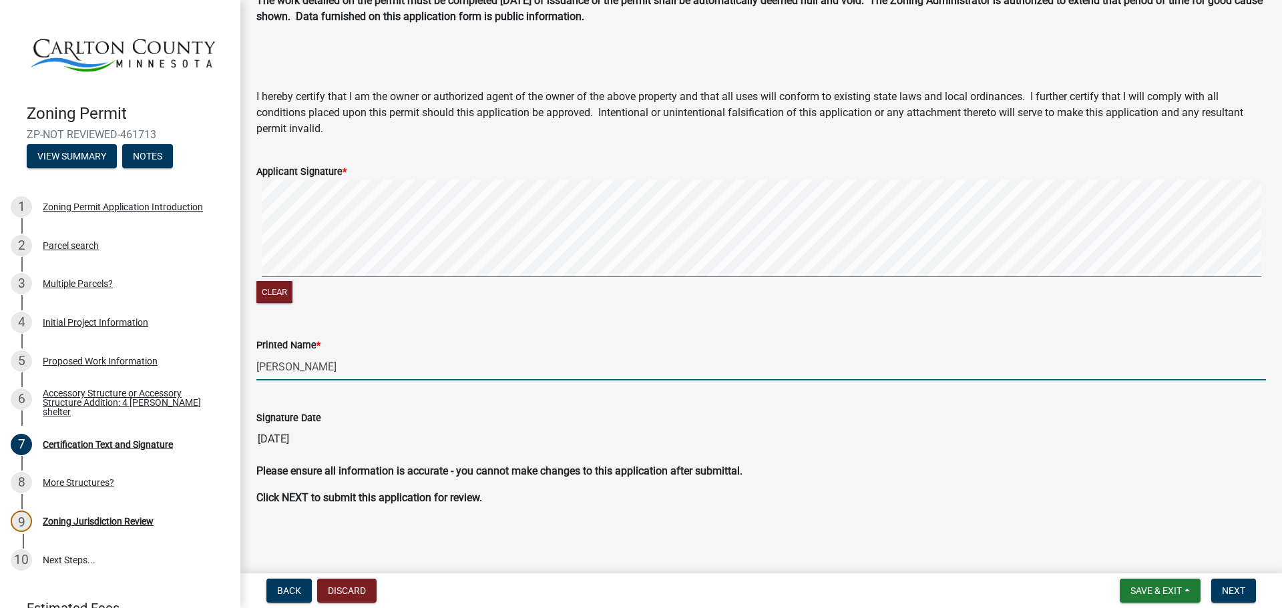
scroll to position [83, 0]
type input "[PERSON_NAME]"
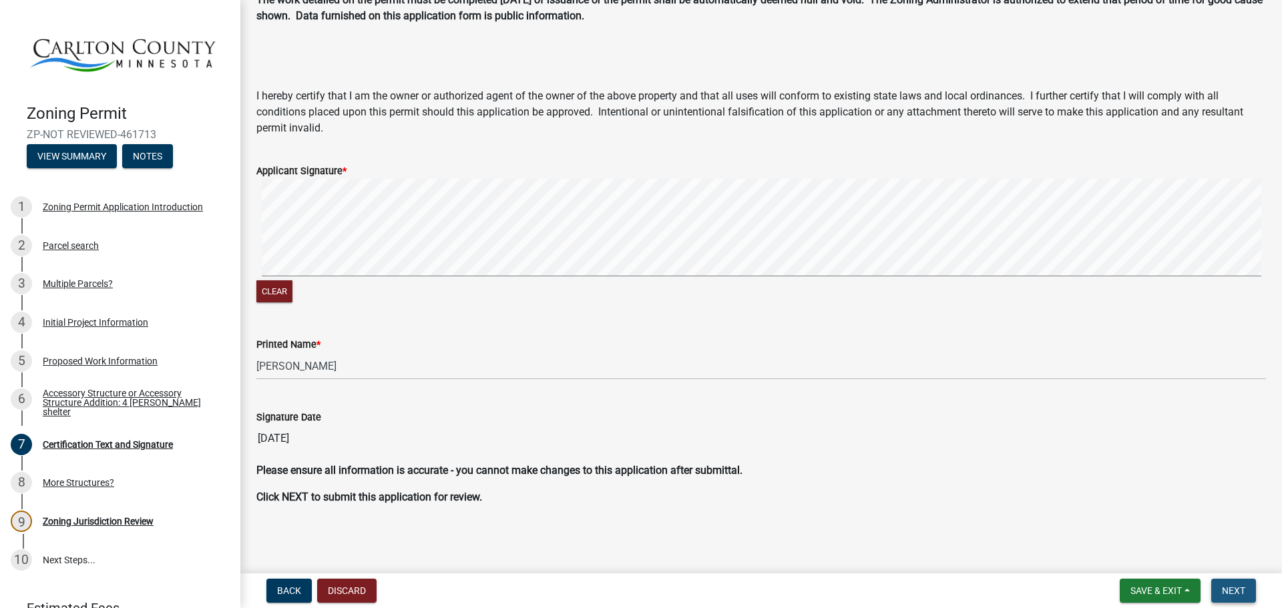
click at [1229, 587] on span "Next" at bounding box center [1232, 590] width 23 height 11
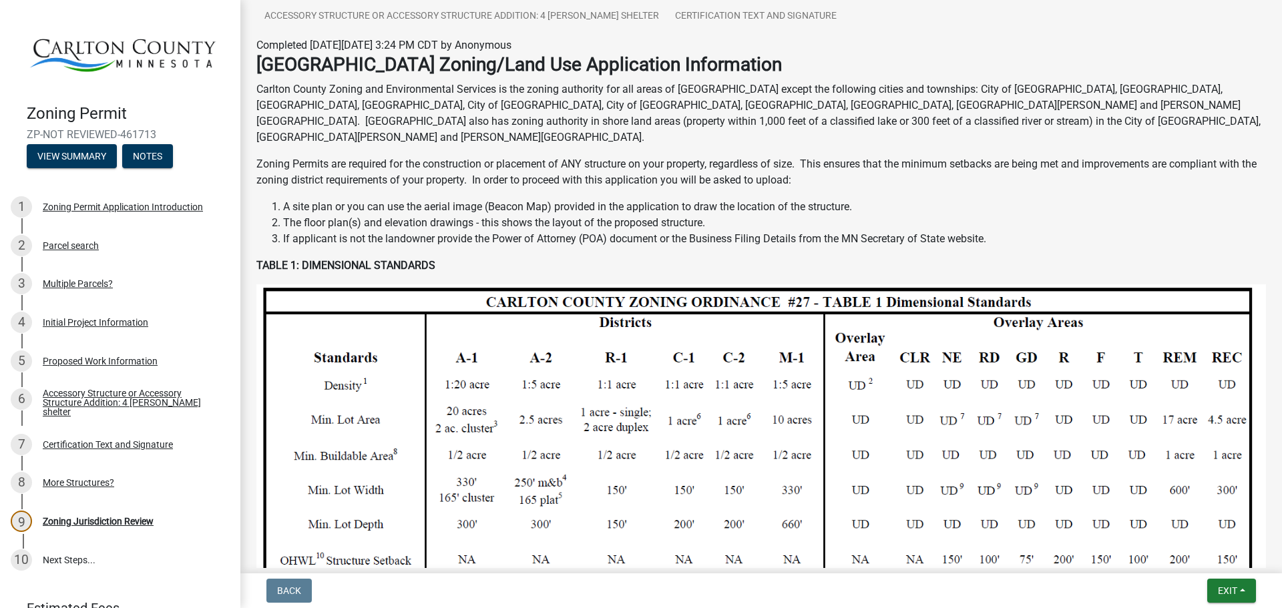
scroll to position [0, 0]
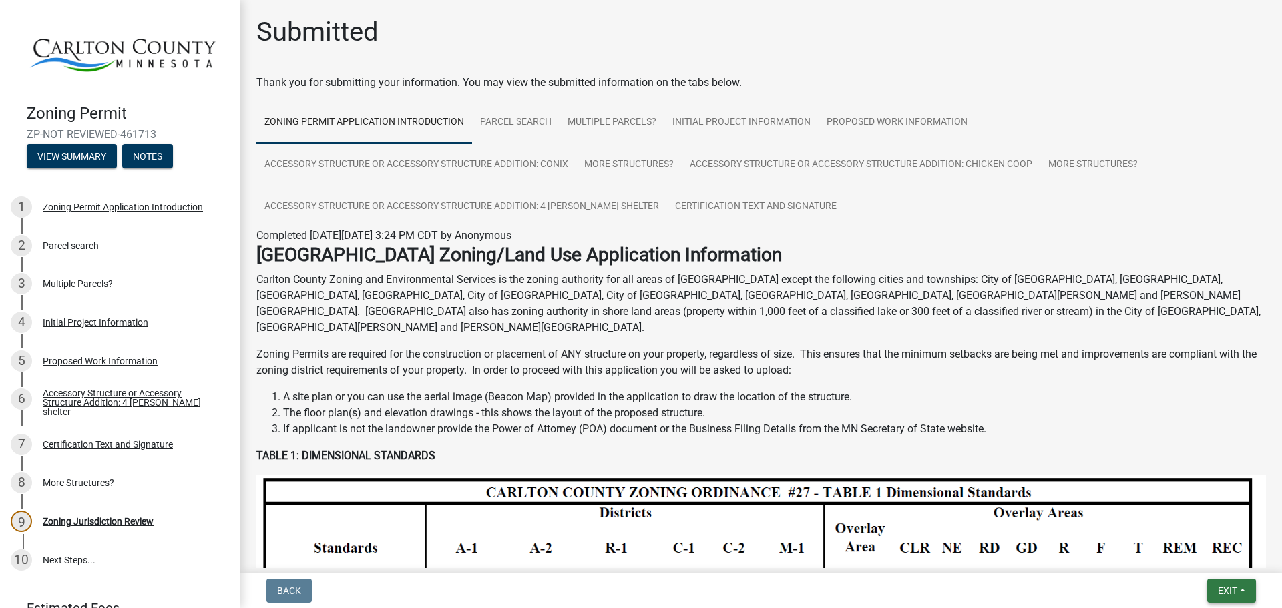
click at [1236, 593] on span "Exit" at bounding box center [1226, 590] width 19 height 11
click at [1182, 556] on button "Save & Exit" at bounding box center [1202, 556] width 107 height 32
